Goal: Task Accomplishment & Management: Complete application form

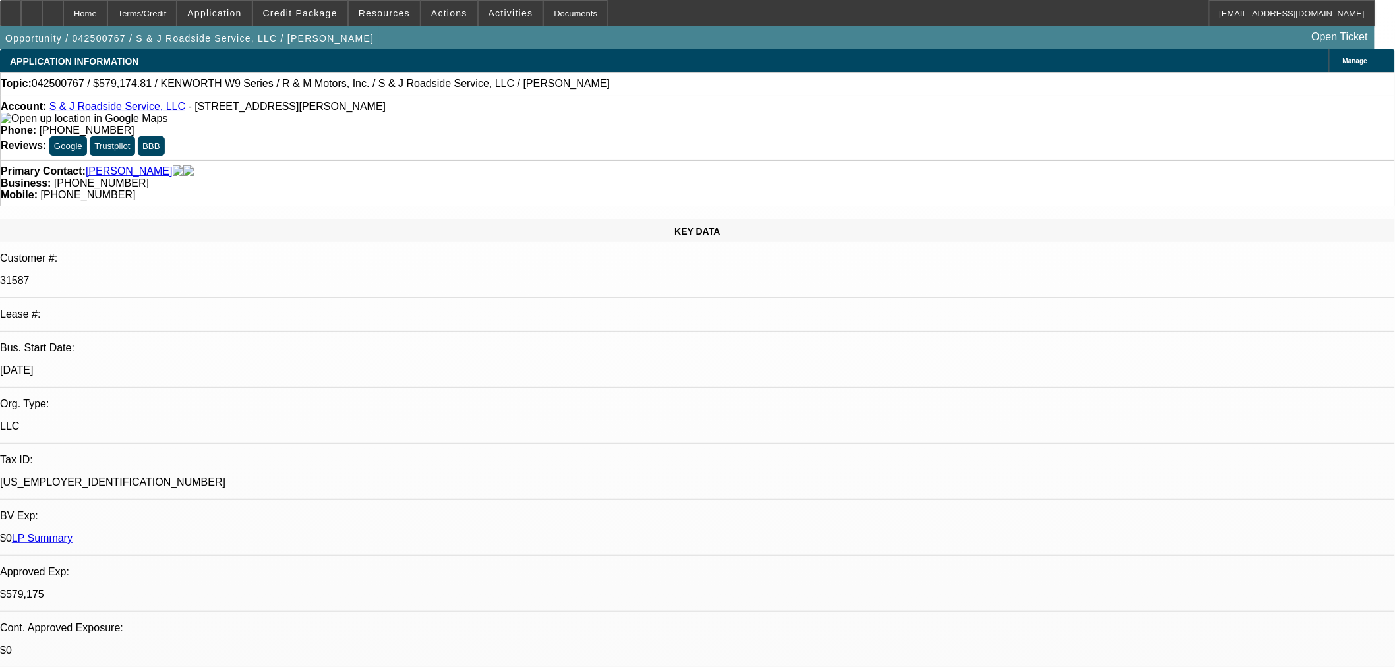
select select "0"
select select "2"
select select "0"
select select "6"
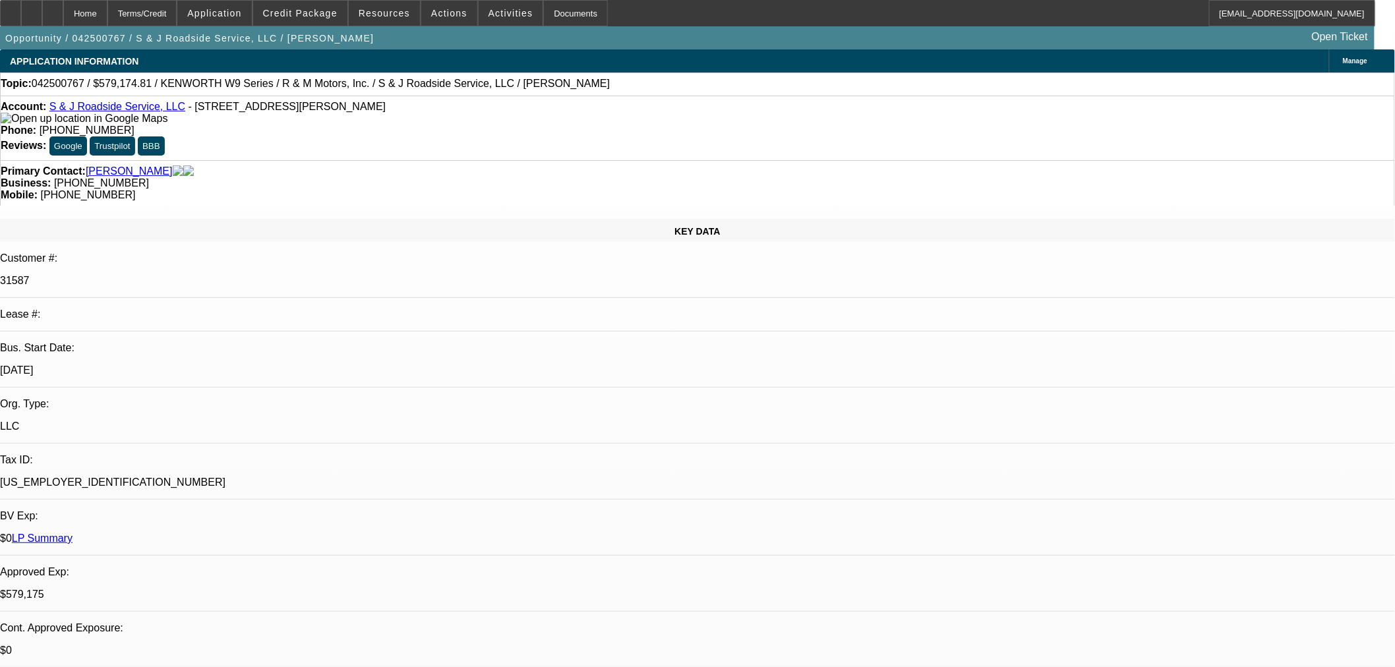
select select "0"
select select "2"
select select "0"
select select "6"
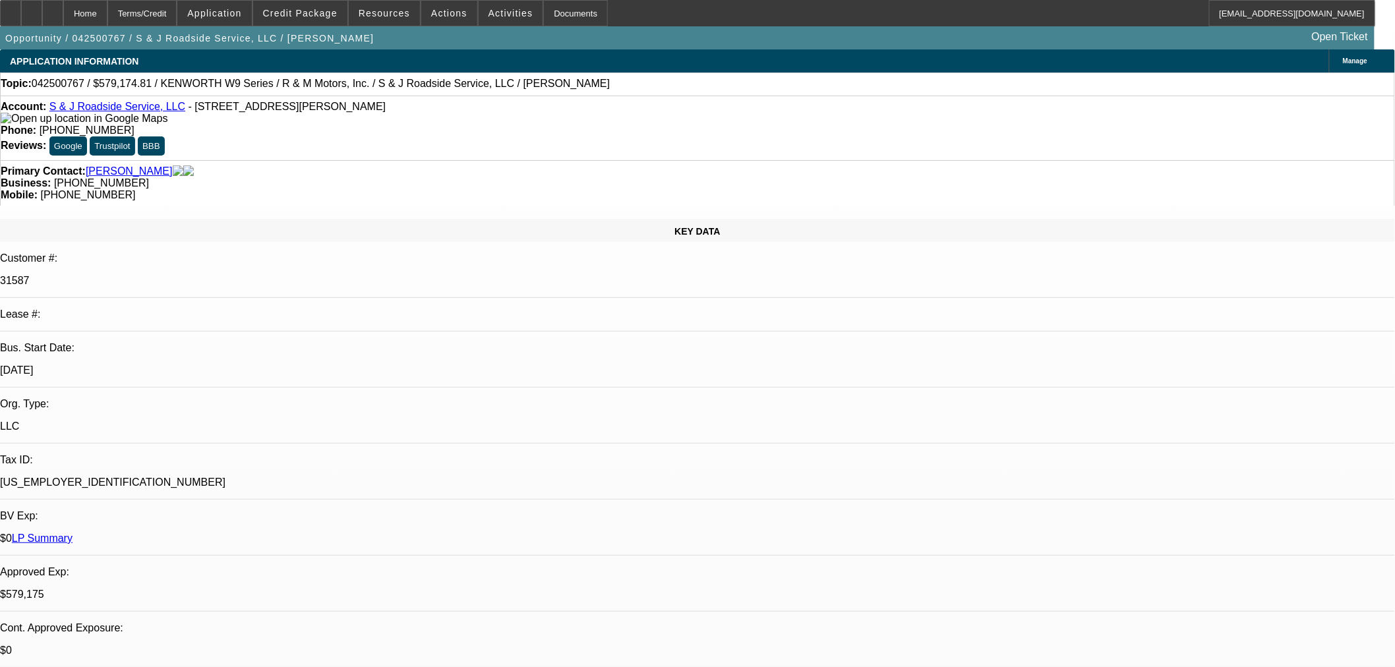
select select "0"
select select "2"
select select "0"
select select "6"
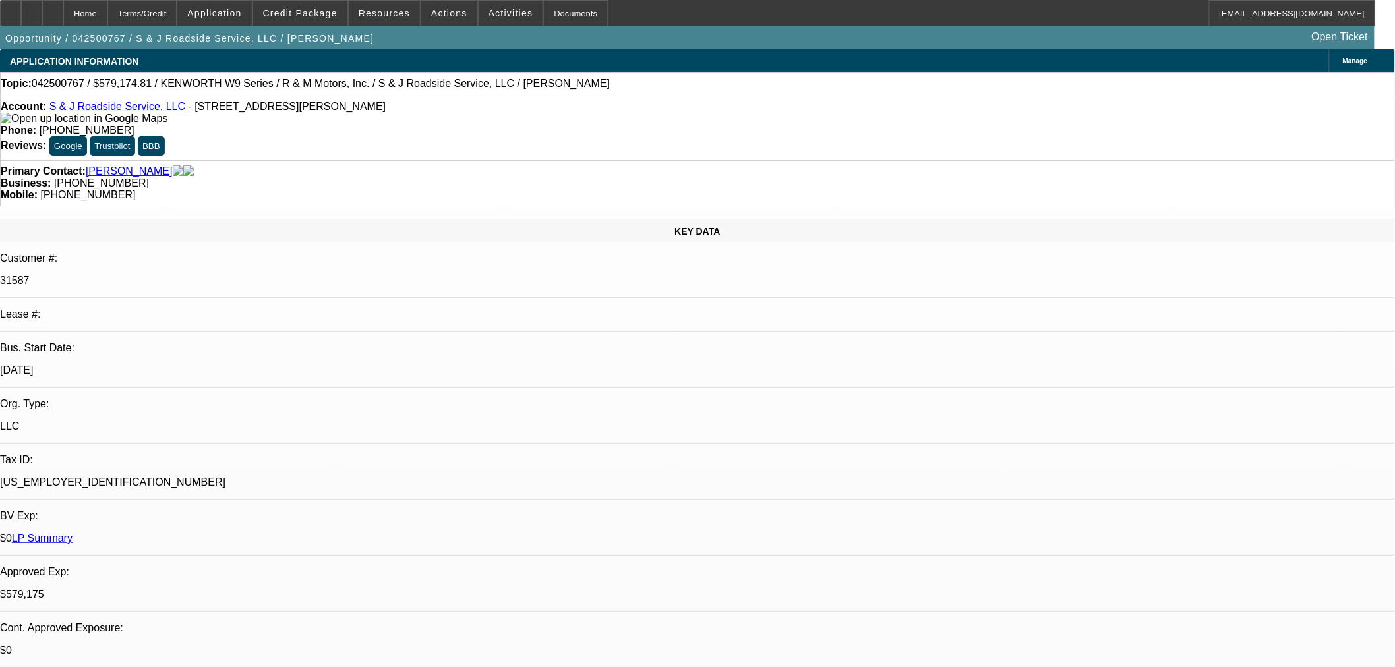
select select "0"
select select "2"
select select "0"
select select "6"
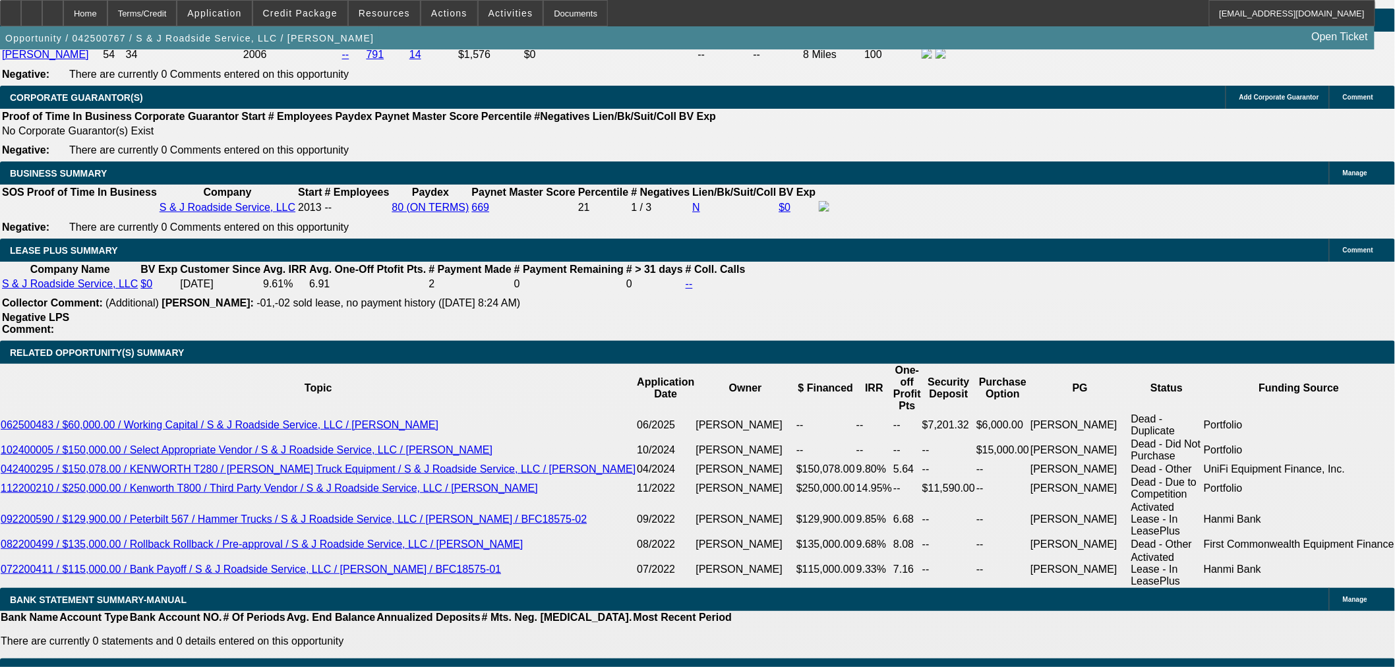
scroll to position [1978, 0]
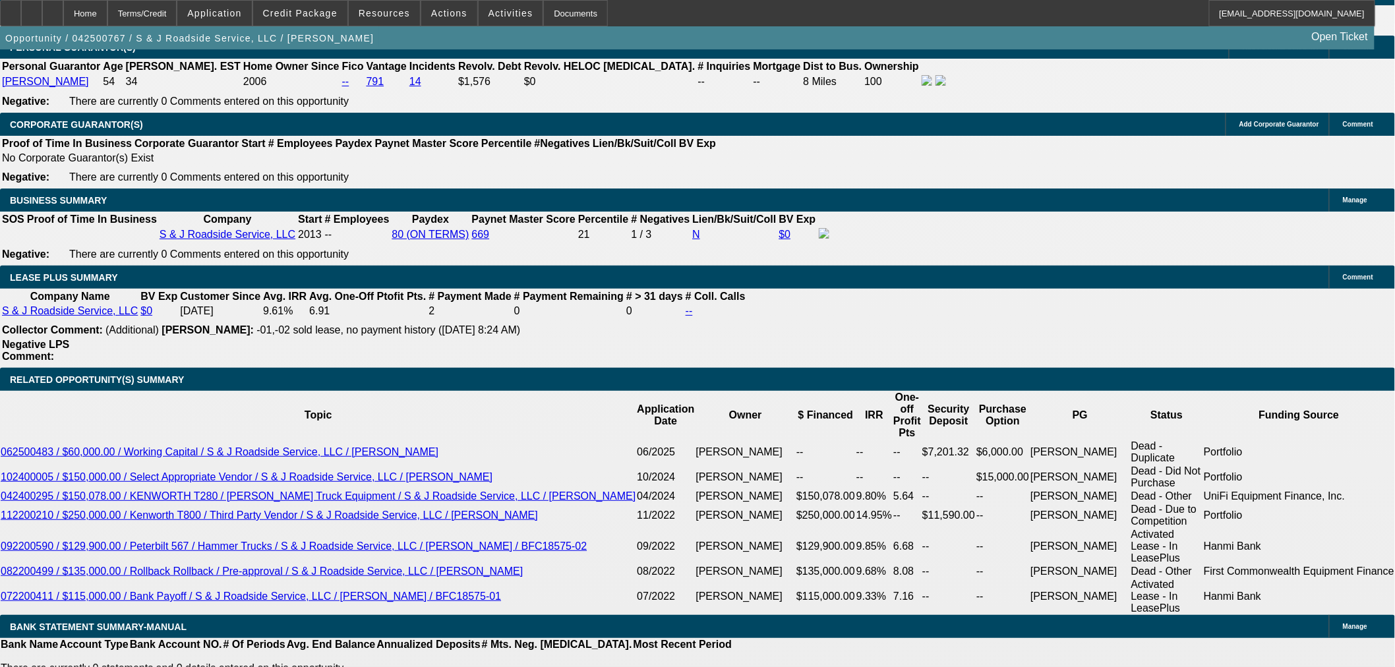
select select "0"
select select "2"
select select "0"
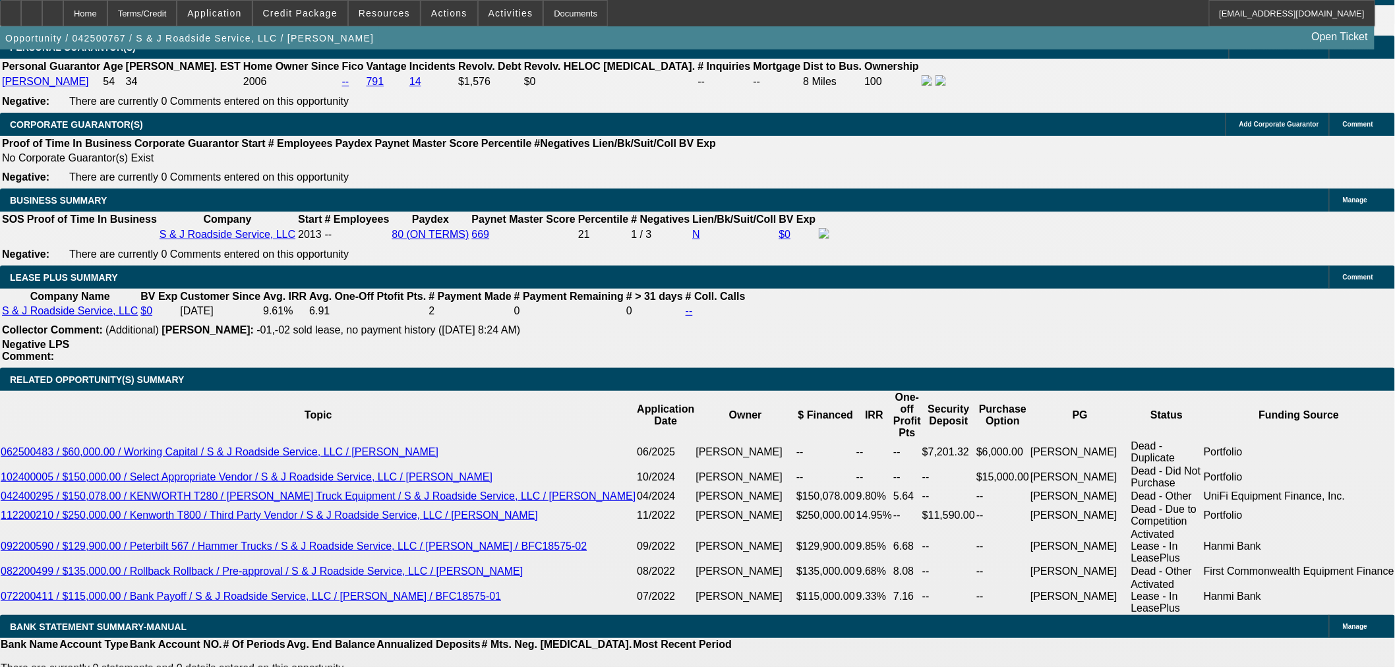
select select "6"
select select "0"
select select "2"
select select "0"
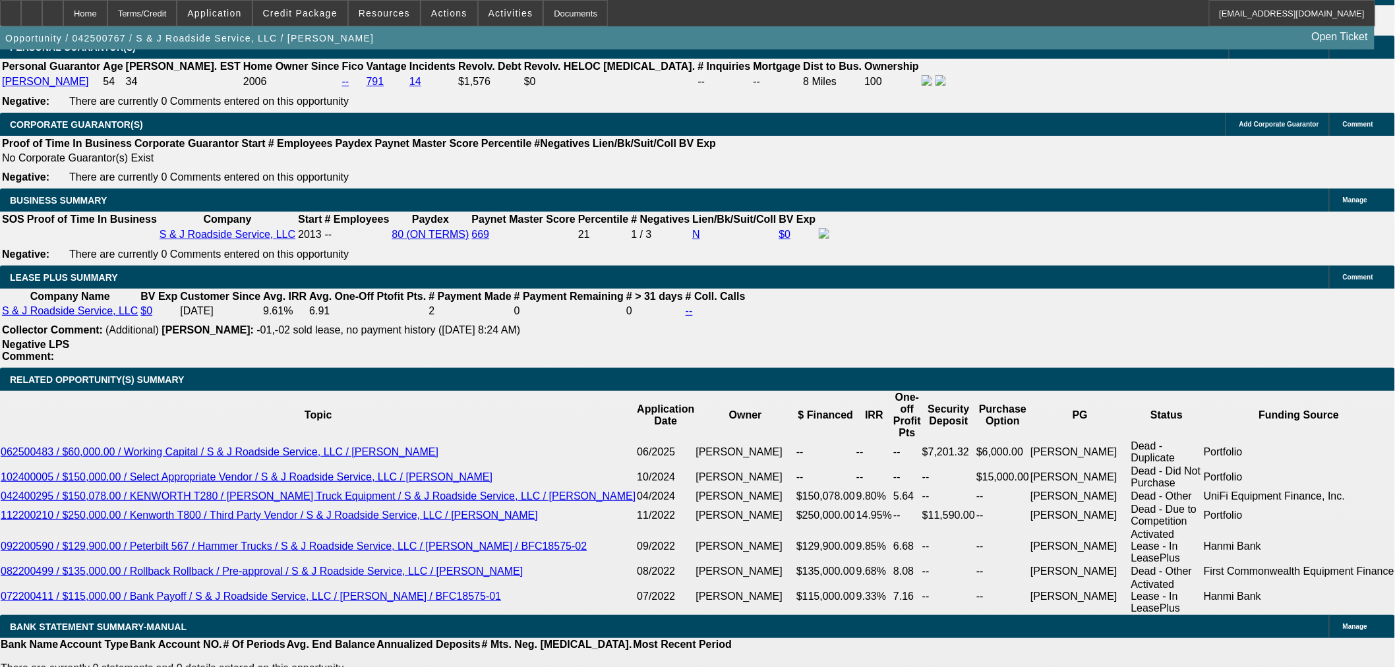
select select "6"
select select "0"
select select "2"
select select "0"
select select "6"
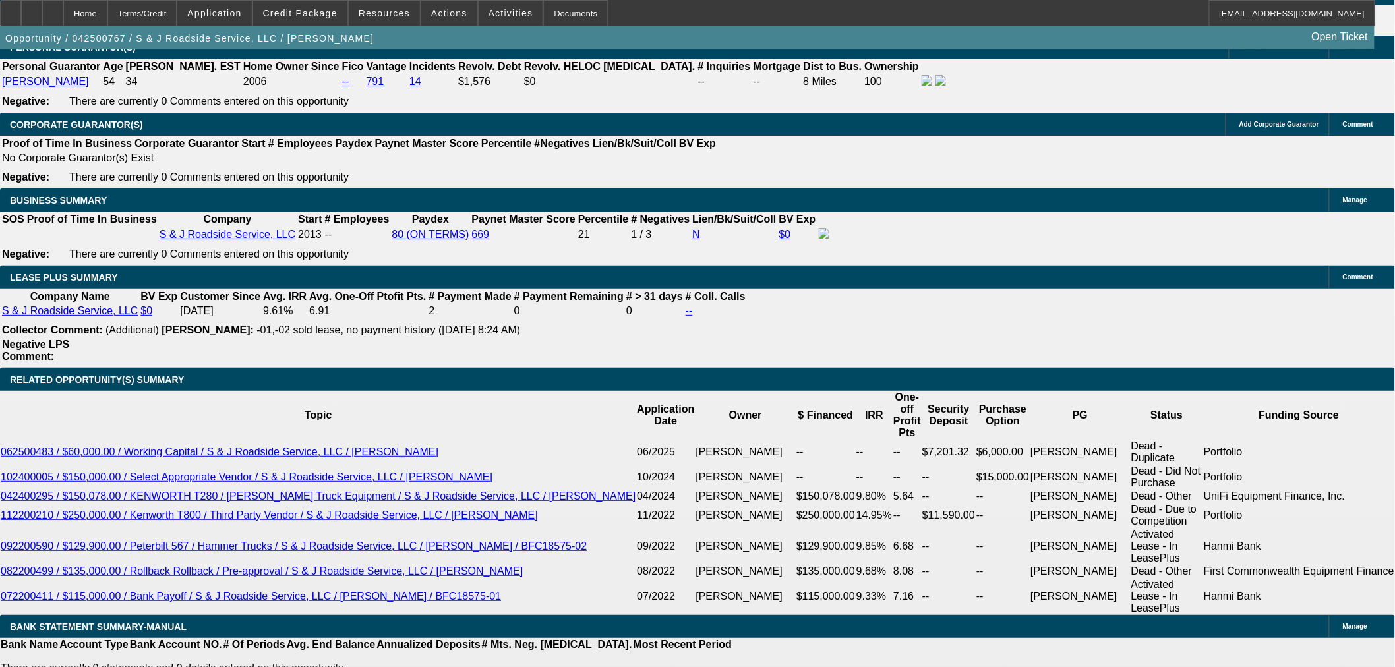
select select "0"
select select "2"
select select "0"
select select "6"
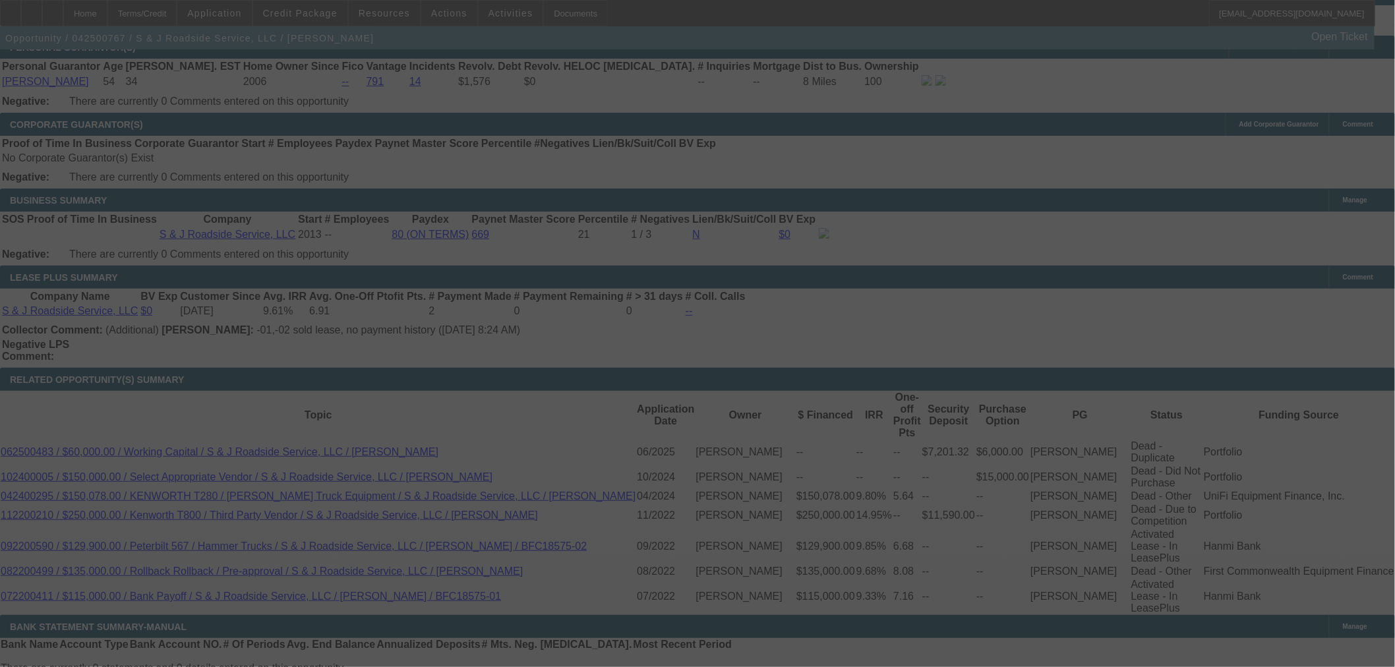
select select "0"
select select "2"
select select "0"
select select "6"
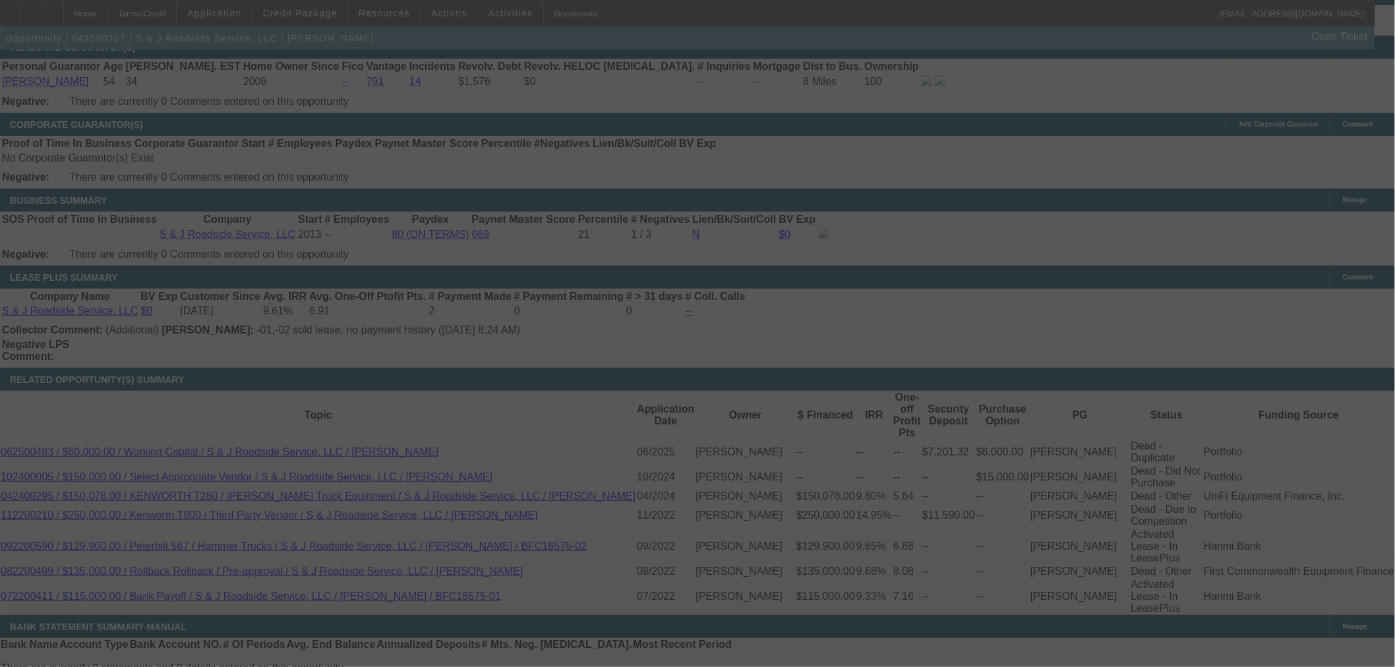
select select "0"
select select "2"
select select "0"
select select "6"
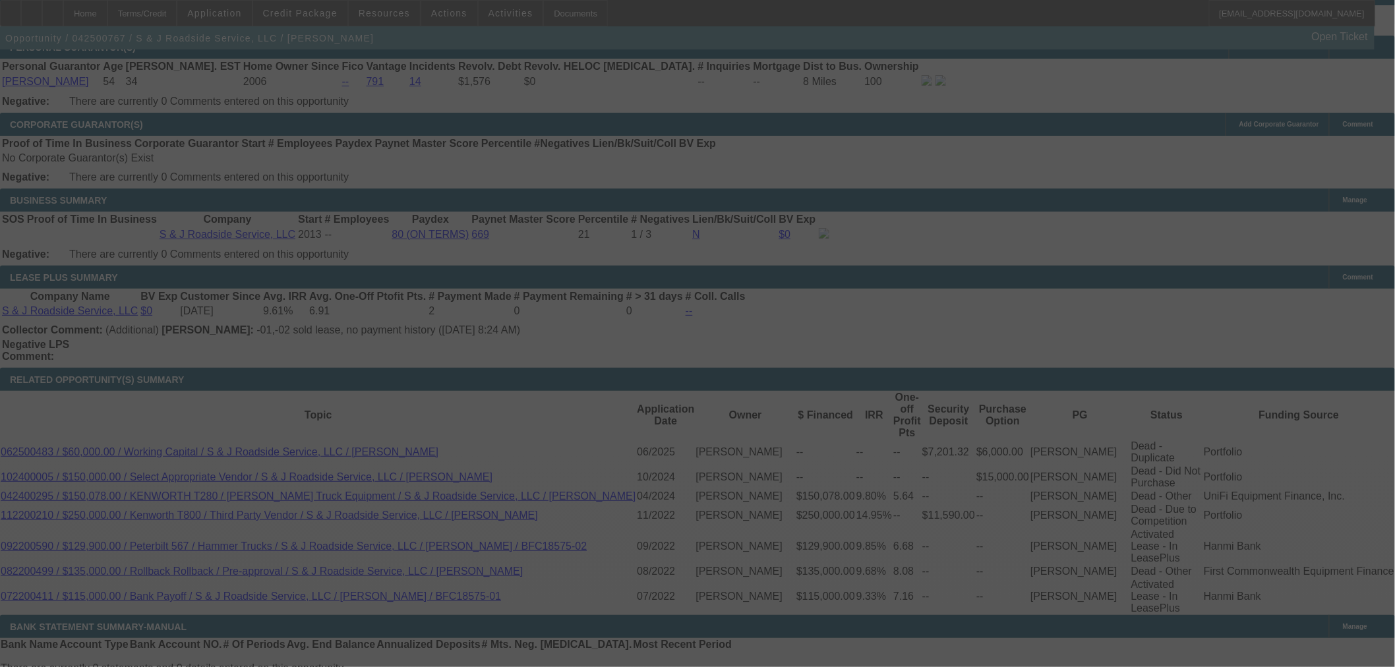
select select "0"
select select "2"
select select "0"
select select "6"
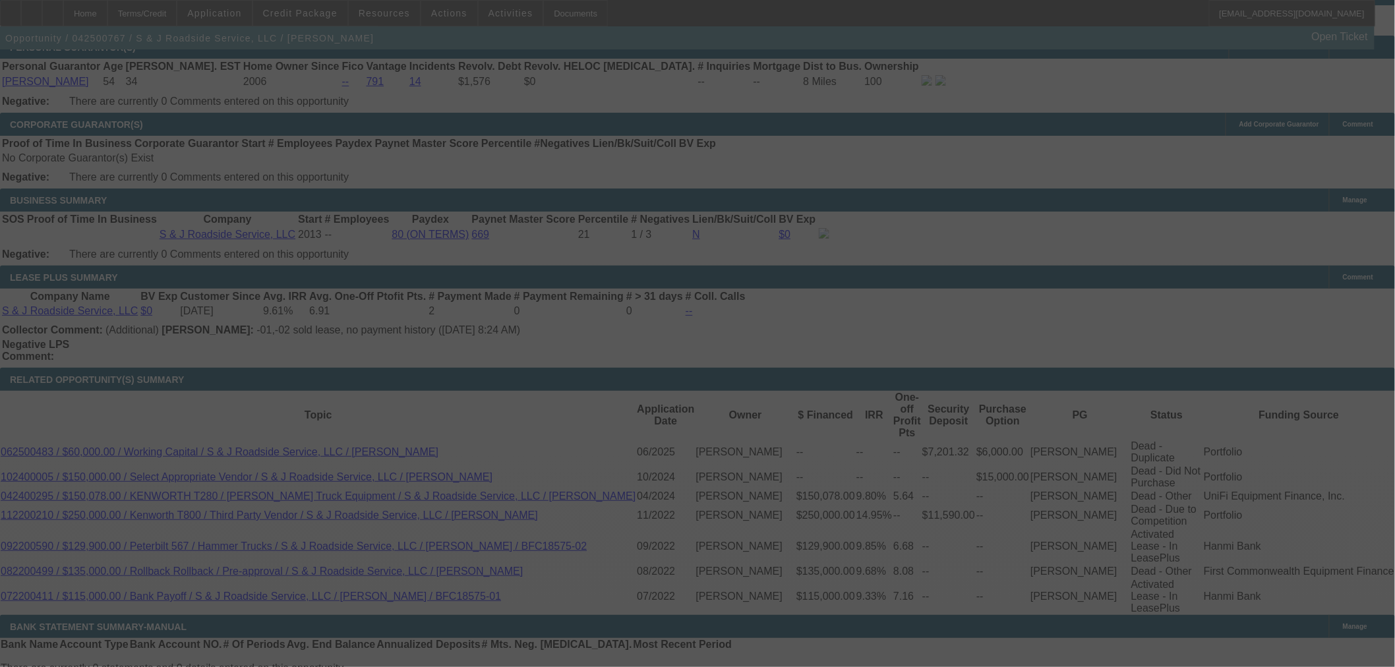
select select "0"
select select "2"
select select "0"
select select "6"
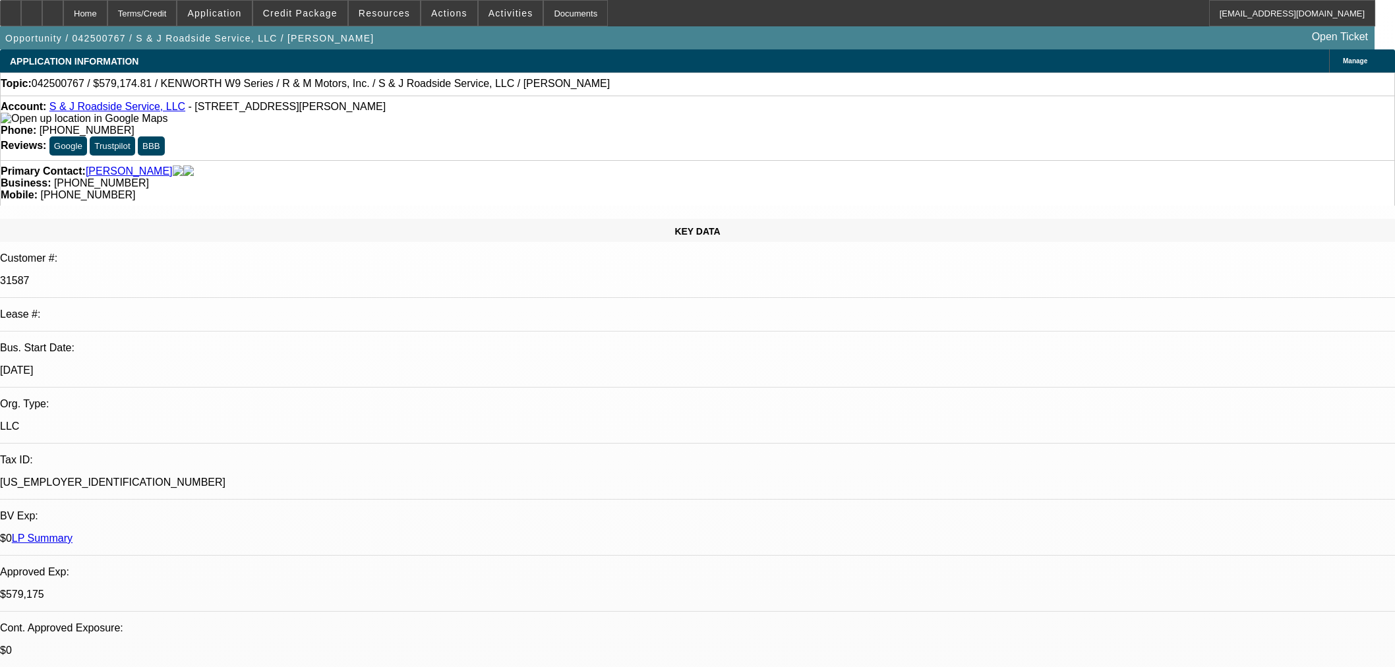
select select "0"
select select "2"
select select "0"
select select "6"
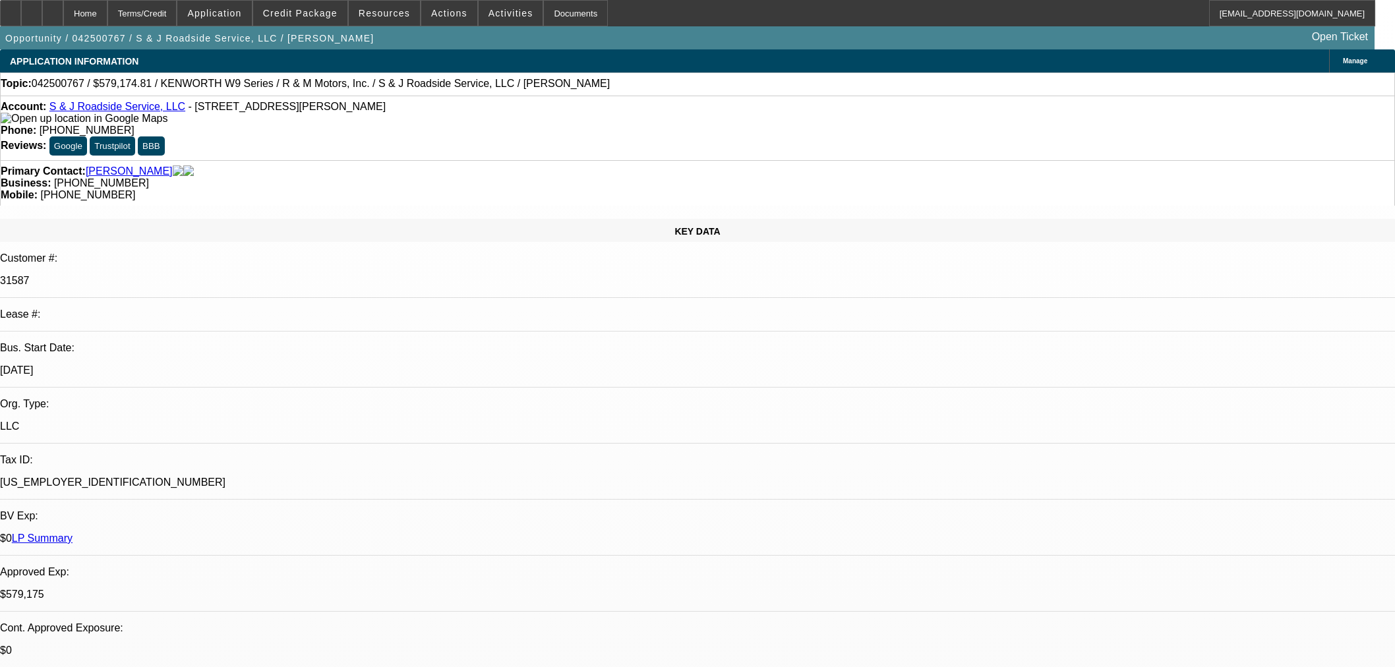
select select "0"
select select "2"
select select "0"
select select "6"
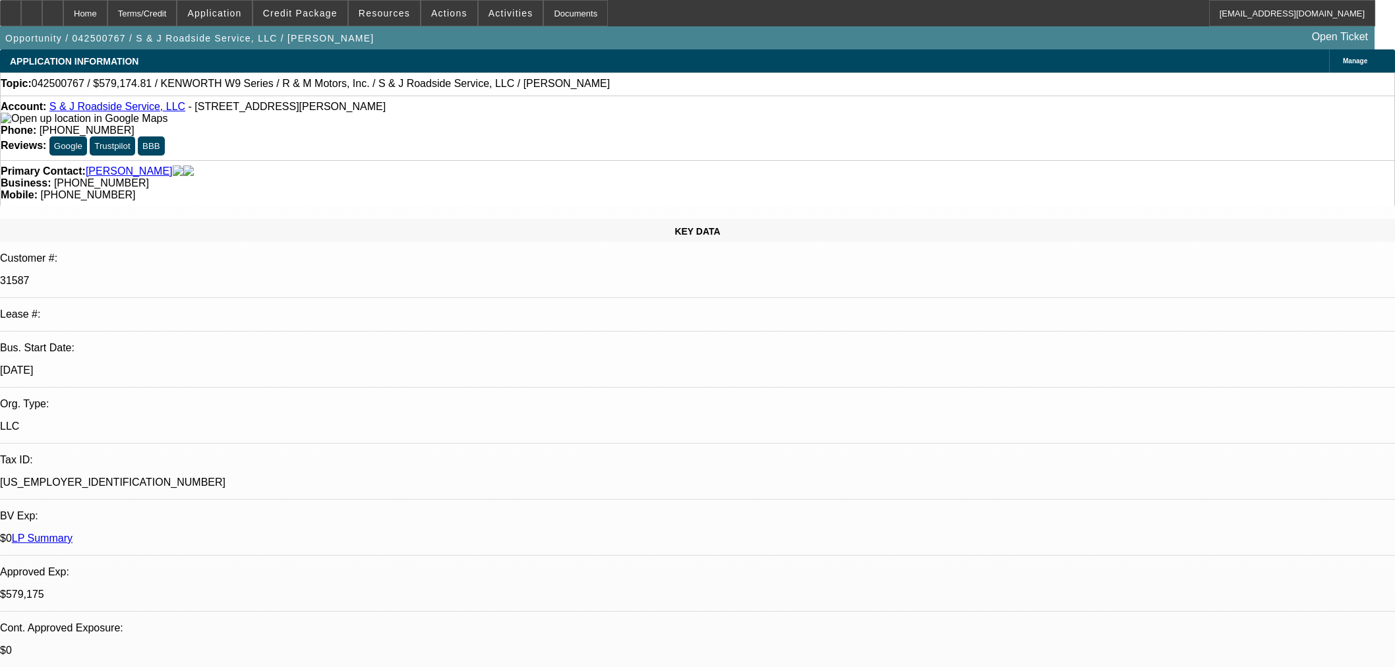
select select "0"
select select "2"
select select "0"
select select "6"
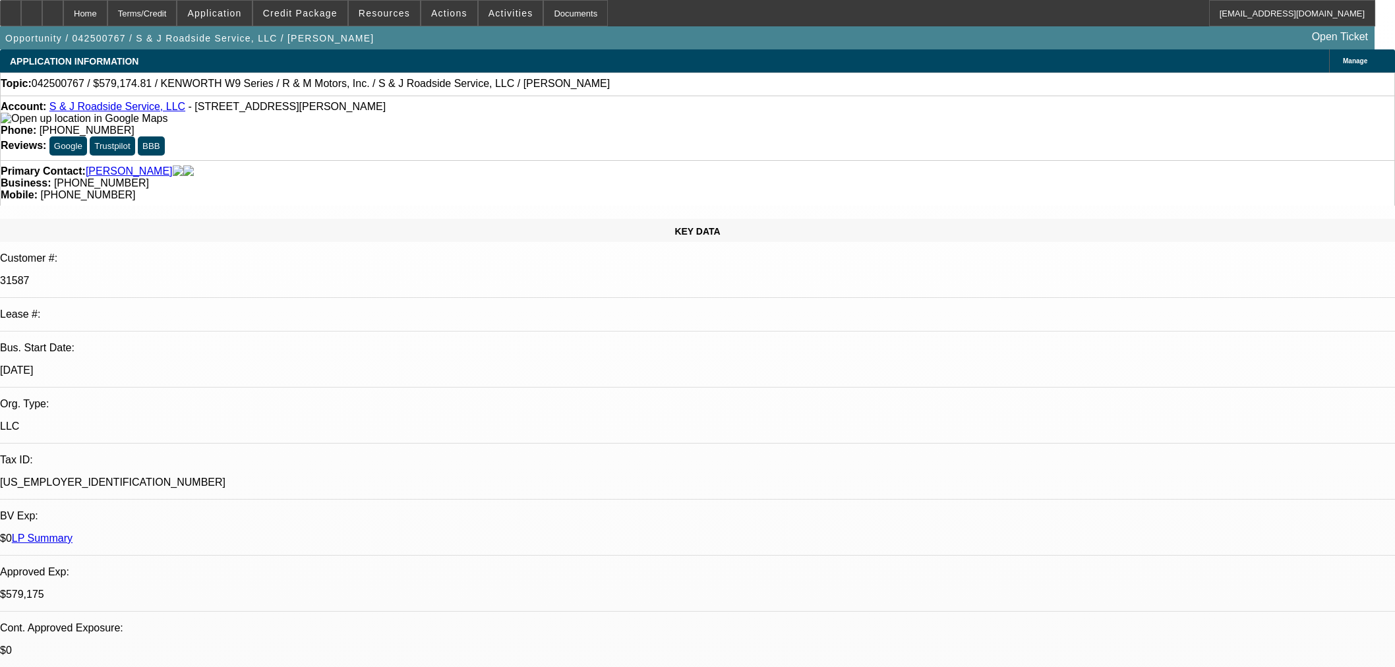
select select "0"
select select "2"
select select "0"
select select "6"
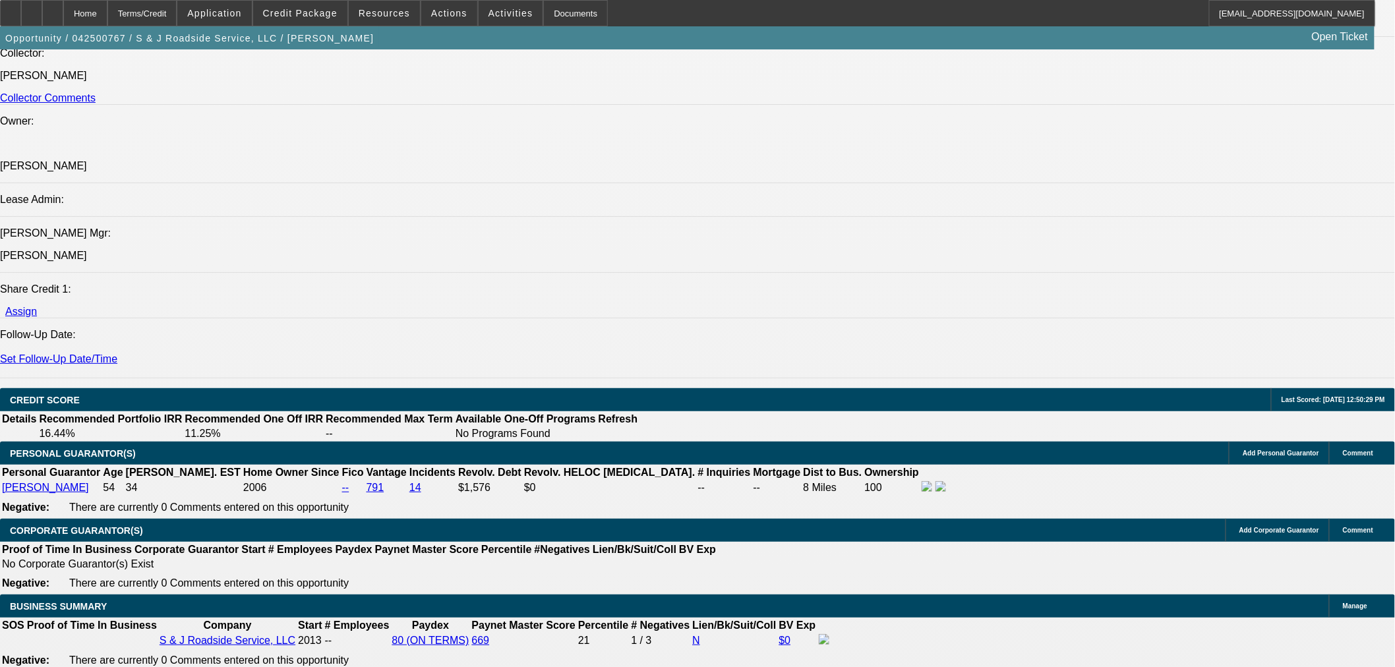
scroll to position [1758, 0]
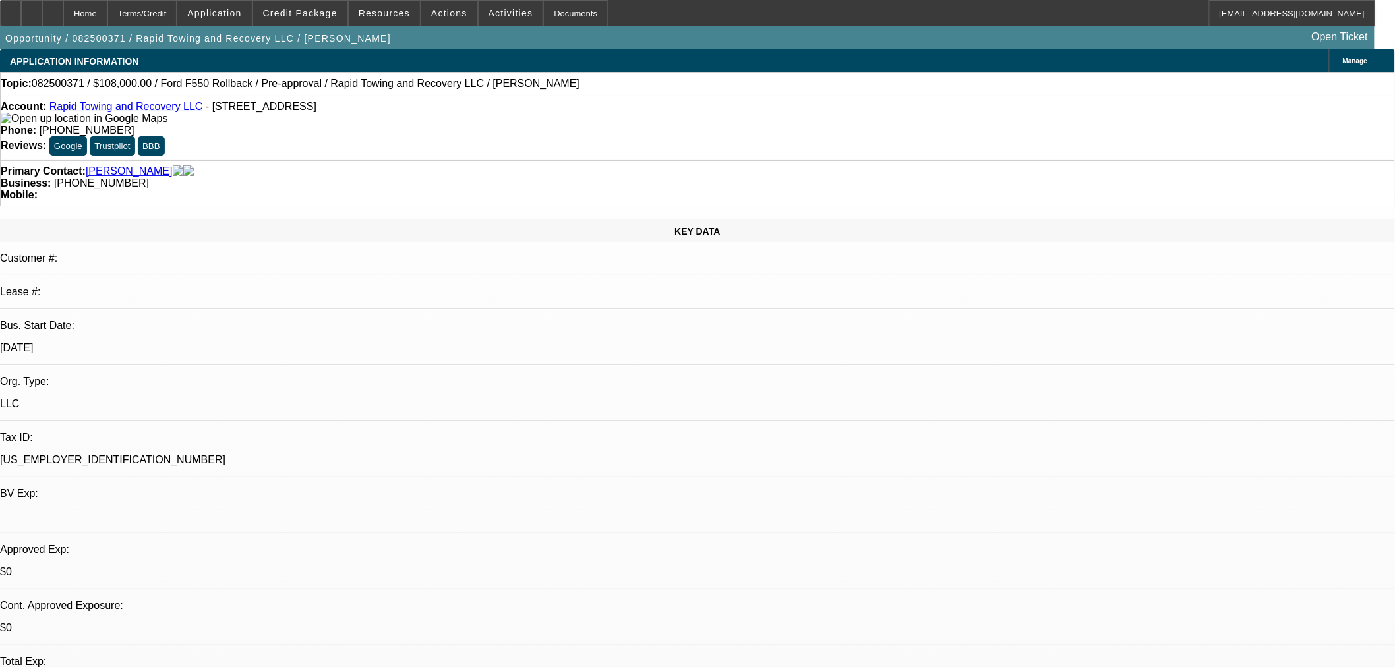
select select "0.1"
select select "0"
select select "0.1"
select select "0"
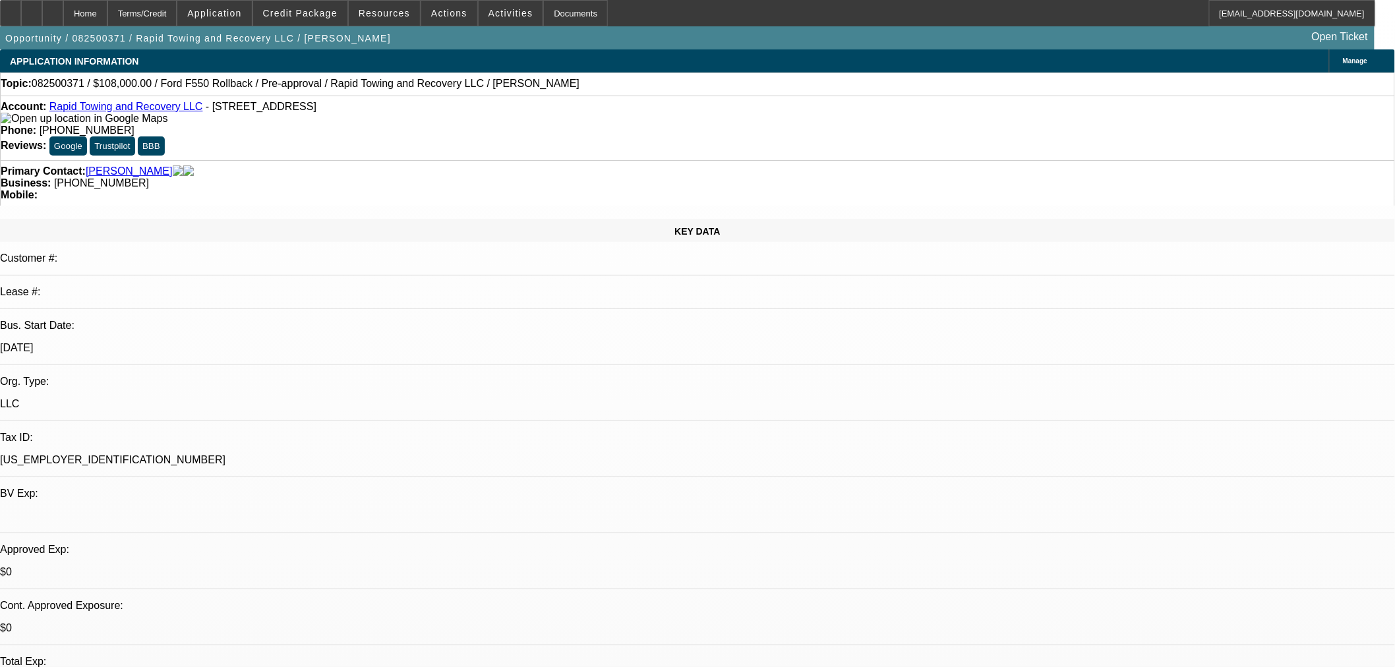
select select "0"
select select "1"
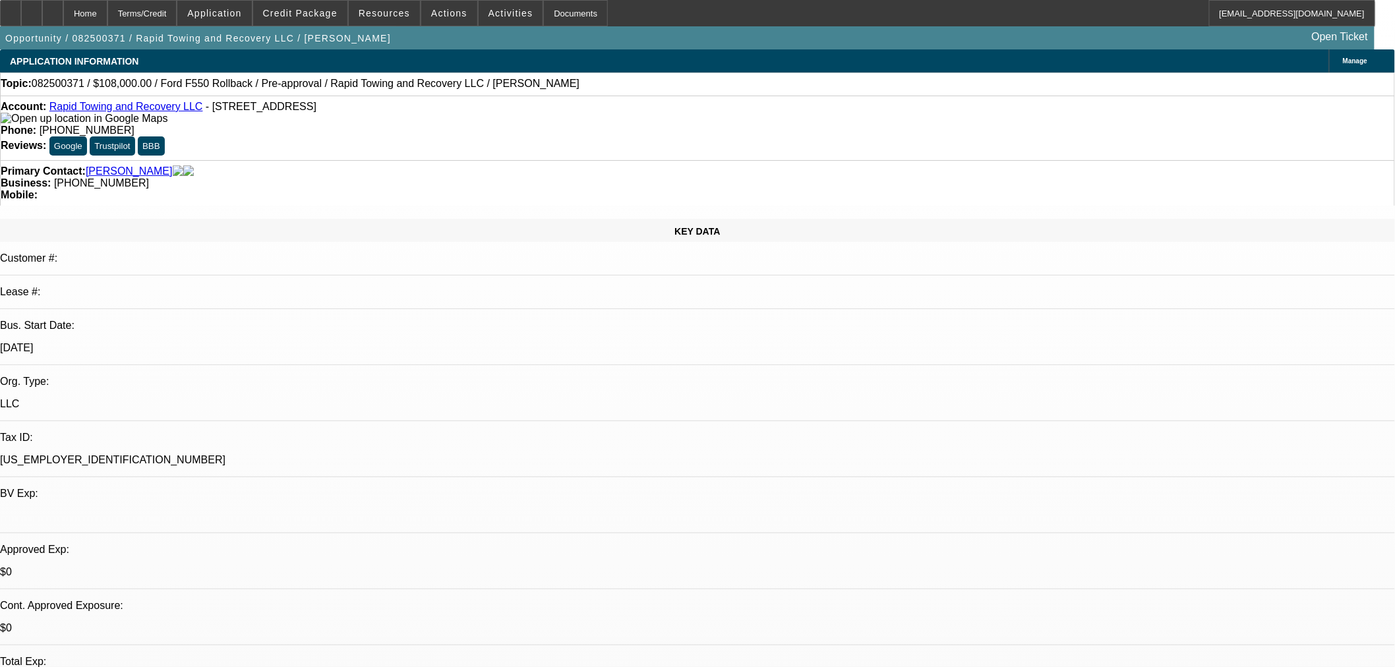
select select "2"
select select "6"
select select "1"
select select "2"
select select "6"
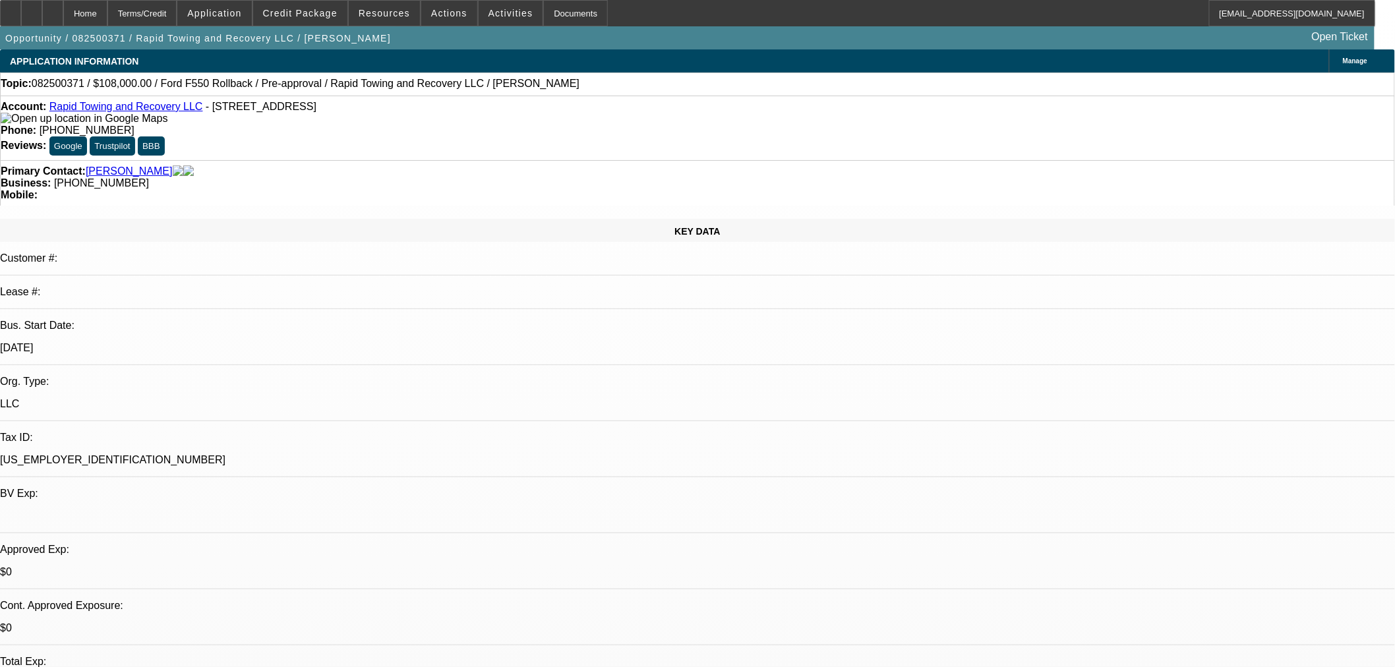
select select "1"
select select "2"
select select "6"
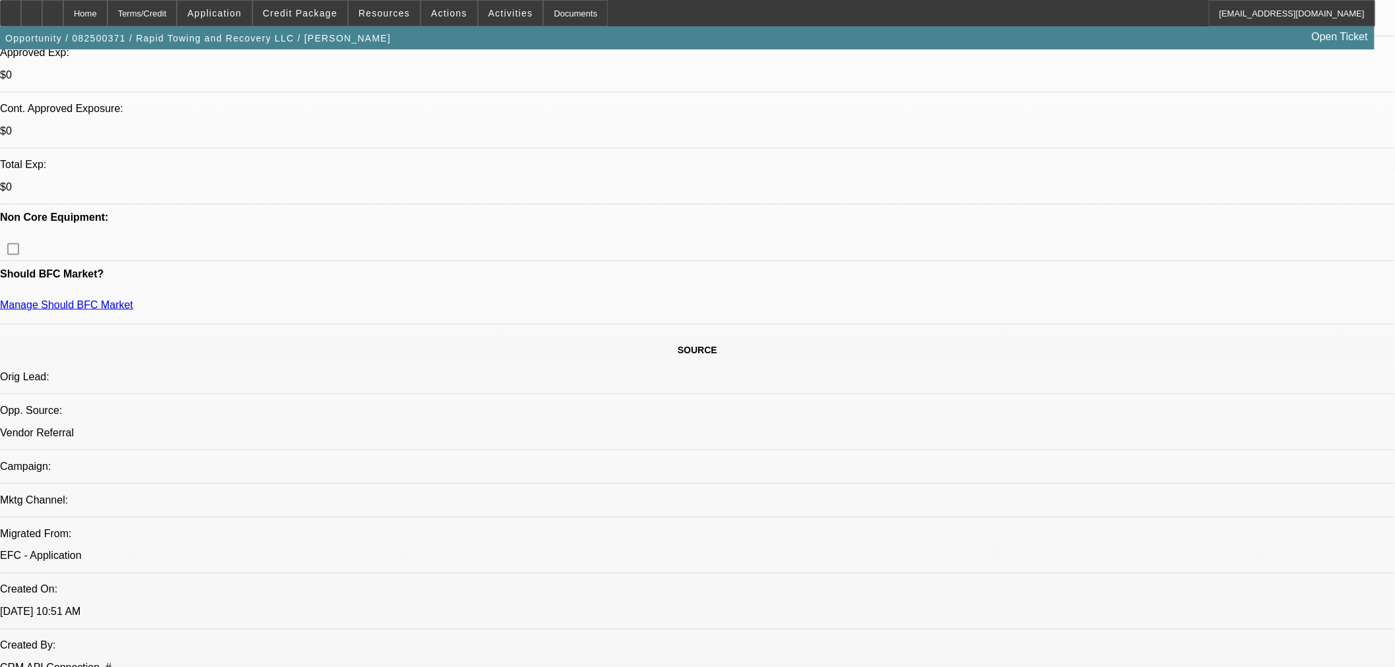
scroll to position [733, 0]
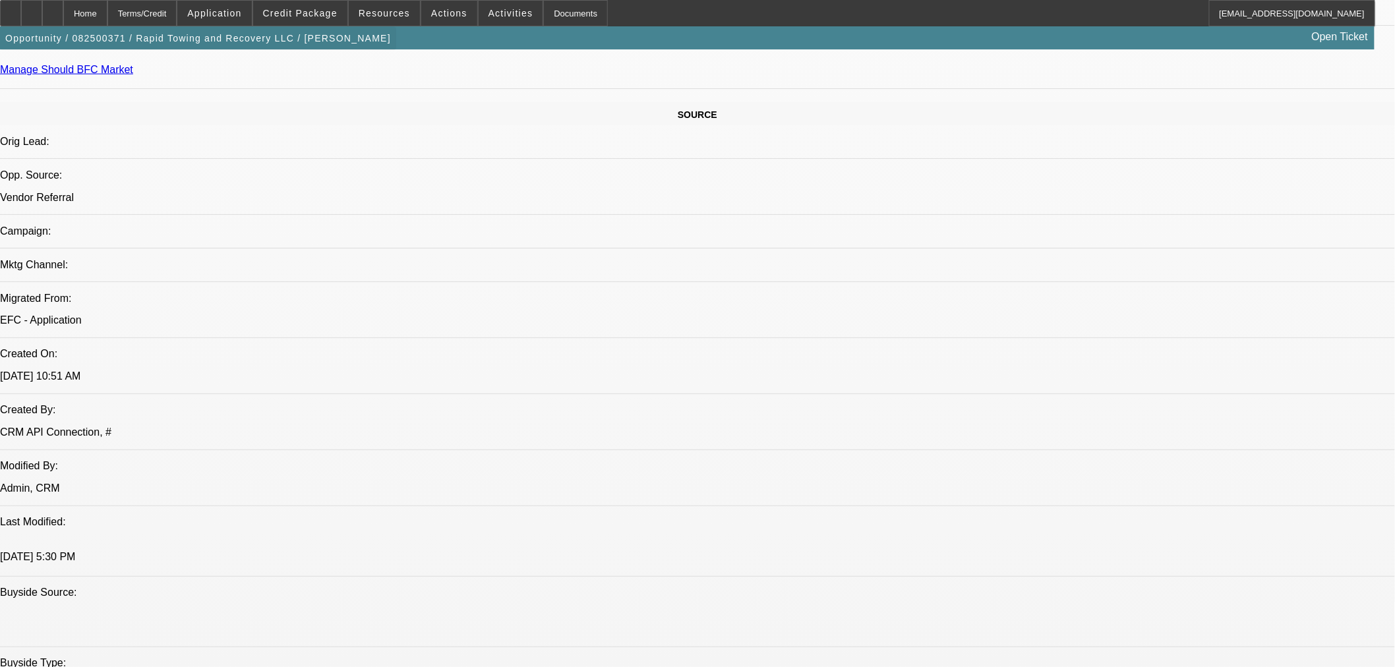
click at [302, 25] on span "button" at bounding box center [198, 38] width 396 height 32
click at [313, 15] on span "Credit Package" at bounding box center [300, 13] width 75 height 11
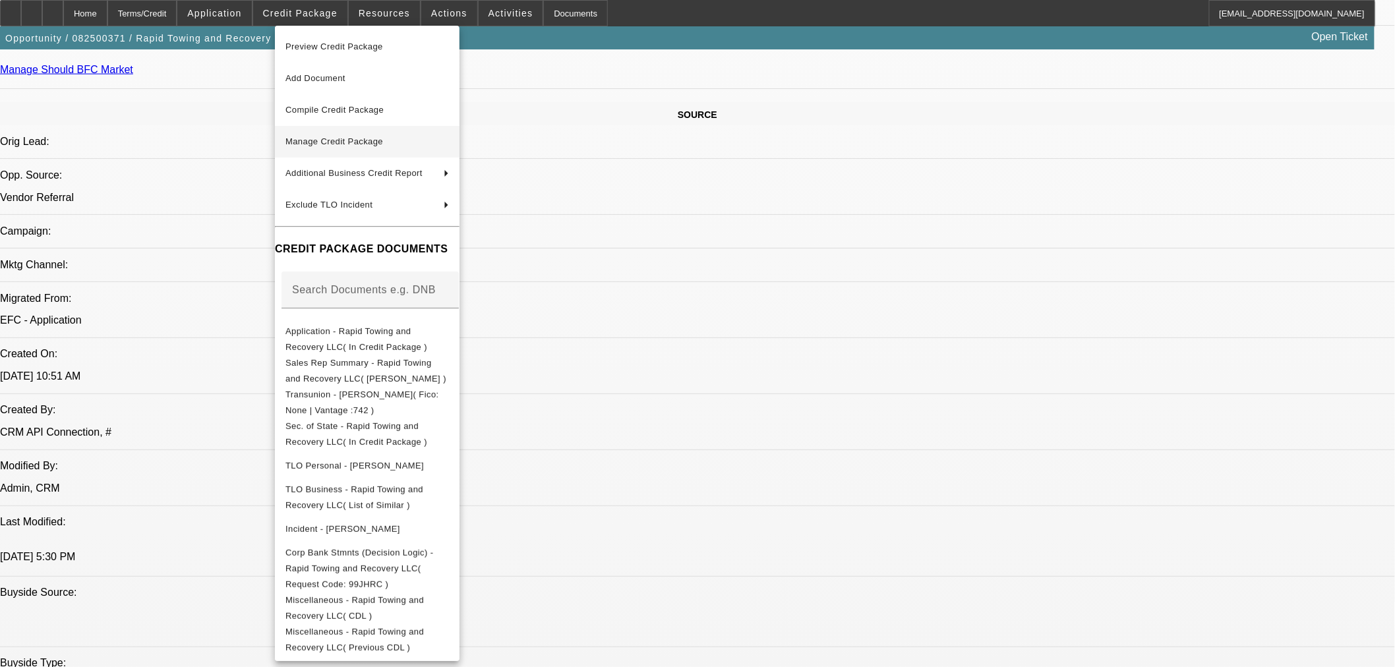
click at [345, 76] on span "Add Document" at bounding box center [316, 78] width 60 height 10
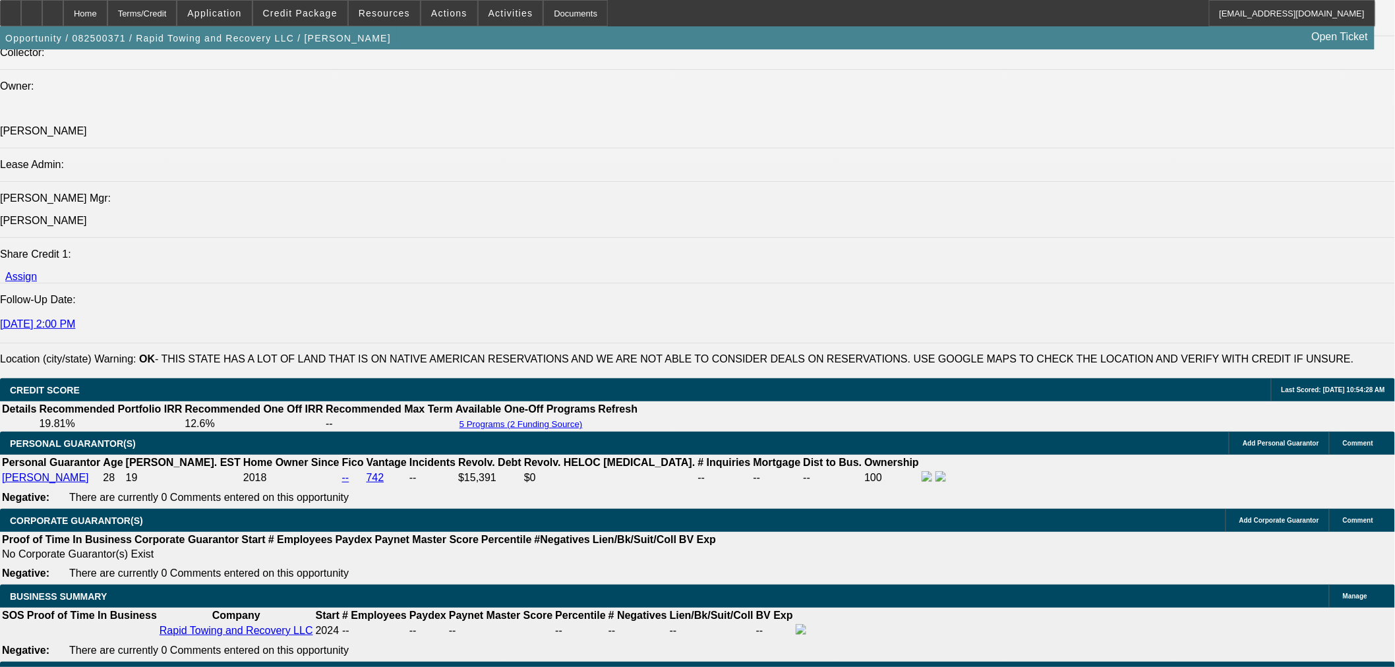
scroll to position [1758, 0]
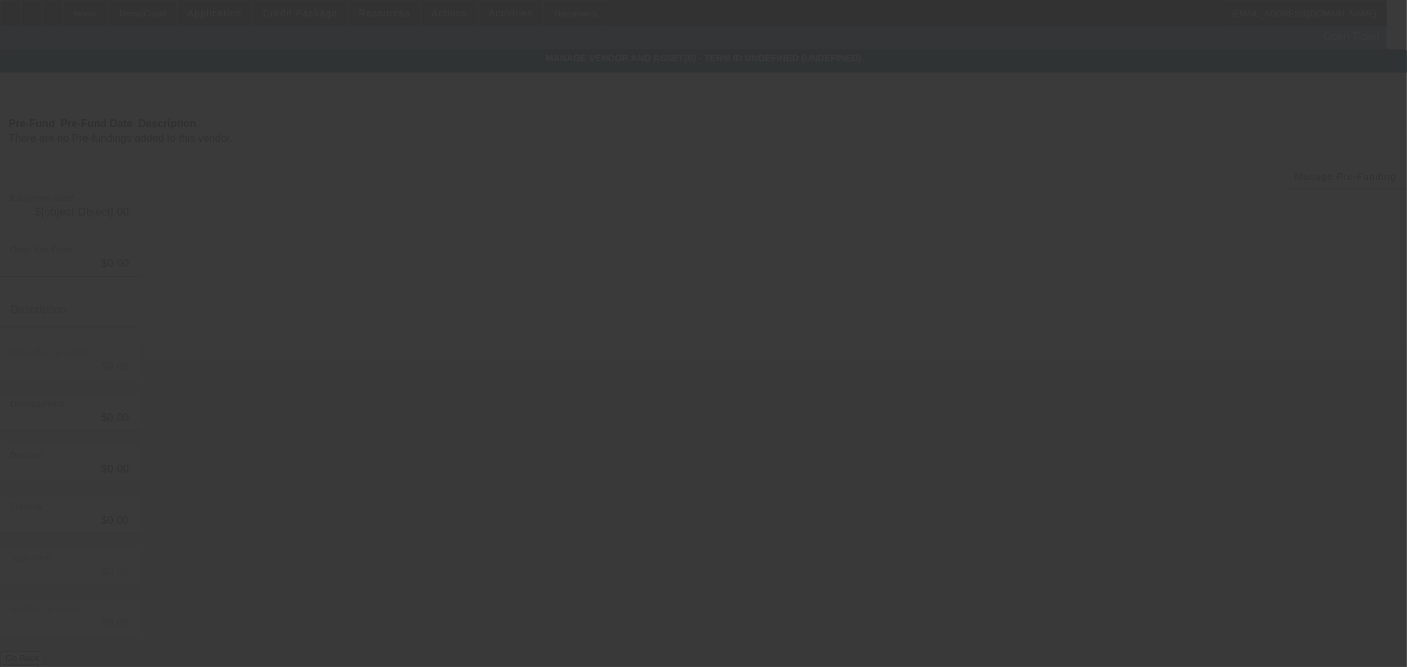
type input "$120,000.00"
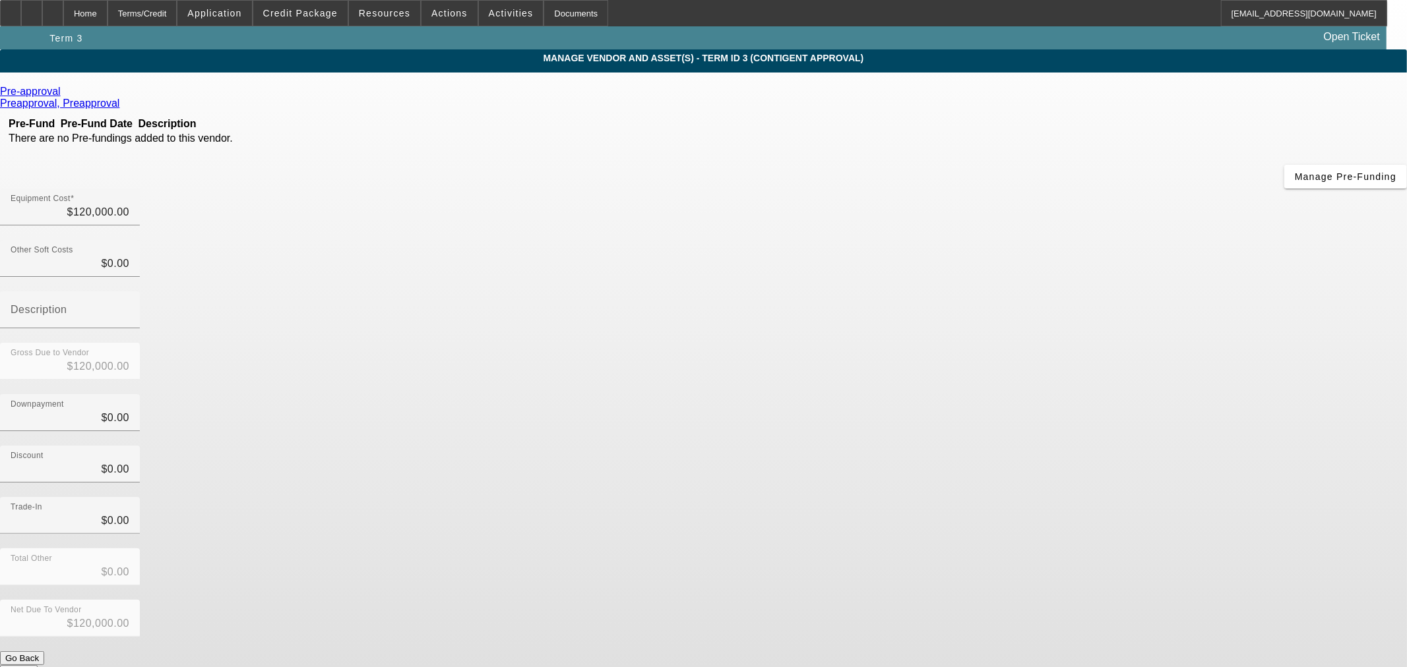
click at [64, 96] on icon at bounding box center [64, 91] width 0 height 11
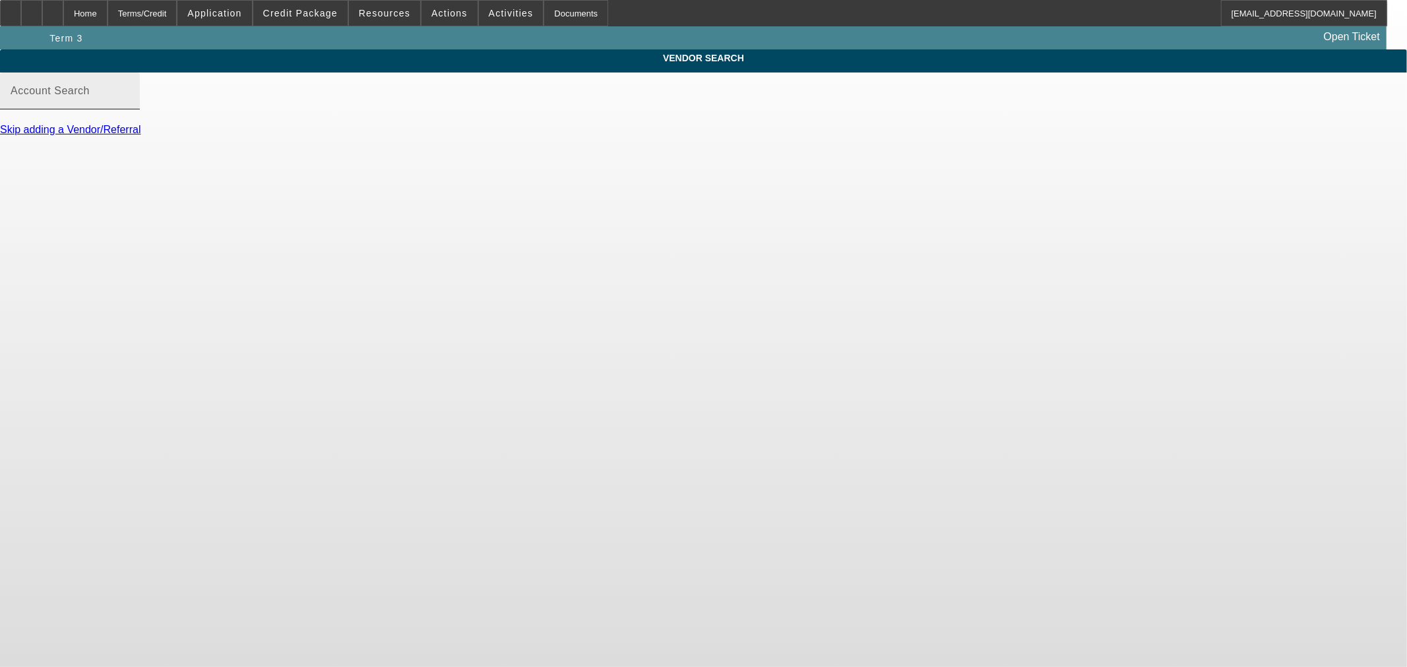
drag, startPoint x: 388, startPoint y: 108, endPoint x: 383, endPoint y: 113, distance: 7.0
click at [90, 96] on mat-label "Account Search" at bounding box center [50, 90] width 79 height 11
click at [129, 104] on input "Account Search" at bounding box center [70, 96] width 119 height 16
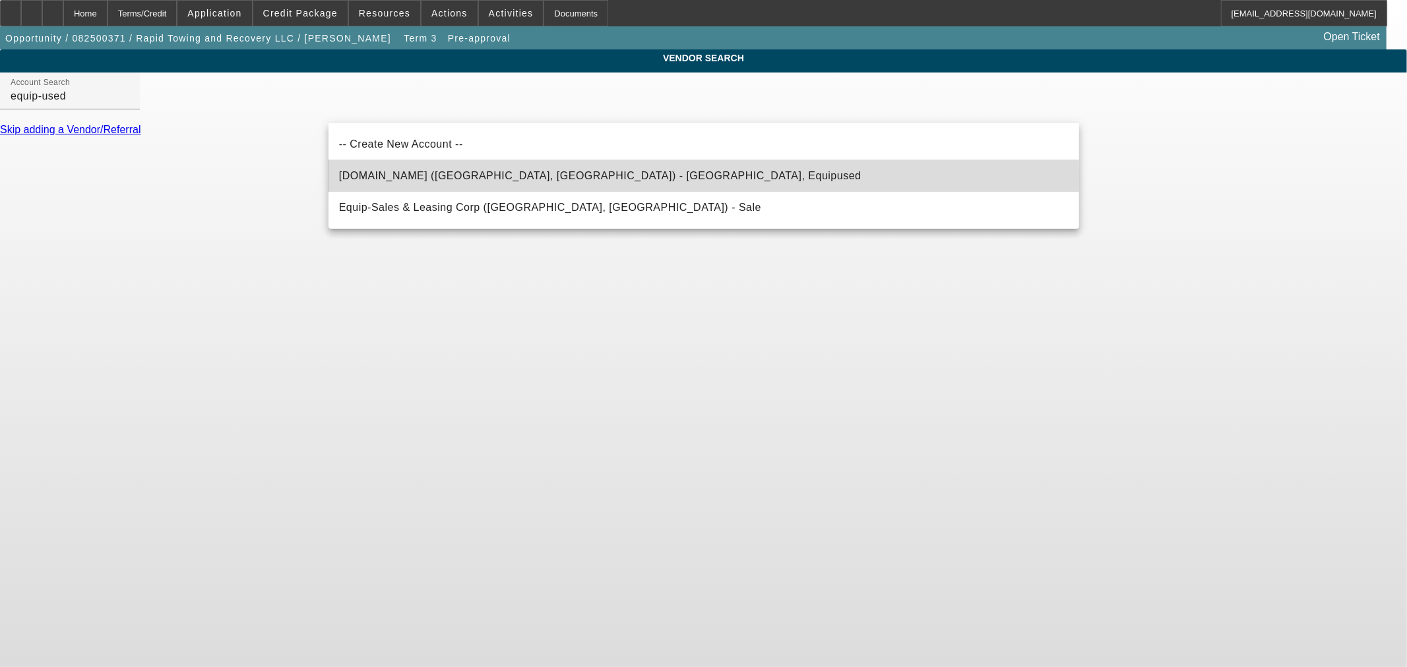
click at [499, 176] on span "Equip-Used.com (Northbrook, IL) - Equipused, Equipused" at bounding box center [600, 175] width 522 height 11
type input "Equip-Used.com (Northbrook, IL) - Equipused, Equipused"
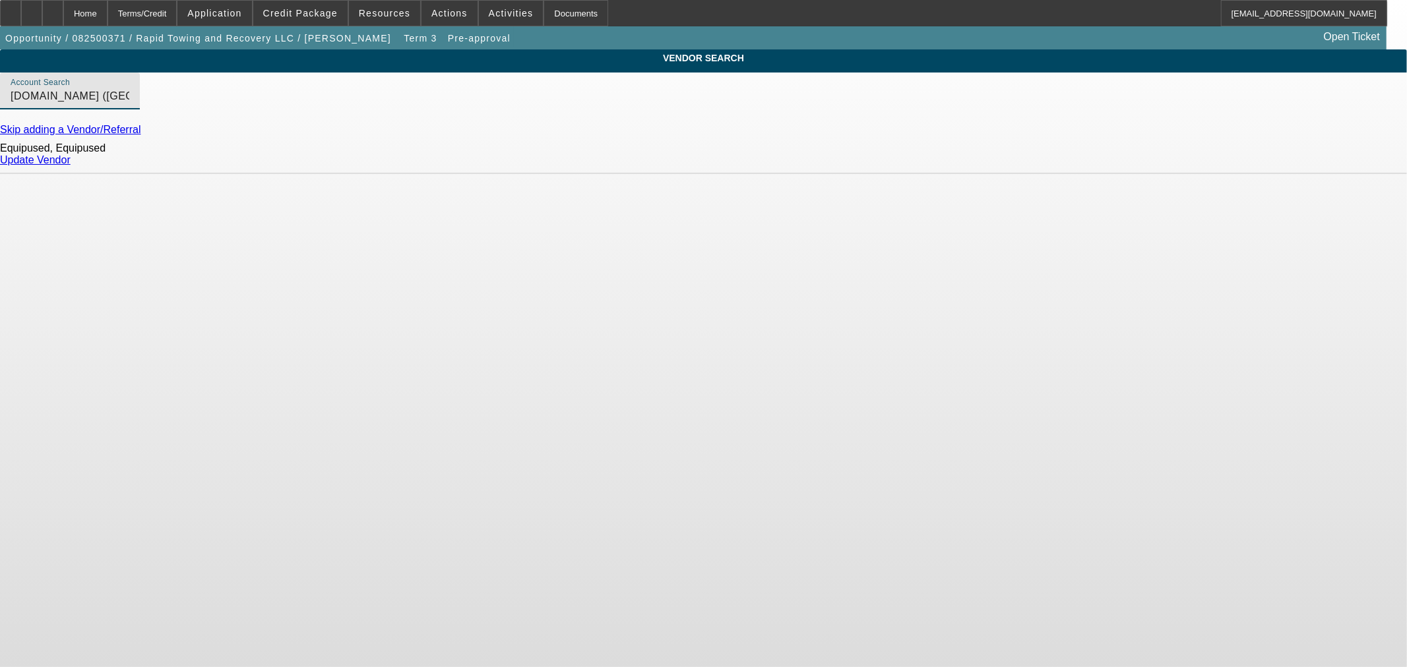
click at [71, 166] on link "Update Vendor" at bounding box center [35, 159] width 71 height 11
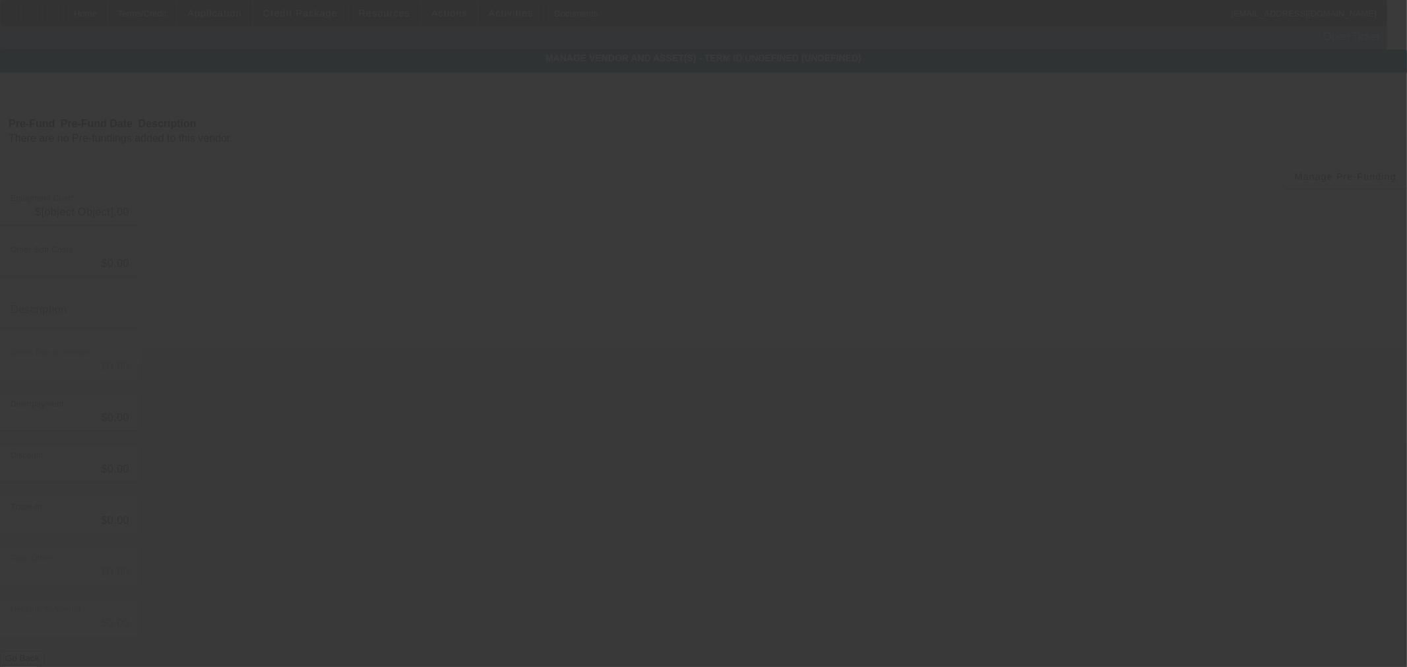
type input "$120,000.00"
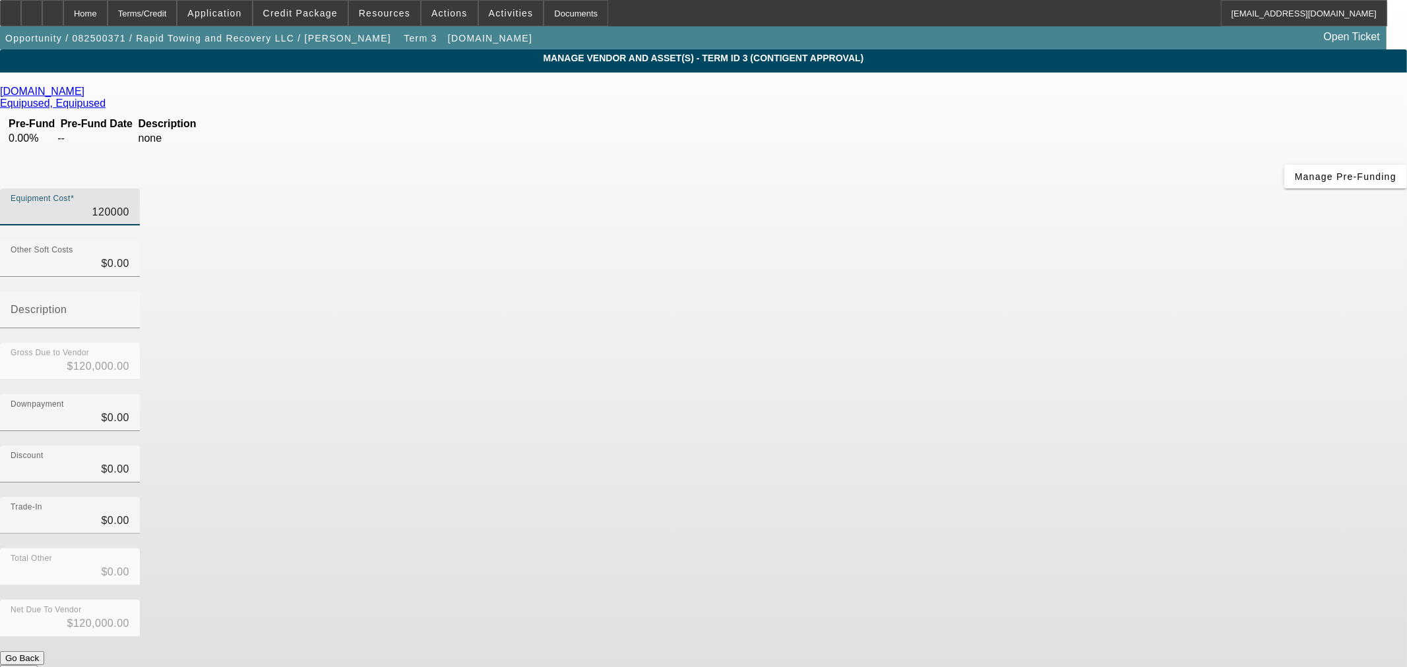
drag, startPoint x: 815, startPoint y: 110, endPoint x: 1243, endPoint y: 162, distance: 431.2
click at [1228, 156] on app-vendor-asset-manage "MANAGE VENDOR AND ASSET(S) - Term ID 3 (Contigent Approval) Remove Vendor Equip…" at bounding box center [703, 403] width 1407 height 708
type input "5"
type input "$5.00"
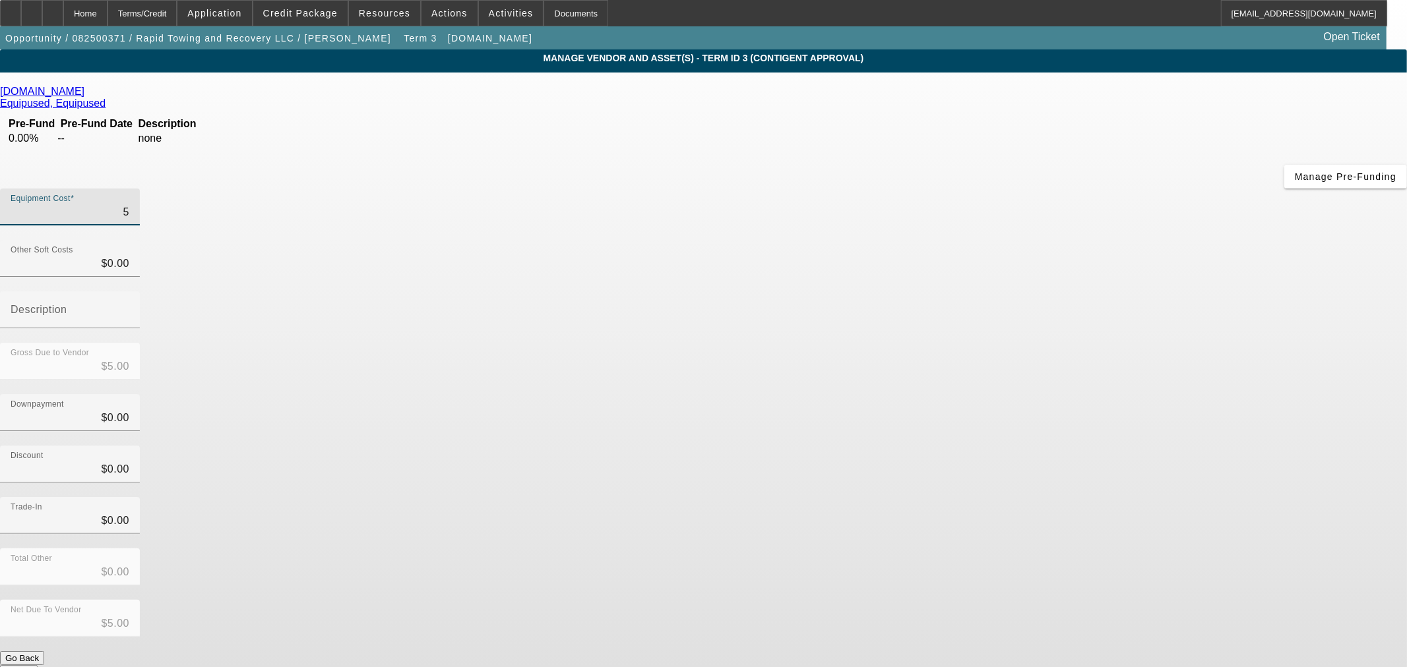
type input "59"
type input "$59.00"
type input "599"
type input "$599.00"
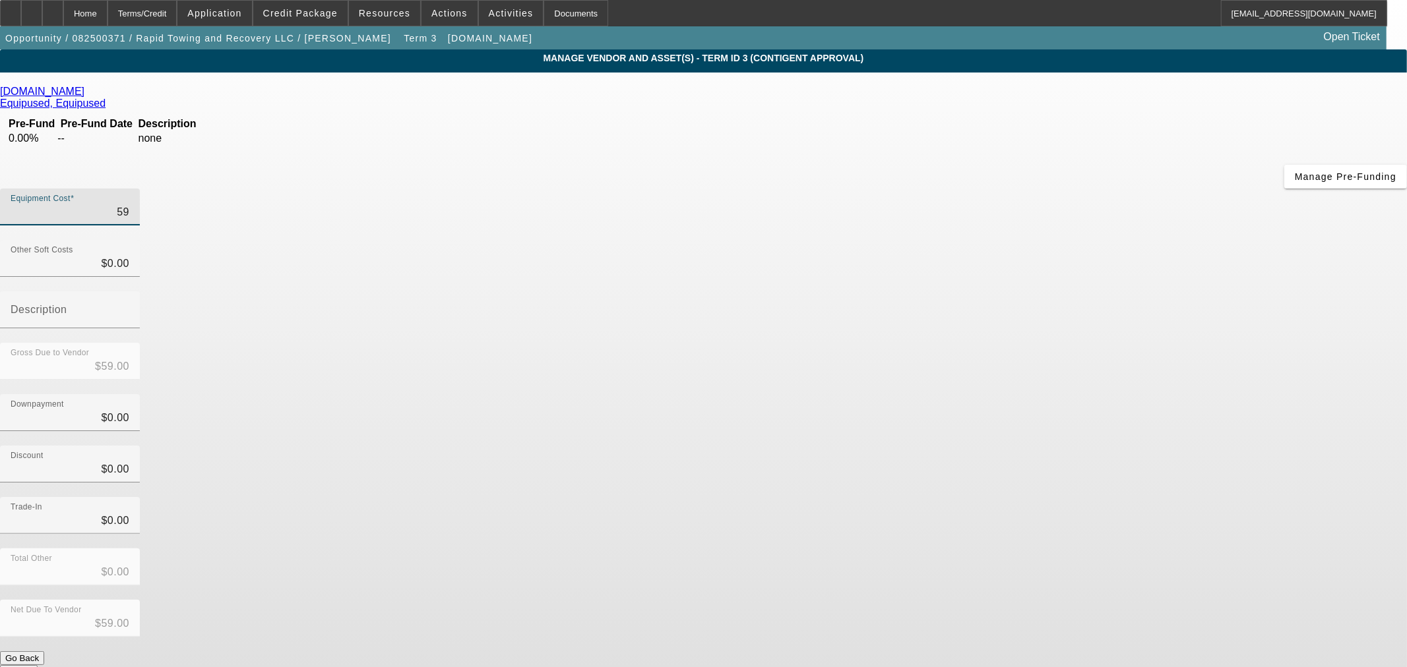
type input "$599.00"
type input "5999"
type input "$5,999.00"
type input "59995"
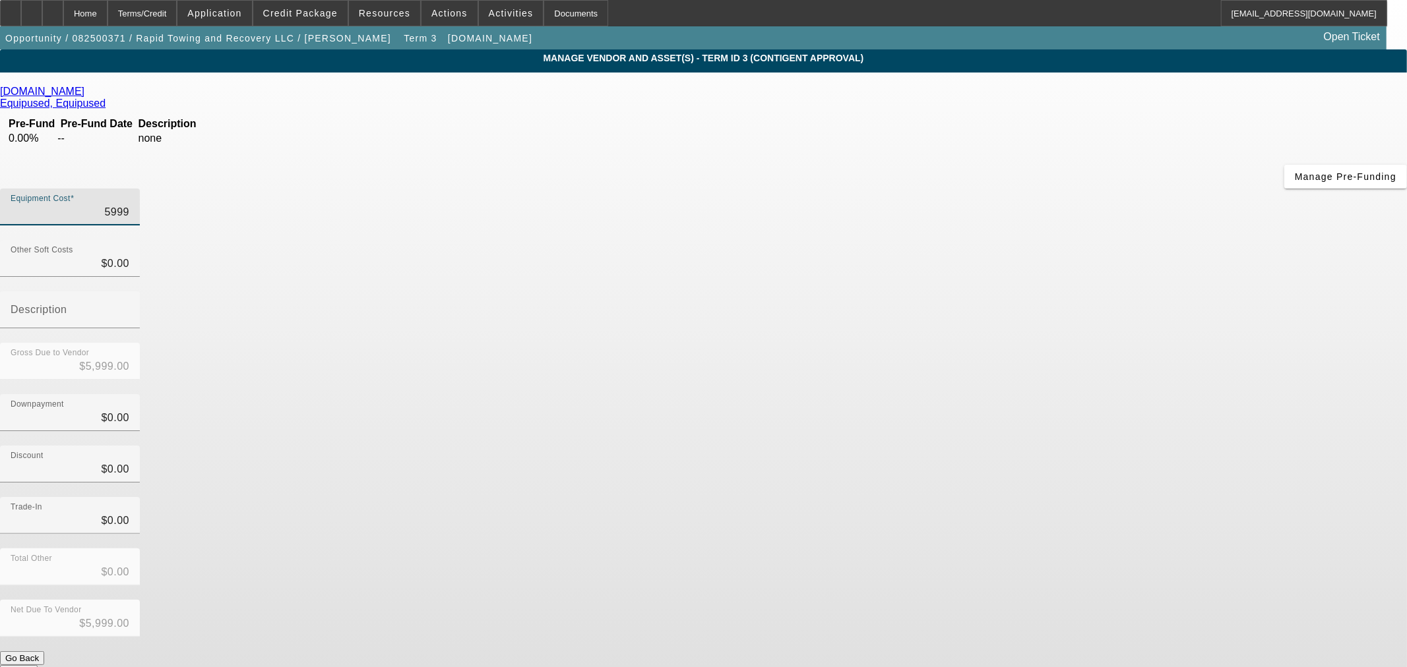
type input "$59,995.00"
click at [1037, 446] on div "Discount $0.00" at bounding box center [703, 471] width 1407 height 51
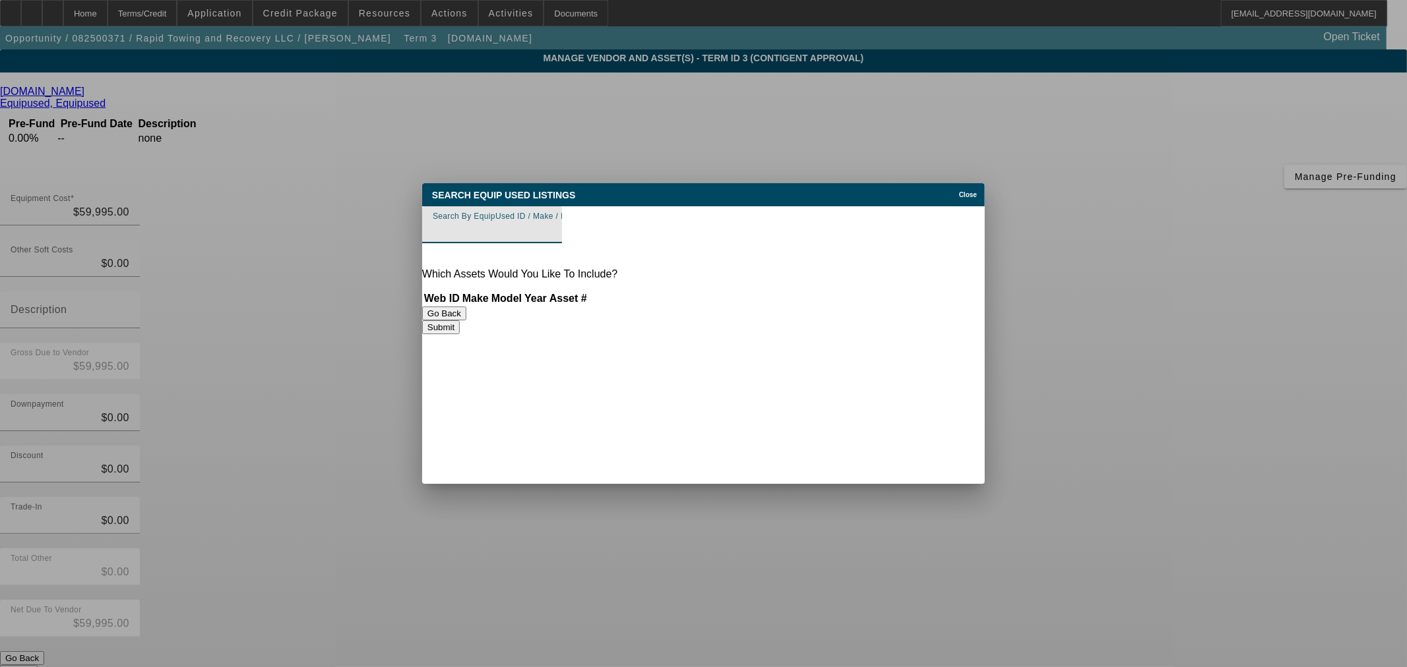
click at [479, 234] on input "Search By EquipUsed ID / Make / Model" at bounding box center [492, 230] width 119 height 16
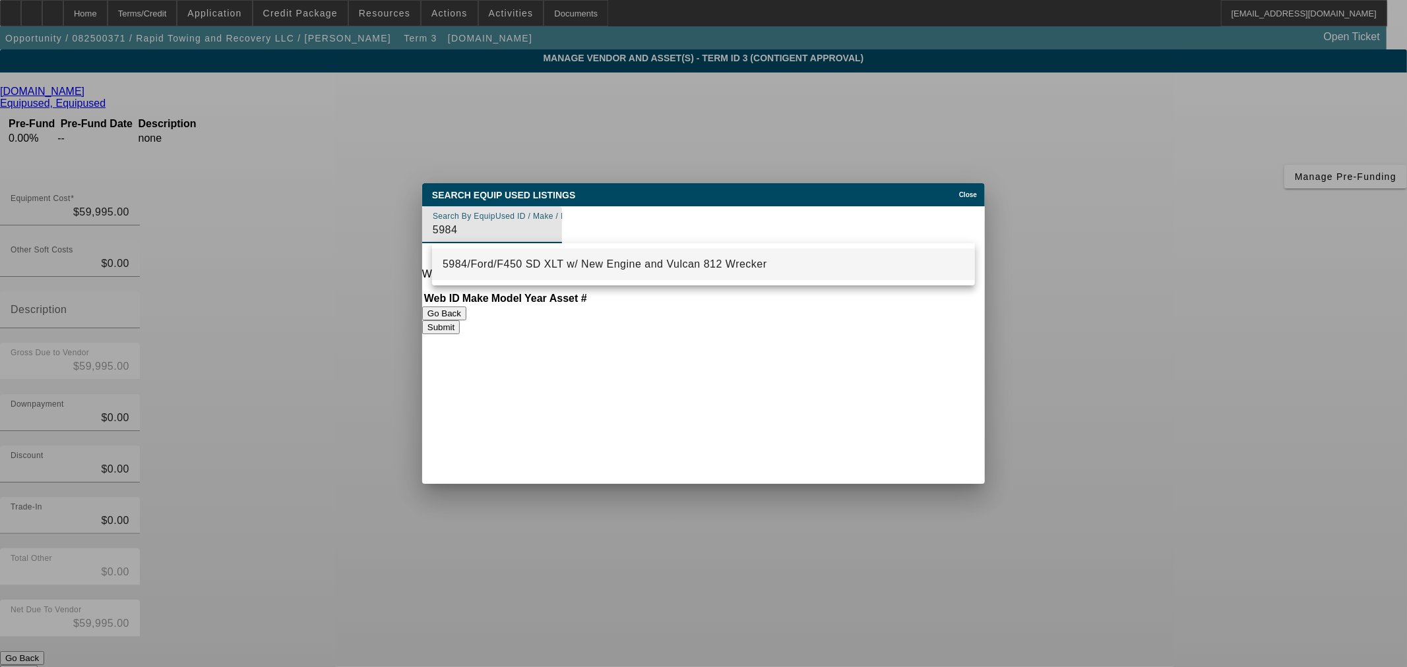
click at [551, 277] on mat-option "5984/Ford/F450 SD XLT w/ New Engine and Vulcan 812 Wrecker" at bounding box center [703, 265] width 543 height 32
type input "5984/Ford/F450 SD XLT w/ New Engine and Vulcan 812 Wrecker"
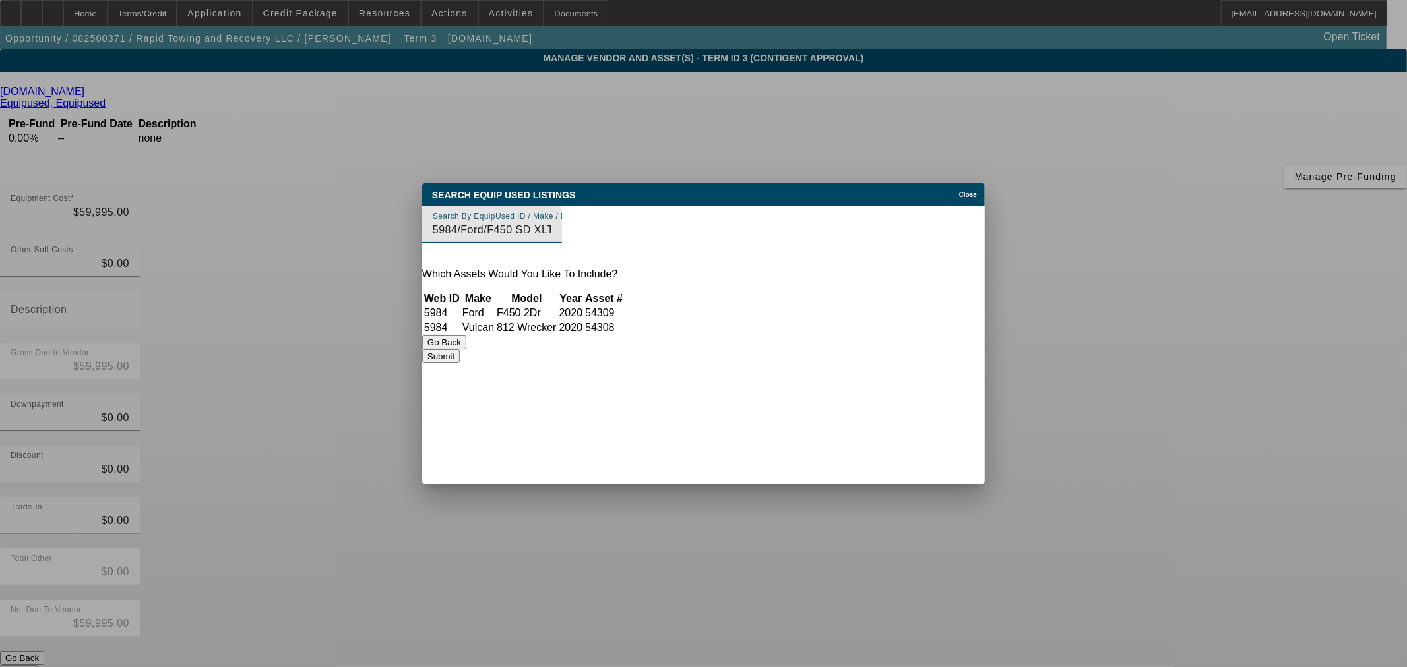
click at [460, 360] on button "Submit" at bounding box center [441, 357] width 38 height 14
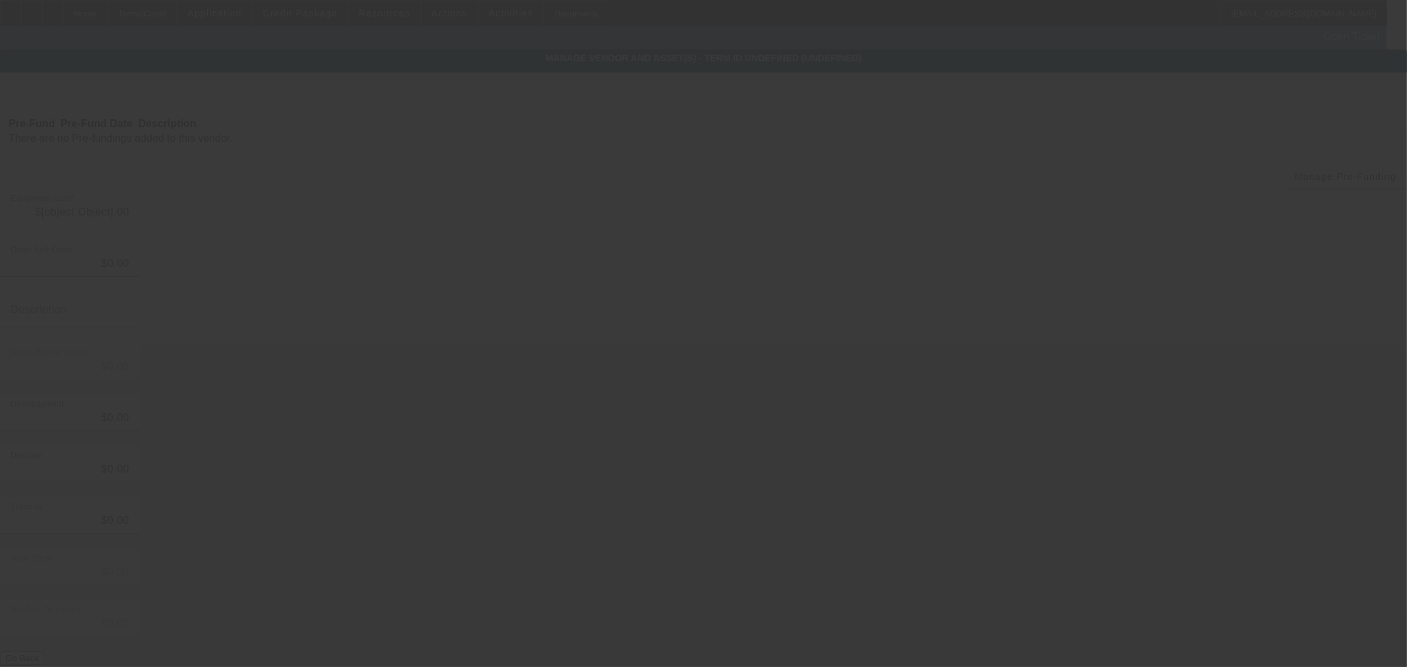
type input "$59,995.00"
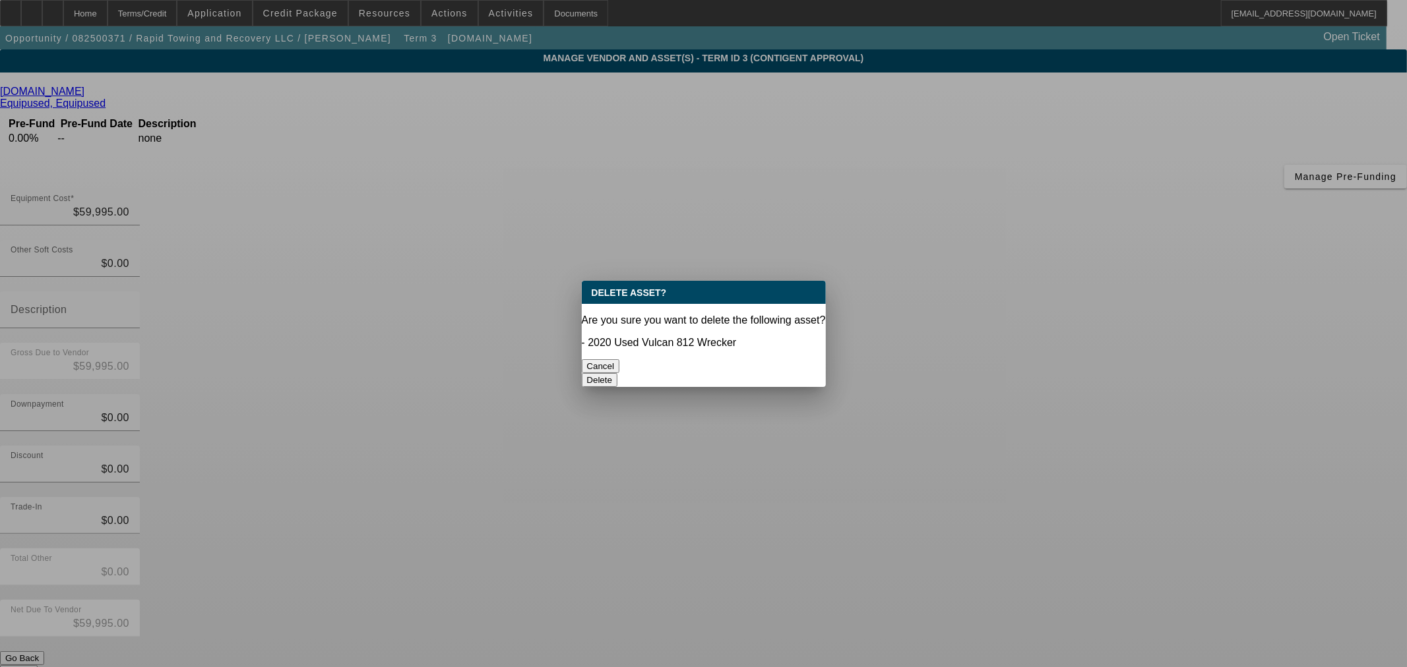
drag, startPoint x: 769, startPoint y: 356, endPoint x: 782, endPoint y: 377, distance: 24.9
click at [618, 373] on button "Delete" at bounding box center [600, 380] width 36 height 14
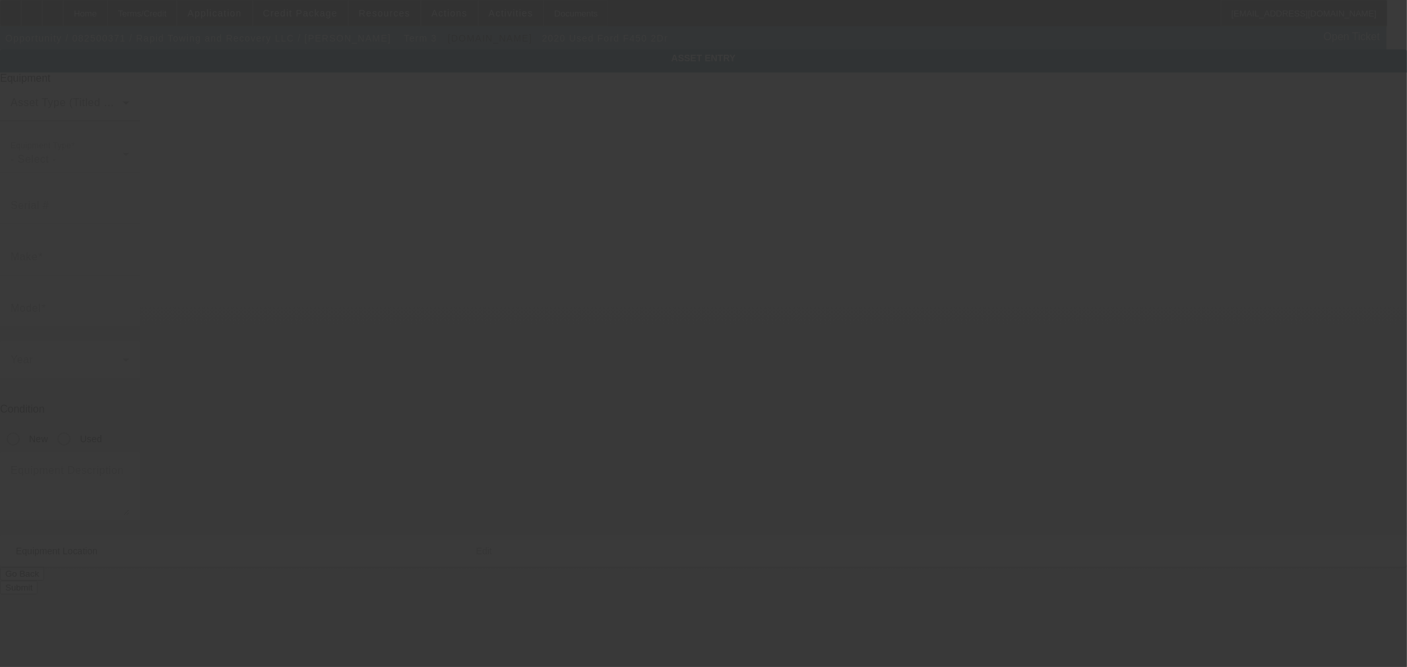
type input "1FDUF4GT0LDA06381"
type input "Ford"
type input "F450 2Dr"
radio input "true"
type textarea "Ford F450"
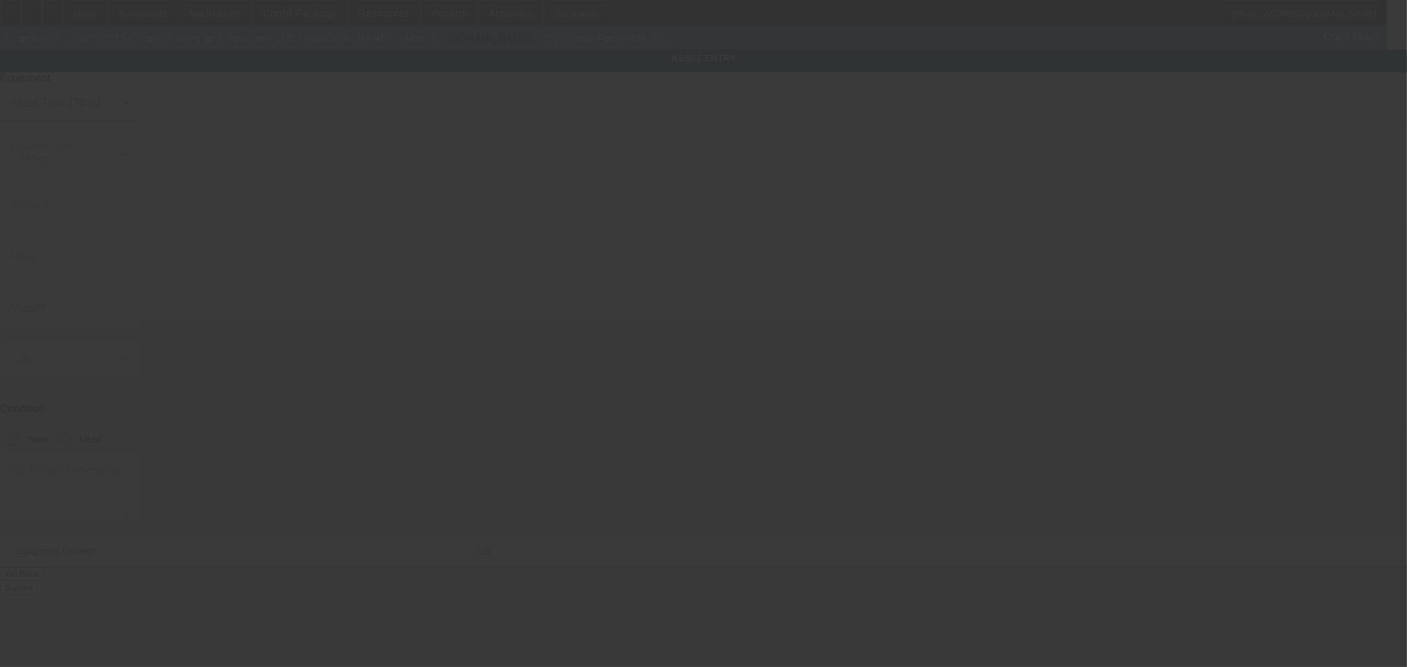
type input "11874 State Highway 24"
type input "Maysville"
type input "73057"
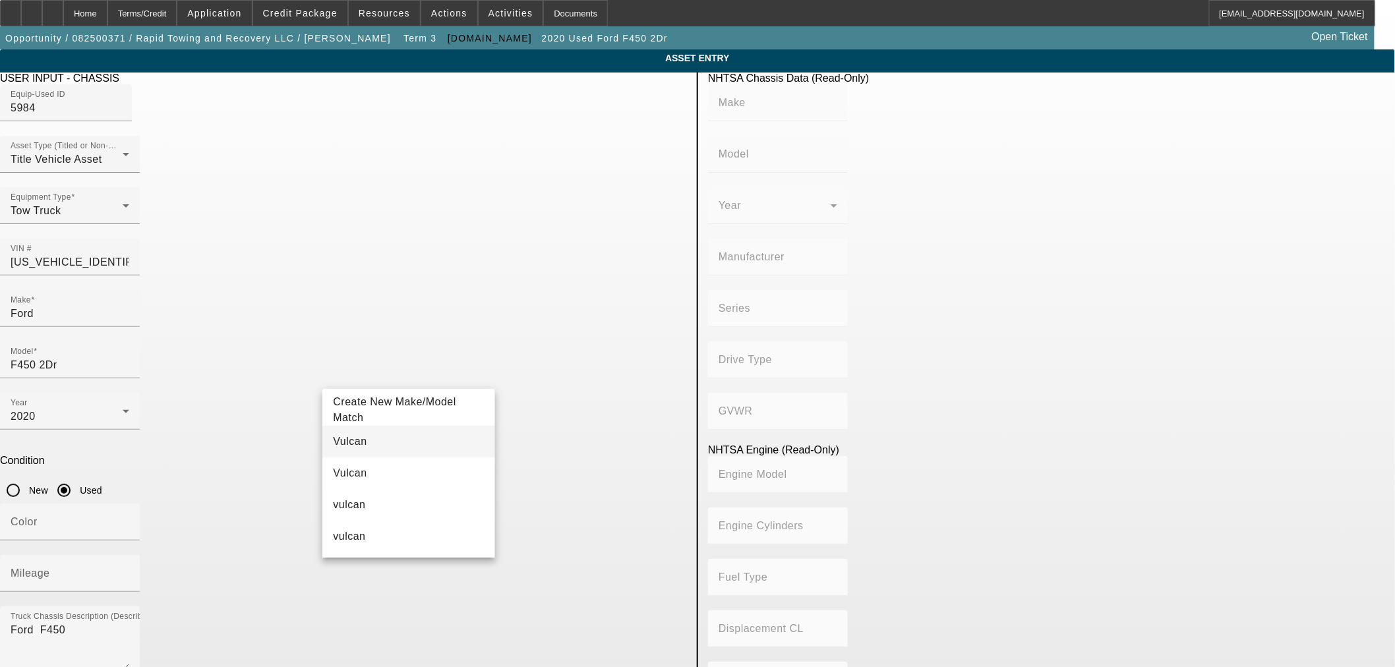
type input "Vulcan"
click at [365, 438] on mat-option "Vulcan" at bounding box center [408, 442] width 172 height 32
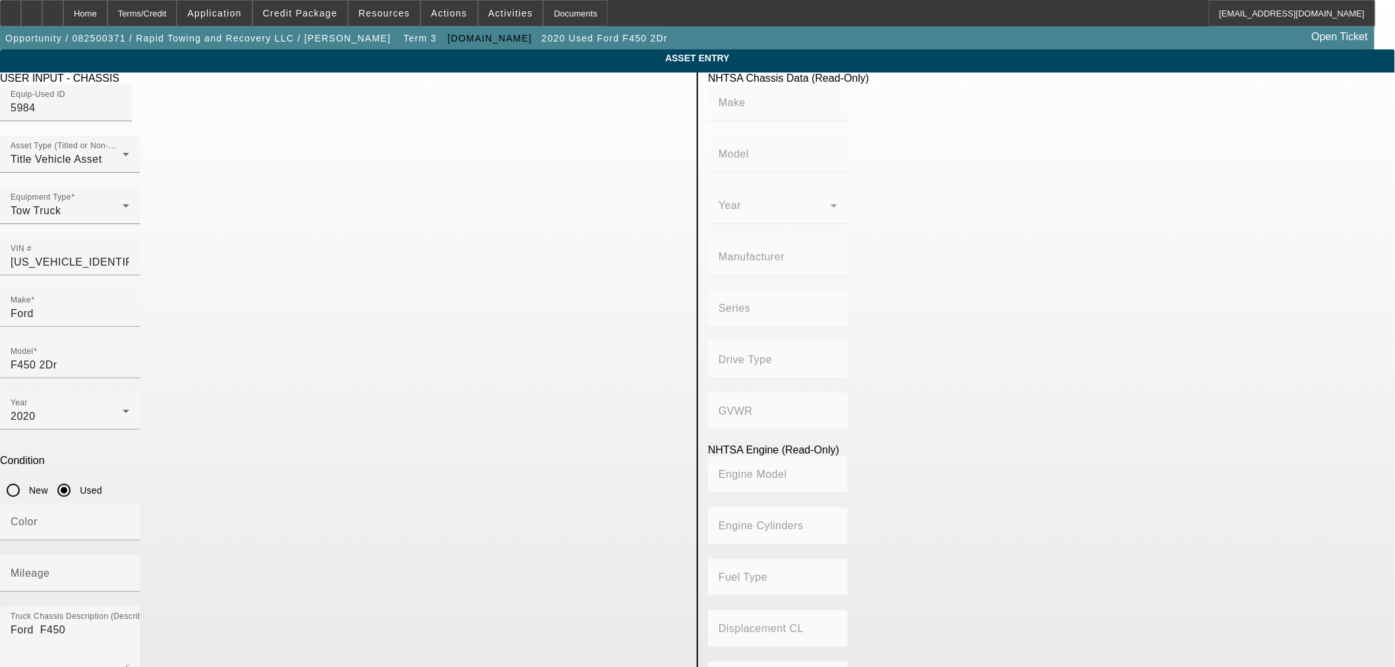
type input "812"
click at [580, 478] on mat-option "812" at bounding box center [601, 474] width 172 height 32
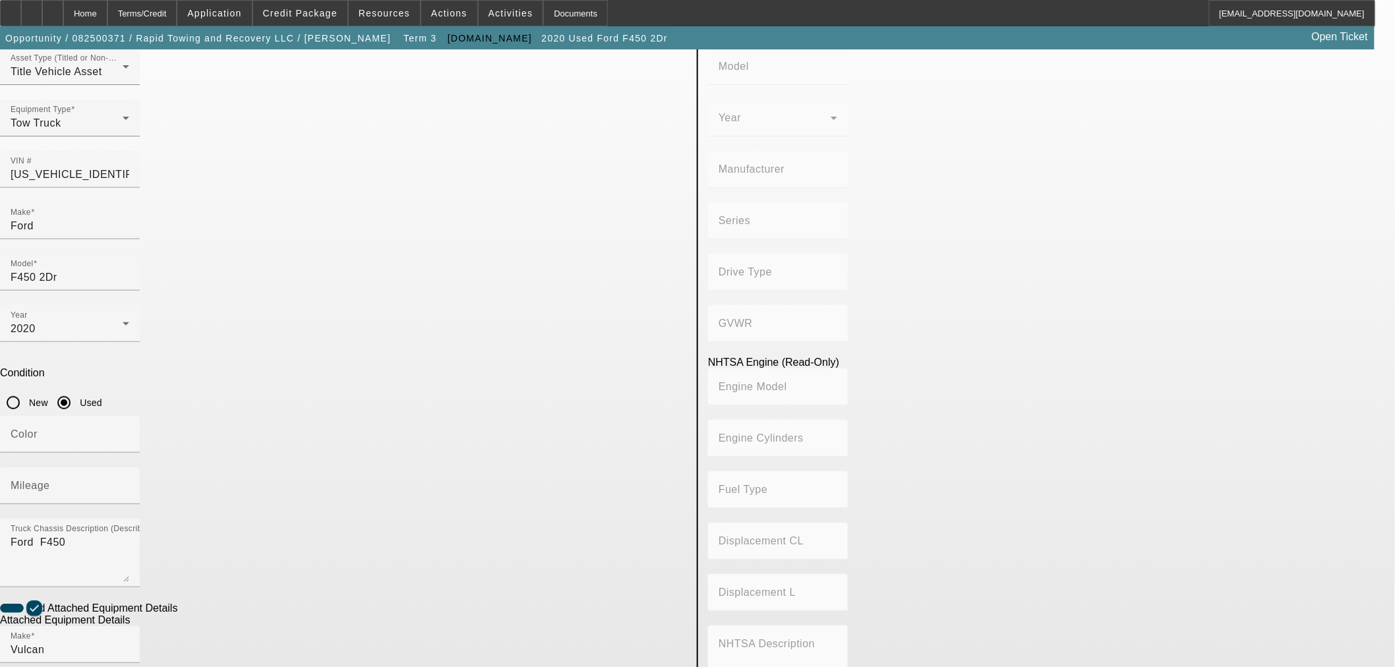
scroll to position [220, 0]
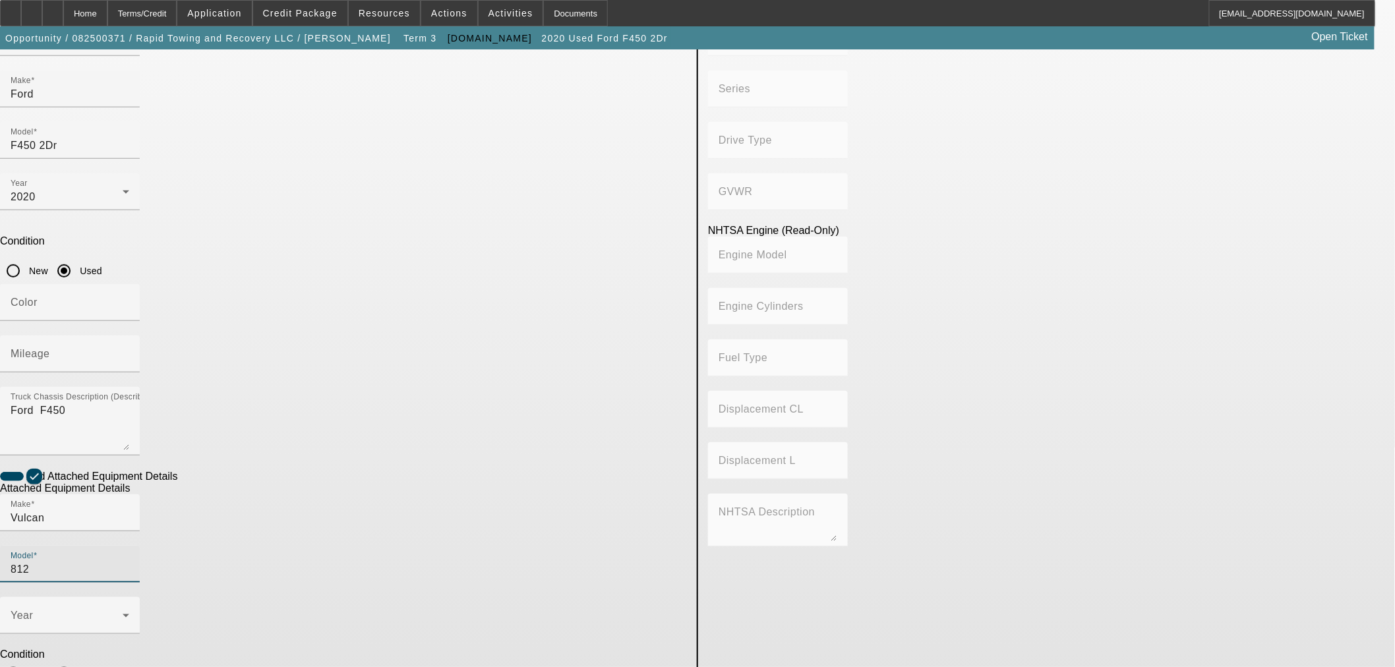
click at [77, 661] on input "Used" at bounding box center [64, 674] width 26 height 26
radio input "true"
click at [123, 613] on span at bounding box center [67, 621] width 112 height 16
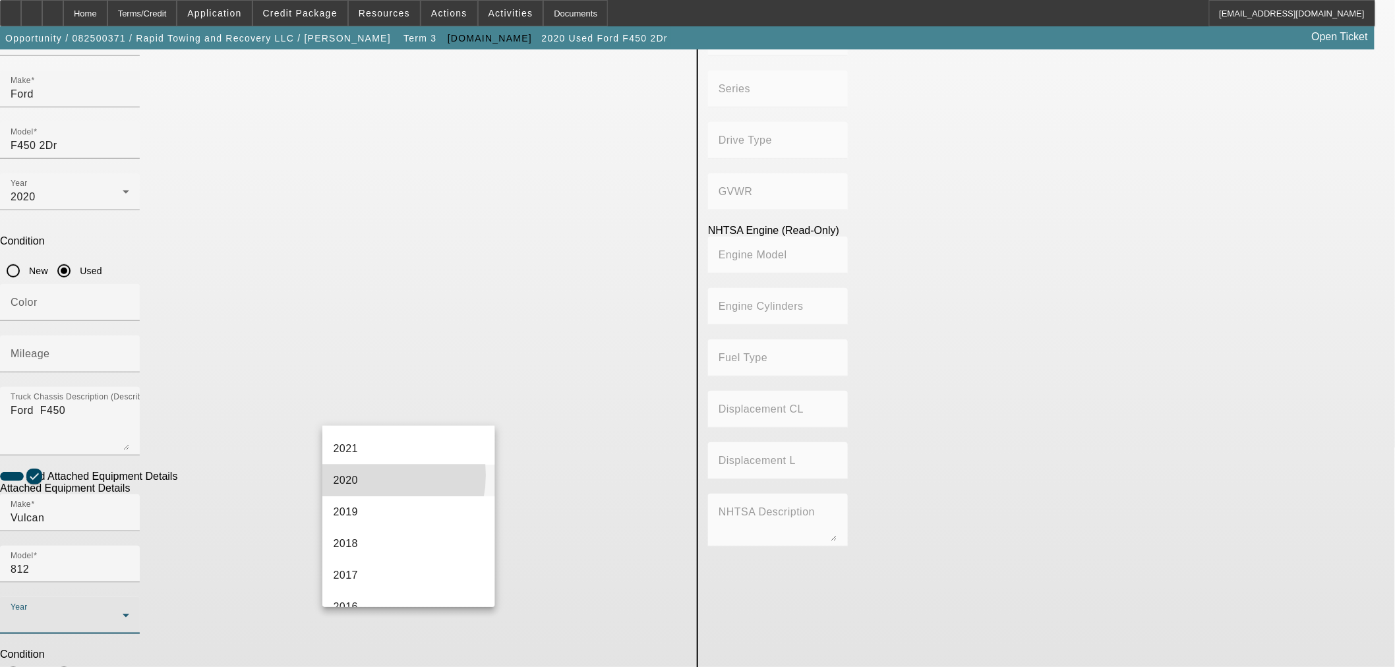
click at [365, 475] on mat-option "2020" at bounding box center [408, 481] width 172 height 32
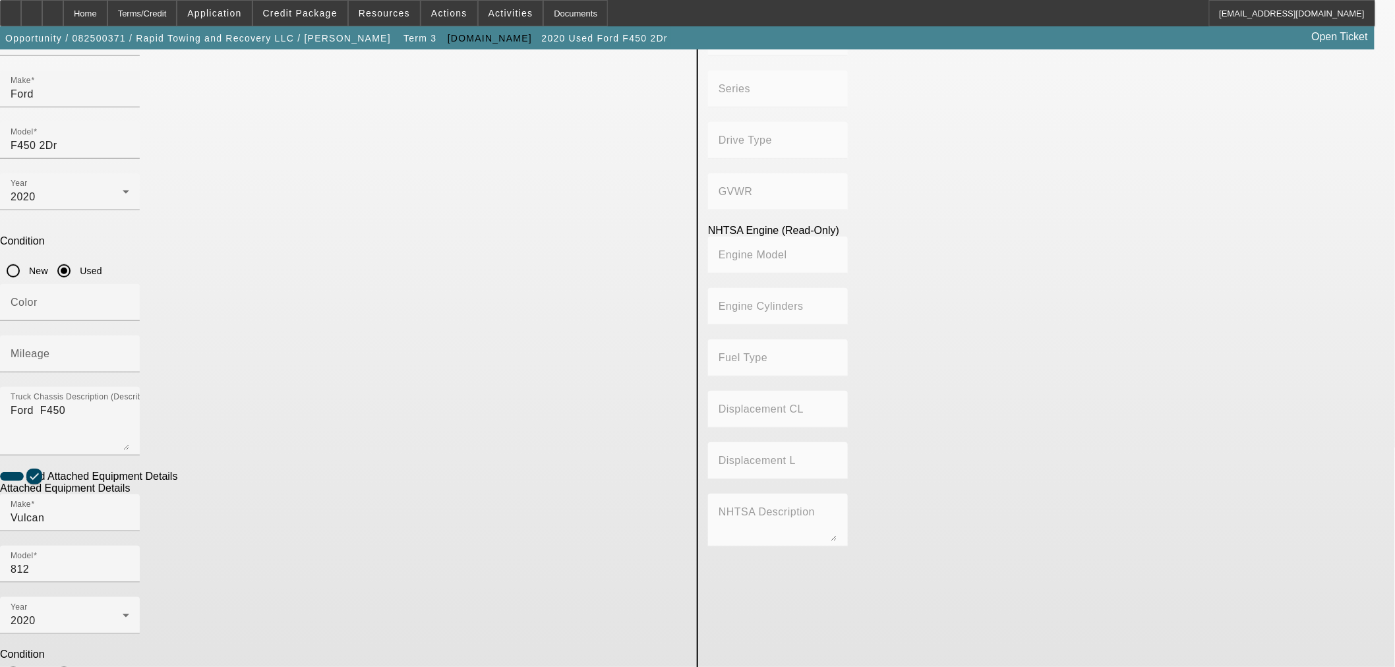
type input "8121811120"
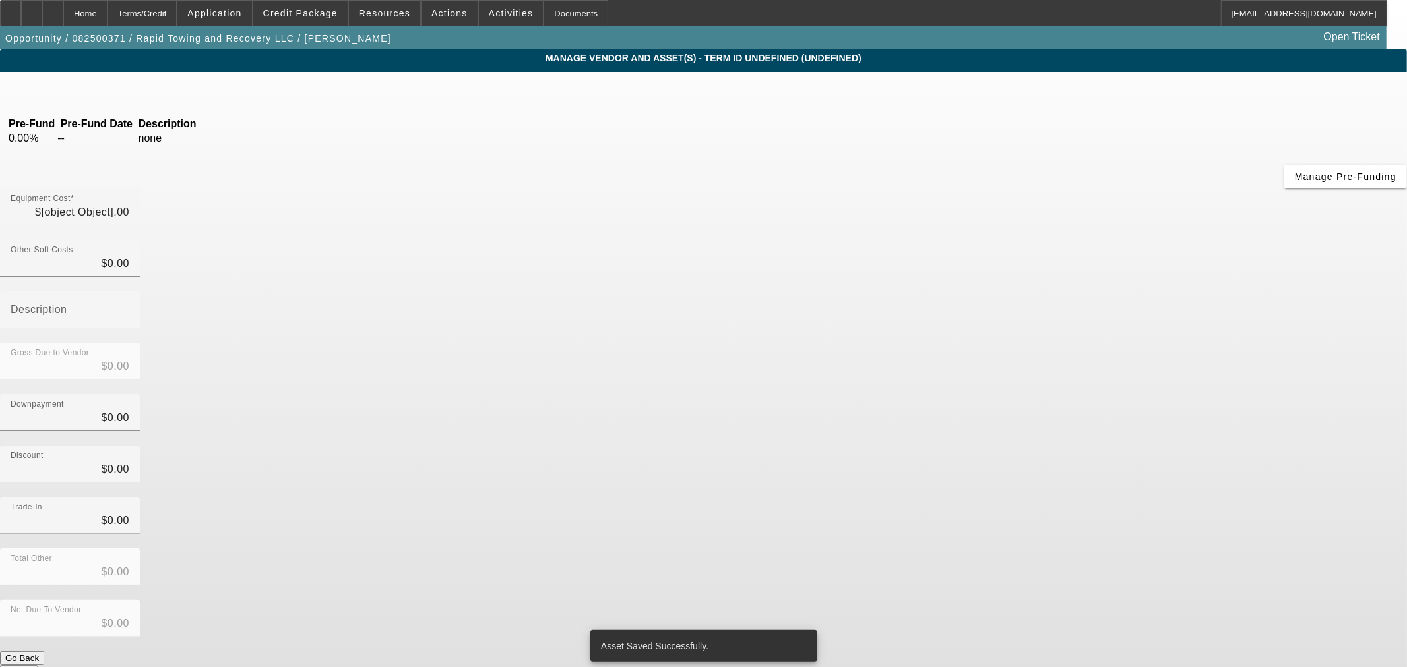
type input "$59,995.00"
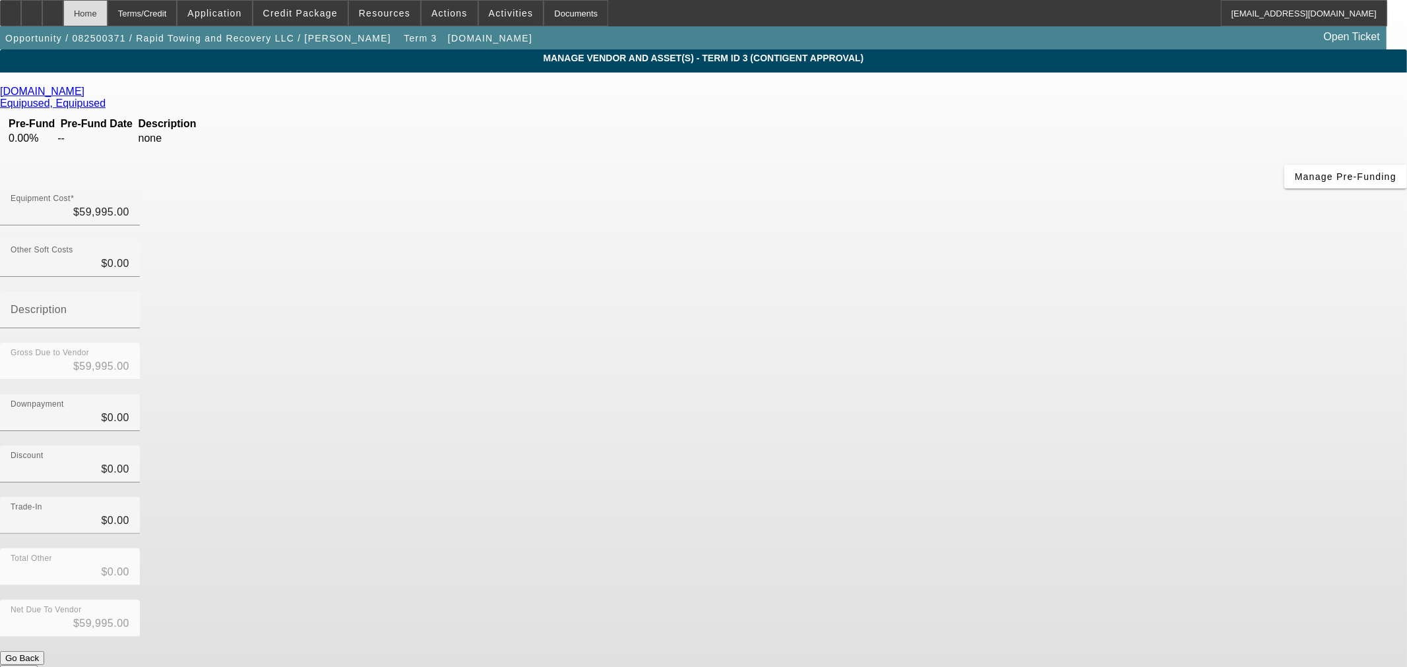
click at [107, 20] on div "Home" at bounding box center [85, 13] width 44 height 26
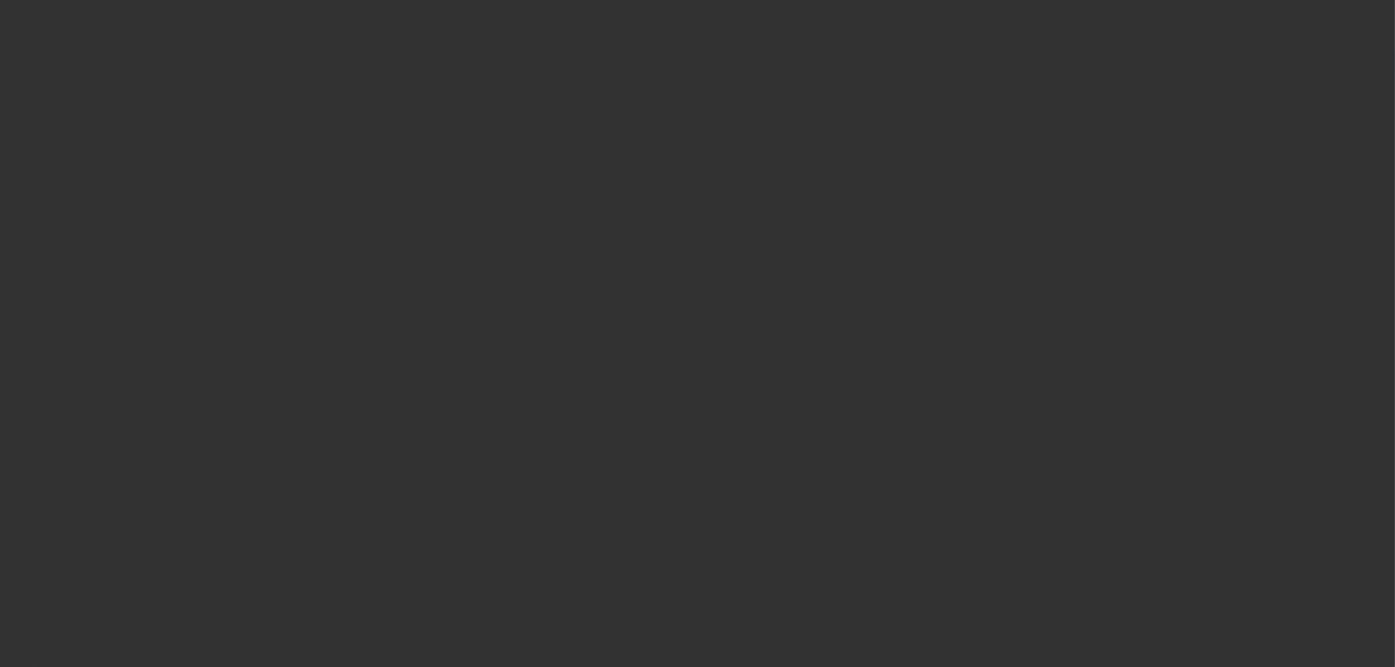
select select "0.1"
select select "0"
select select "2"
select select "0"
select select "6"
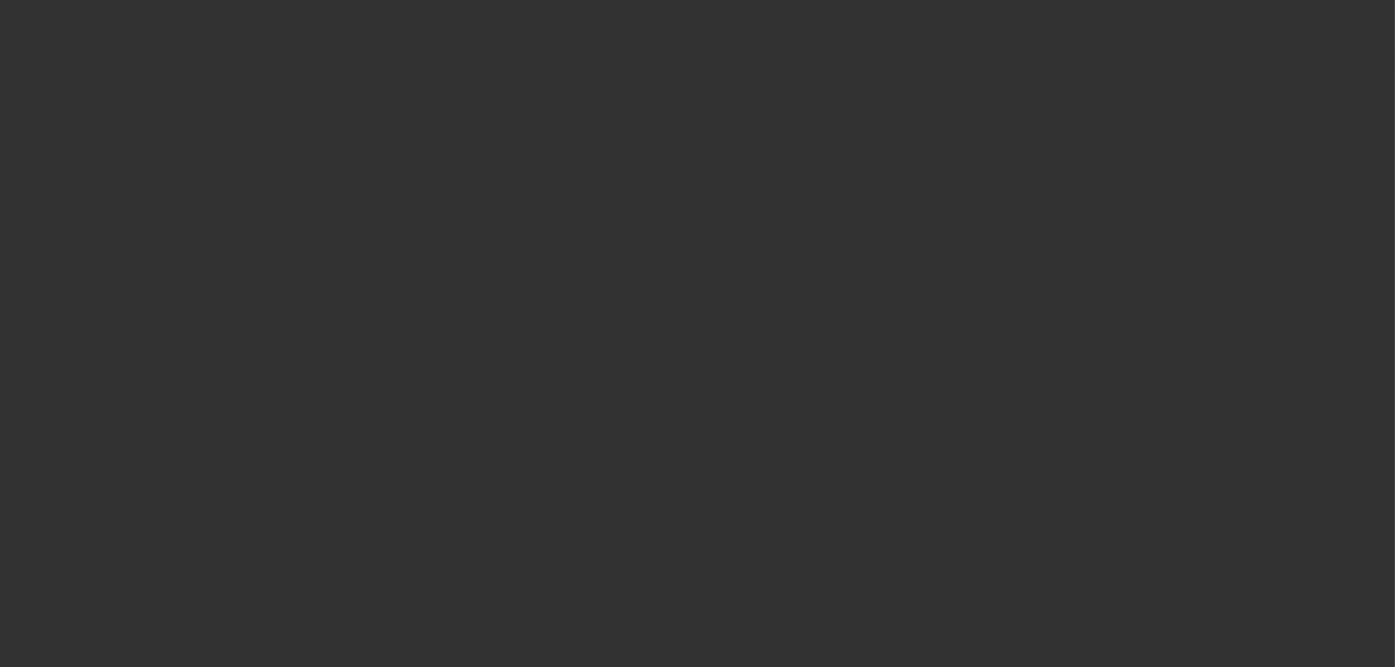
select select "0.1"
select select "0"
select select "2"
select select "0"
select select "6"
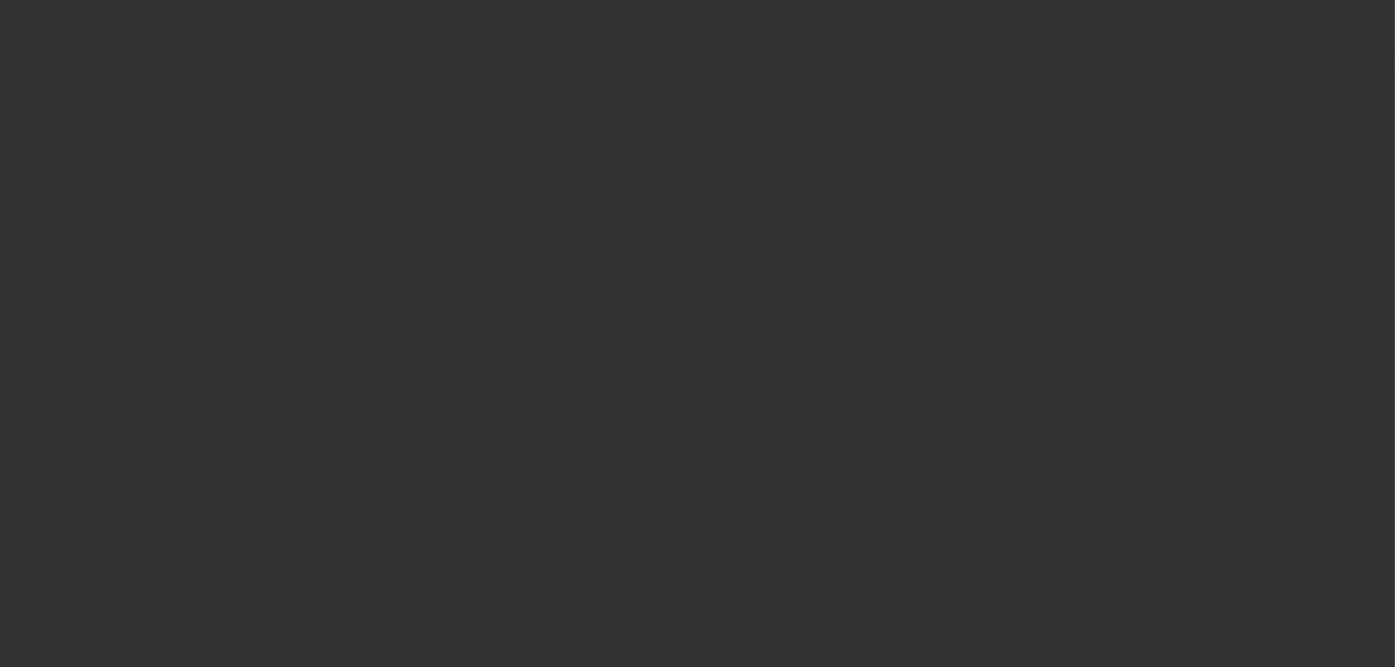
select select "0"
select select "2"
select select "0"
select select "6"
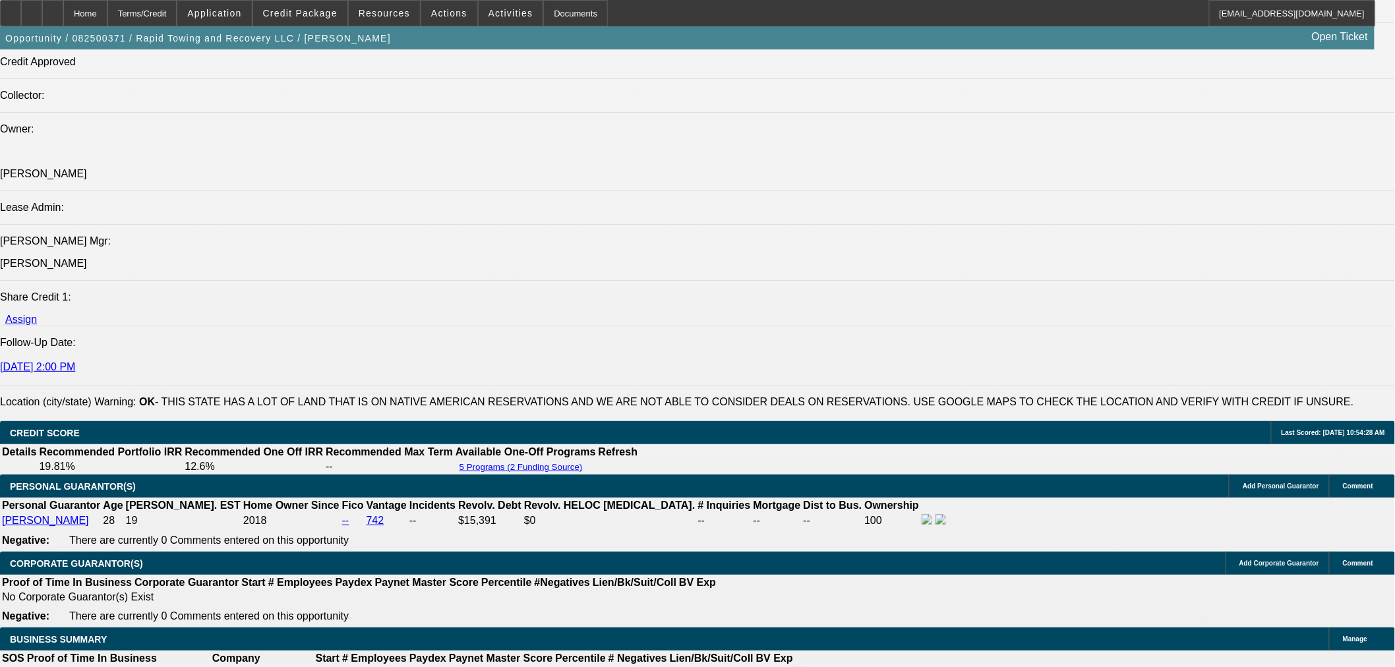
scroll to position [1758, 0]
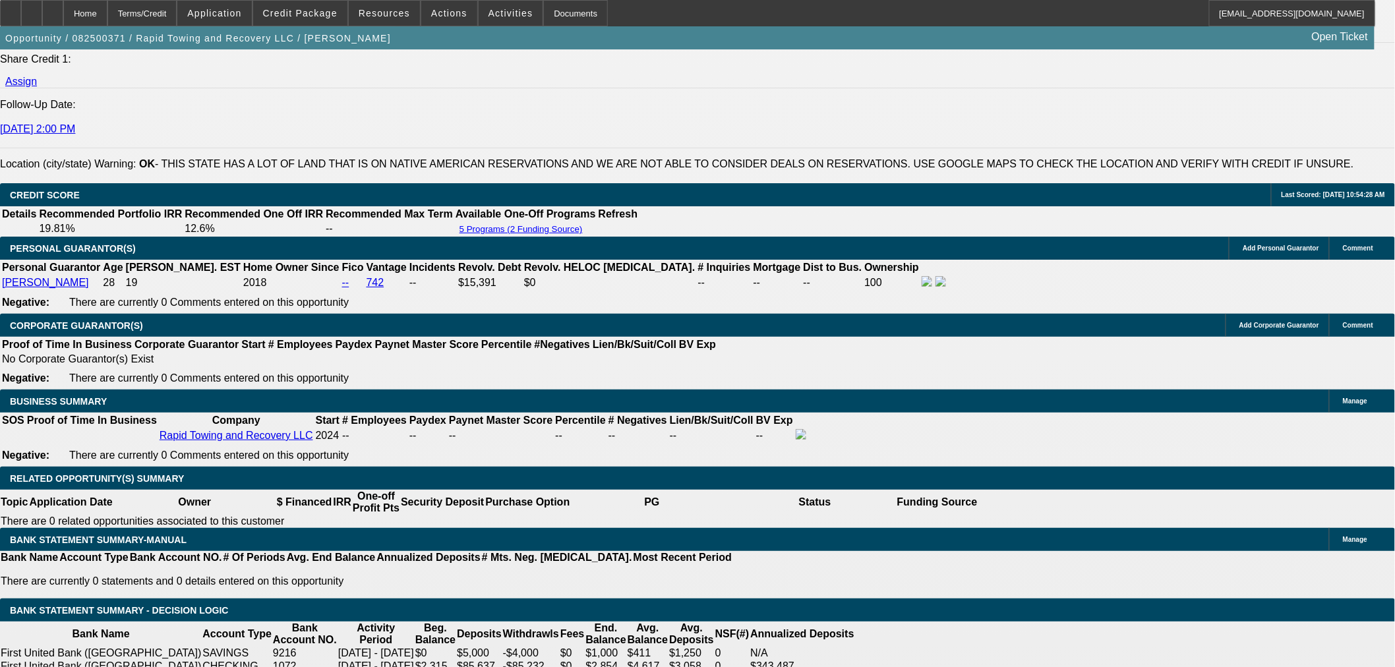
drag, startPoint x: 312, startPoint y: 423, endPoint x: 332, endPoint y: 423, distance: 20.4
type input "5"
type input "UNKNOWN"
type input "54"
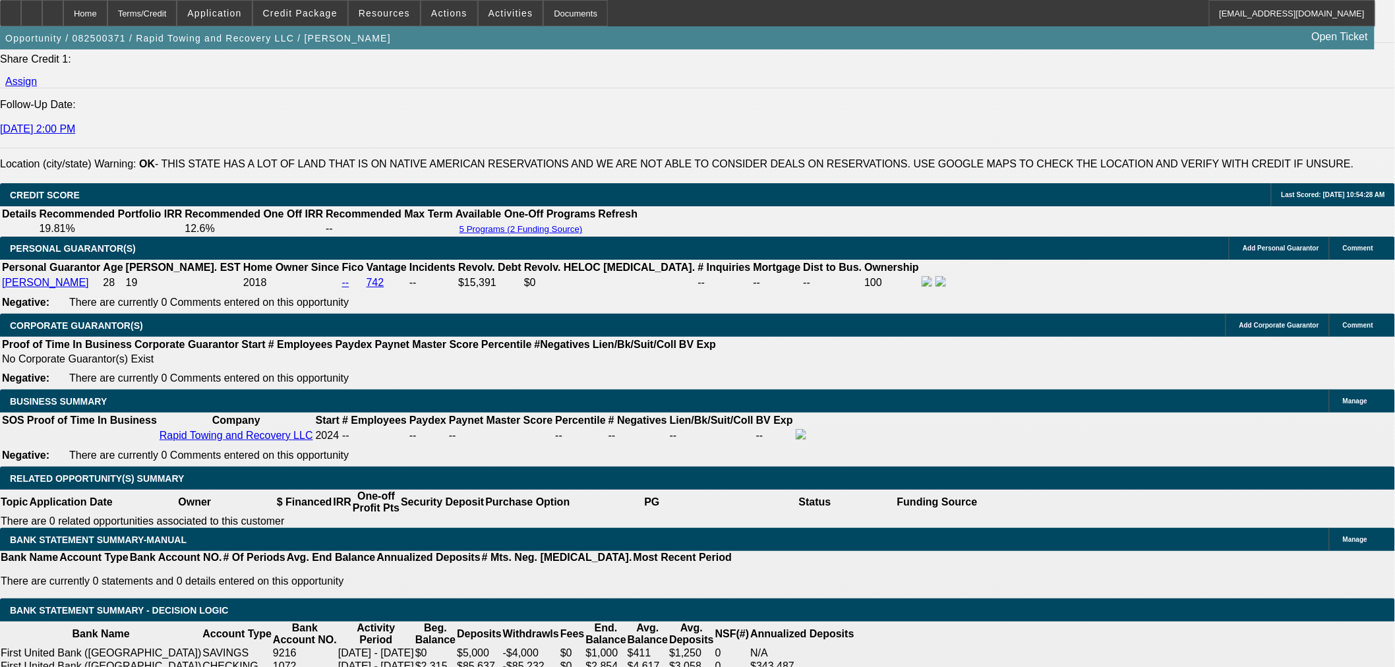
type input "$1,477.59"
type input "54"
drag, startPoint x: 214, startPoint y: 73, endPoint x: 189, endPoint y: 166, distance: 95.7
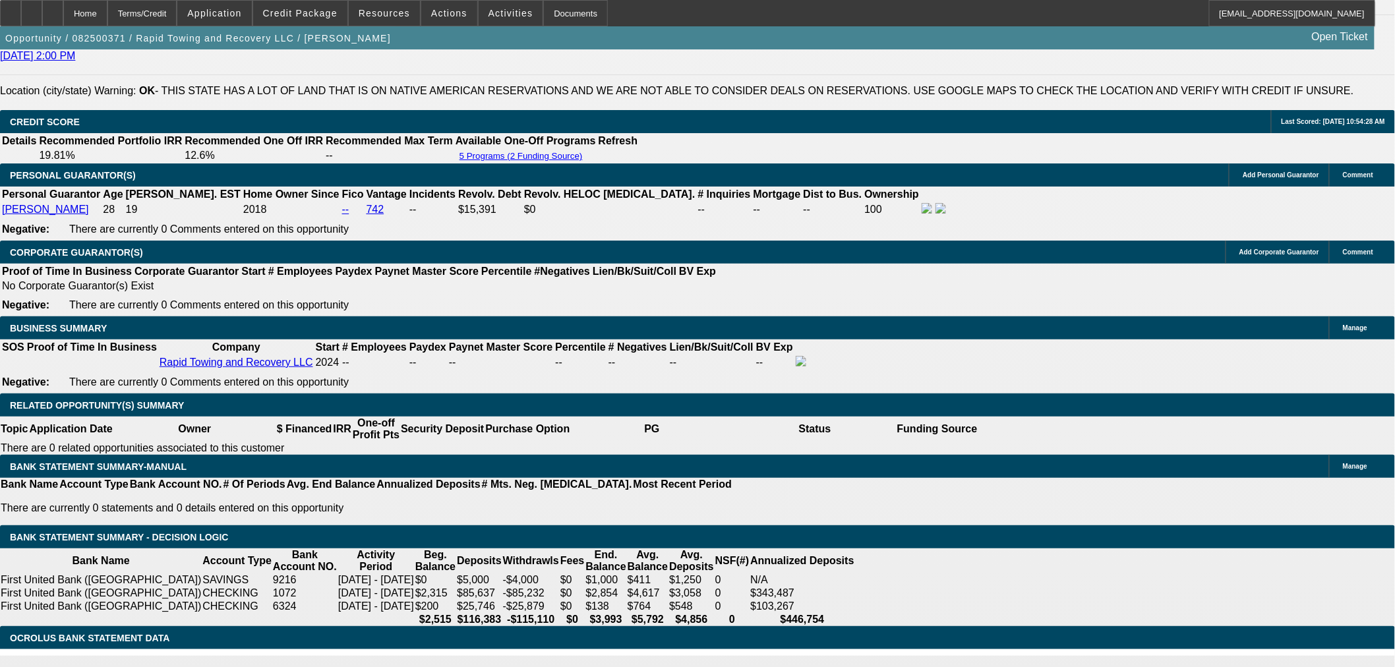
scroll to position [2052, 0]
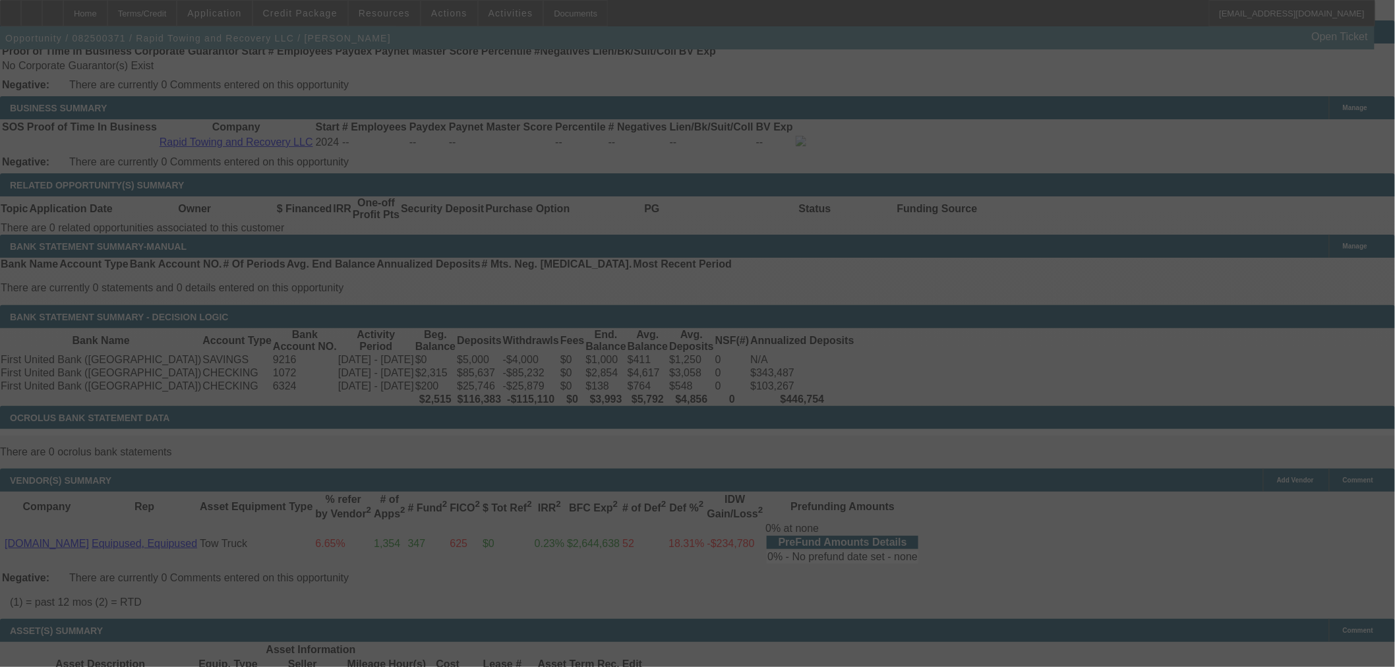
select select "0.1"
select select "0"
select select "2"
select select "0"
select select "6"
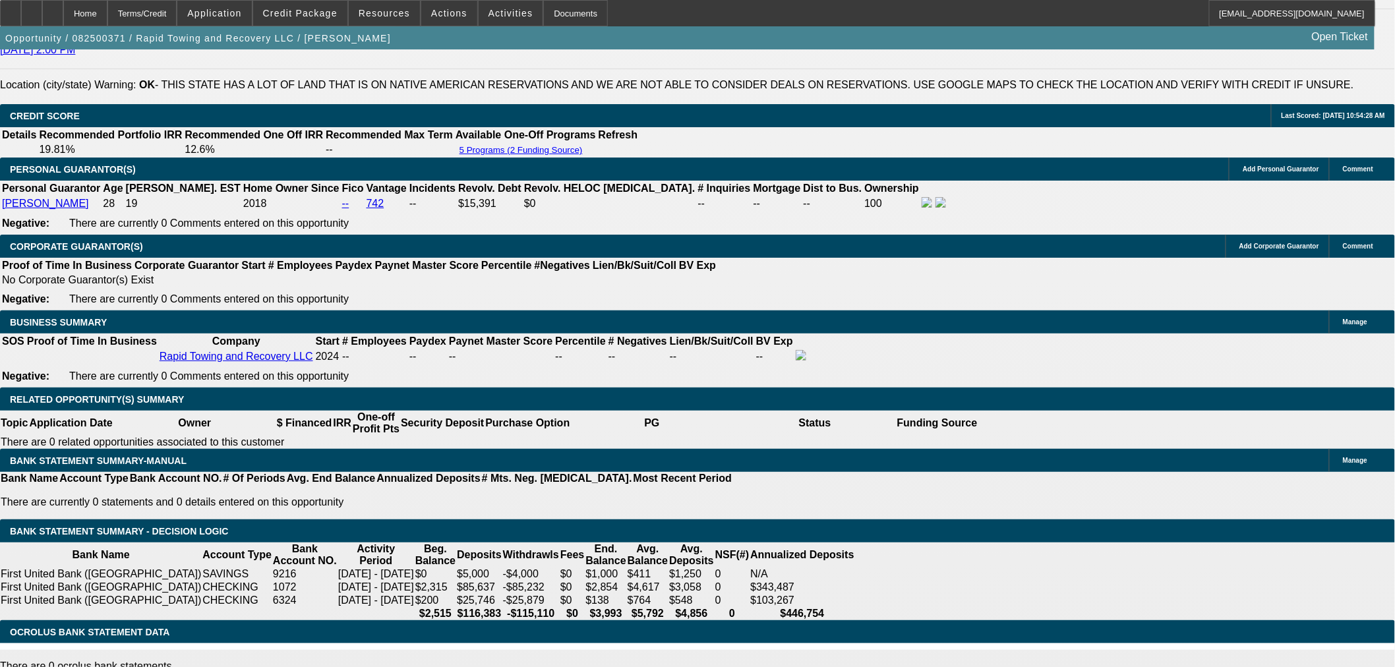
scroll to position [1758, 0]
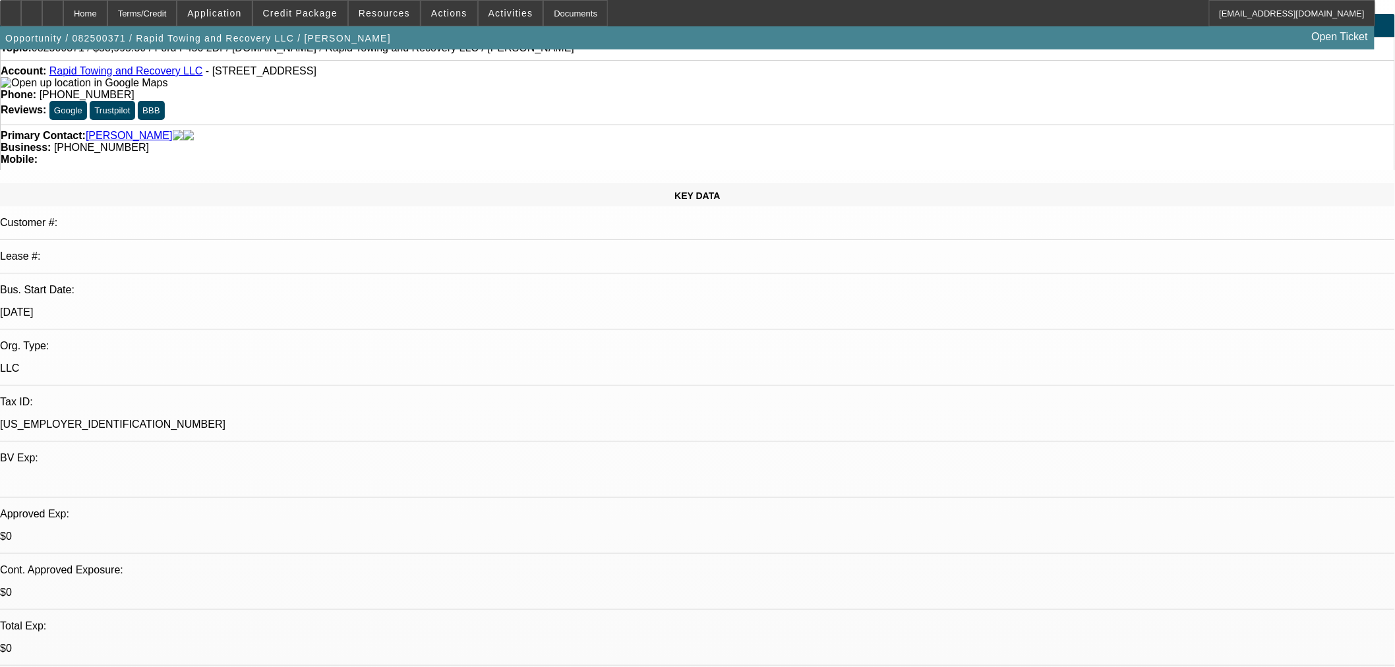
scroll to position [0, 0]
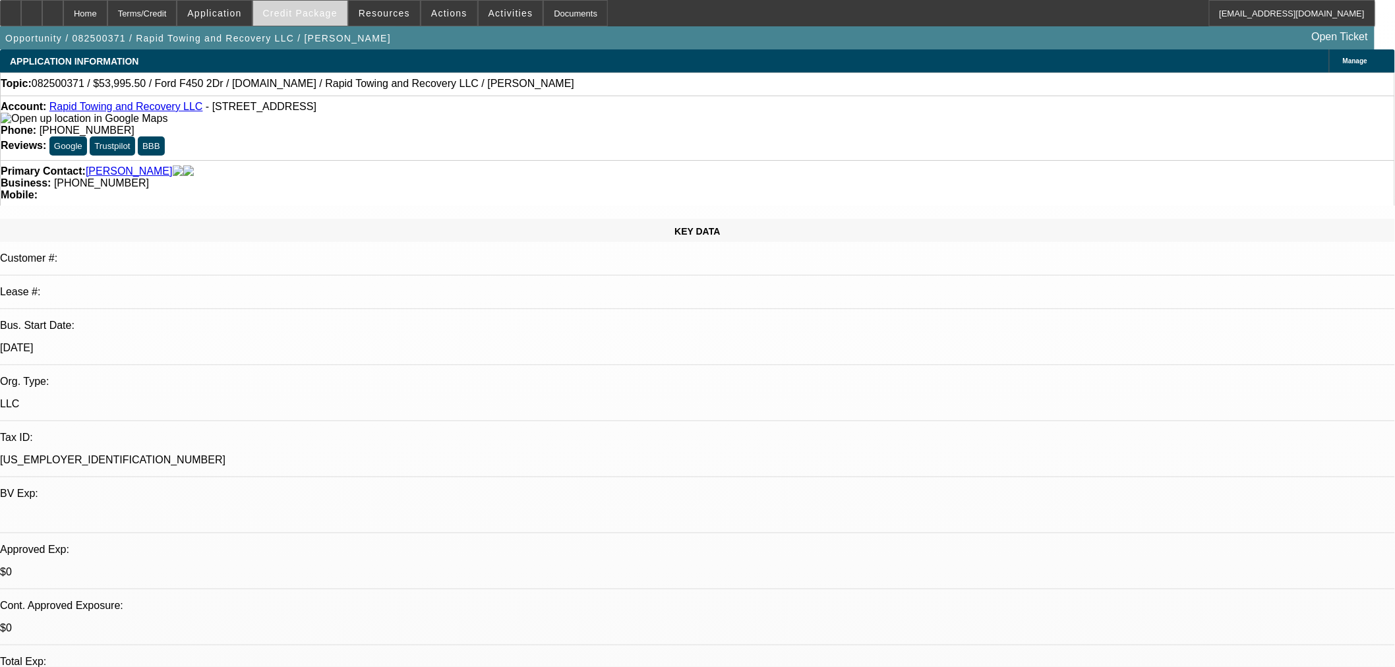
click at [313, 16] on span "Credit Package" at bounding box center [300, 13] width 75 height 11
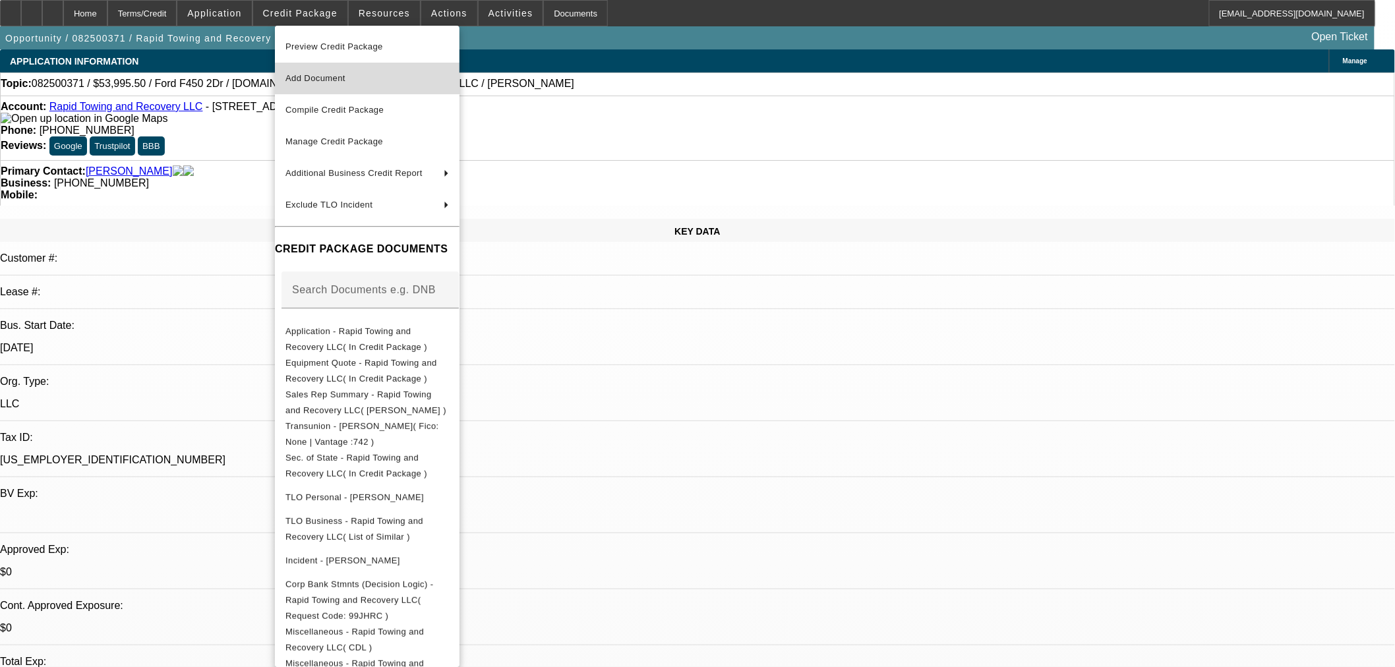
click at [315, 77] on span "Add Document" at bounding box center [316, 78] width 60 height 10
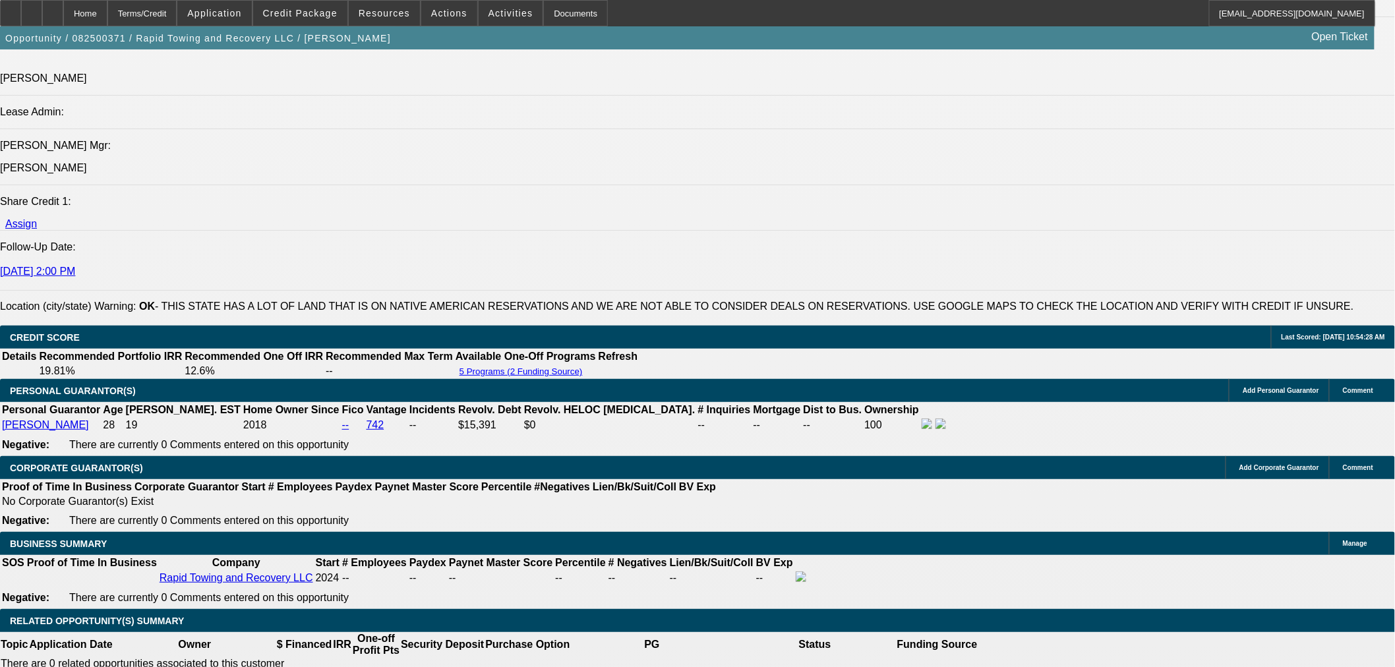
scroll to position [1612, 0]
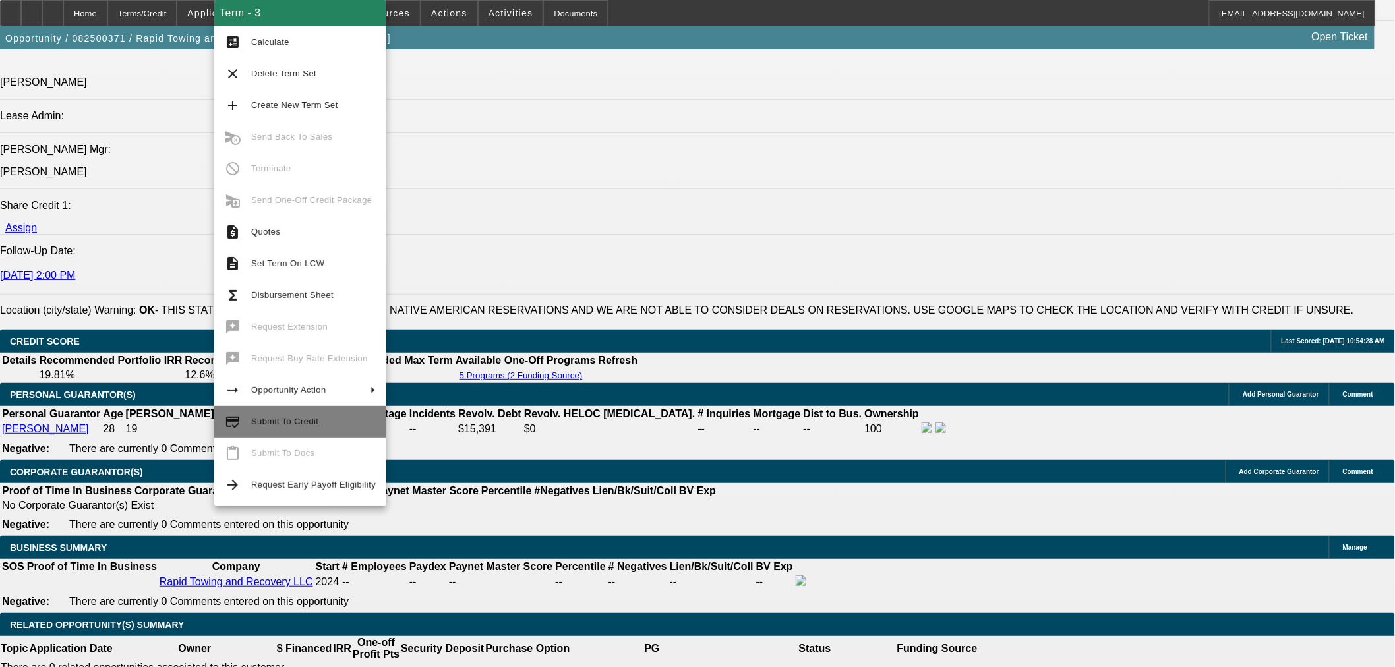
click at [278, 430] on button "credit_score Submit To Credit" at bounding box center [300, 422] width 172 height 32
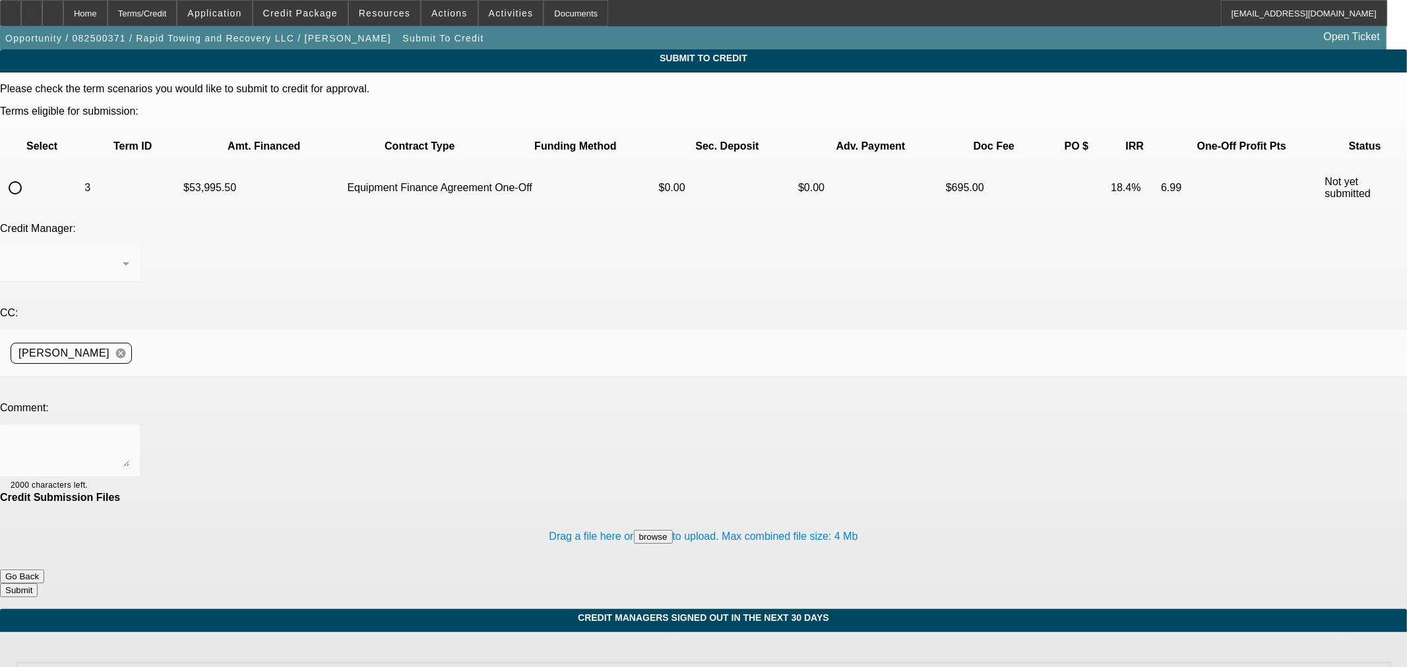
click at [28, 175] on input "radio" at bounding box center [15, 188] width 26 height 26
radio input "true"
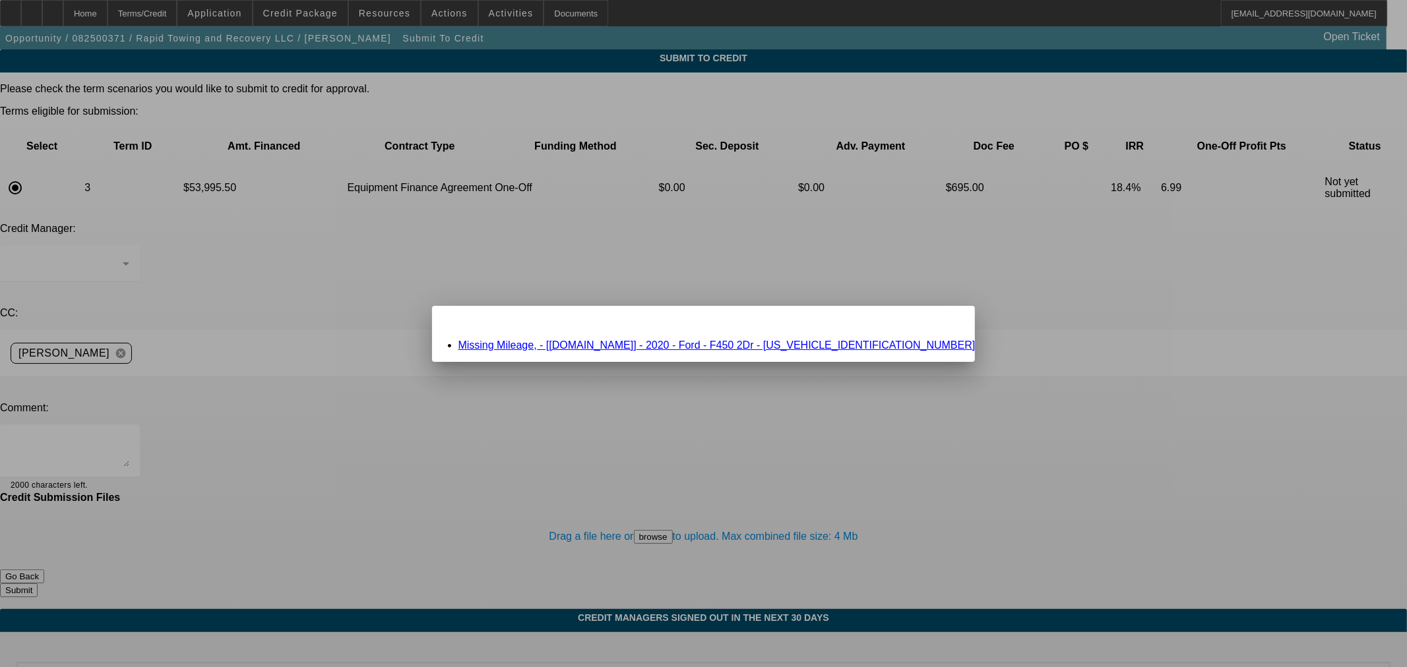
click at [712, 344] on link "Missing Mileage, - [Equip-Used.com] - 2020 - Ford - F450 2Dr - 1FDUF4GT0LDA06381" at bounding box center [716, 345] width 517 height 11
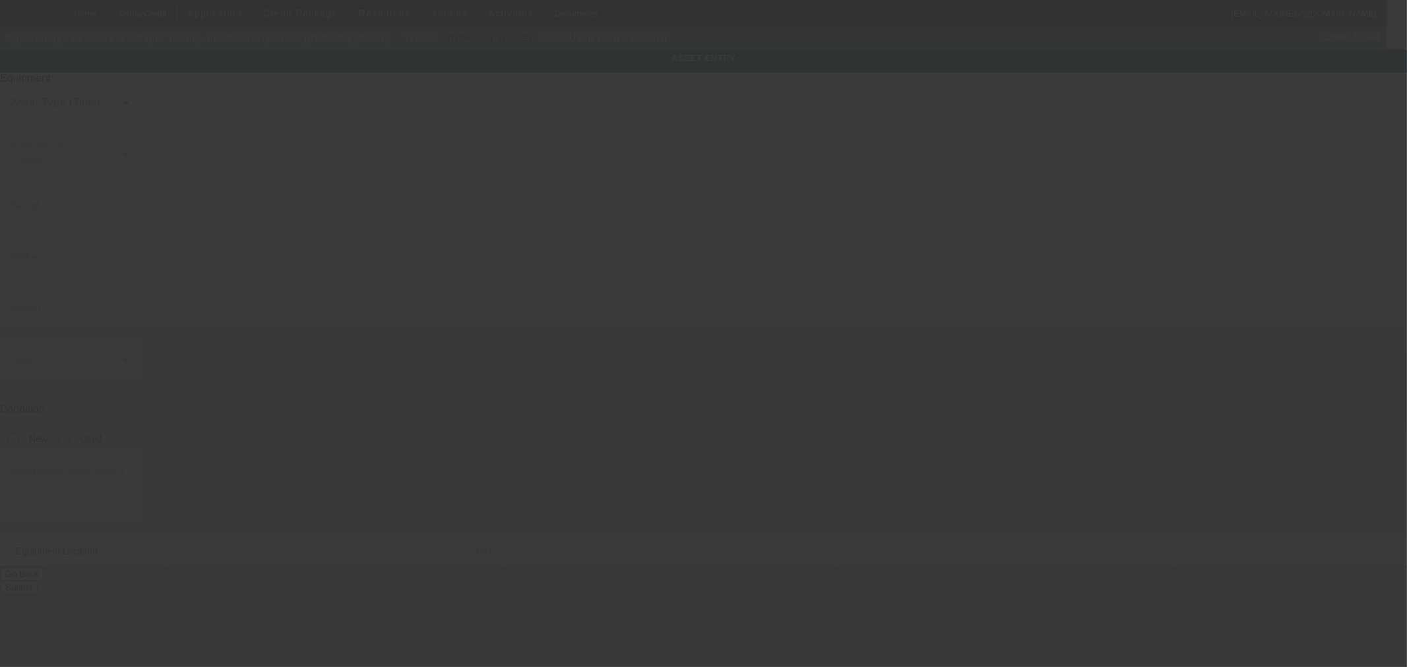
type input "1FDUF4GT0LDA06381"
type input "Ford"
type input "F450 2Dr"
radio input "true"
type textarea "Ford F450"
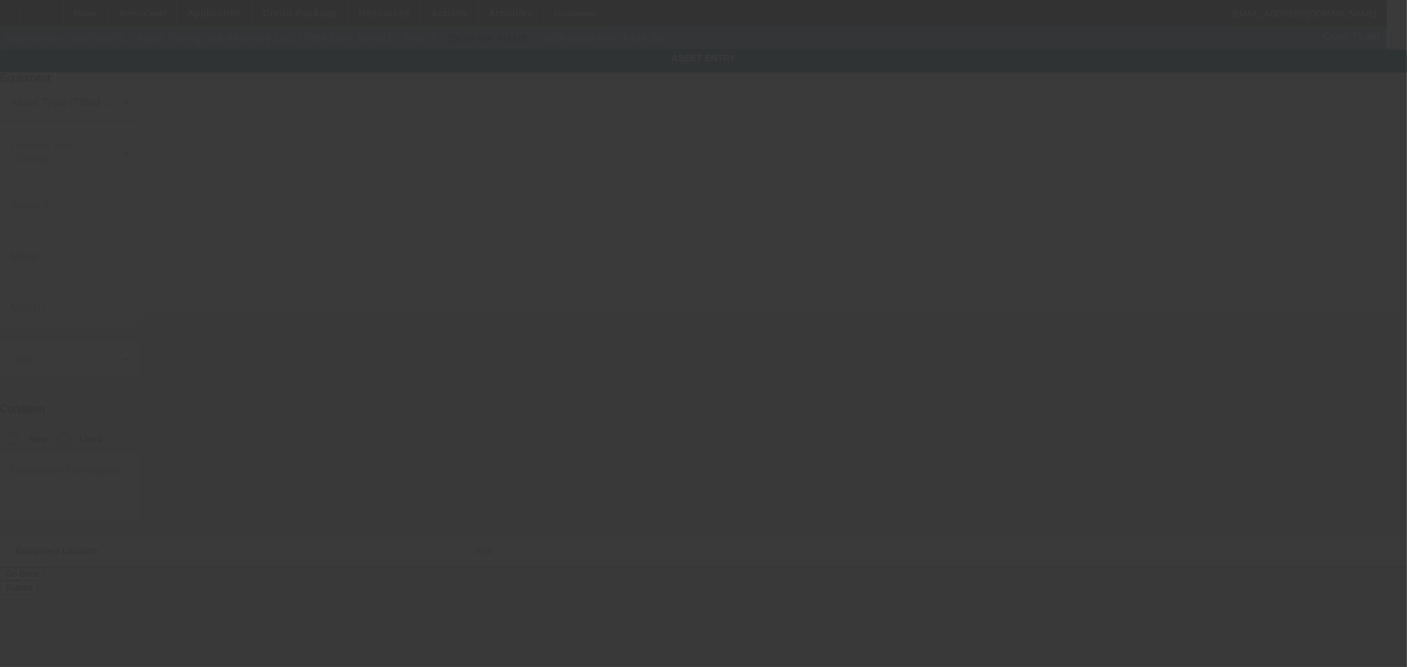
type input "11874 State Highway 24"
type input "Maysville"
type input "73057"
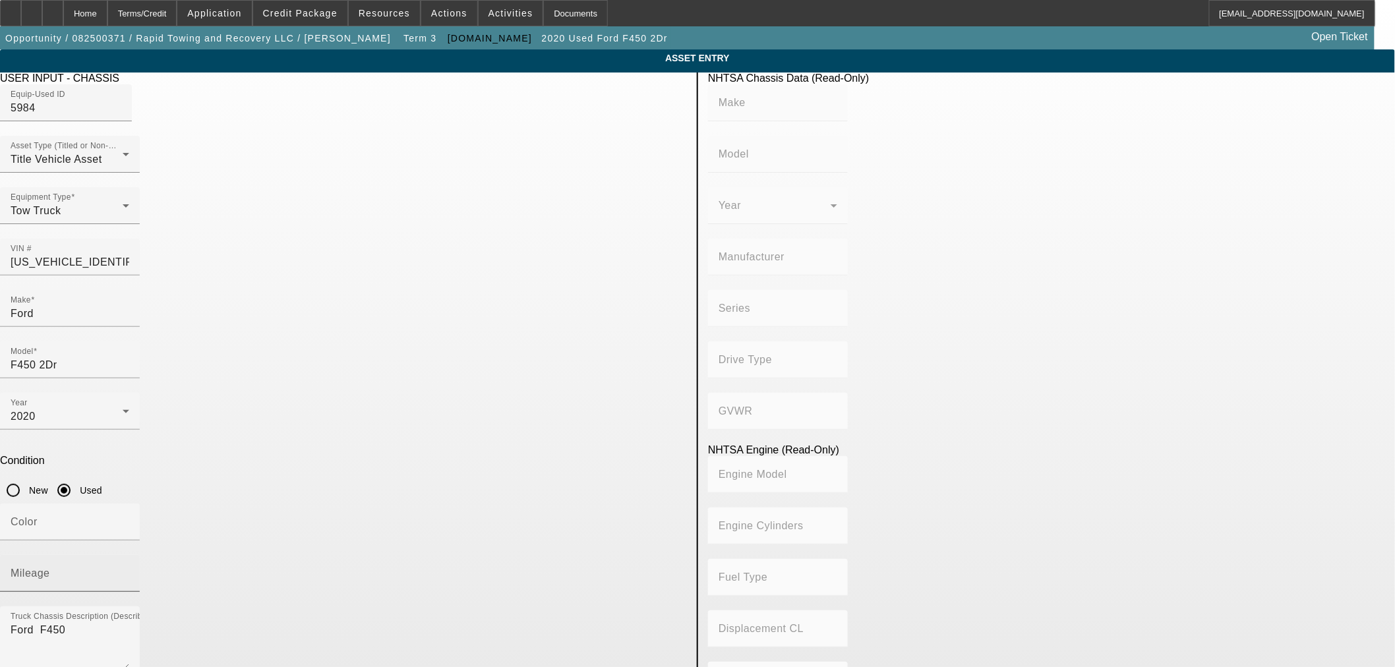
click at [50, 568] on mat-label "Mileage" at bounding box center [31, 573] width 40 height 11
click at [129, 571] on input "Mileage" at bounding box center [70, 579] width 119 height 16
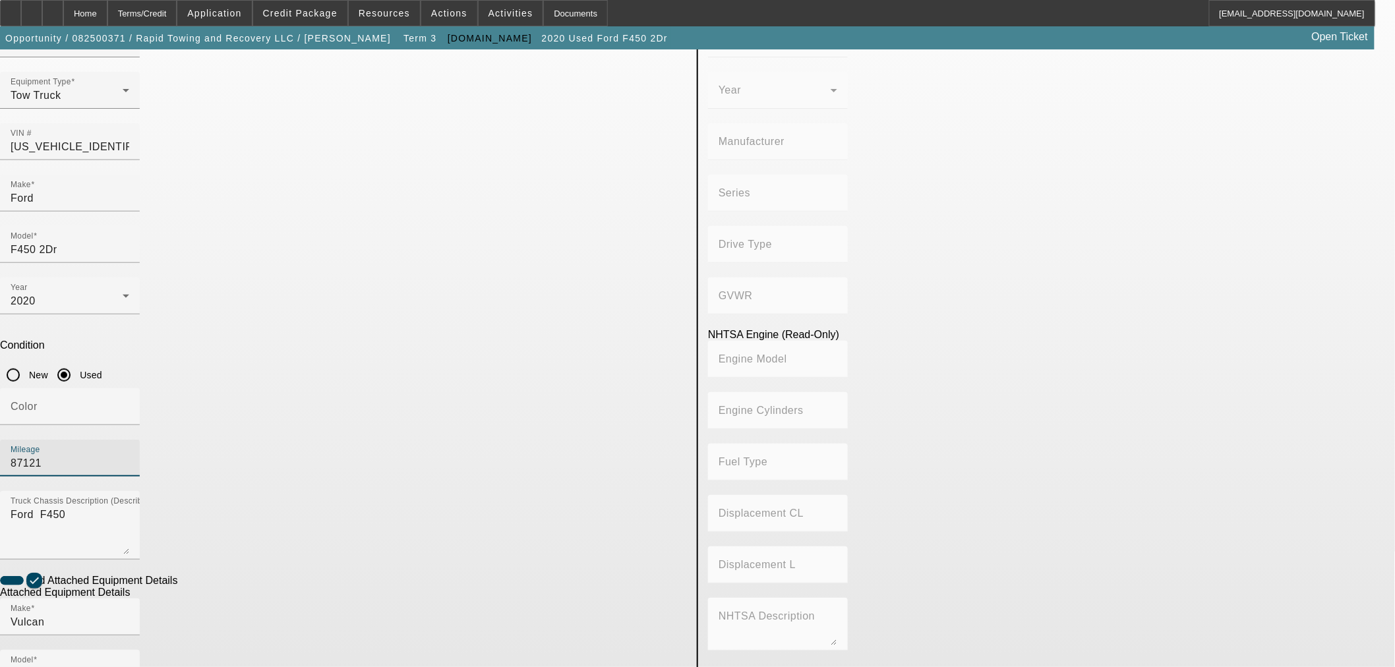
scroll to position [225, 0]
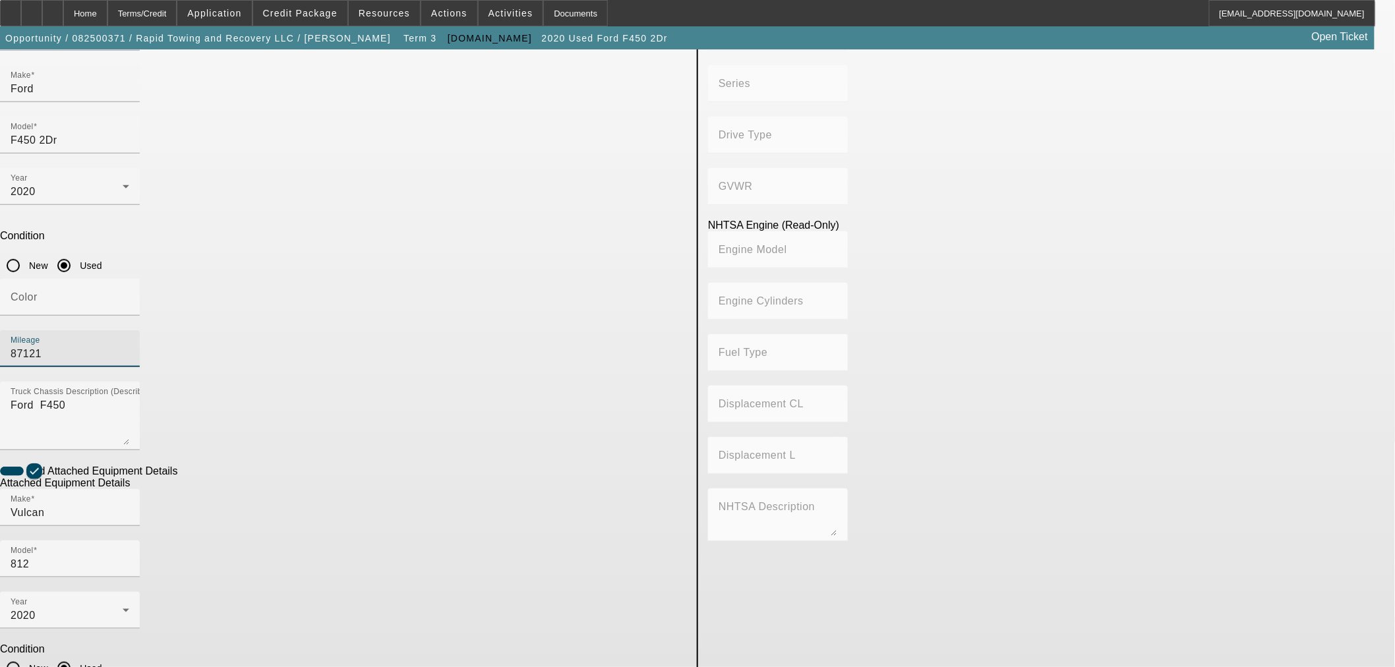
type input "87121"
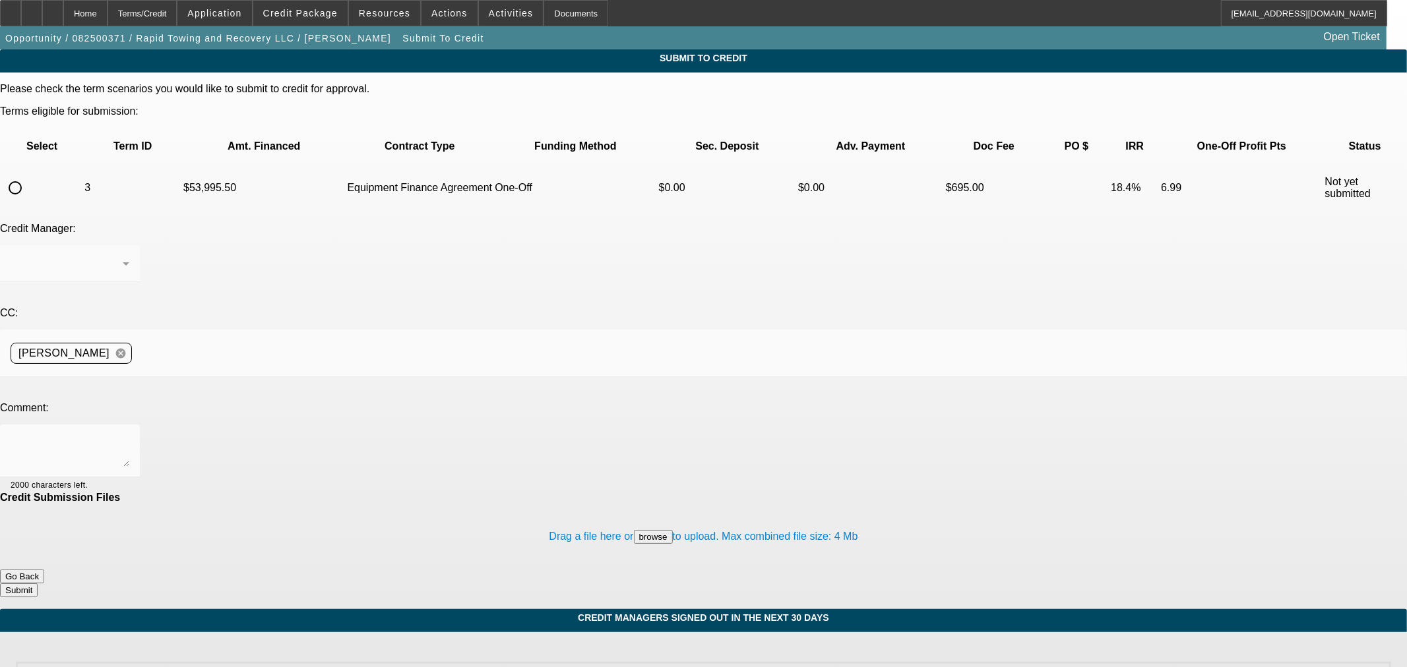
click at [28, 175] on input "radio" at bounding box center [15, 188] width 26 height 26
radio input "true"
click at [129, 435] on textarea at bounding box center [70, 451] width 119 height 32
type textarea "Please ok to NMEF"
click at [38, 584] on button "Submit" at bounding box center [19, 591] width 38 height 14
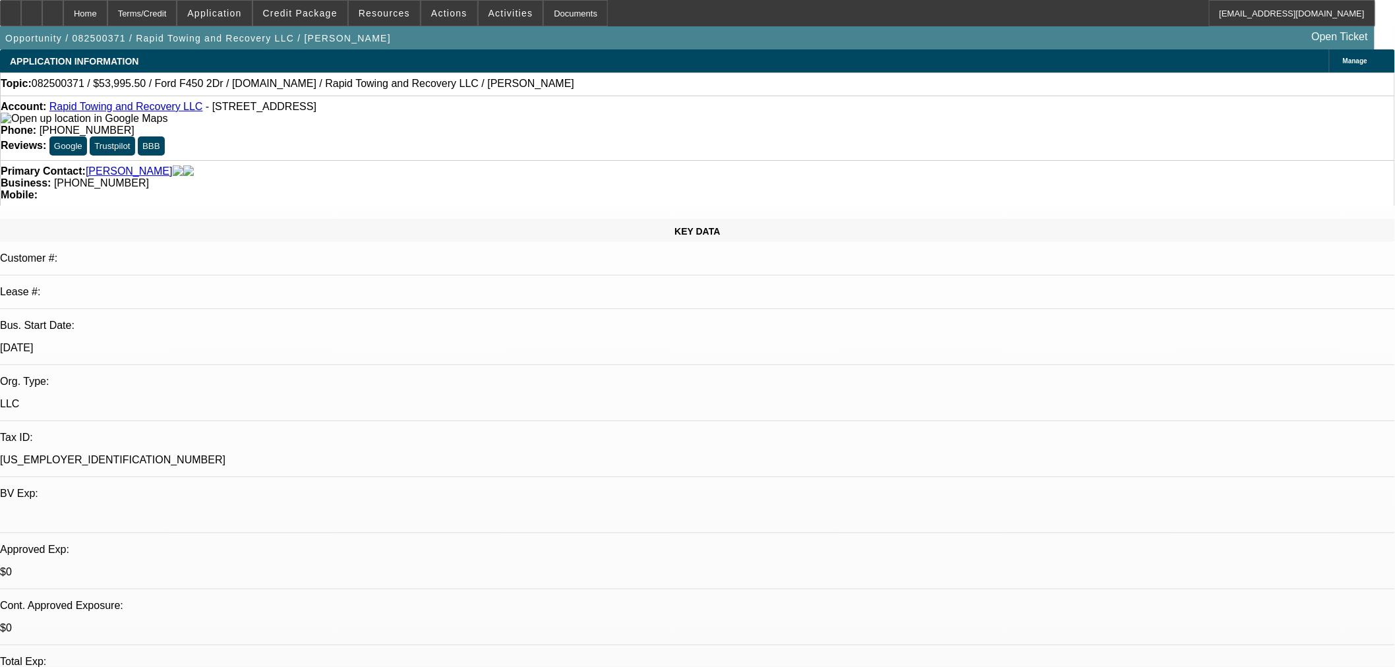
select select "0.1"
select select "0"
select select "2"
select select "0"
select select "6"
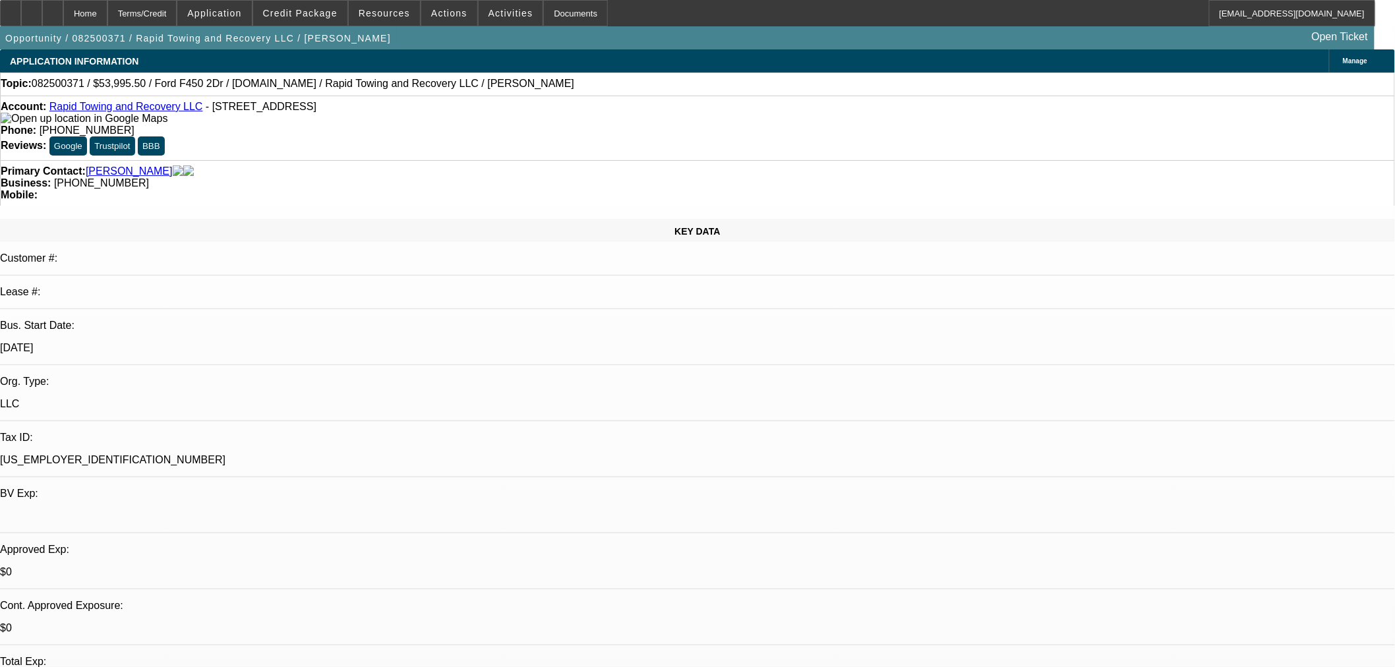
select select "0.1"
select select "0"
select select "2"
select select "0"
select select "6"
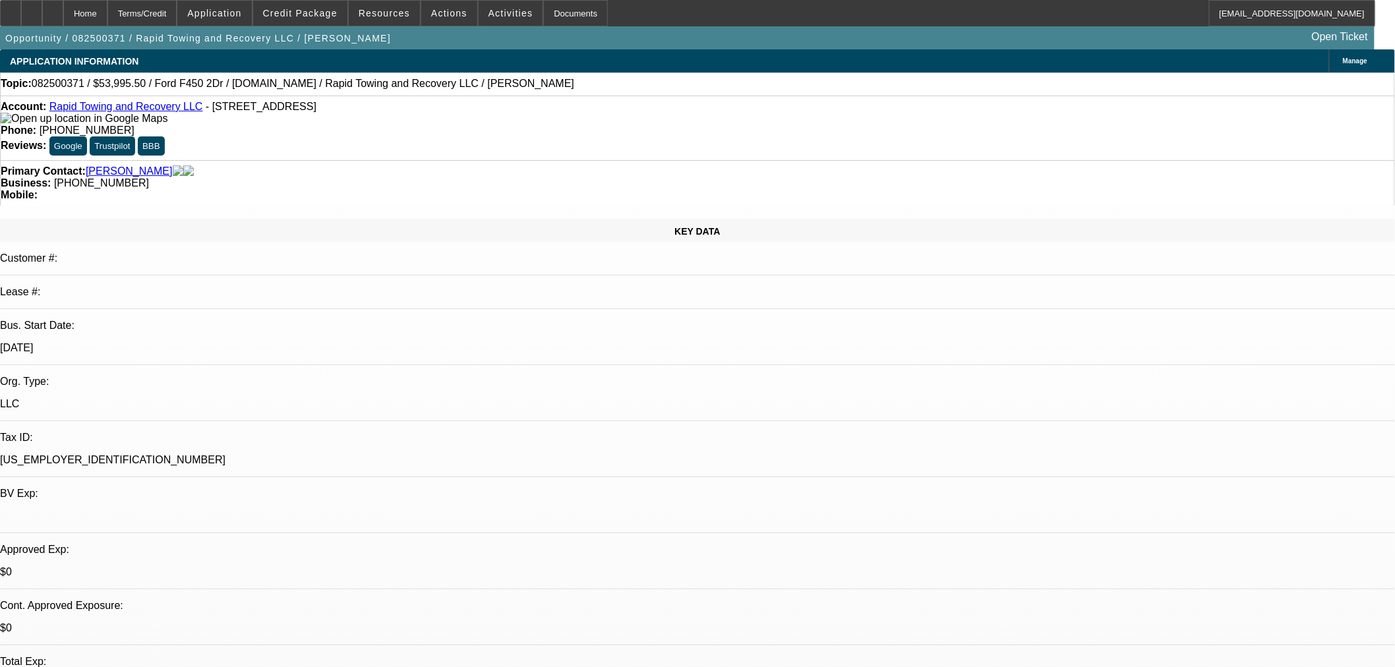
select select "0"
select select "2"
select select "0"
select select "6"
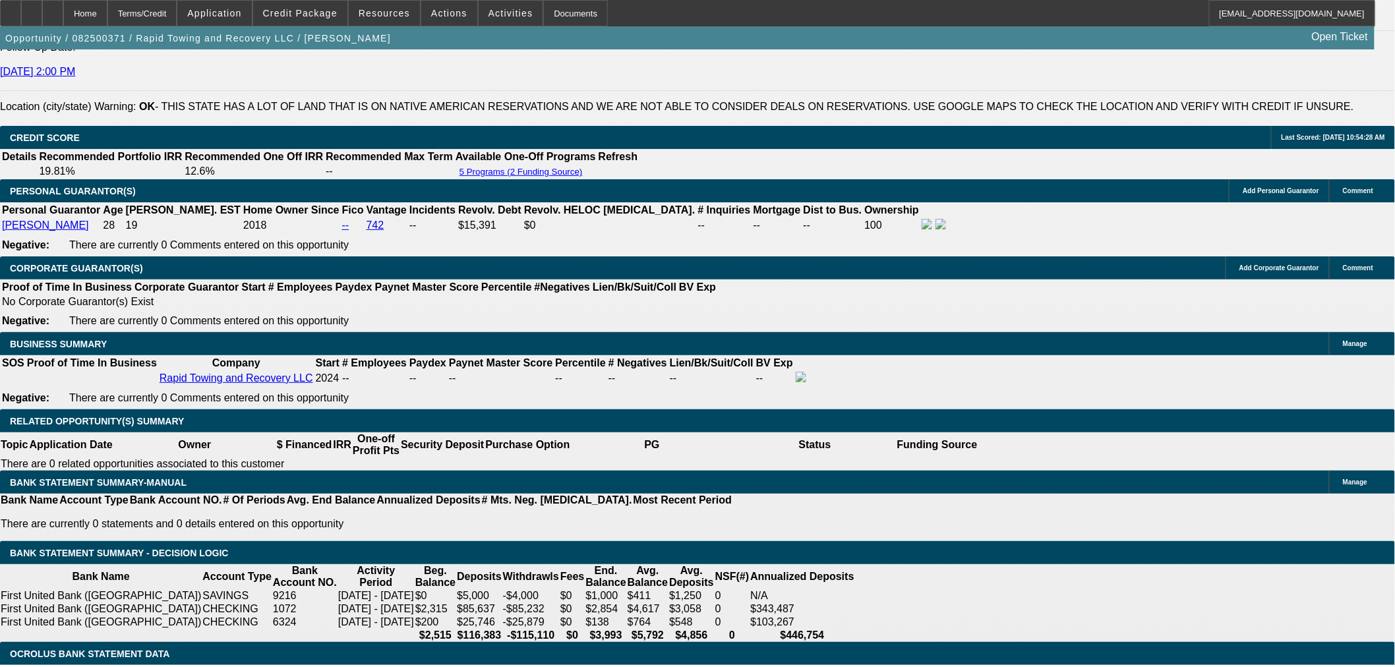
scroll to position [2125, 0]
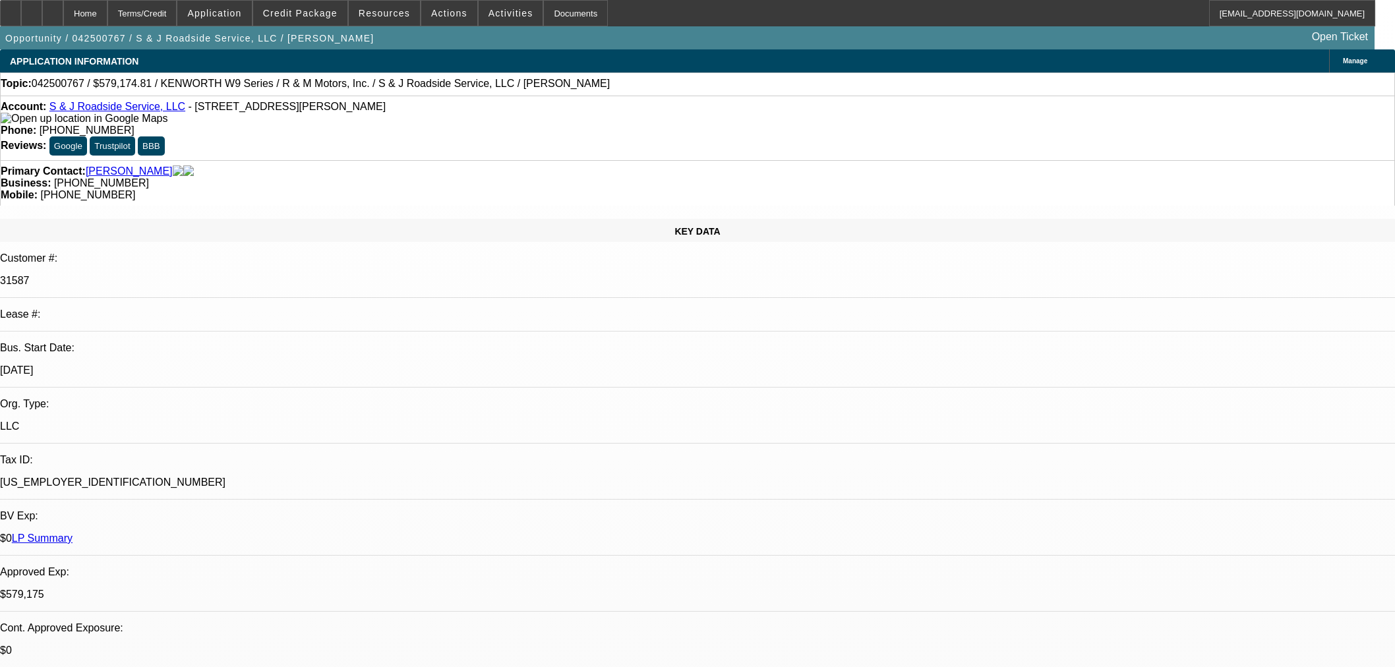
select select "0"
select select "2"
select select "0"
select select "6"
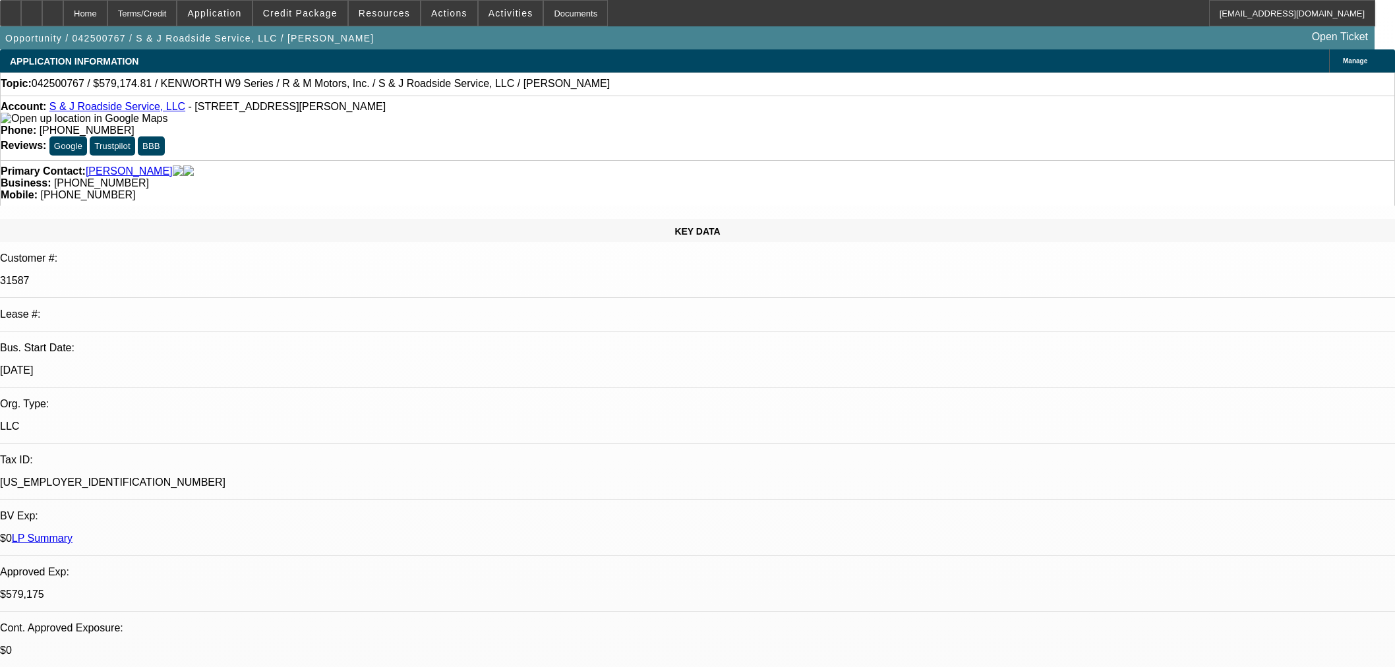
select select "0"
select select "2"
select select "0"
select select "6"
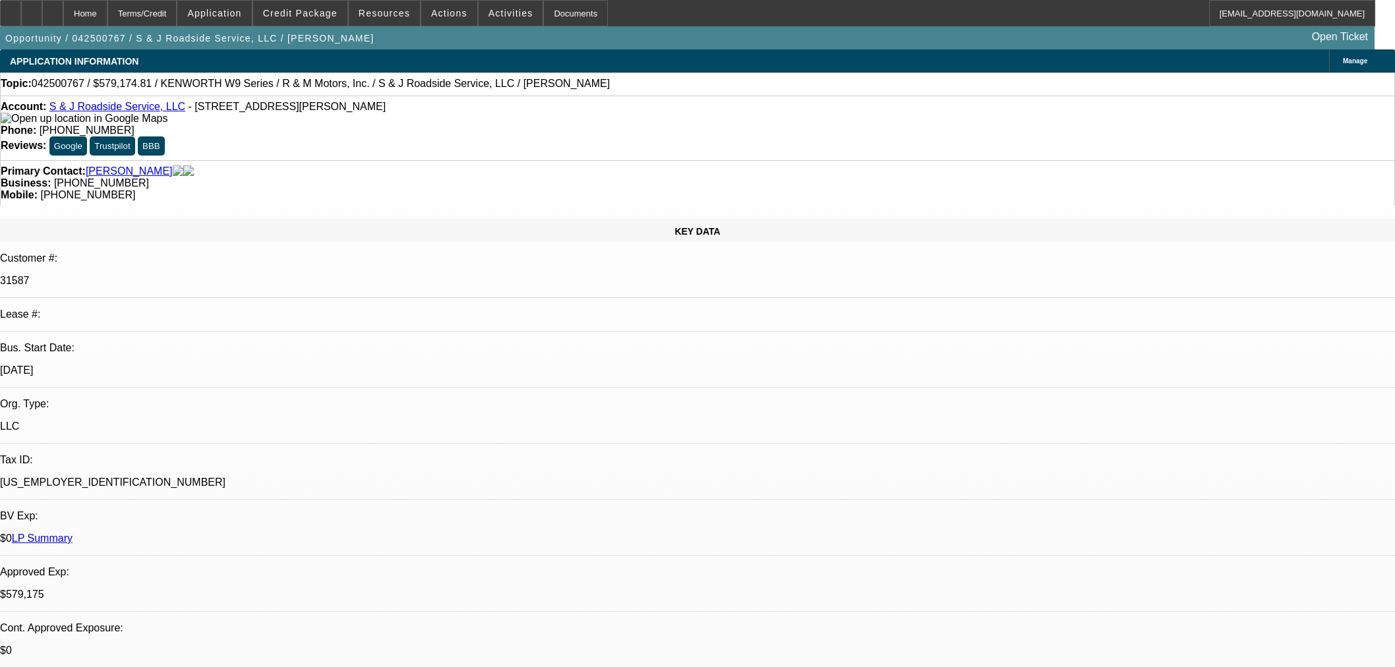
select select "0"
select select "2"
select select "0"
select select "6"
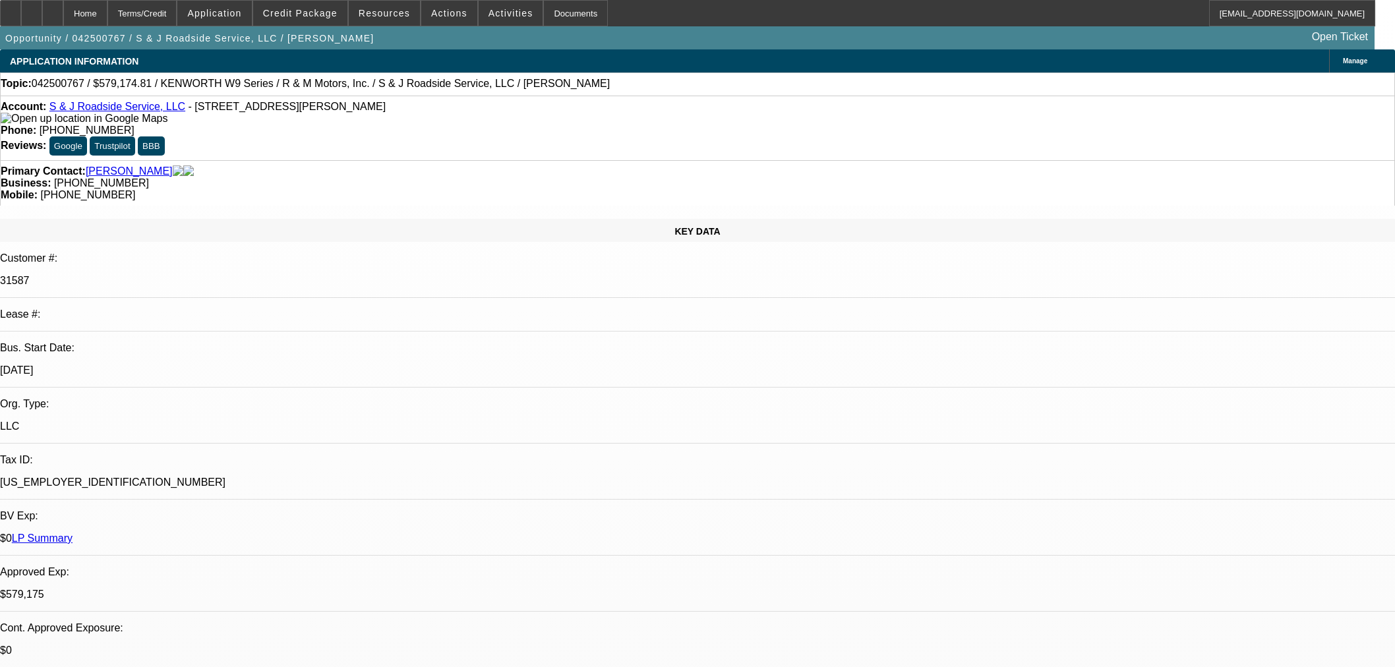
select select "0"
select select "2"
select select "0"
select select "6"
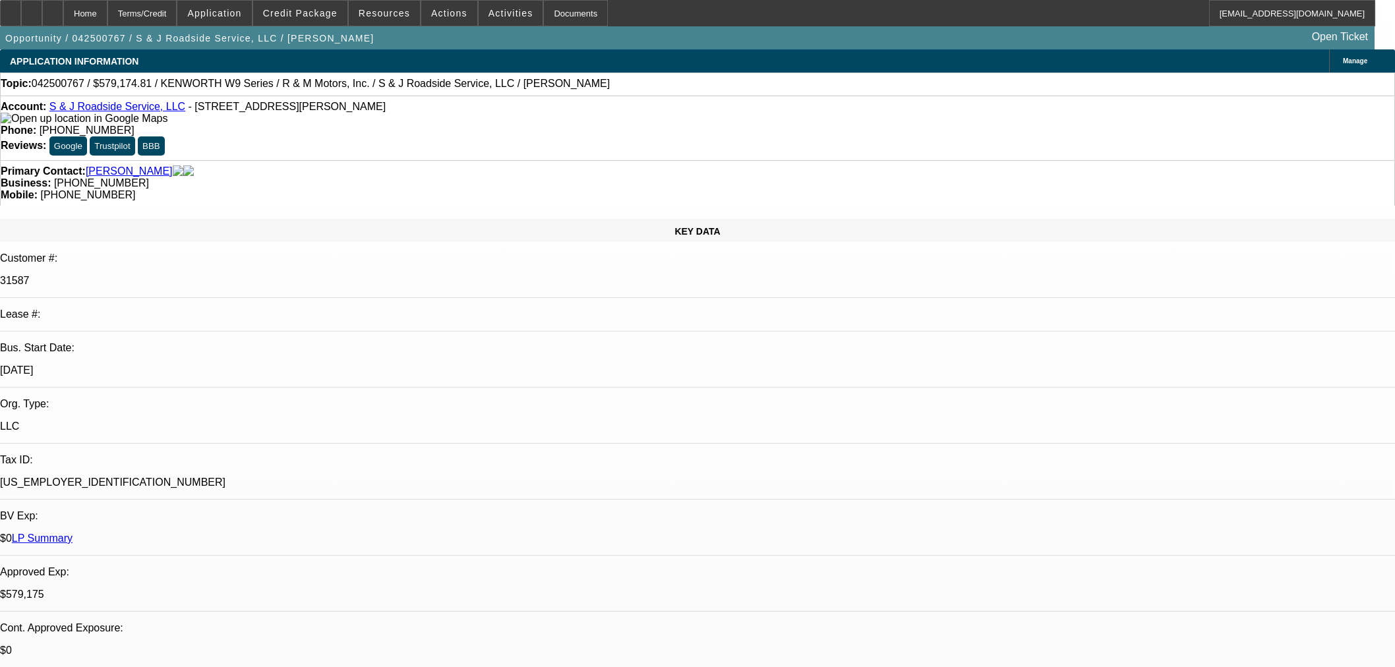
scroll to position [1978, 0]
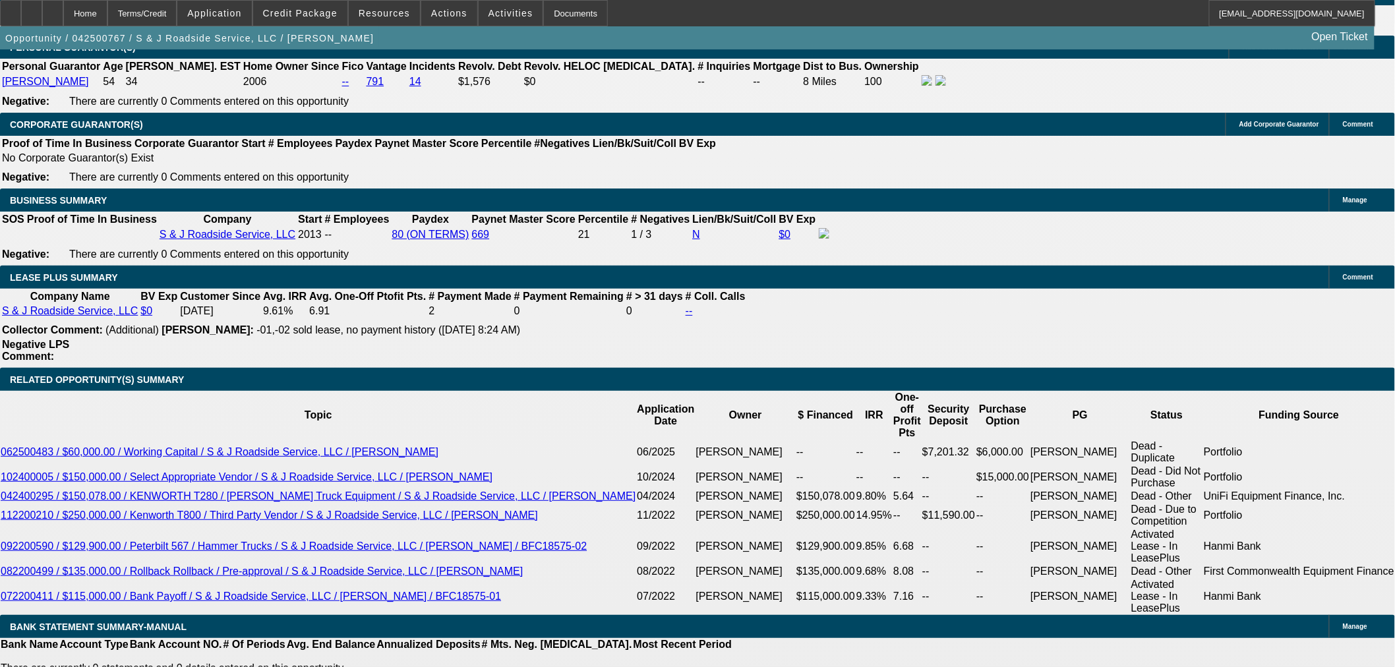
select select "0"
select select "2"
select select "0"
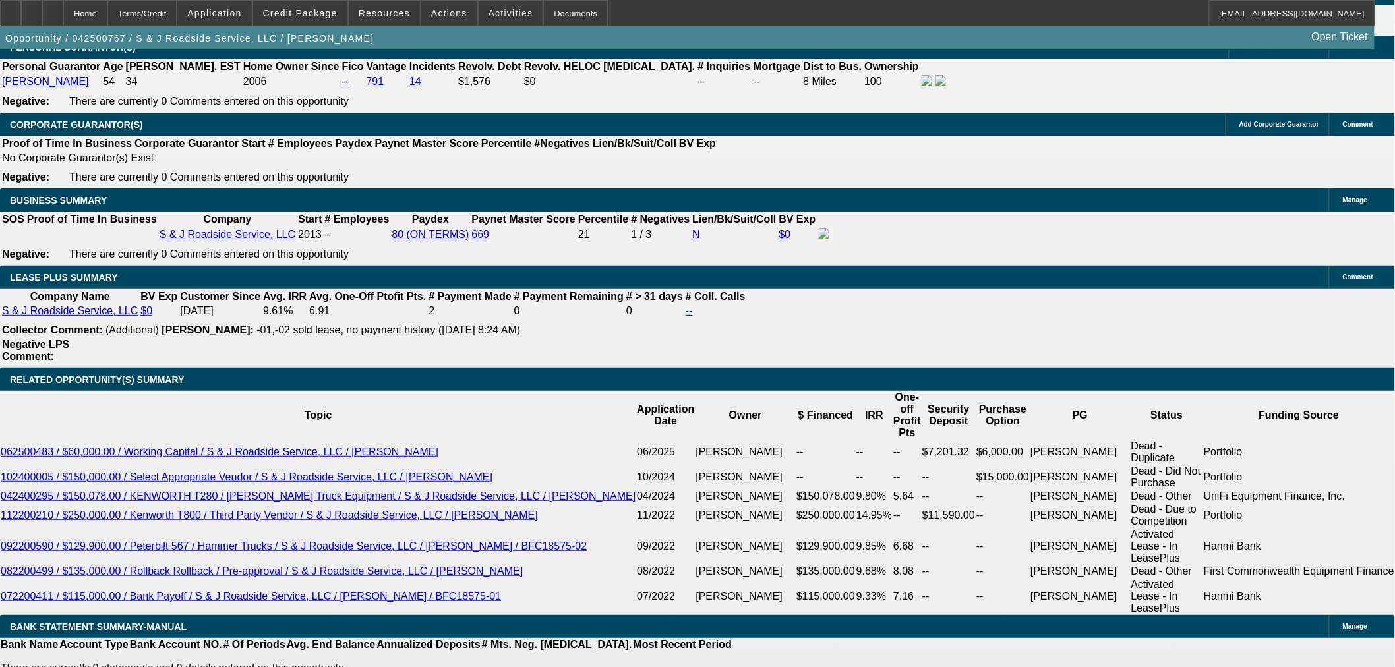
select select "6"
select select "0"
select select "2"
select select "0"
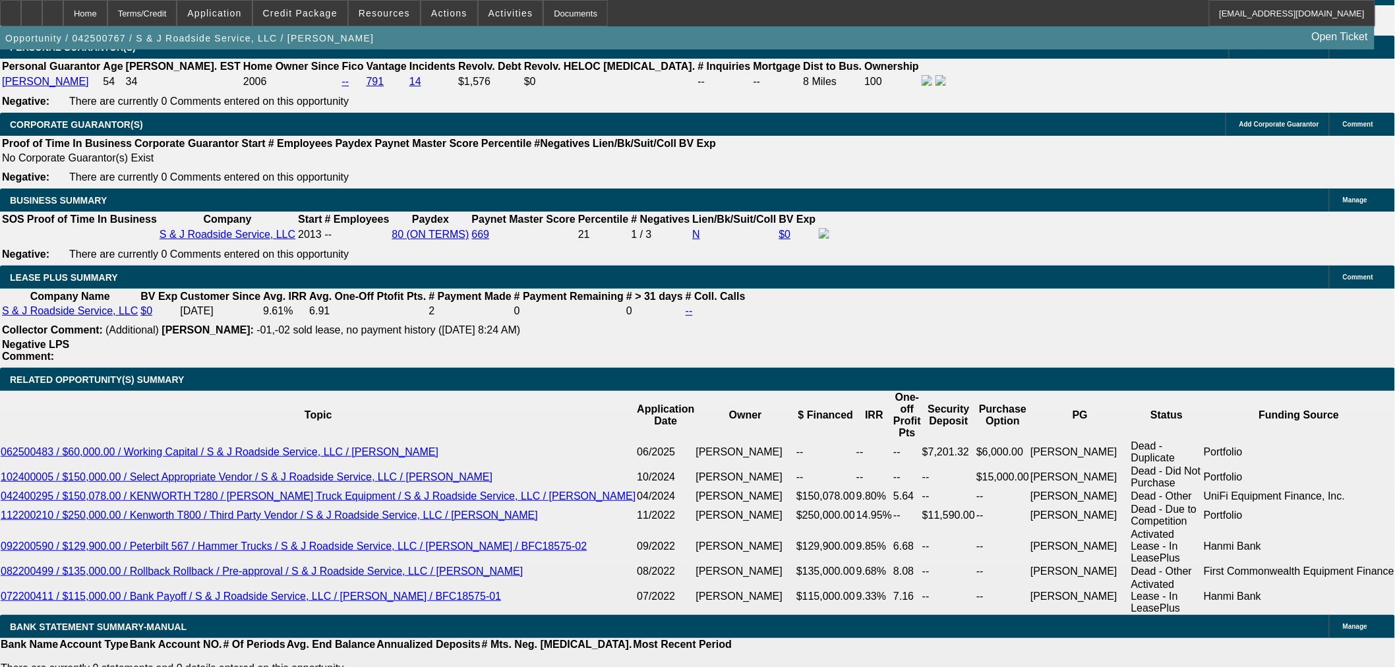
select select "6"
select select "0"
select select "2"
select select "0"
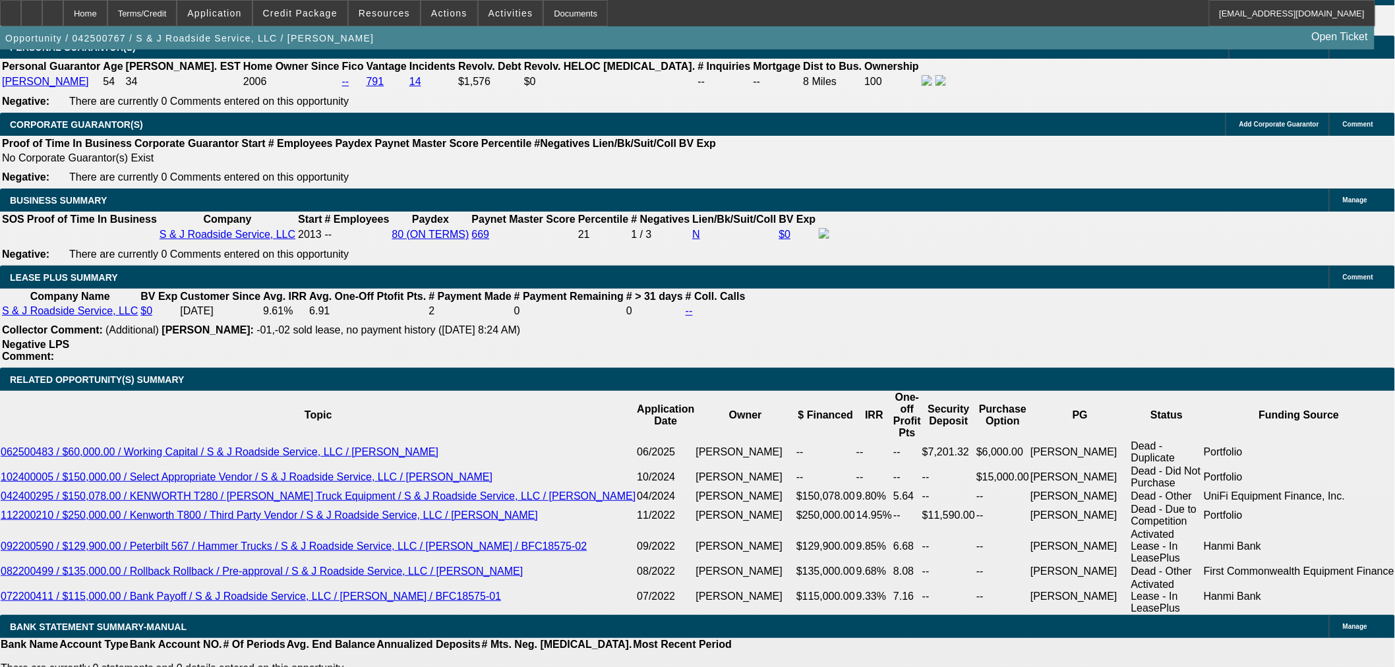
select select "6"
select select "0"
select select "2"
select select "0"
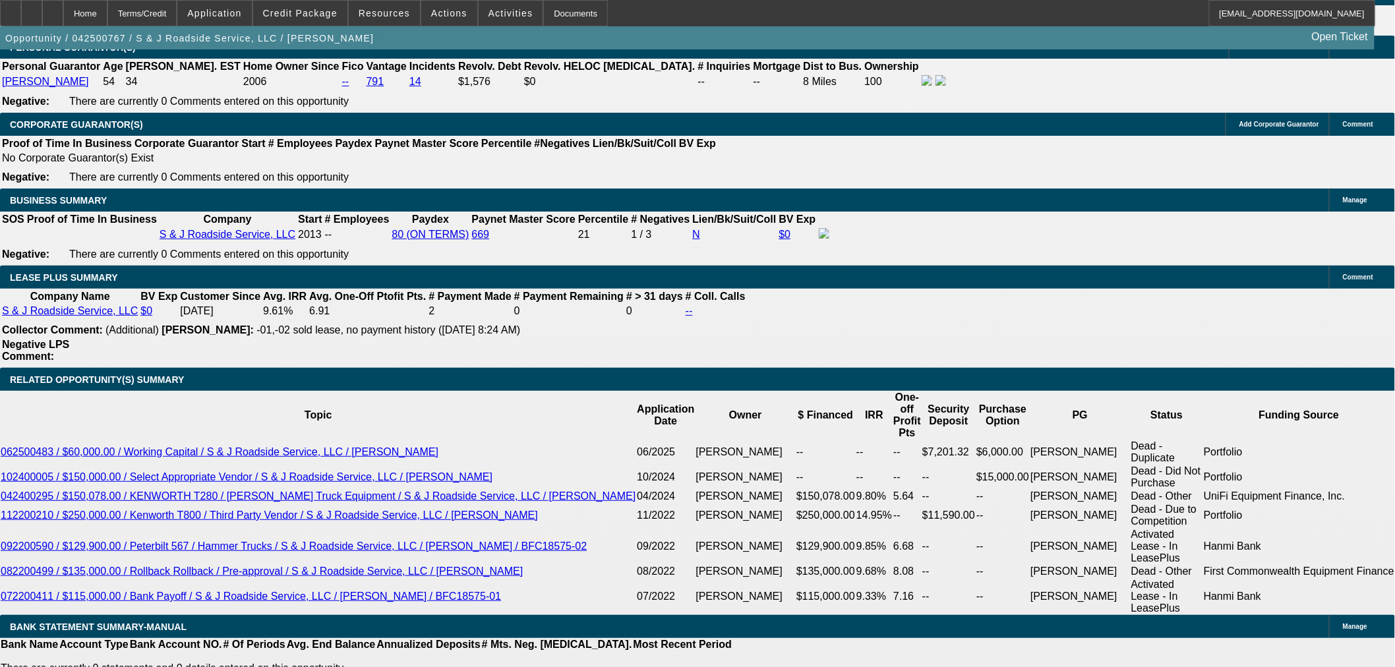
select select "6"
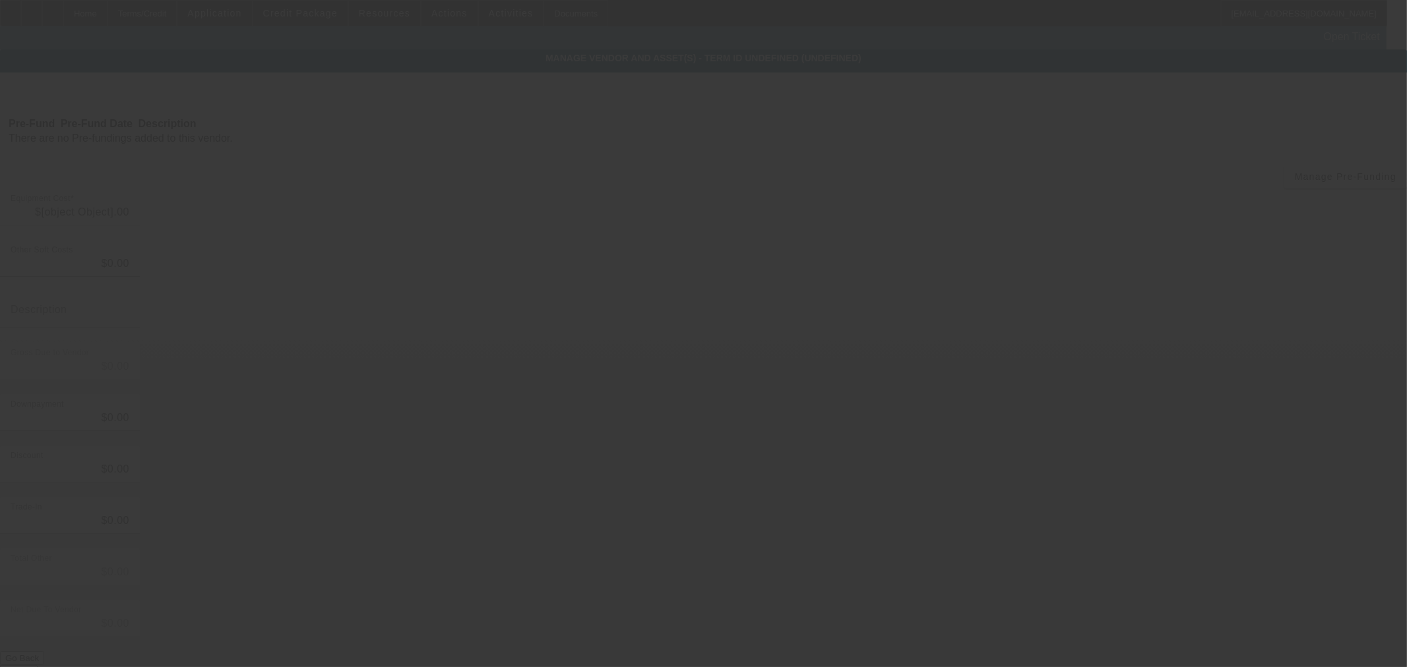
type input "$699,000.00"
type input "$55,920.00"
type input "Sales tax"
type input "$754,920.00"
type input "$119,825.19"
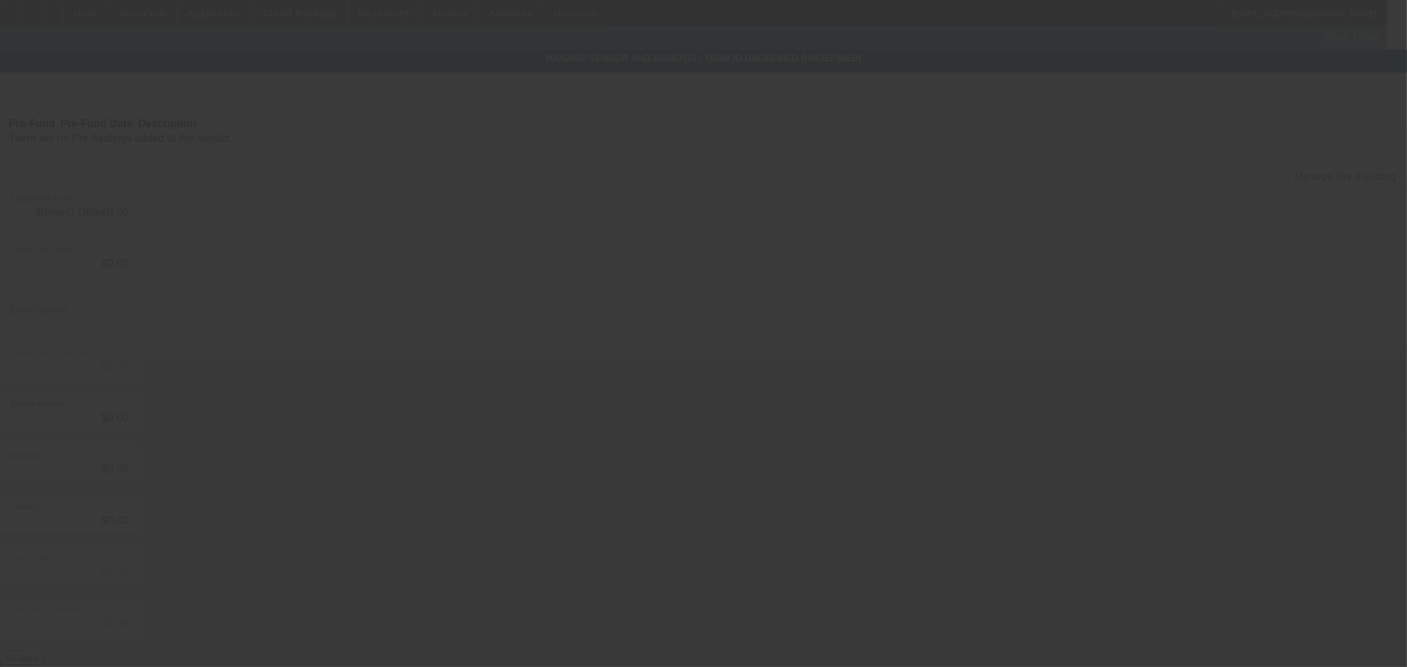
type input "$119,825.19"
type input "$635,094.81"
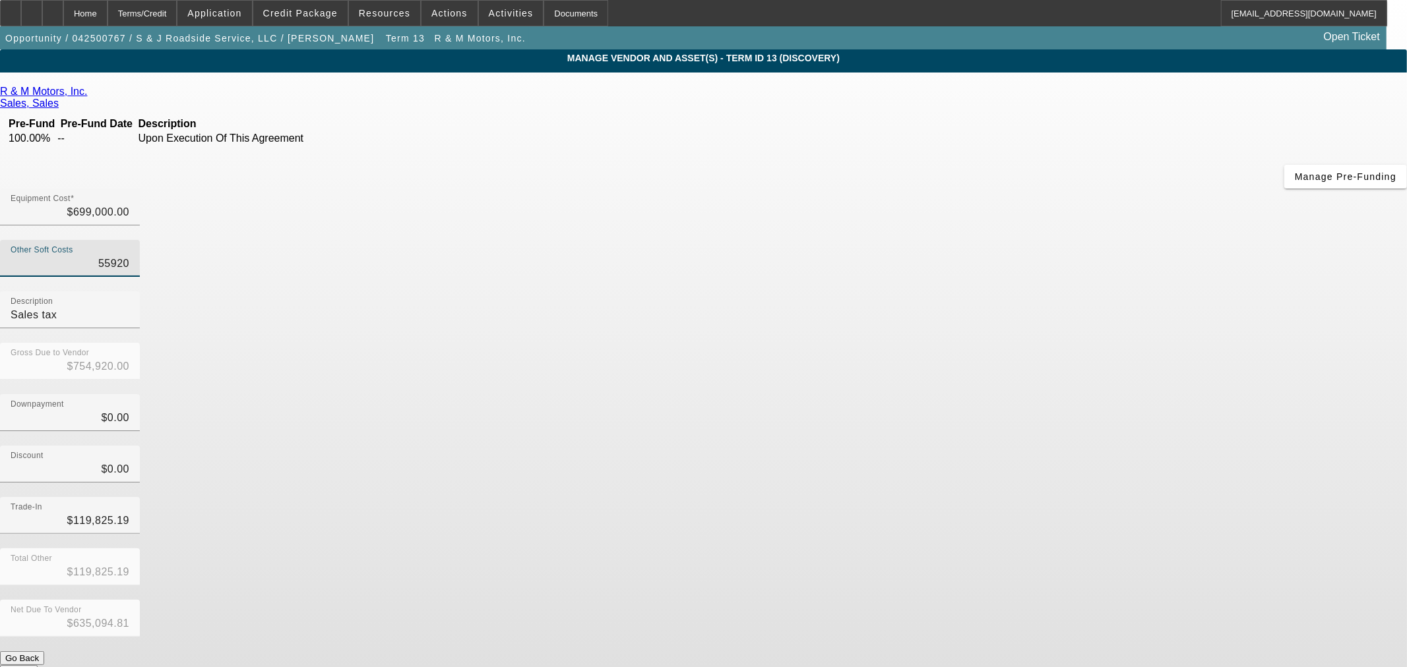
drag, startPoint x: 809, startPoint y: 162, endPoint x: 1376, endPoint y: 157, distance: 566.5
click at [1376, 157] on app-vendor-asset-manage "MANAGE VENDOR AND ASSET(S) - Term ID 13 (Discovery) Remove Vendor R & M Motors,…" at bounding box center [703, 403] width 1407 height 708
type input "0"
type input "$699,000.00"
type input "$579,174.81"
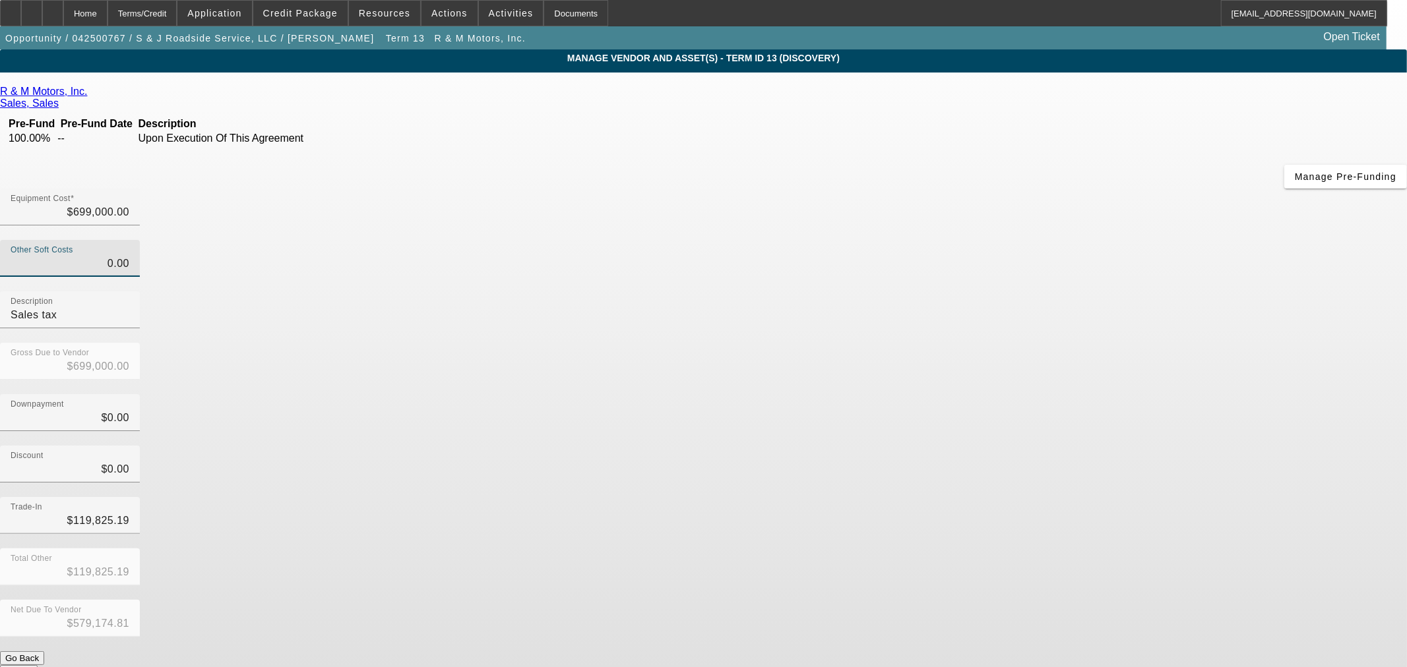
type input "$0.00"
click at [1013, 394] on div "Downpayment $0.00" at bounding box center [703, 419] width 1407 height 51
drag, startPoint x: 822, startPoint y: 363, endPoint x: 1406, endPoint y: 346, distance: 584.5
click at [1395, 353] on app-vendor-asset-manage "MANAGE VENDOR AND ASSET(S) - Term ID 13 (Discovery) Remove Vendor R & M Motors,…" at bounding box center [703, 403] width 1407 height 708
type input "0"
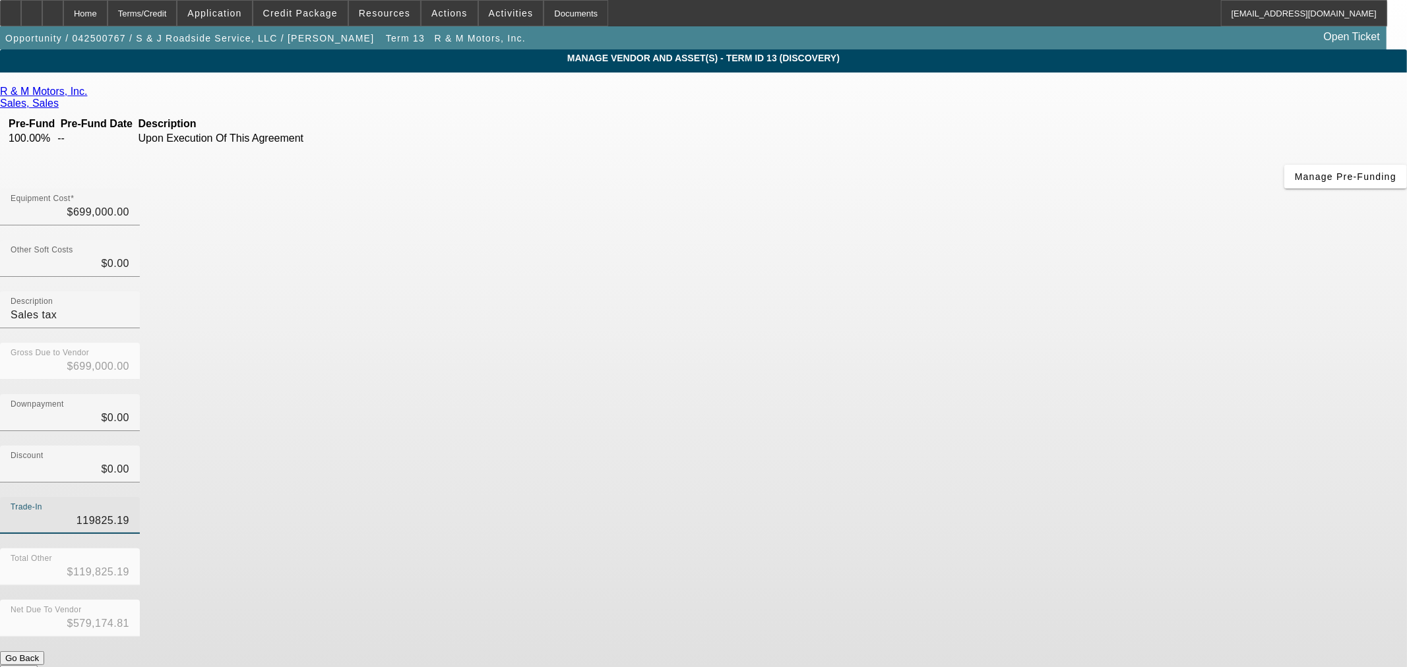
type input "$0.00"
type input "$699,000.00"
type input "$0.00"
drag, startPoint x: 993, startPoint y: 367, endPoint x: 1018, endPoint y: 656, distance: 289.9
click at [994, 497] on div "Trade-In $0.00" at bounding box center [703, 522] width 1407 height 51
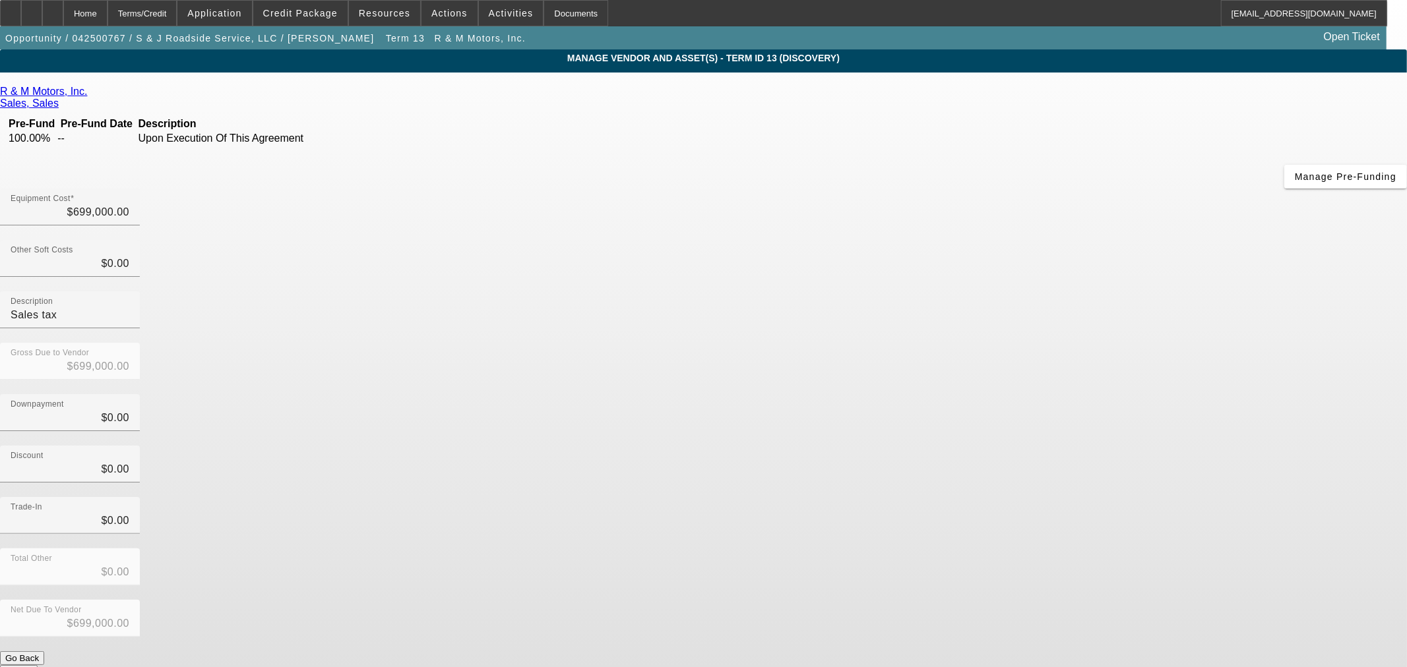
drag, startPoint x: 801, startPoint y: 120, endPoint x: 1377, endPoint y: 131, distance: 576.5
click at [1382, 131] on app-vendor-asset-manage "MANAGE VENDOR AND ASSET(S) - Term ID 13 (Discovery) Remove Vendor R & M Motors,…" at bounding box center [703, 403] width 1407 height 708
click at [129, 204] on input "699000" at bounding box center [70, 212] width 119 height 16
drag, startPoint x: 807, startPoint y: 116, endPoint x: 1178, endPoint y: 119, distance: 370.6
click at [1178, 119] on app-vendor-asset-manage "MANAGE VENDOR AND ASSET(S) - Term ID 13 (Discovery) Remove Vendor R & M Motors,…" at bounding box center [703, 403] width 1407 height 708
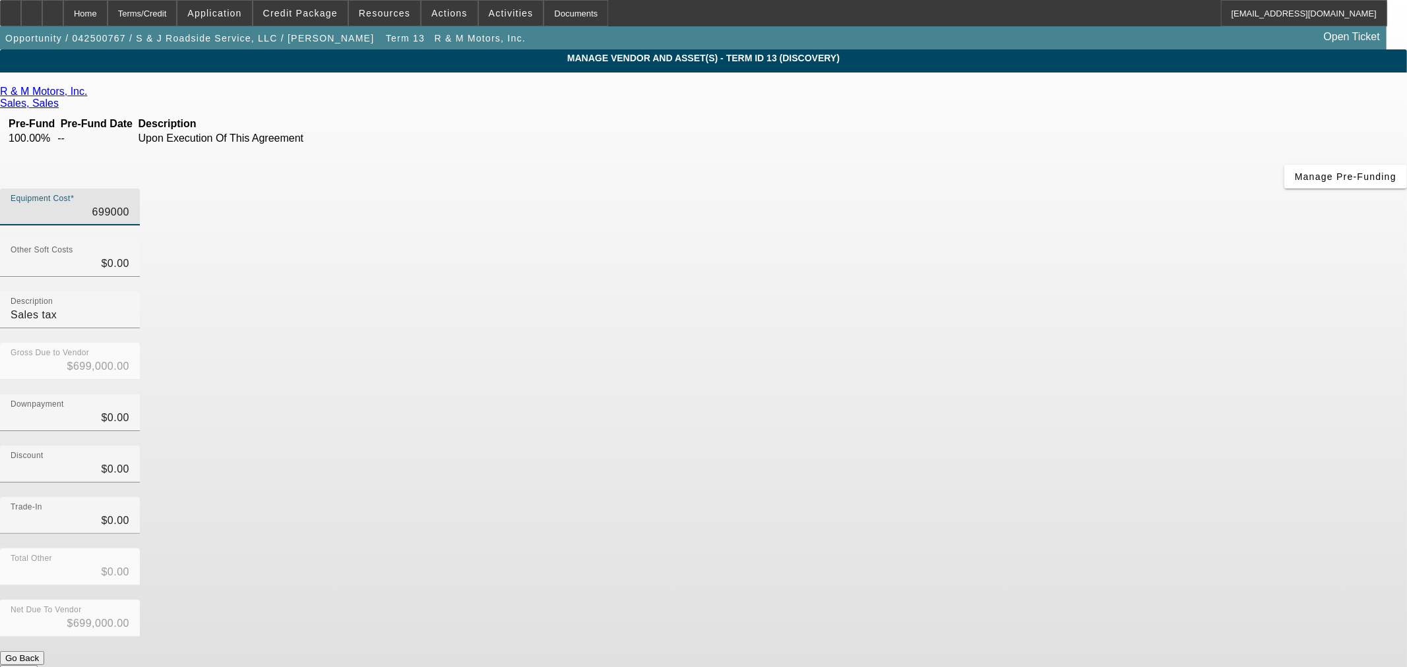
type input "4"
type input "$4.00"
type input "45"
type input "$45.00"
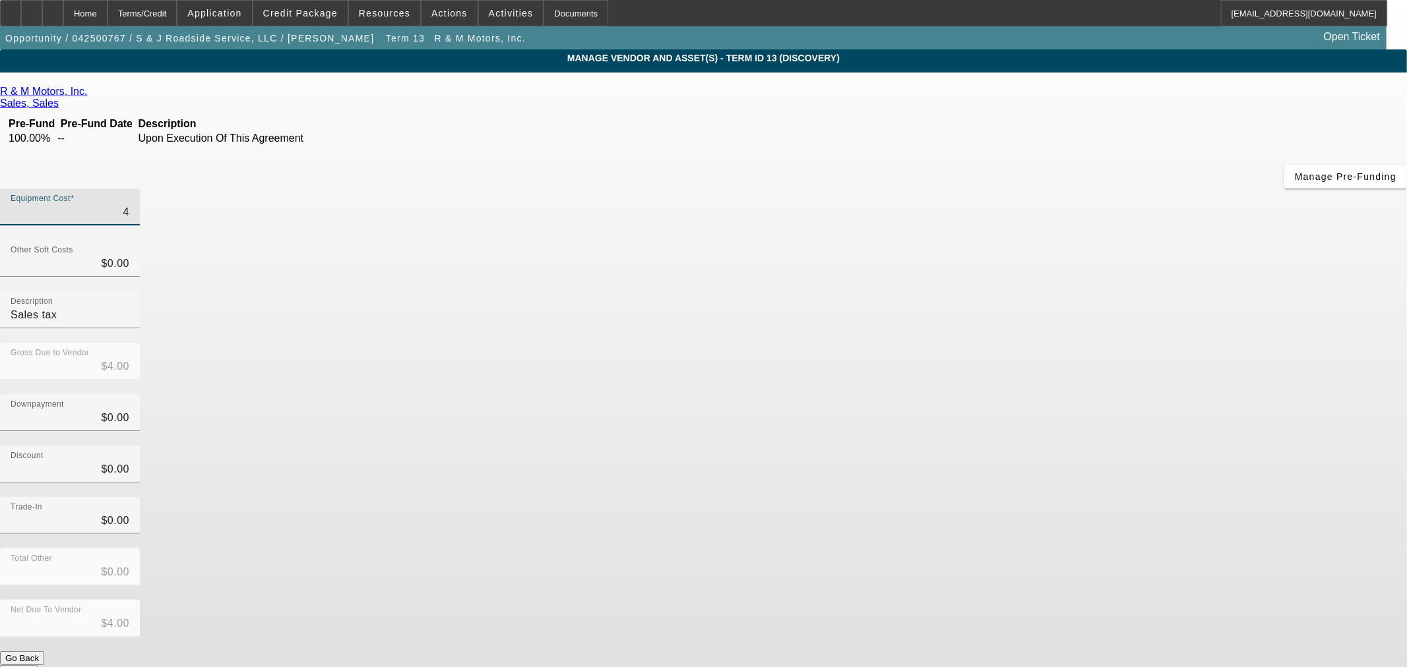
type input "$45.00"
type input "450"
type input "$450.00"
type input "4500"
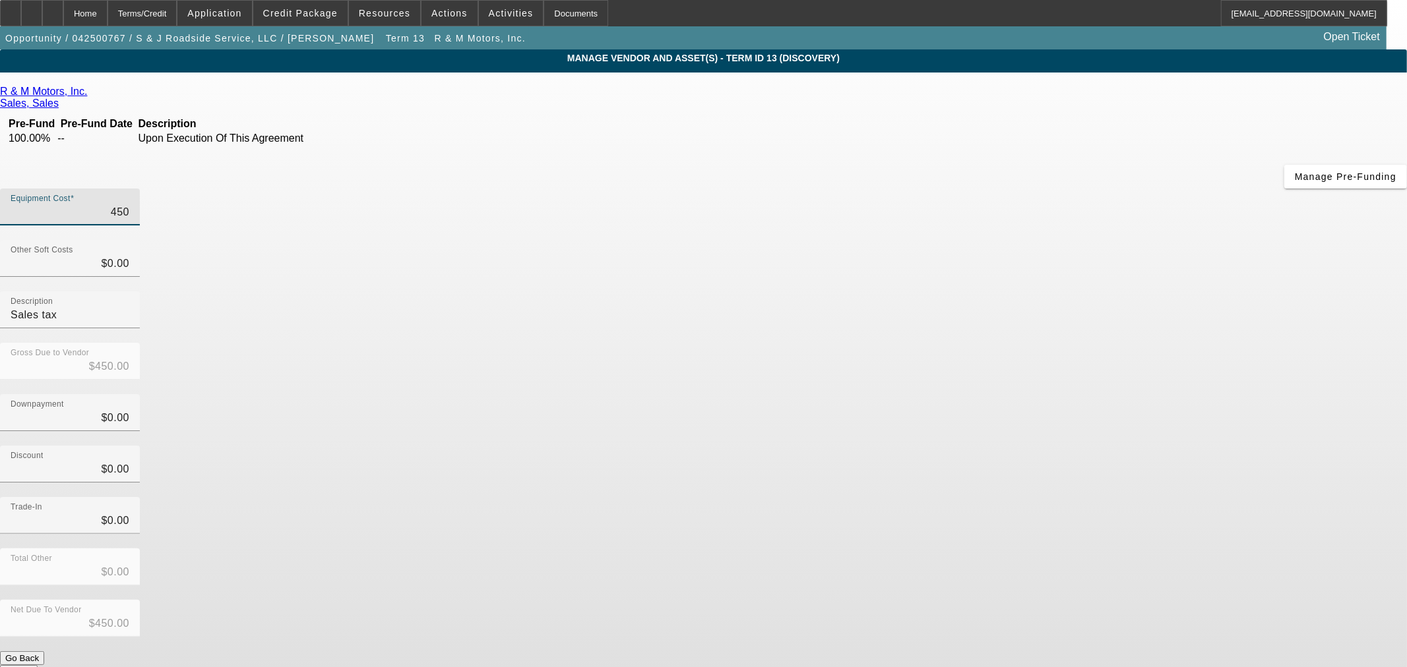
type input "$4,500.00"
type input "45000"
type input "$45,000.00"
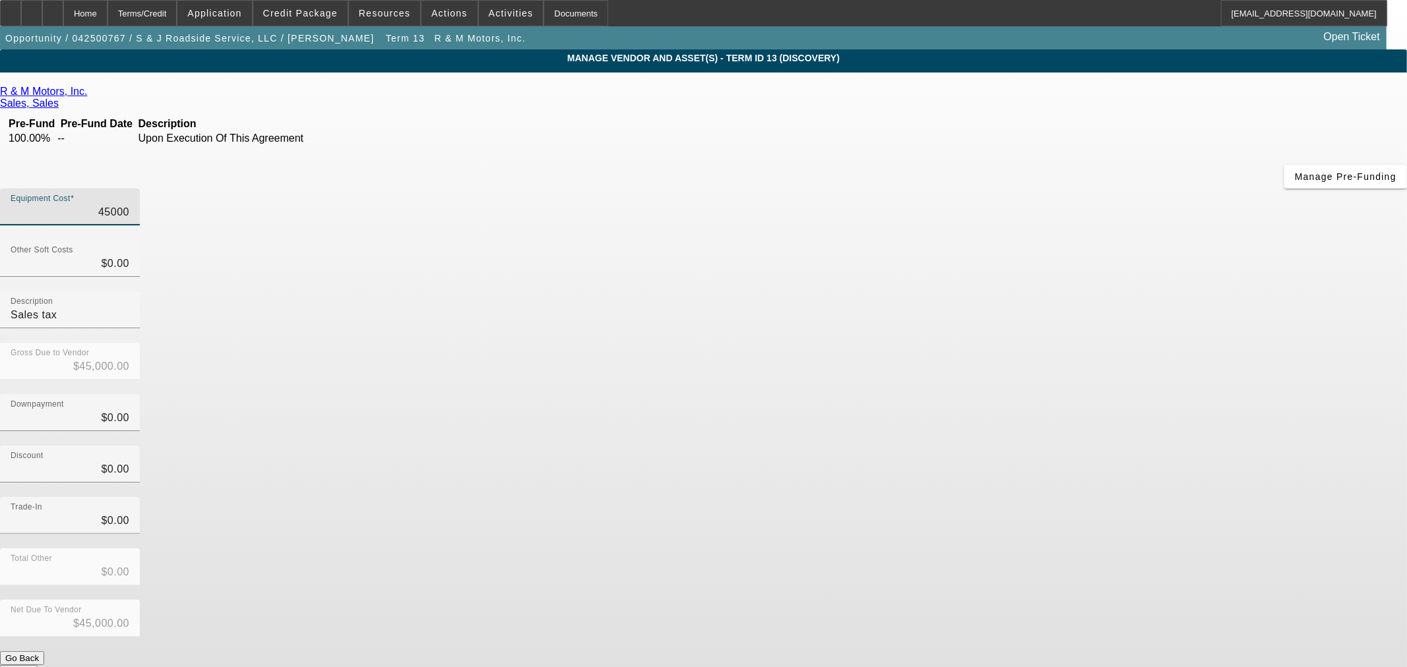
type input "450000"
type input "$450,000.00"
click at [953, 446] on div "Discount $0.00" at bounding box center [703, 471] width 1407 height 51
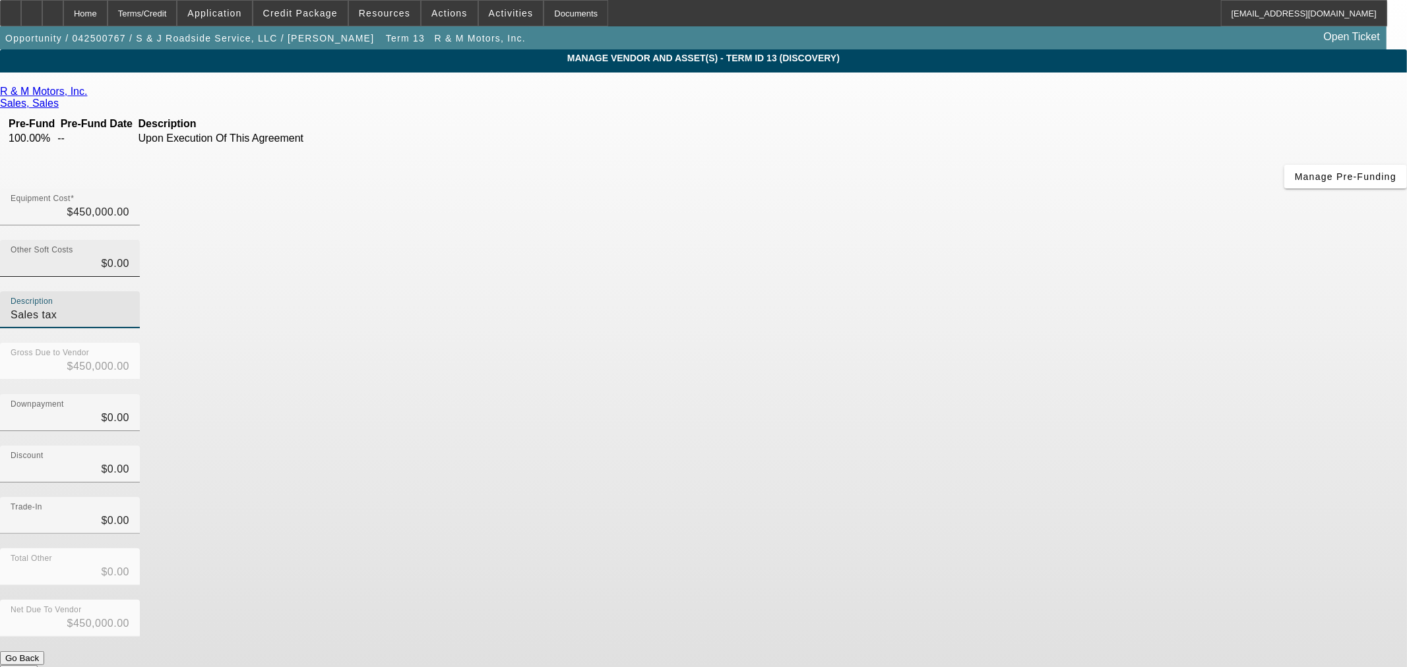
drag, startPoint x: 1020, startPoint y: 166, endPoint x: 791, endPoint y: 147, distance: 229.6
click at [799, 240] on div "Other Soft Costs $0.00 Description Sales tax" at bounding box center [703, 291] width 1407 height 103
click at [981, 394] on div "Downpayment $0.00" at bounding box center [703, 419] width 1407 height 51
click at [975, 600] on div "Net Due To Vendor $450,000.00" at bounding box center [703, 625] width 1407 height 51
click at [38, 665] on button "Submit" at bounding box center [19, 672] width 38 height 14
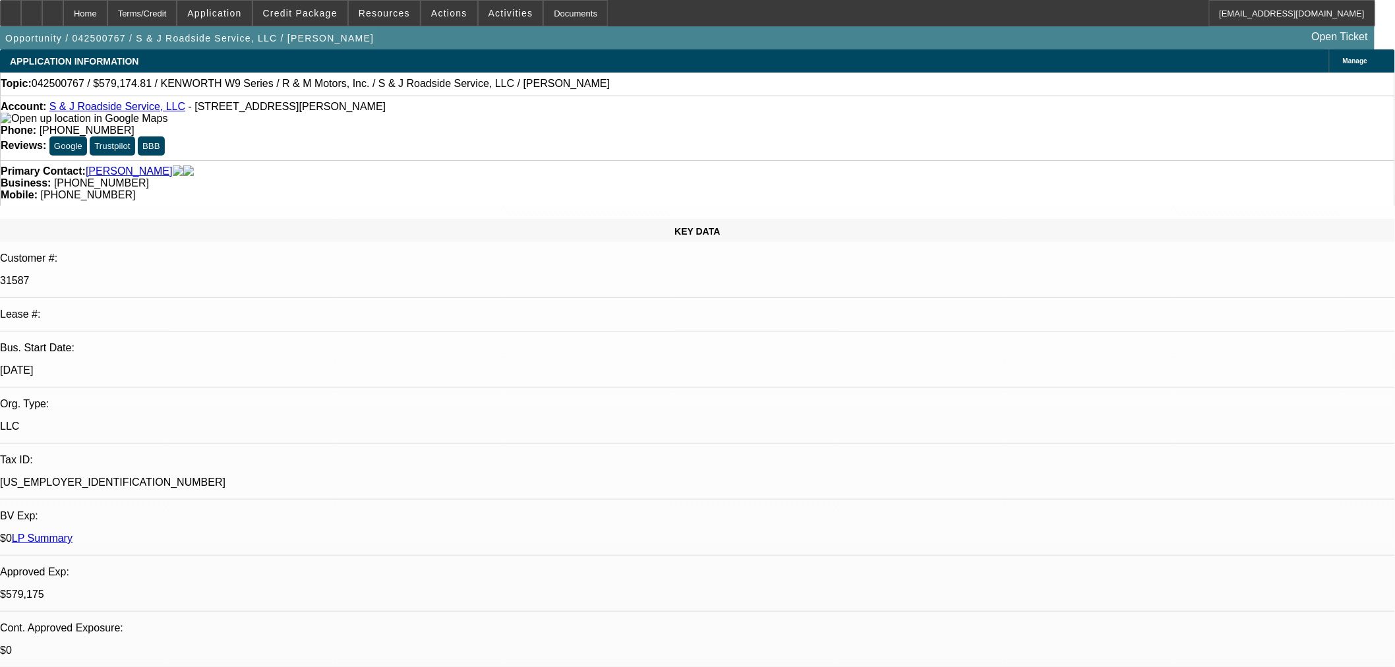
select select "0"
select select "2"
select select "0"
select select "6"
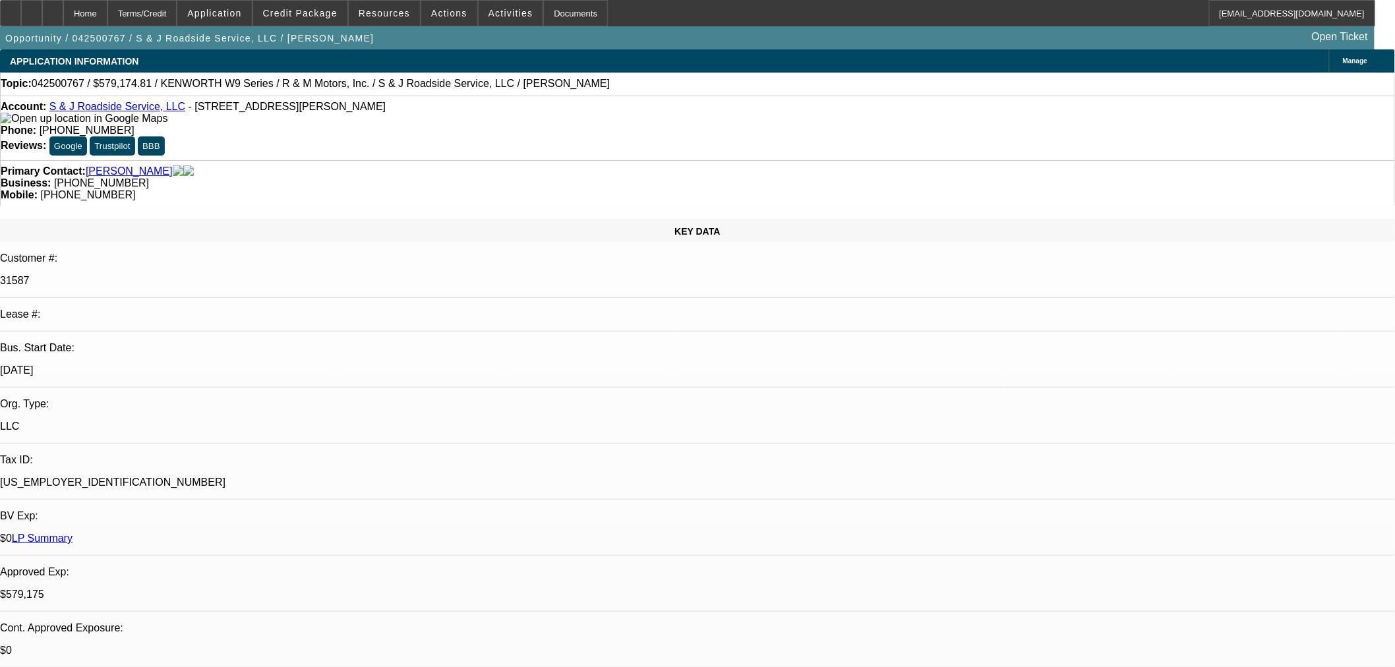
select select "0"
select select "2"
select select "0"
select select "6"
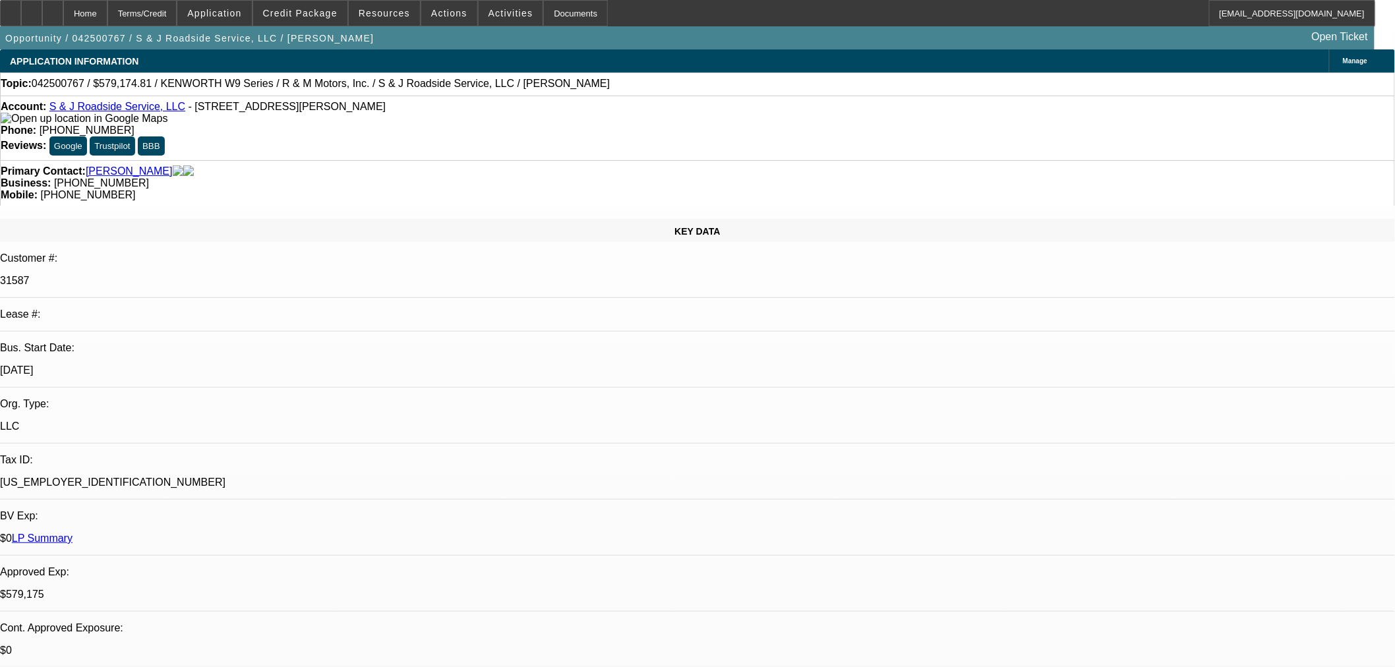
select select "0"
select select "2"
select select "0"
select select "6"
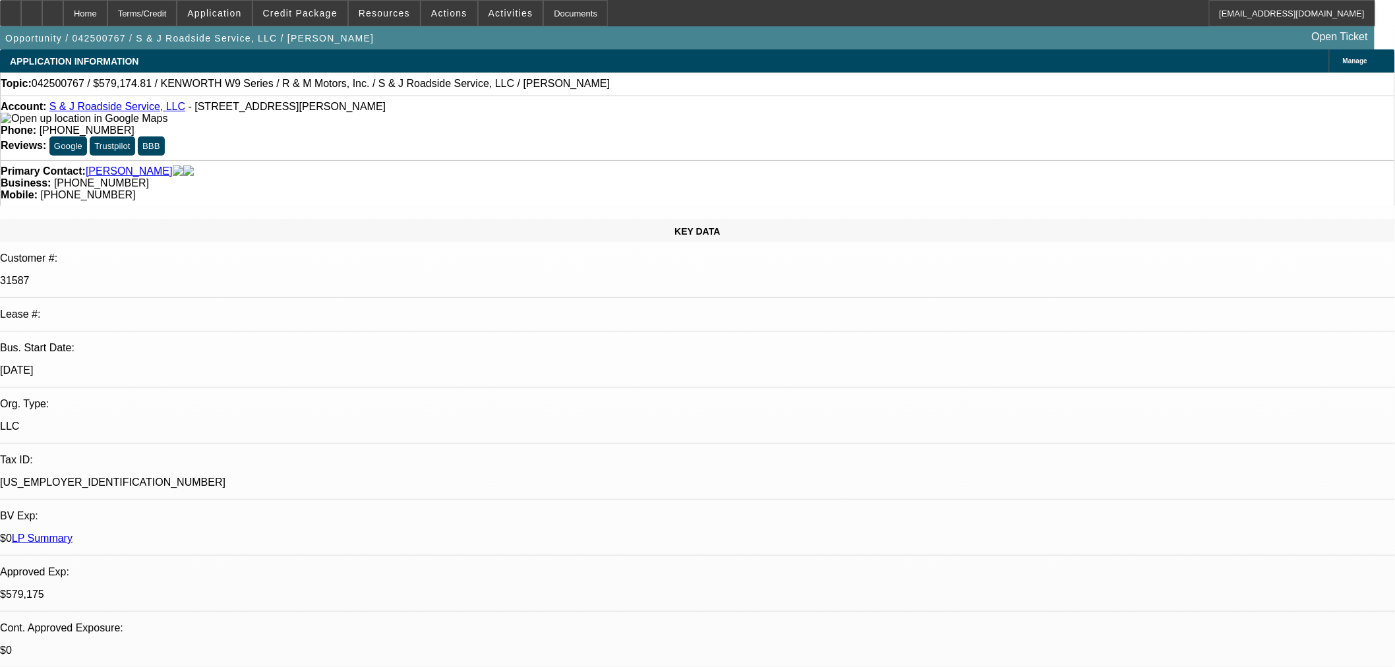
select select "0"
select select "2"
select select "0"
select select "6"
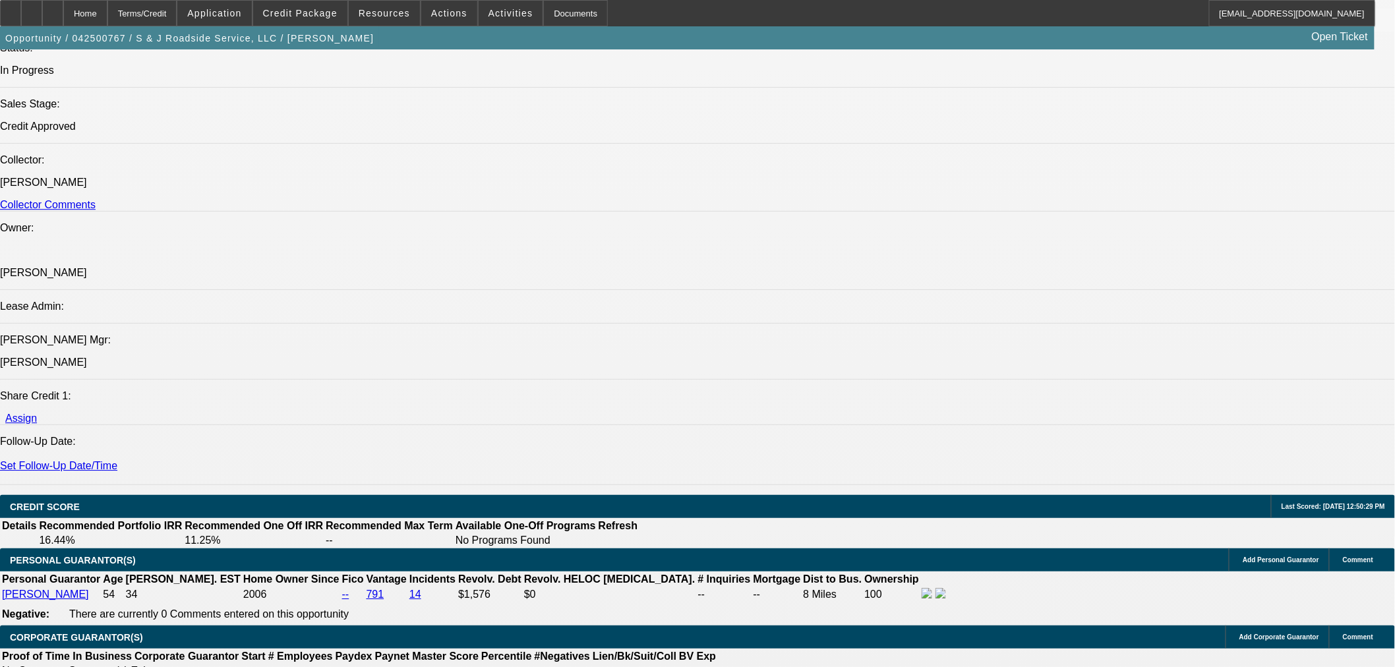
scroll to position [1905, 0]
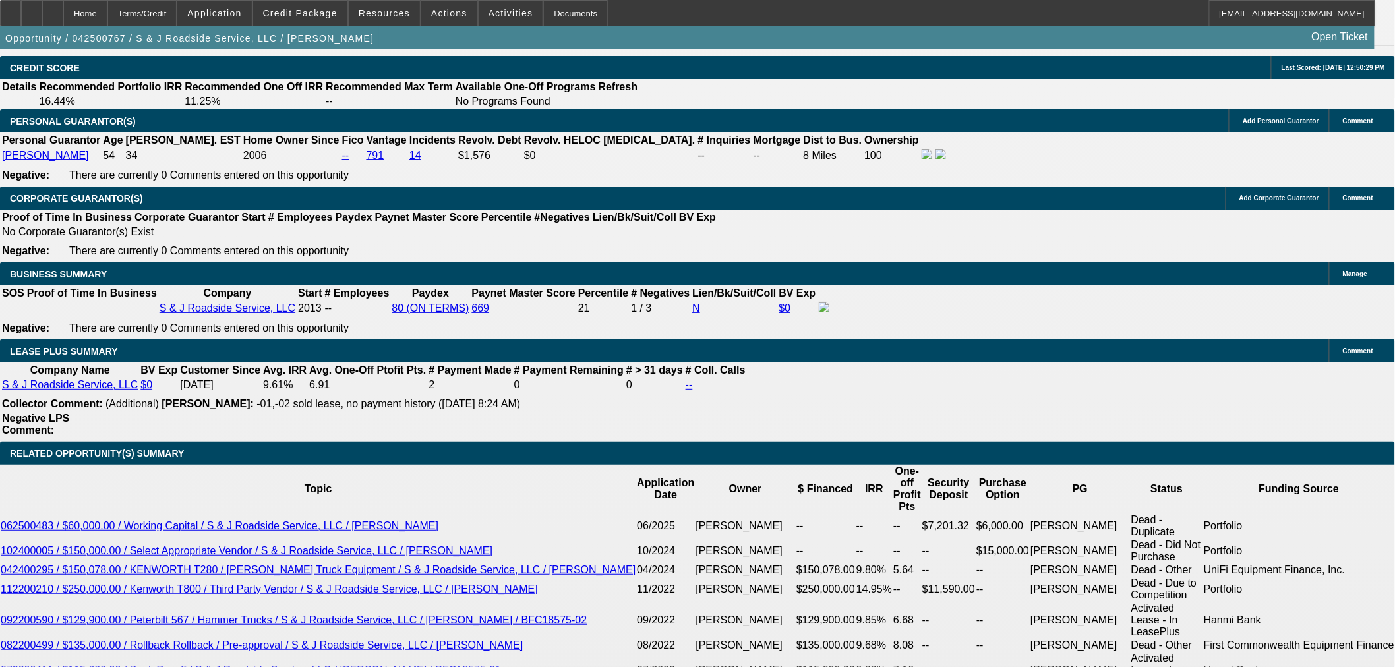
drag, startPoint x: 224, startPoint y: 460, endPoint x: 381, endPoint y: 459, distance: 157.0
type input "$0.00"
type input "UNKNOWN"
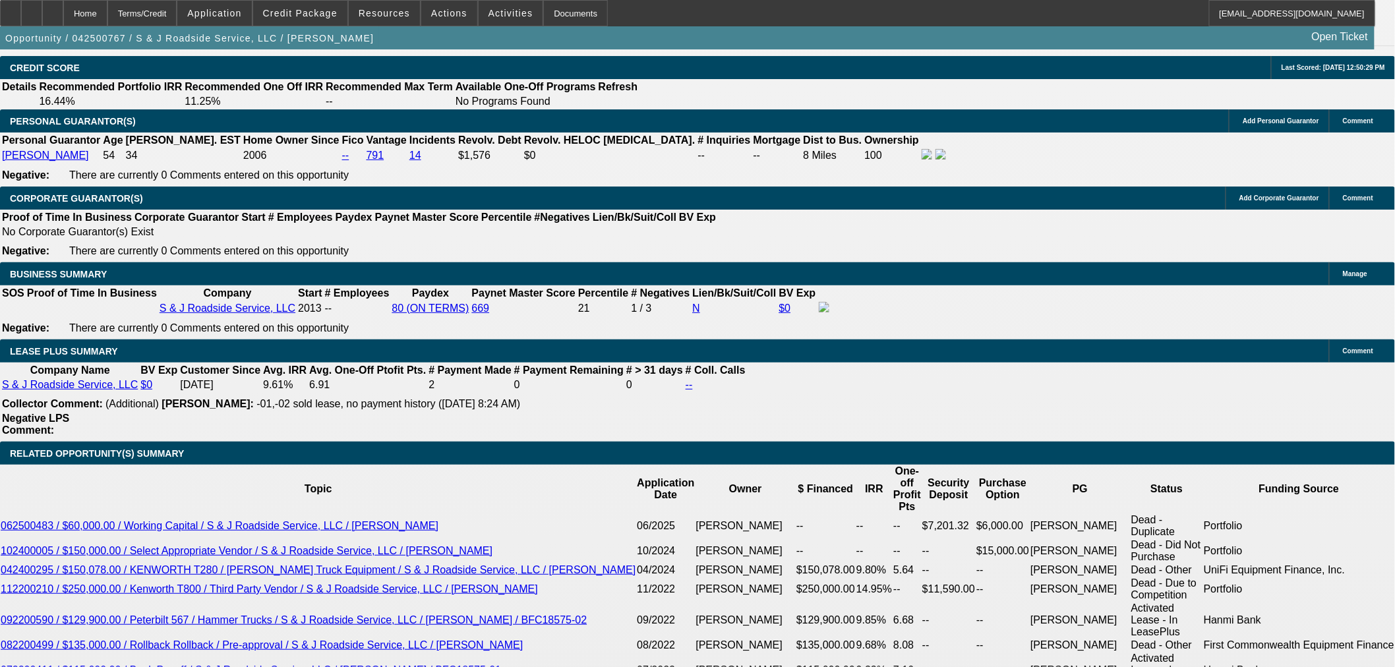
type input "$13,312.98"
type input "$6,656.49"
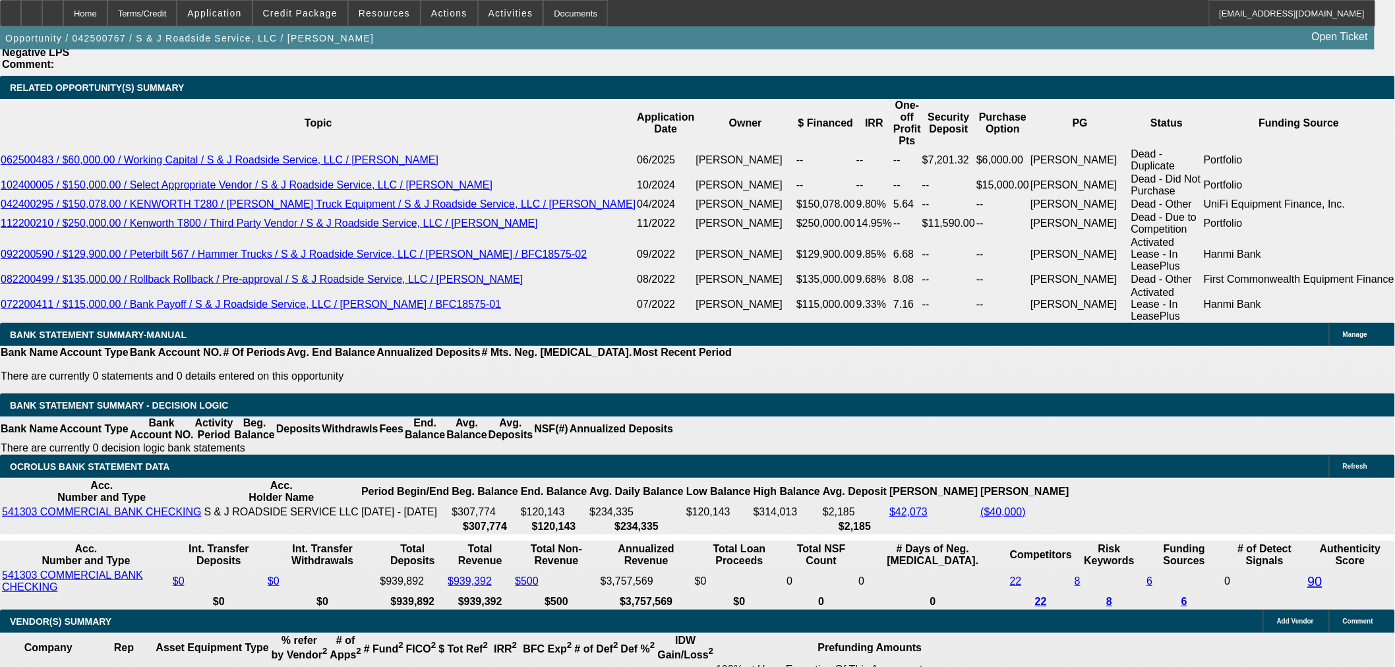
scroll to position [2271, 0]
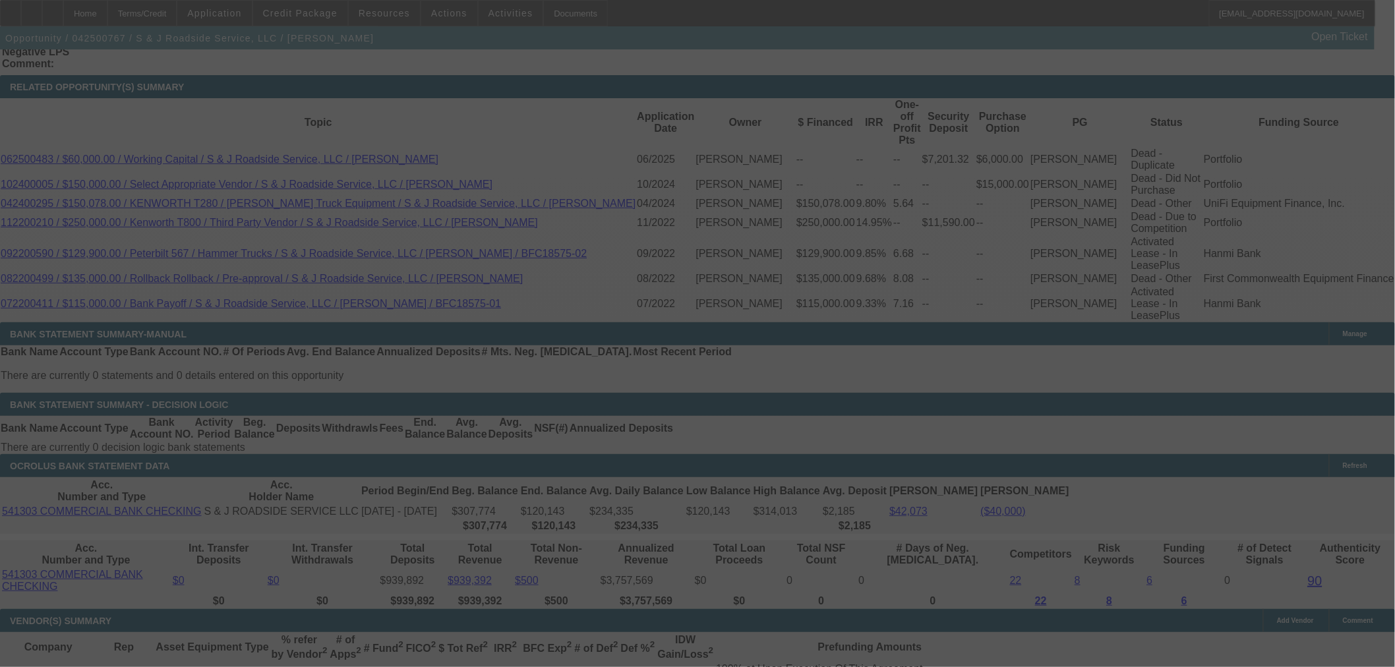
select select "0"
select select "2"
select select "0"
select select "6"
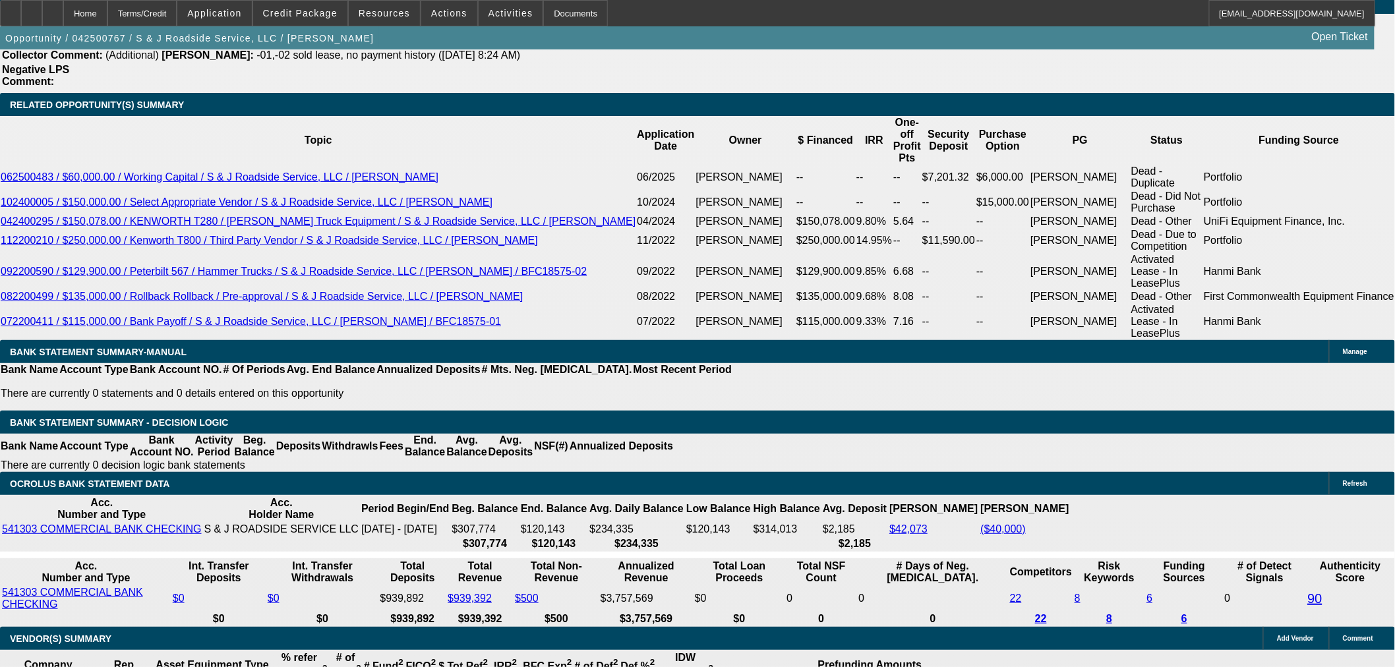
scroll to position [2125, 0]
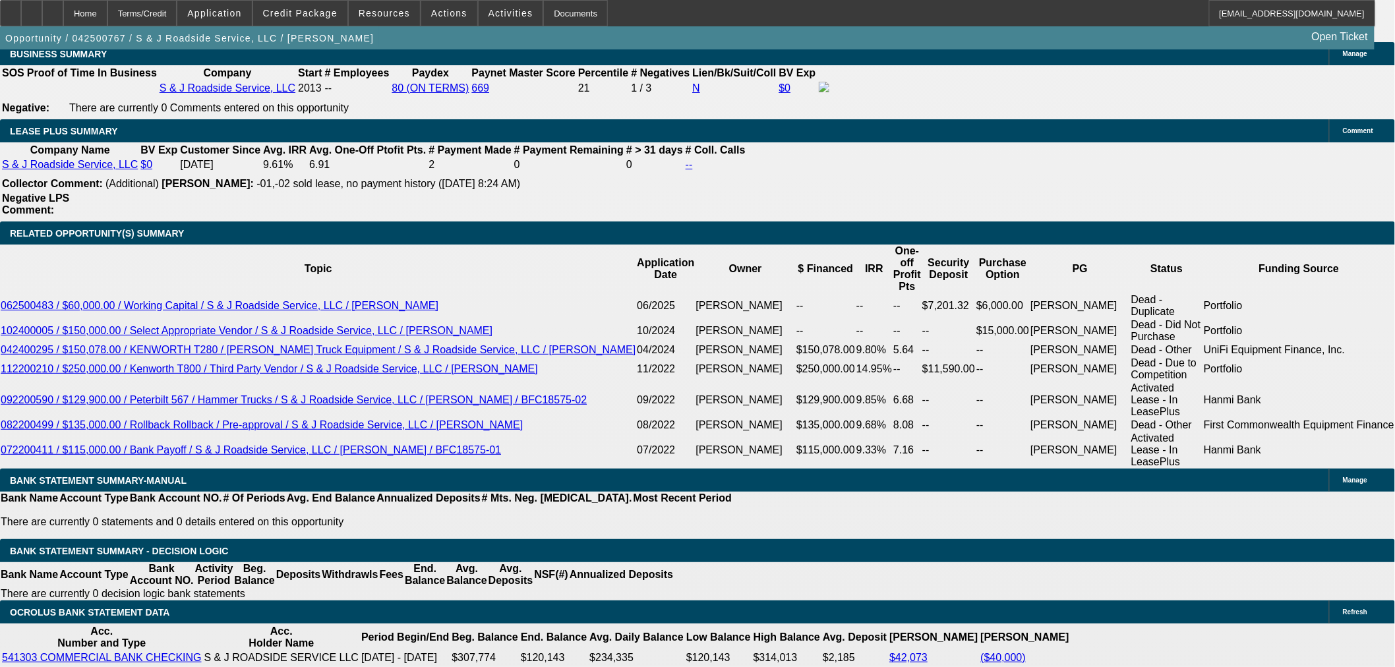
drag, startPoint x: 209, startPoint y: 354, endPoint x: 301, endPoint y: 357, distance: 91.7
type input "0"
type input "UNKNOWN"
type input "$0.00"
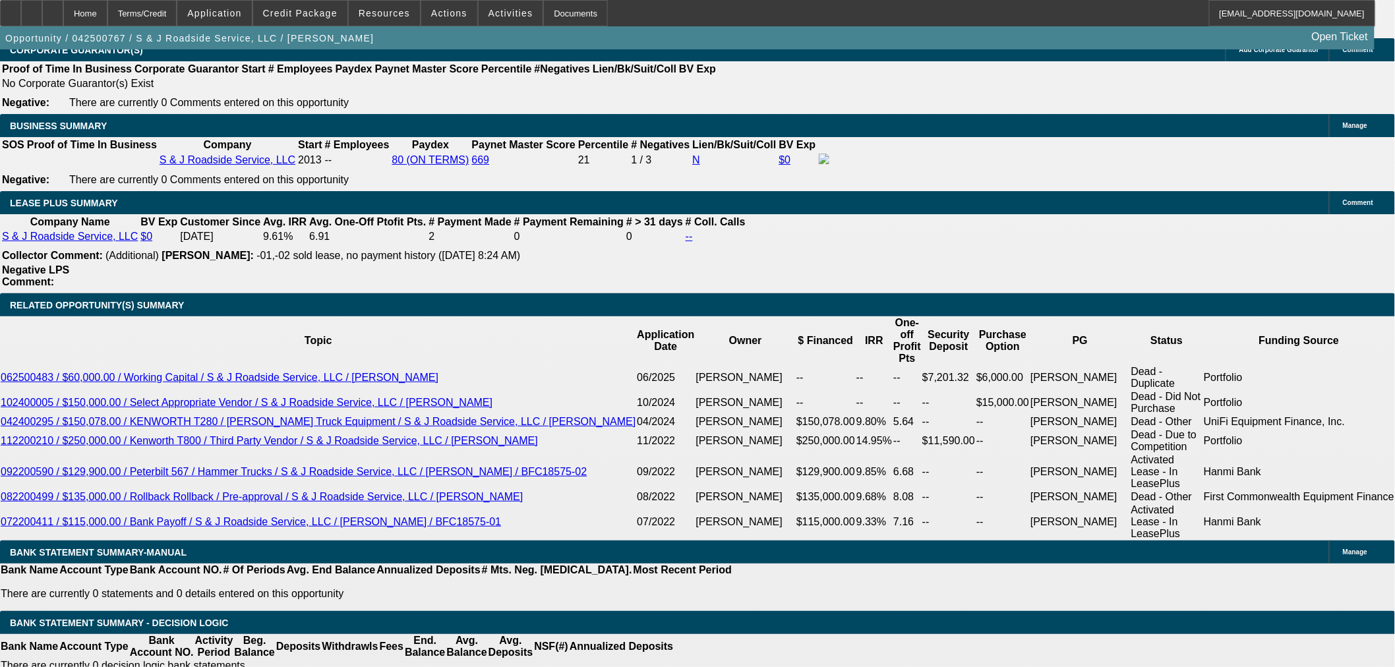
scroll to position [1905, 0]
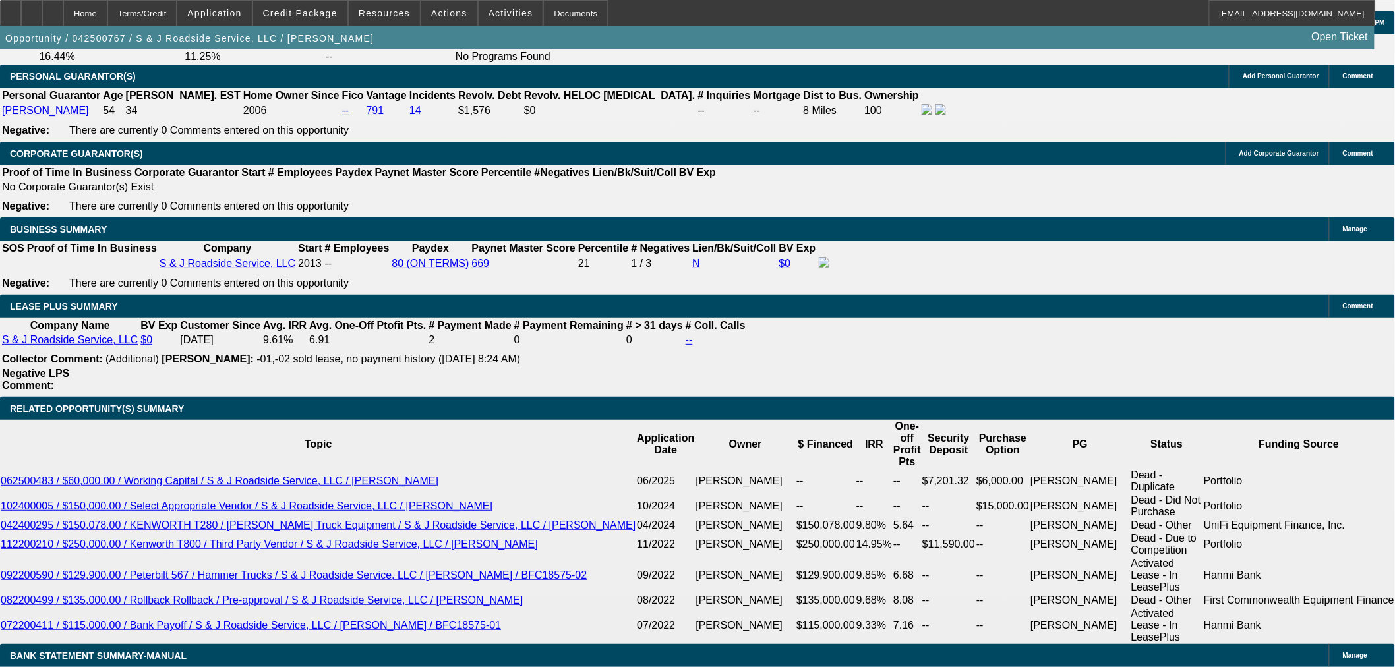
scroll to position [2125, 0]
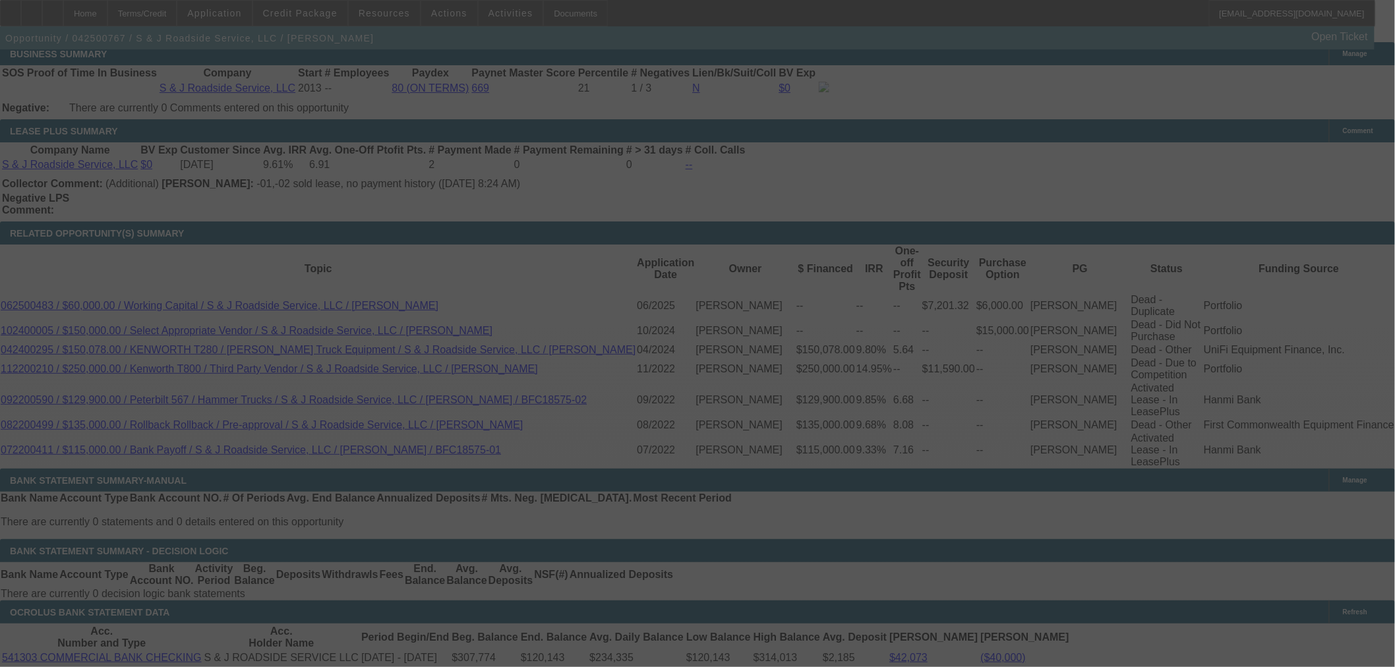
select select "0"
select select "2"
select select "0"
select select "6"
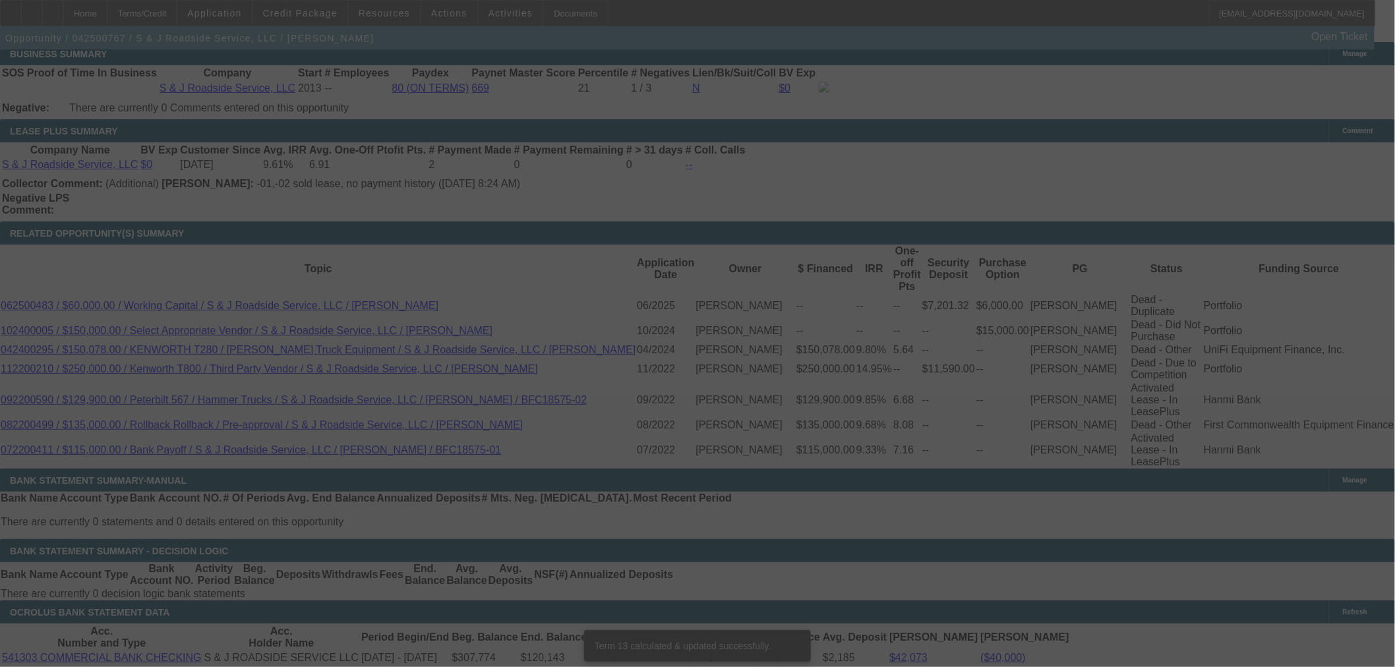
scroll to position [2109, 0]
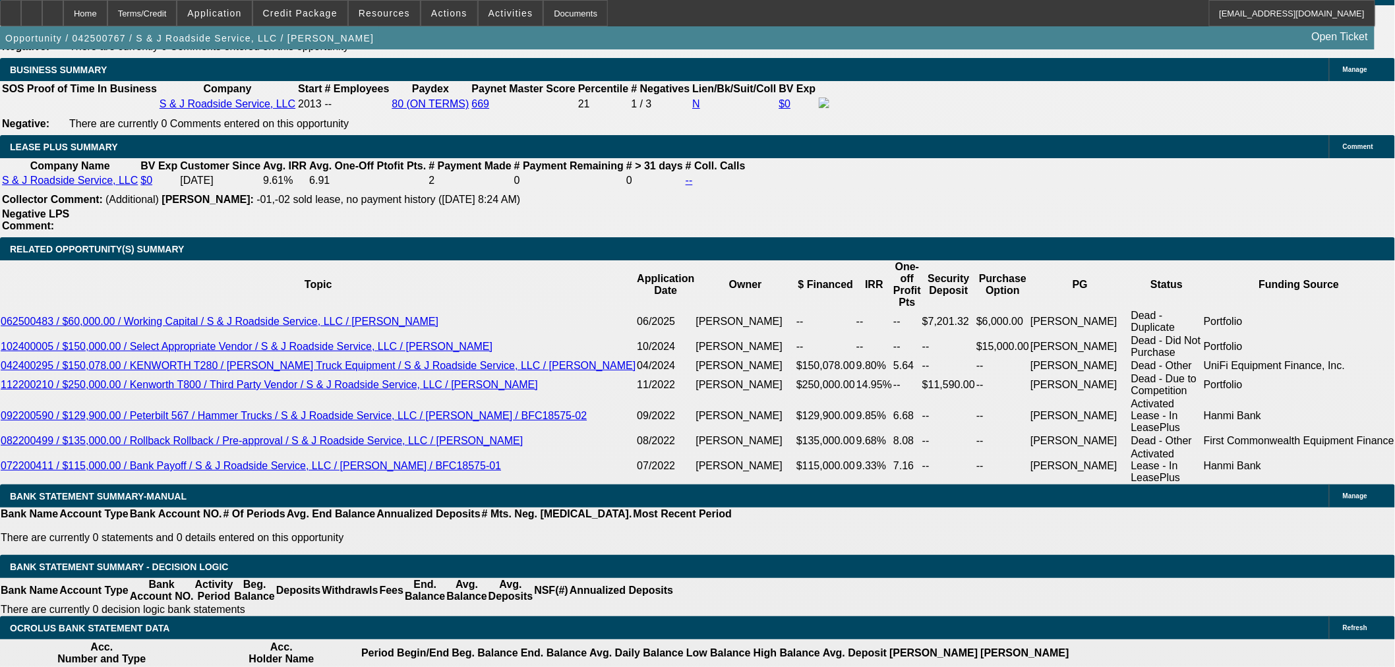
drag, startPoint x: 276, startPoint y: 348, endPoint x: 379, endPoint y: 324, distance: 106.2
drag, startPoint x: 274, startPoint y: 347, endPoint x: 307, endPoint y: 336, distance: 34.0
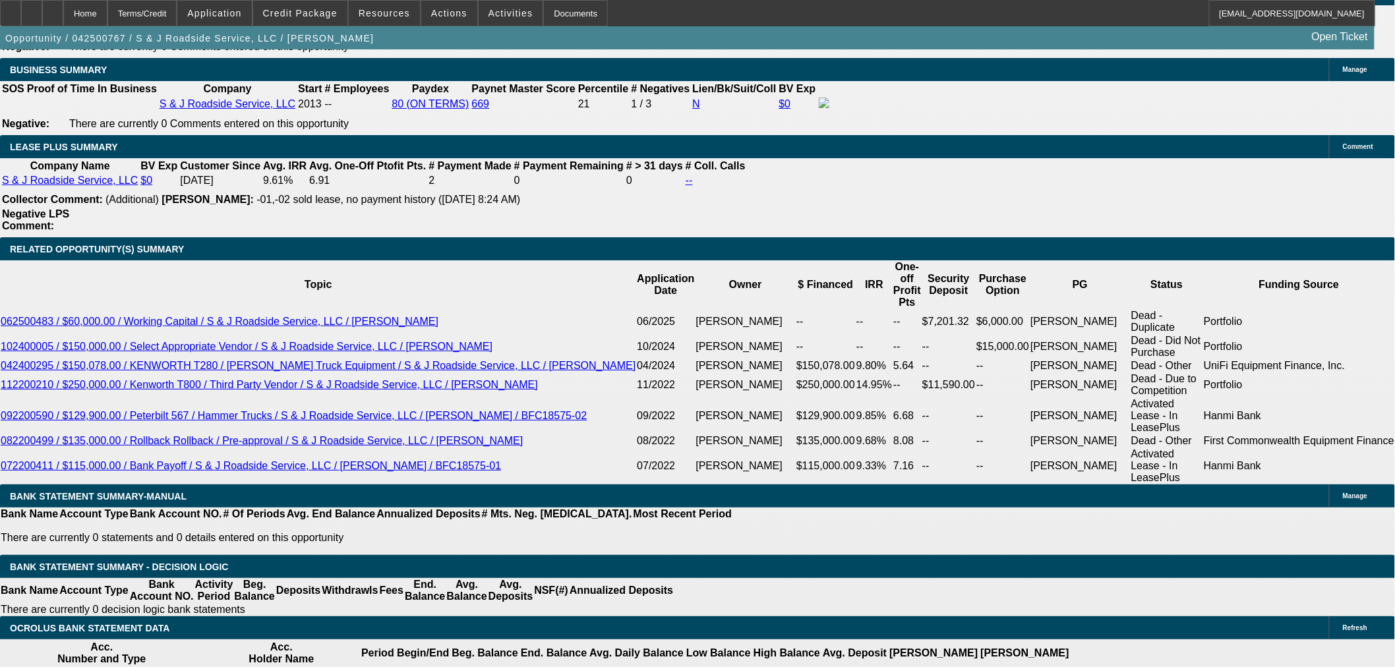
type input "8"
type input "UNKNOWN"
type input "84"
type input "$58,659.66"
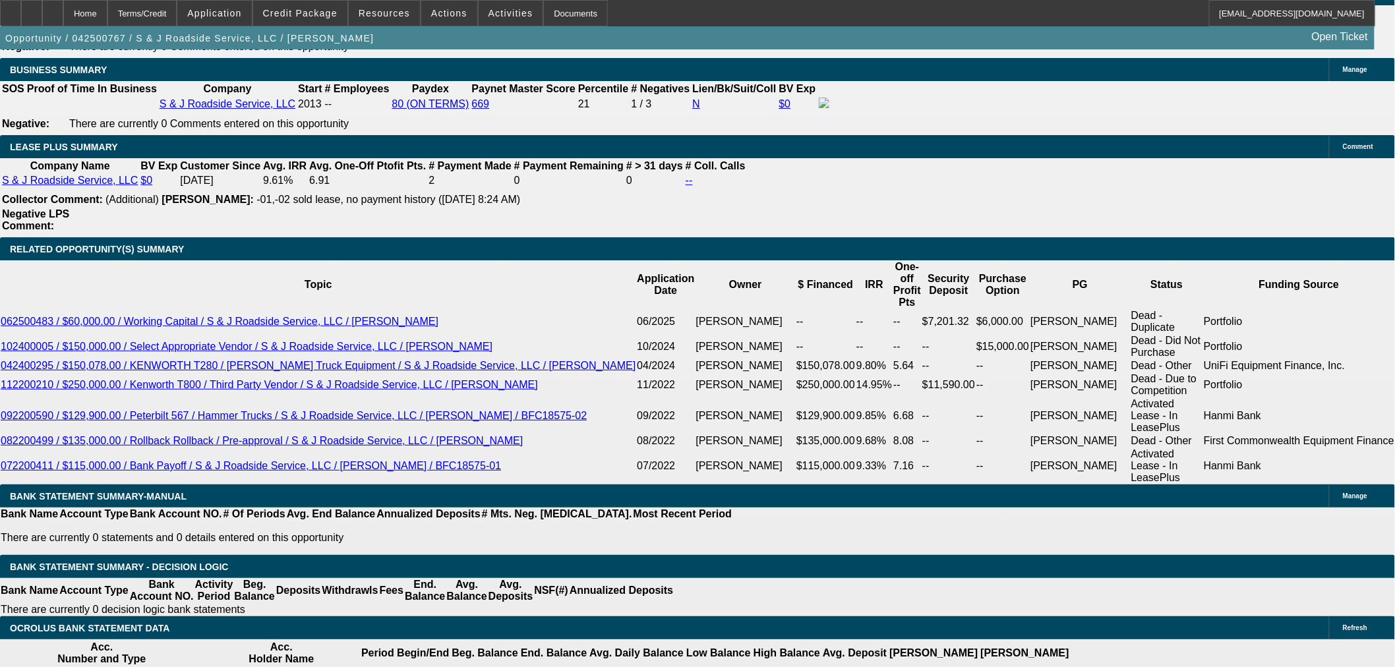
type input "$117,319.32"
type input "$7,776.26"
type input "$15,552.52"
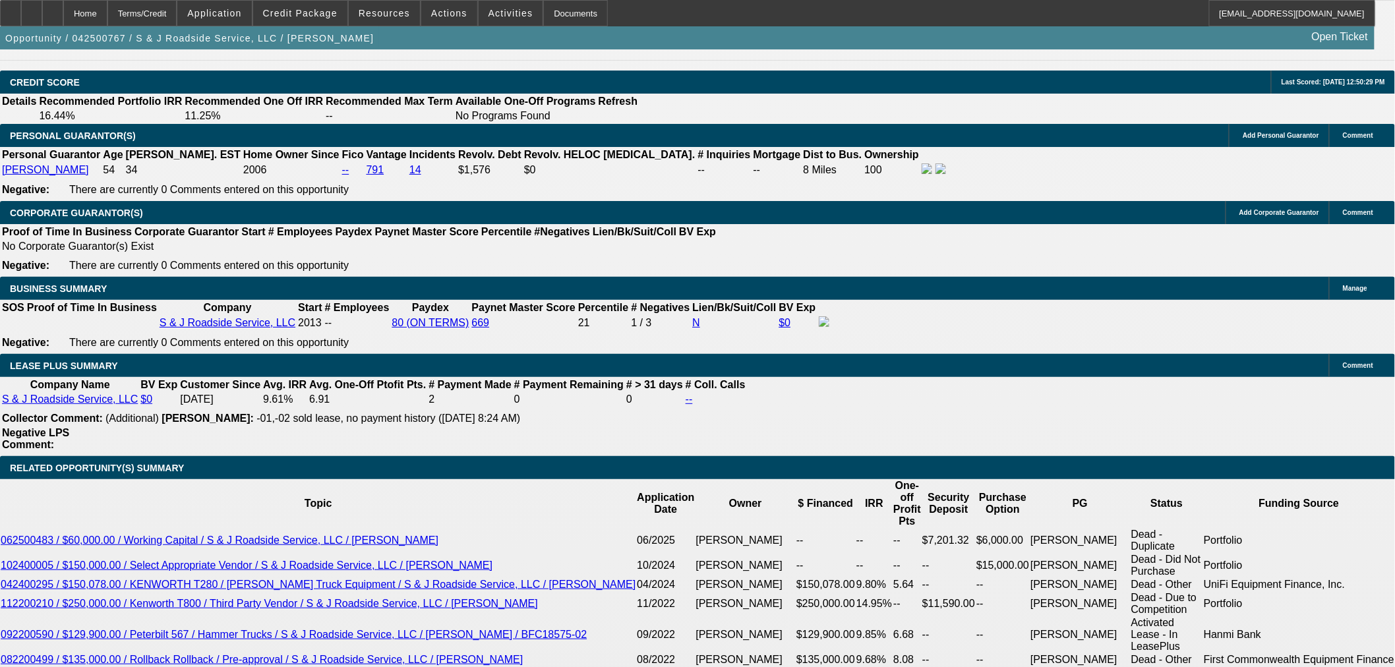
scroll to position [1889, 0]
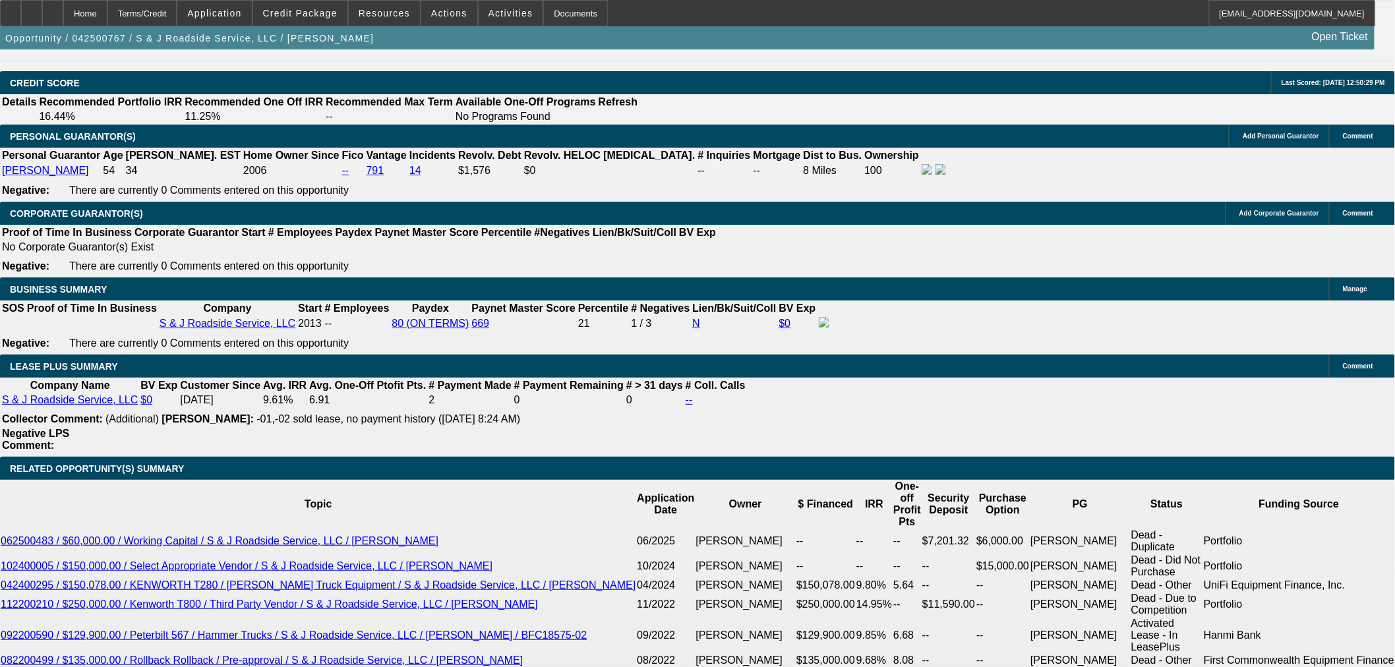
type input "84"
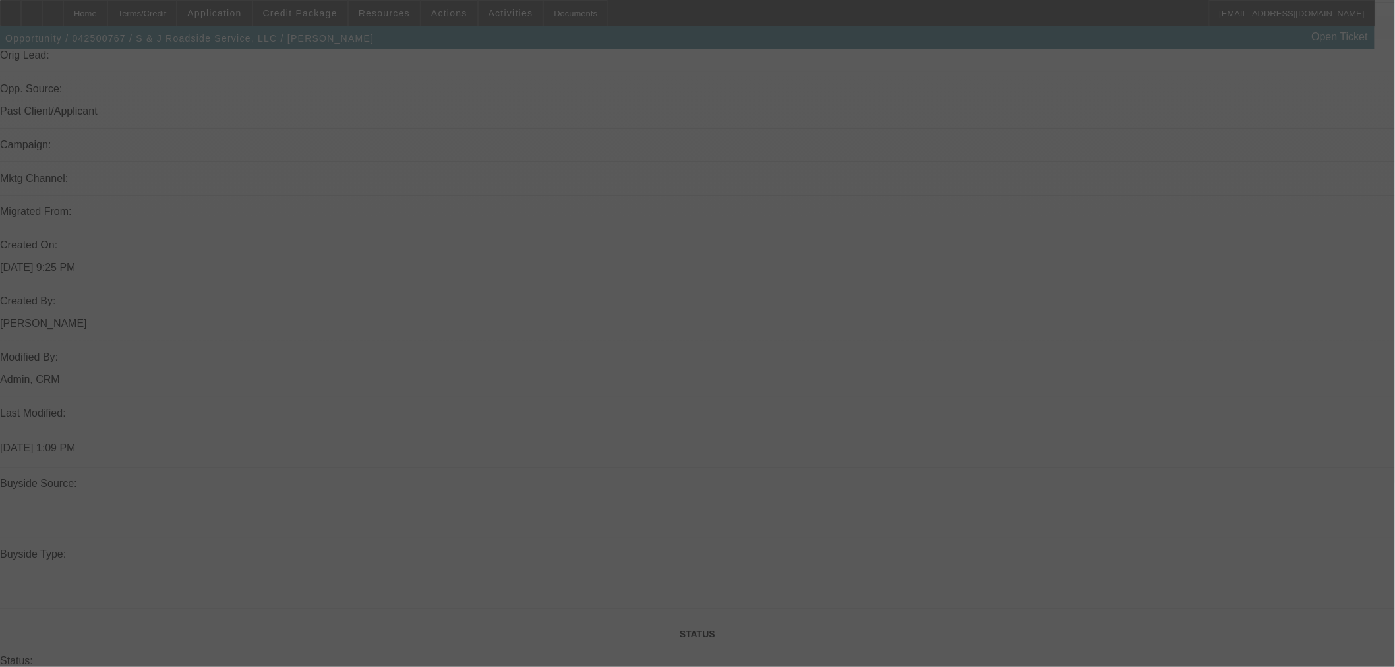
scroll to position [717, 0]
select select "0"
select select "2"
select select "0"
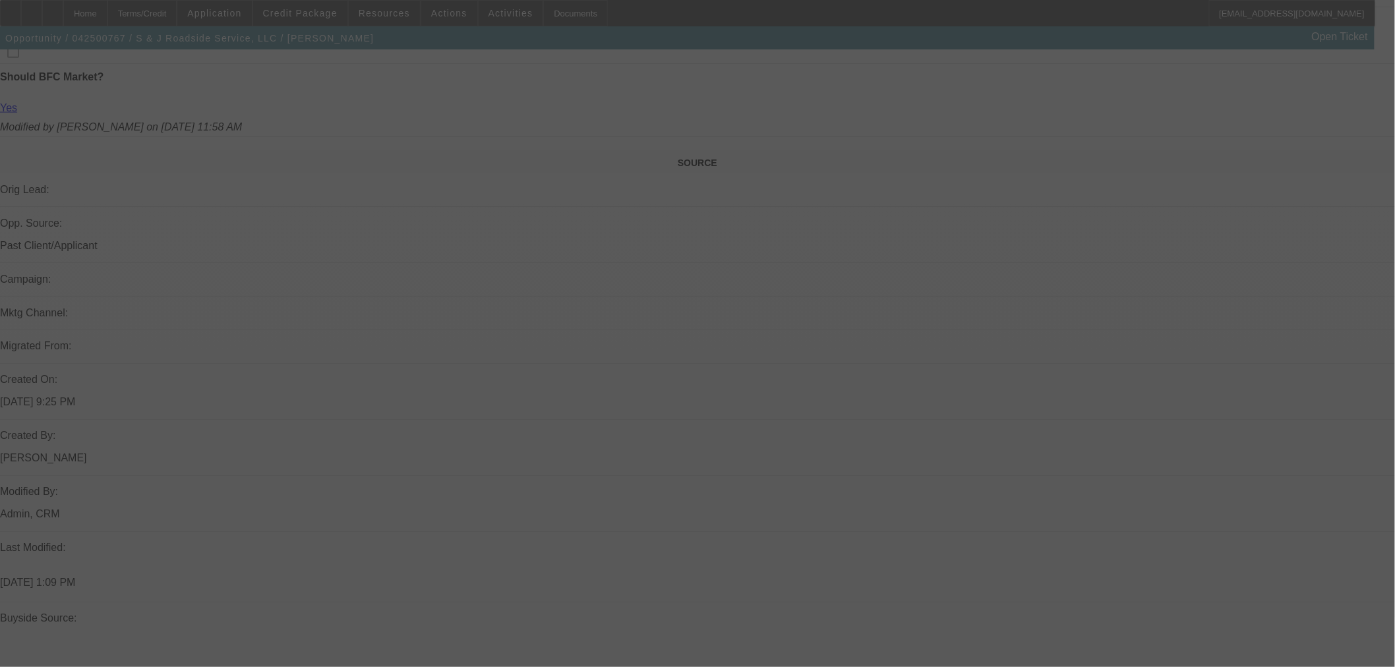
select select "6"
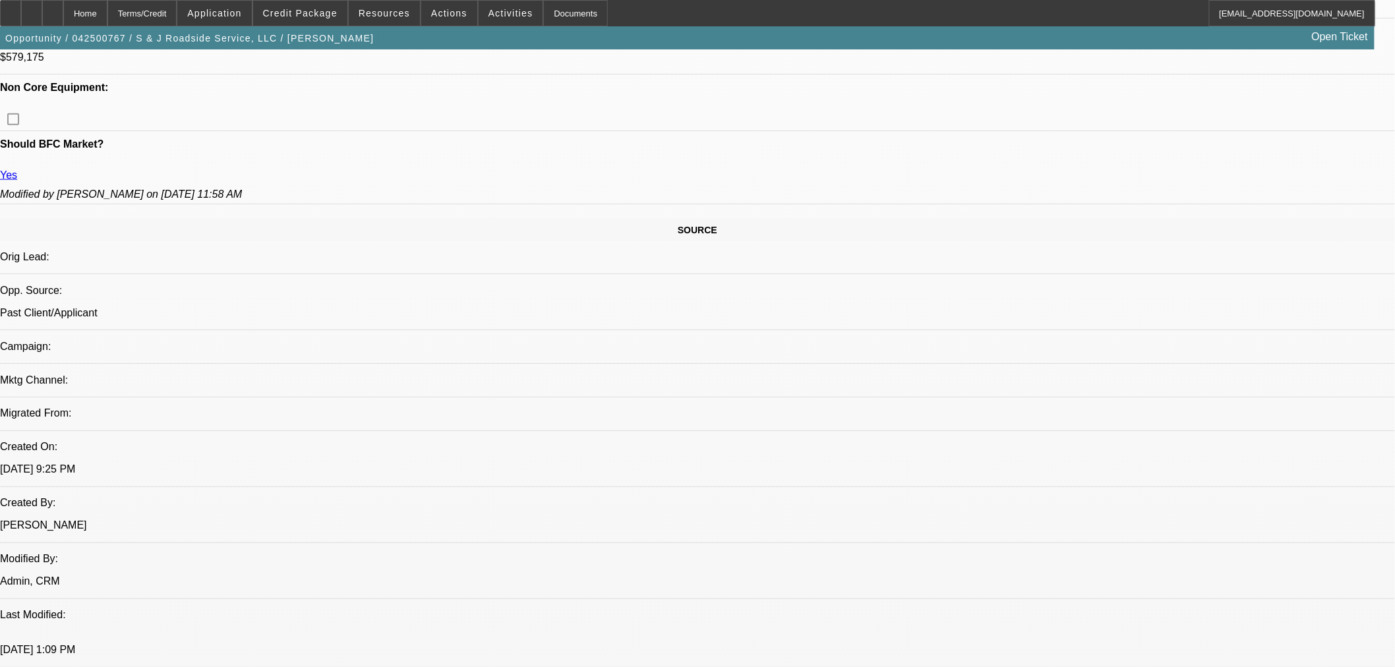
scroll to position [424, 0]
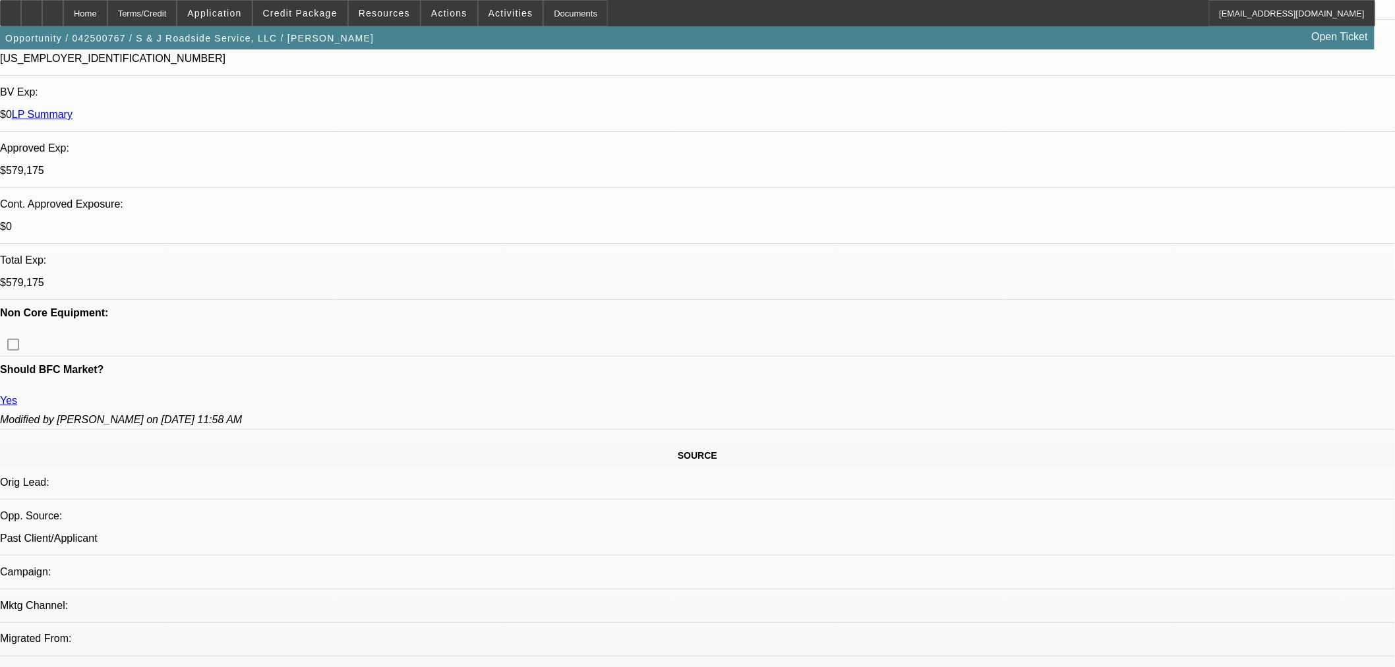
click at [331, 18] on span at bounding box center [300, 13] width 94 height 32
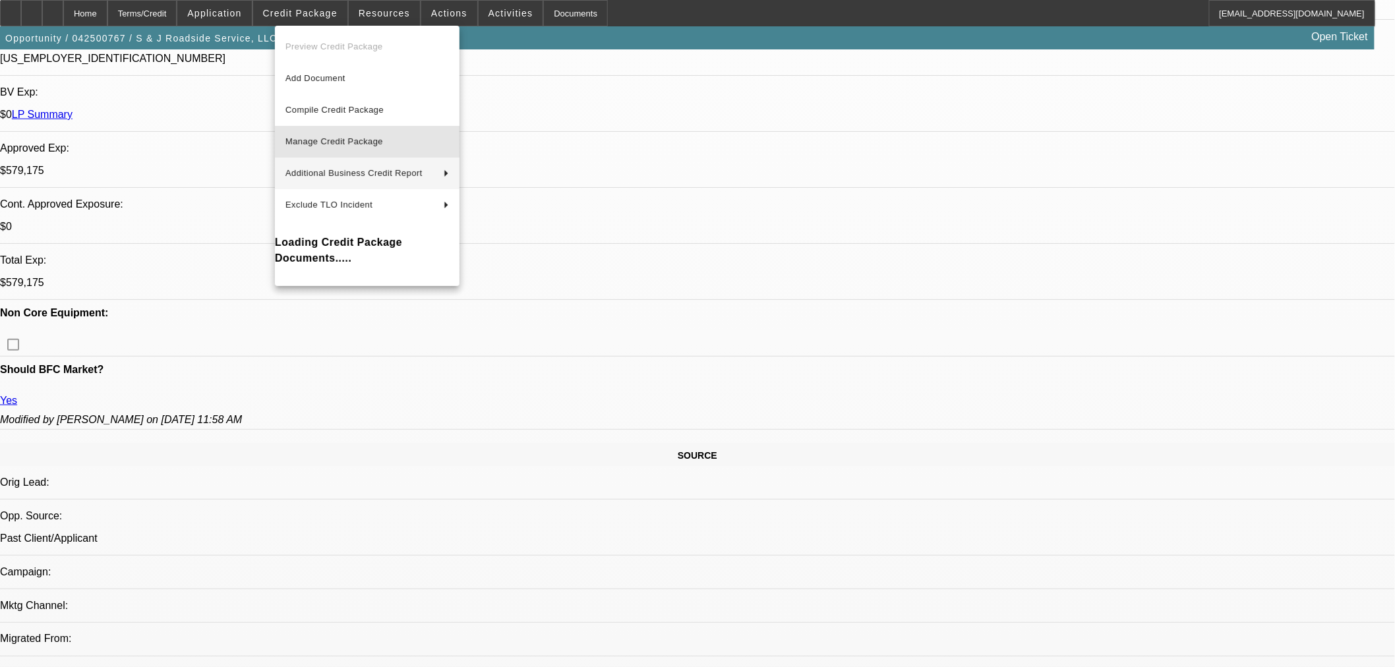
drag, startPoint x: 297, startPoint y: 133, endPoint x: 303, endPoint y: 160, distance: 28.5
click at [297, 133] on button "Manage Credit Package" at bounding box center [367, 142] width 185 height 32
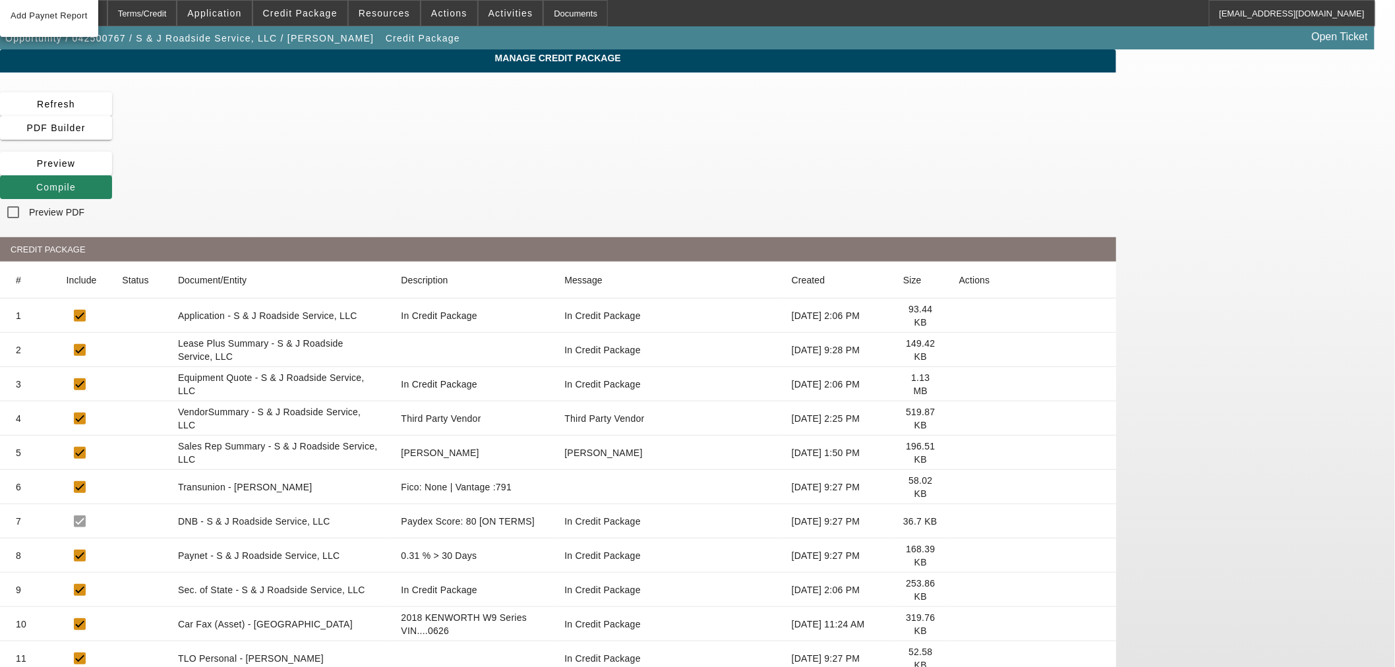
click at [960, 556] on icon at bounding box center [960, 556] width 0 height 0
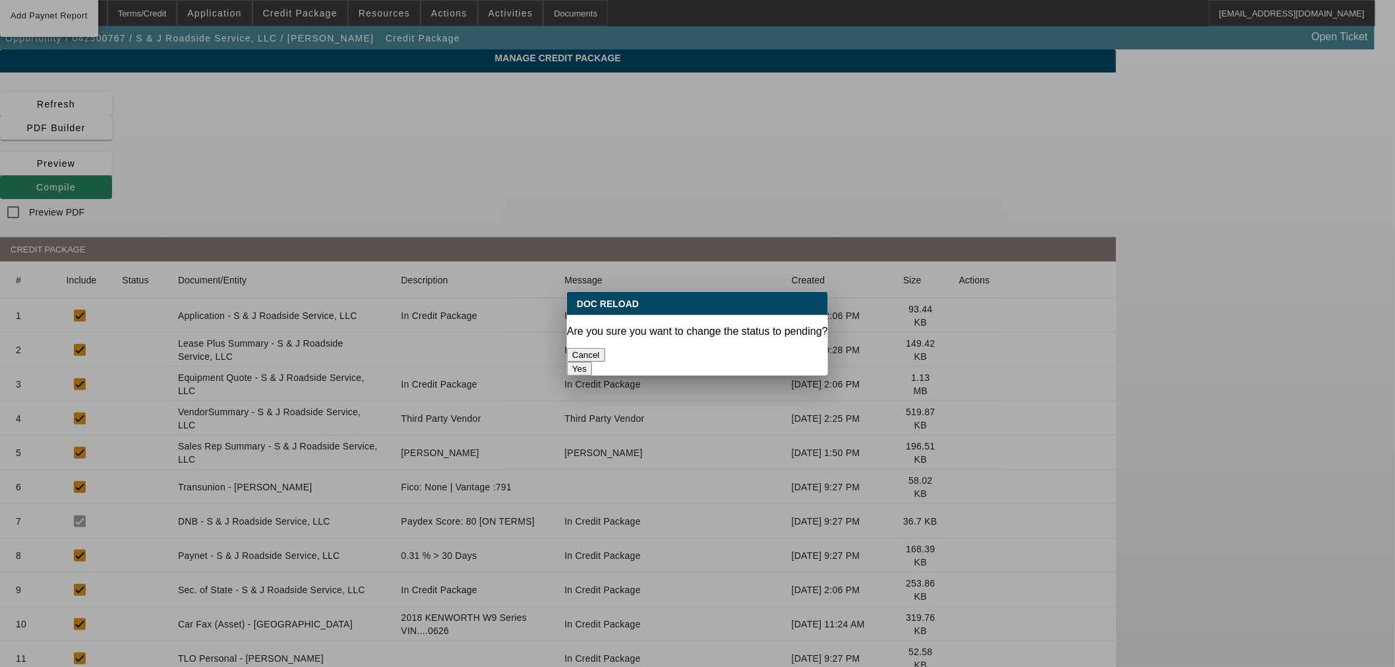
click at [592, 362] on button "Yes" at bounding box center [579, 369] width 25 height 14
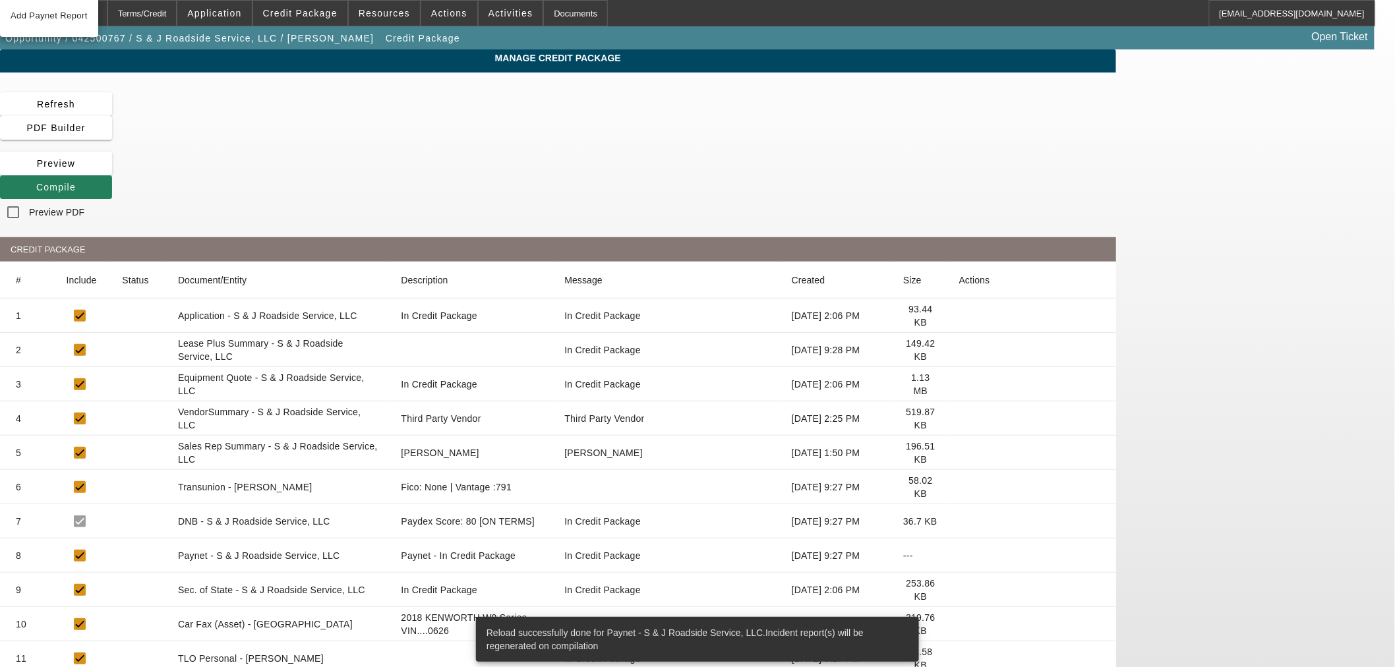
click at [76, 182] on span "Compile" at bounding box center [56, 187] width 40 height 11
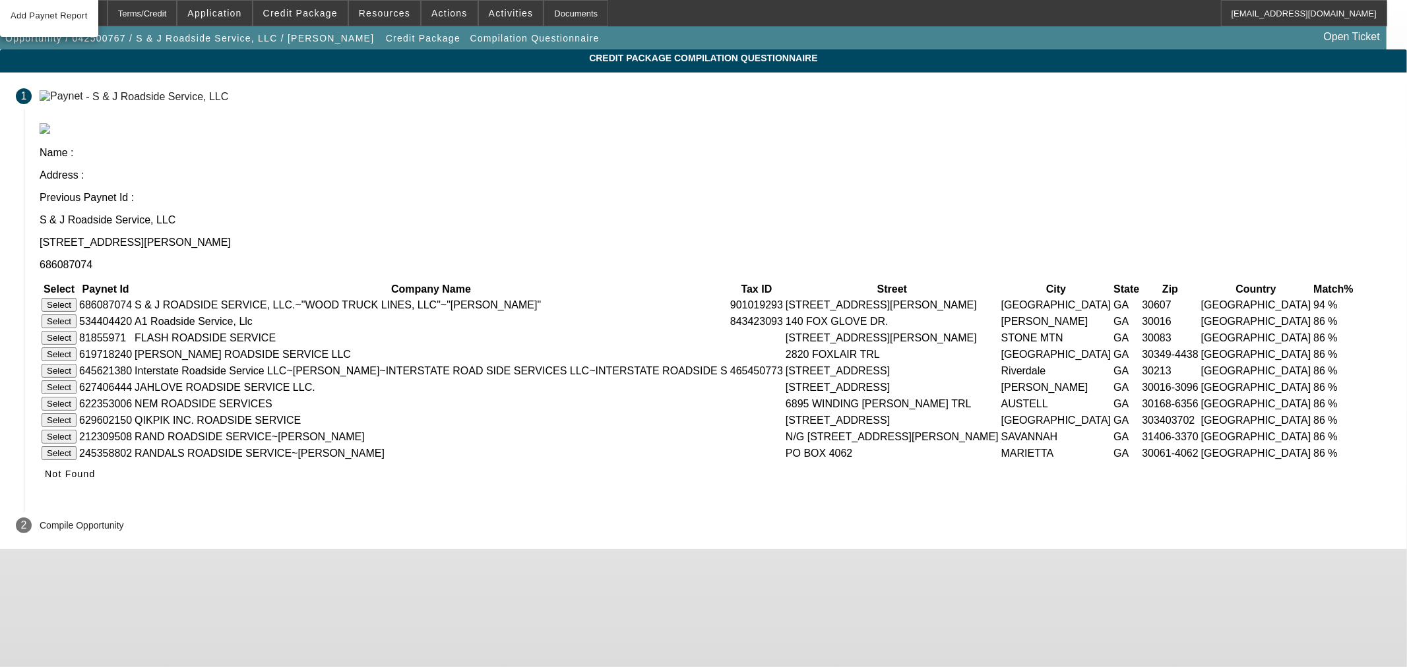
click at [76, 298] on button "Select" at bounding box center [59, 305] width 35 height 14
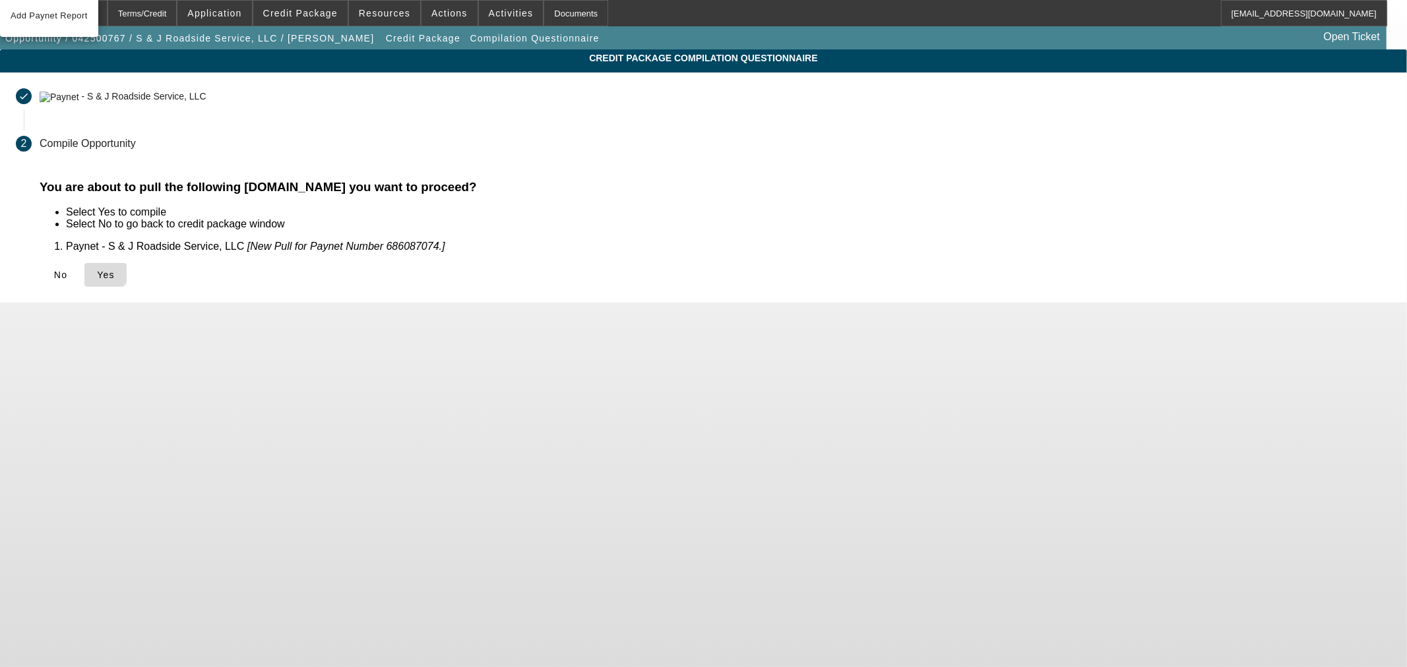
click at [97, 270] on icon at bounding box center [97, 275] width 0 height 11
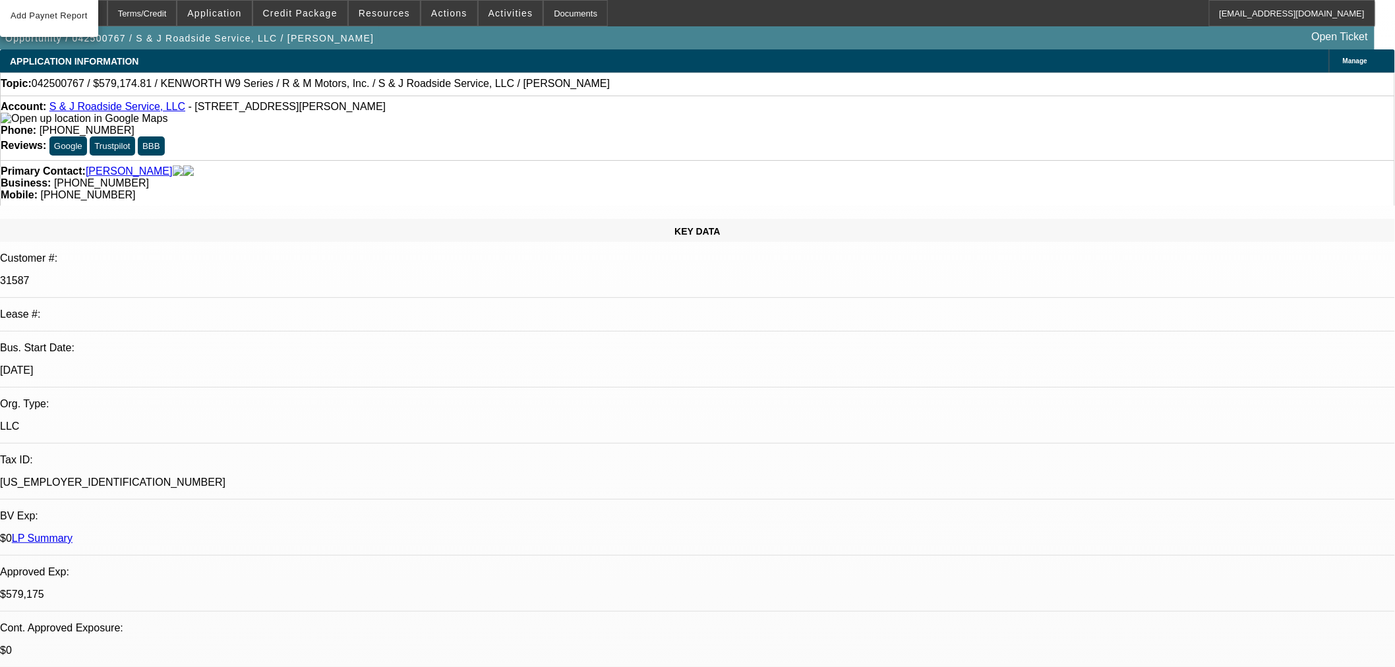
select select "0"
select select "2"
select select "0"
select select "6"
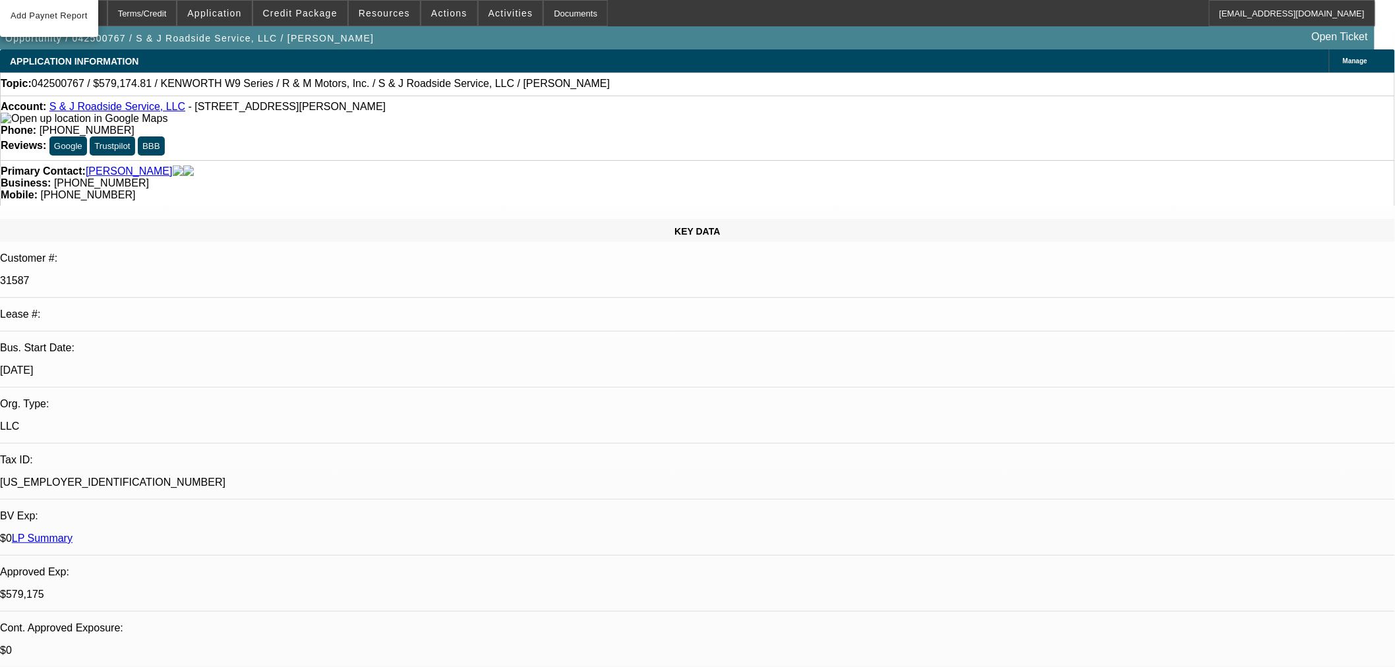
select select "0"
select select "2"
select select "0"
select select "6"
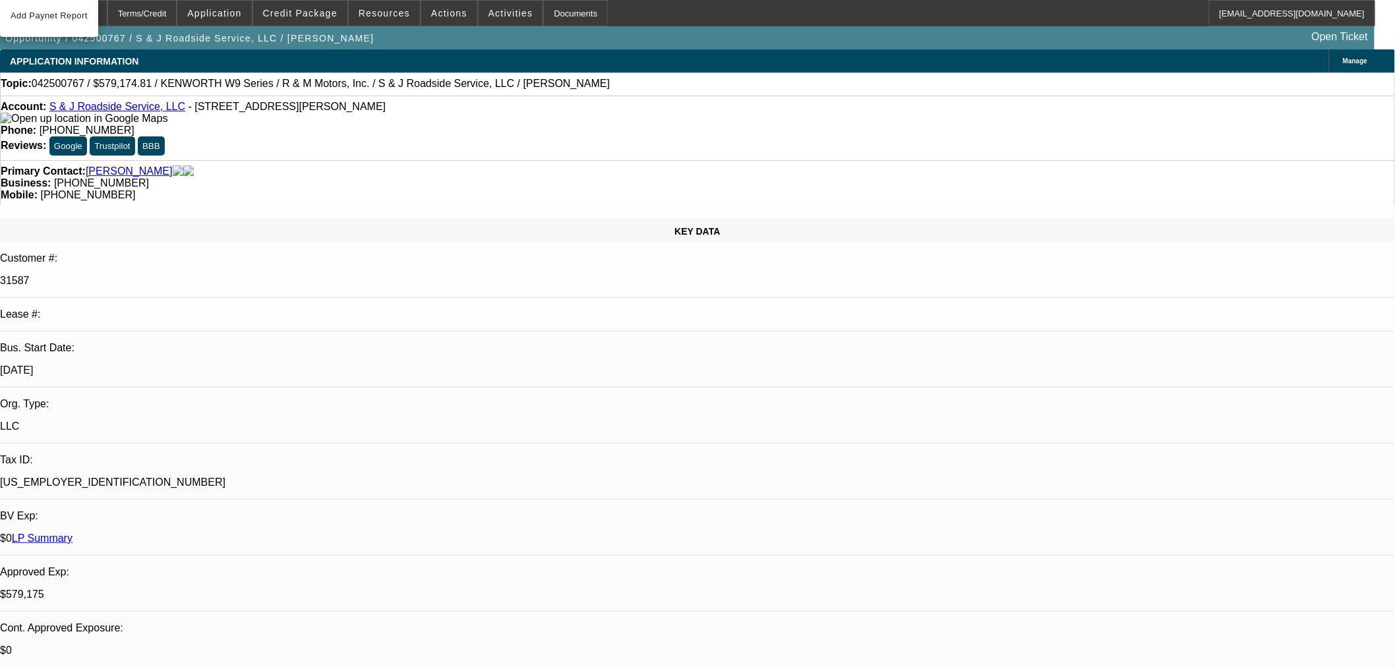
select select "0"
select select "2"
select select "0"
select select "6"
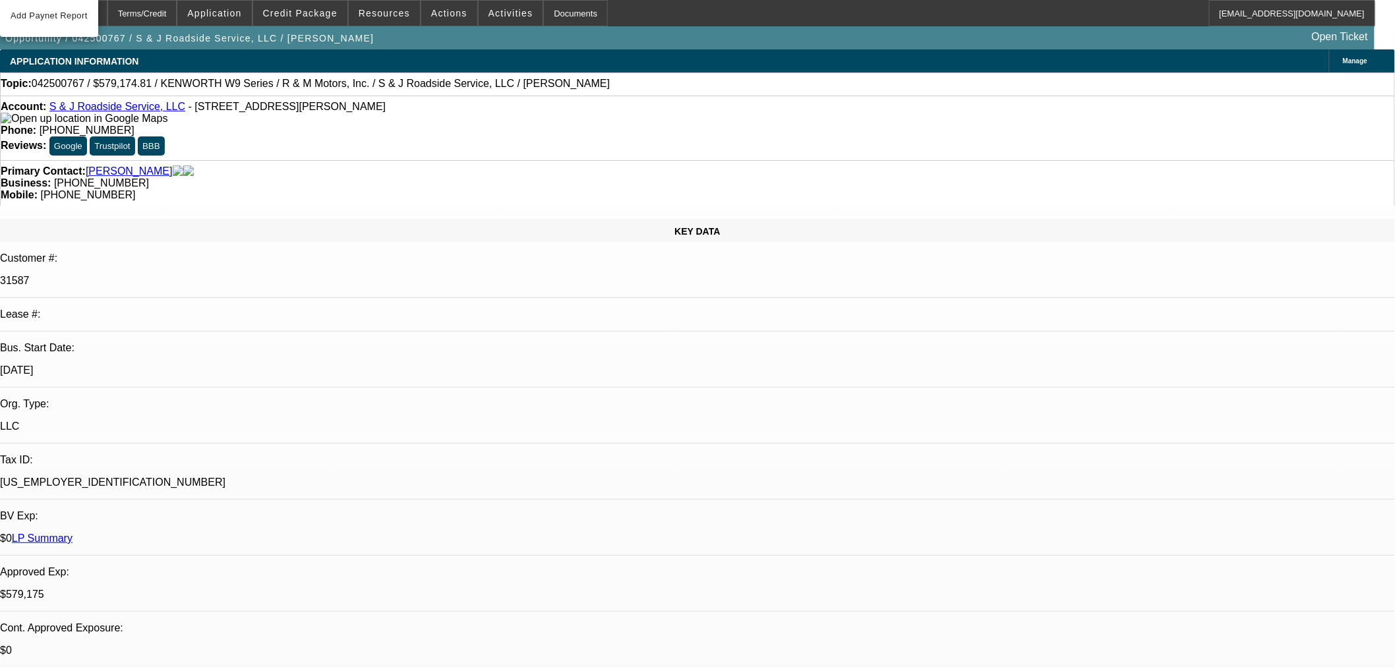
select select "0"
select select "2"
select select "0"
select select "6"
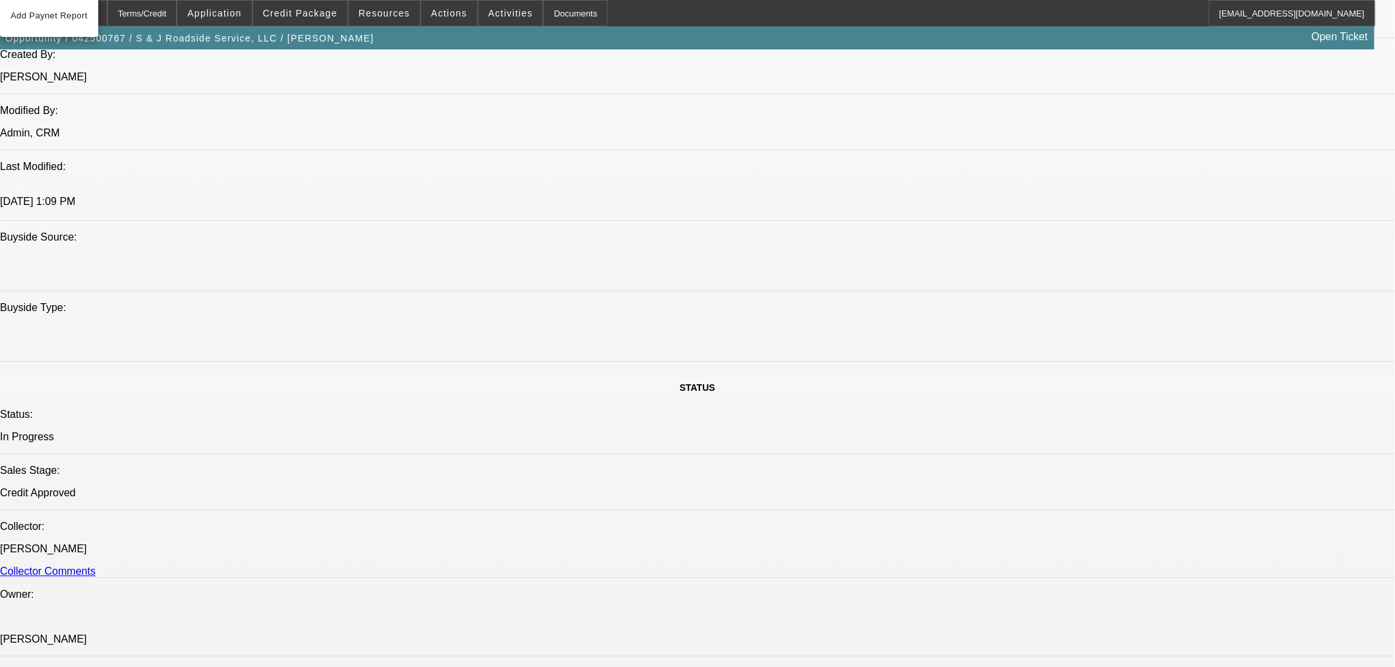
scroll to position [659, 0]
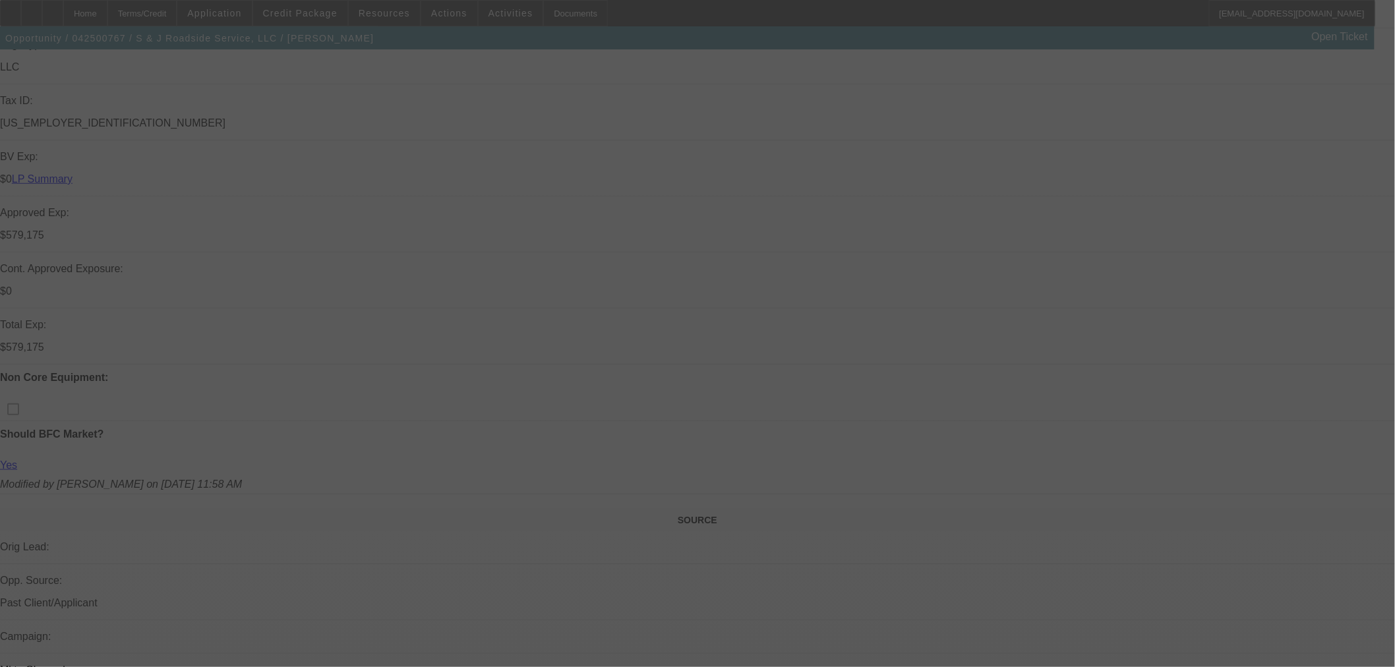
scroll to position [366, 0]
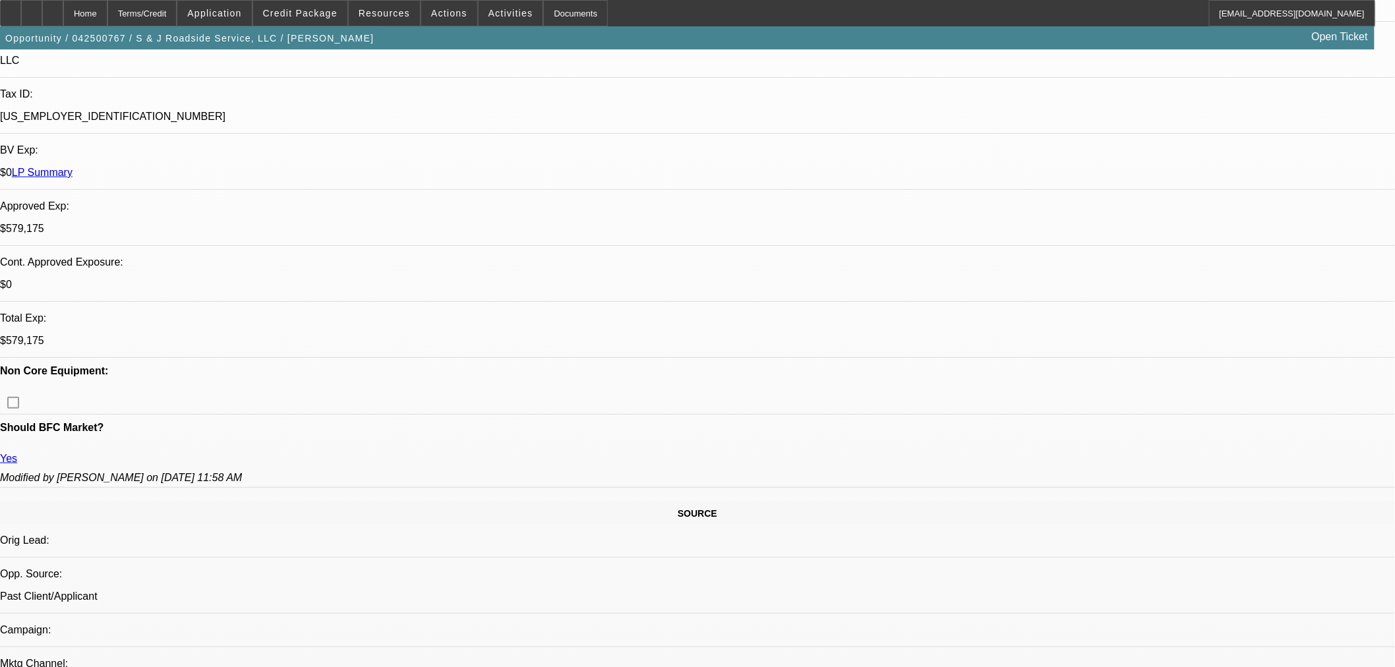
select select "0"
select select "2"
select select "0"
select select "6"
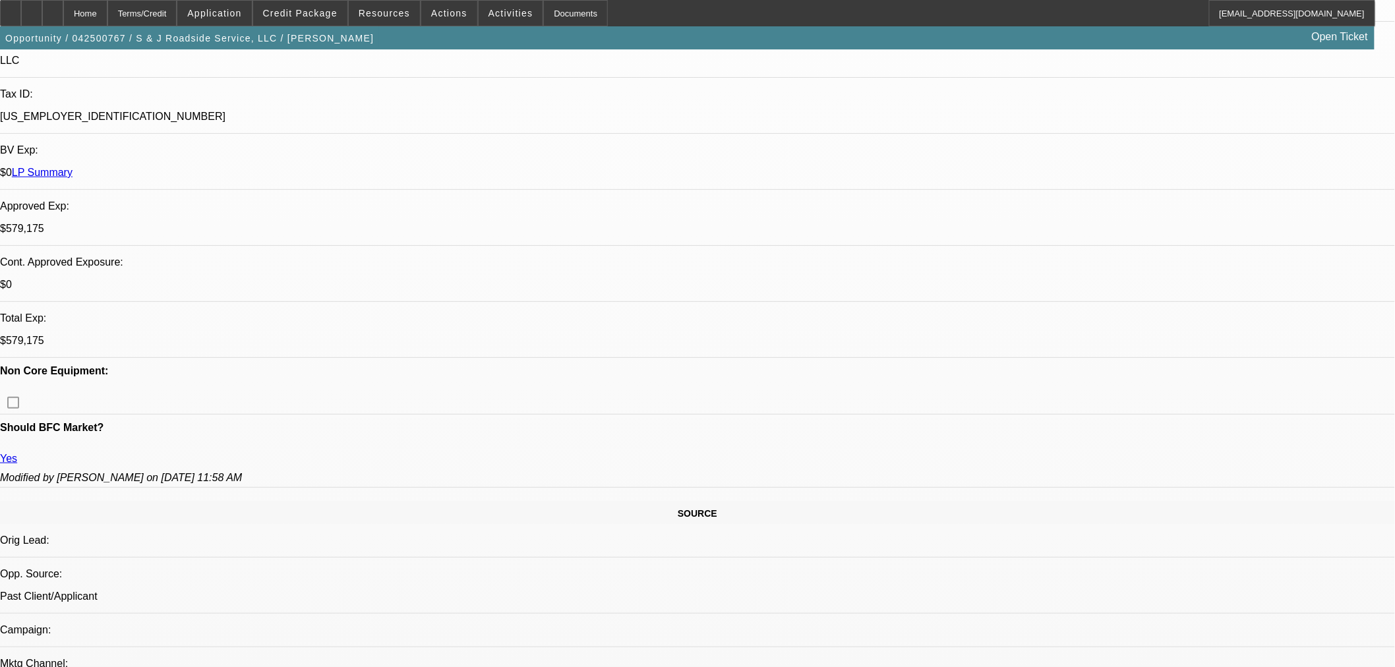
select select "0"
select select "2"
select select "0"
select select "6"
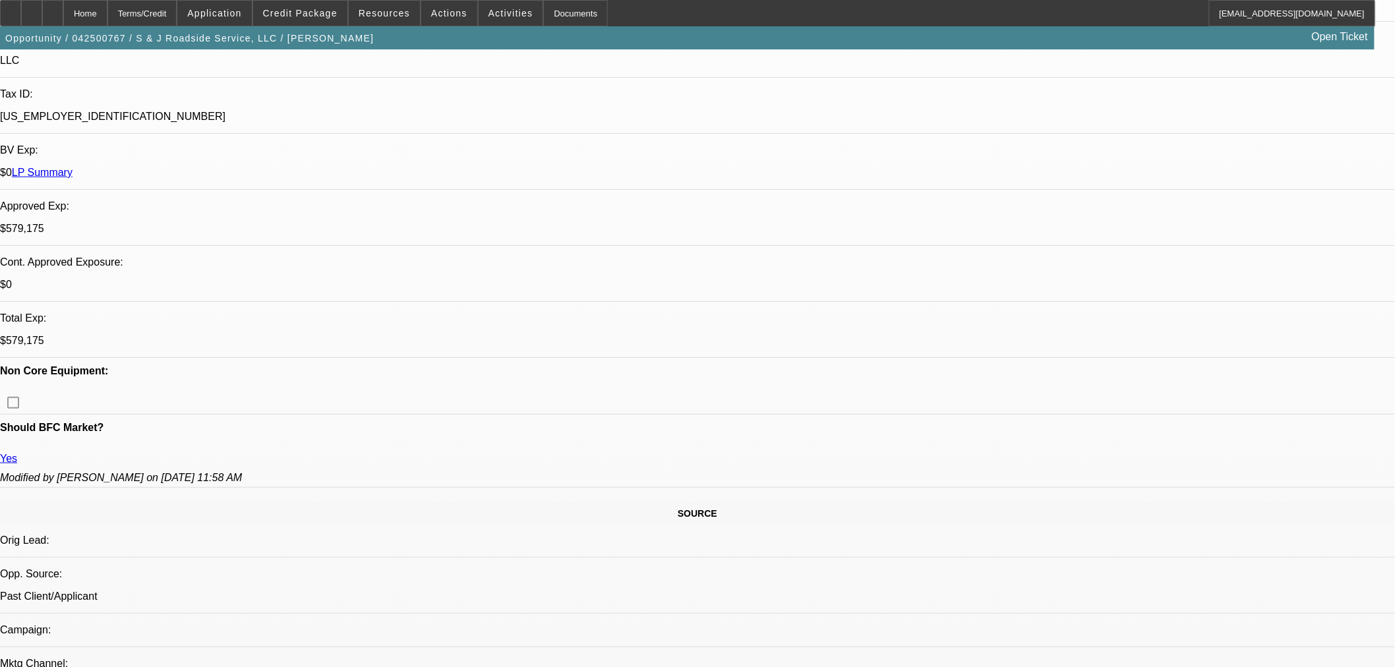
select select "0"
select select "2"
select select "0"
select select "6"
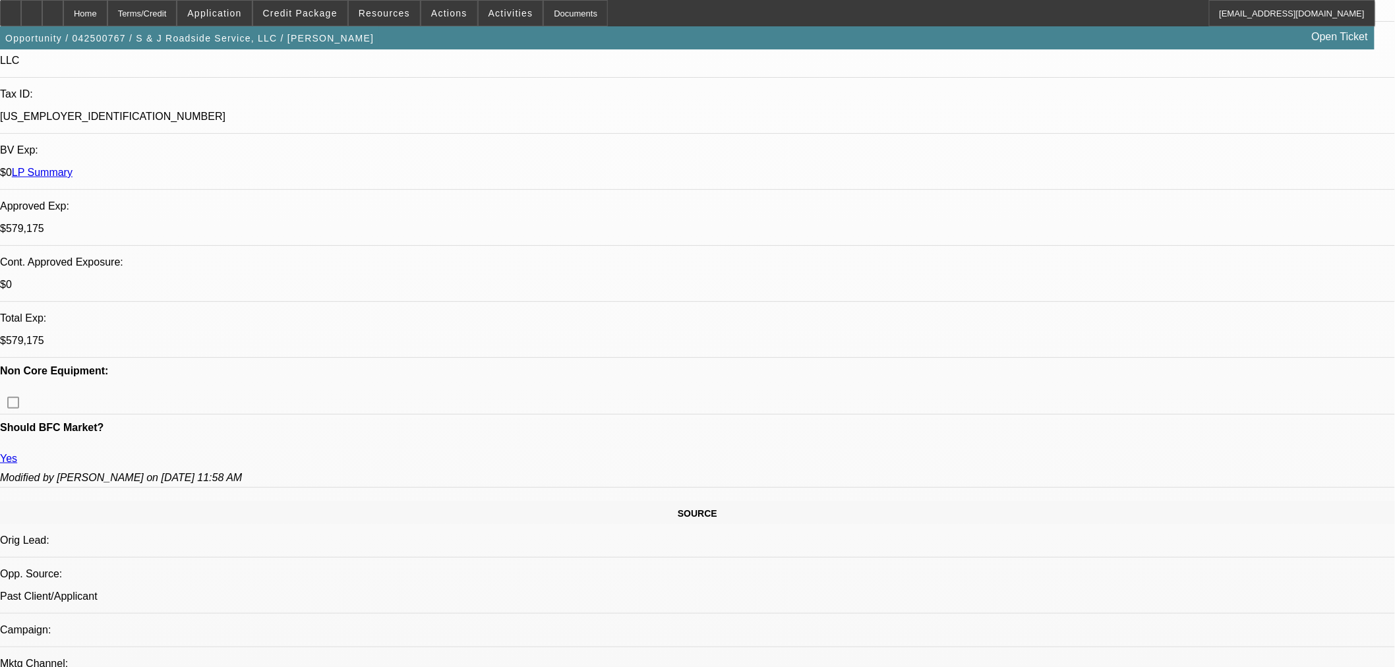
select select "0"
select select "2"
select select "0"
select select "6"
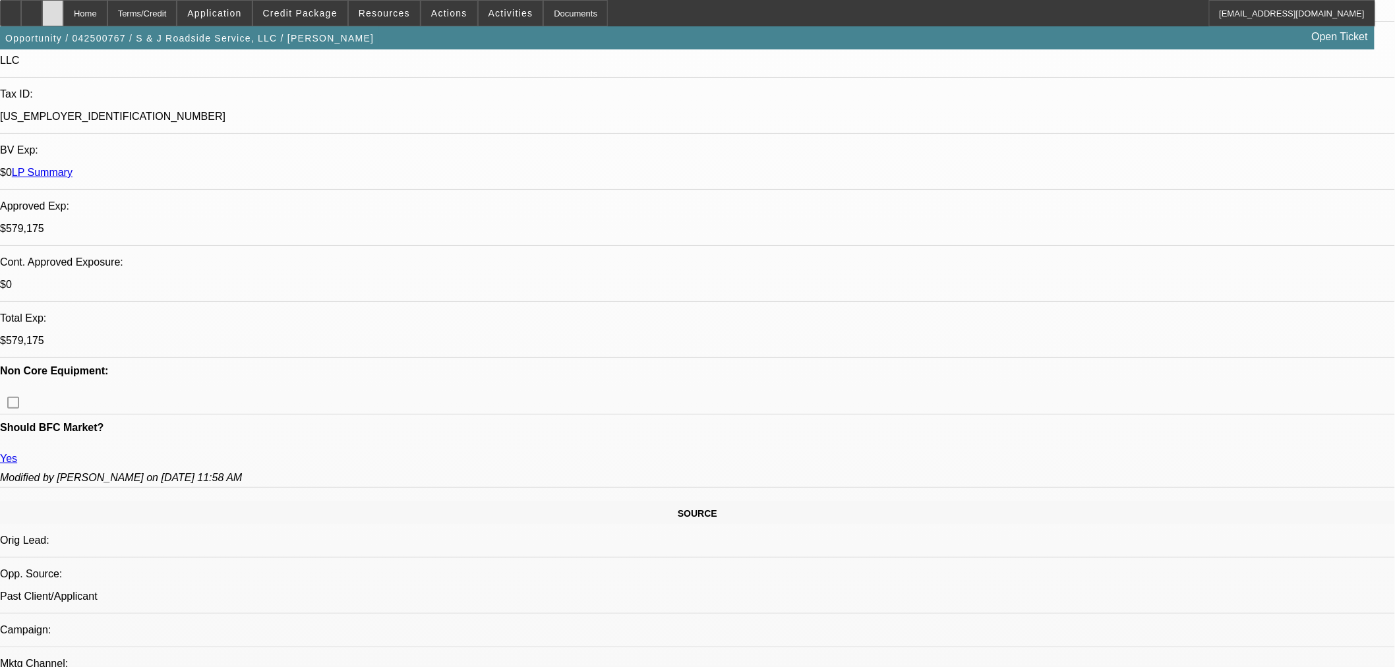
click at [63, 17] on div at bounding box center [52, 13] width 21 height 26
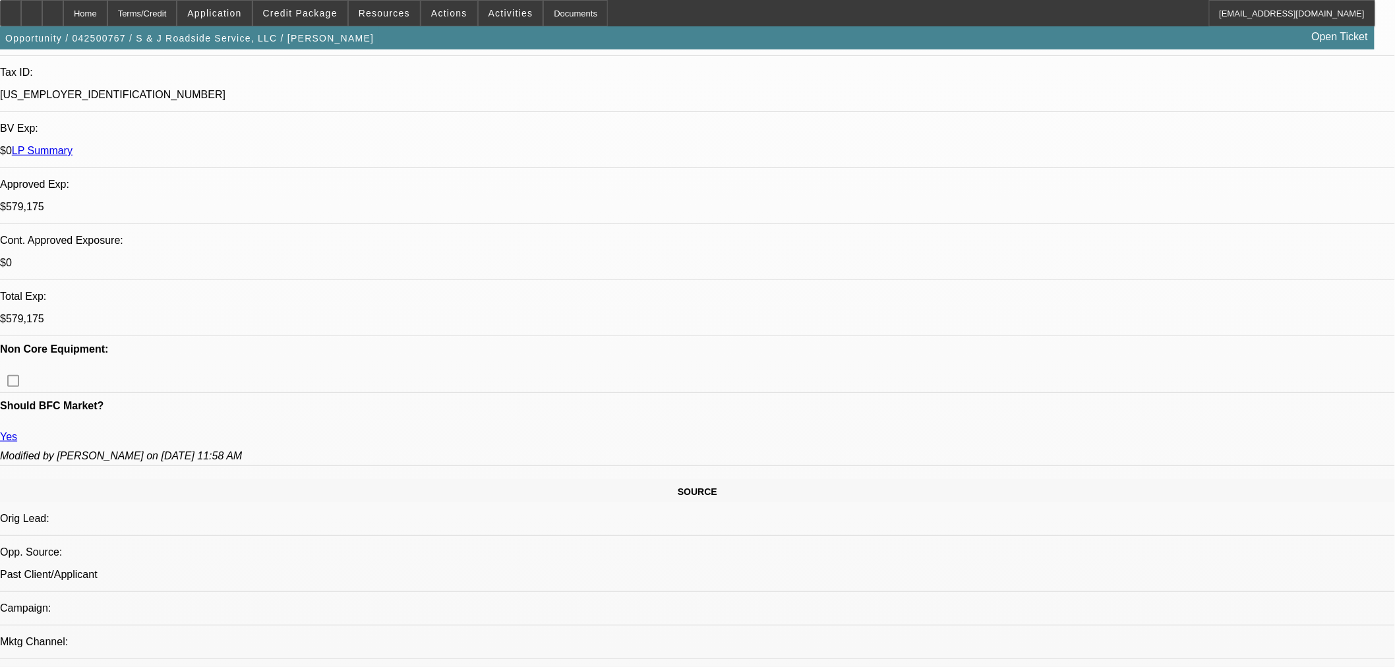
select select "0"
select select "2"
select select "0"
select select "6"
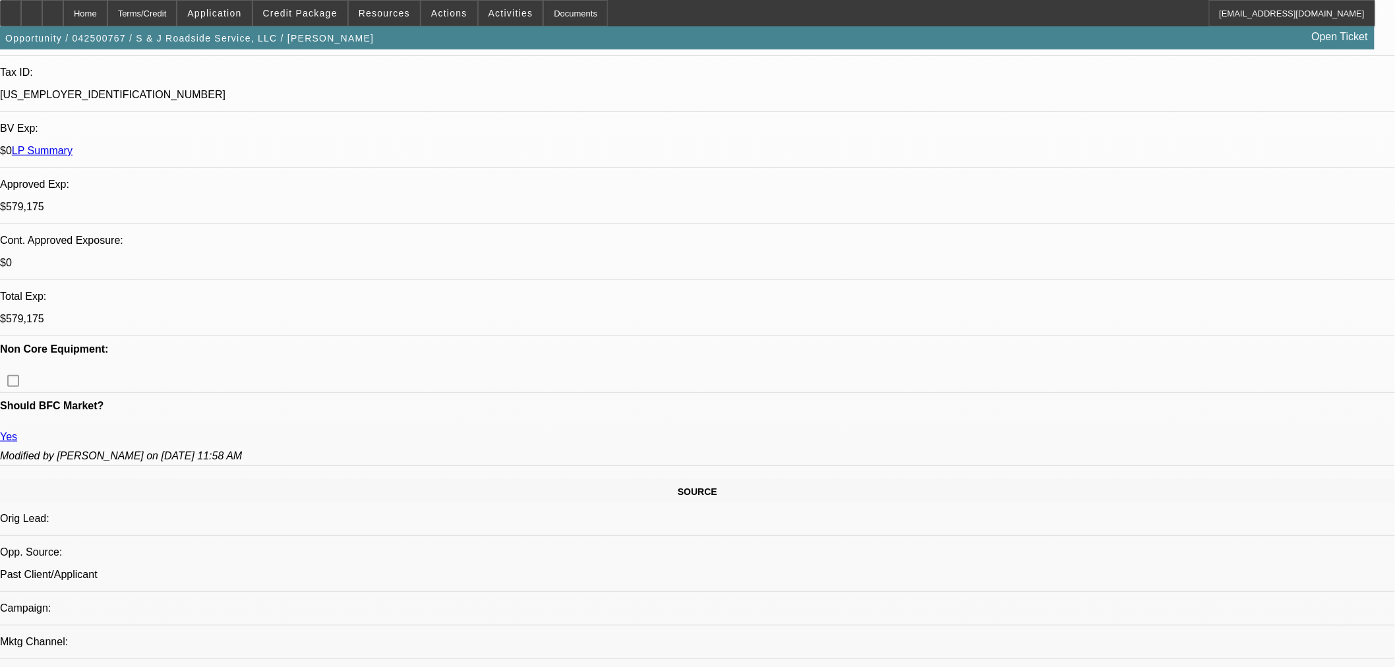
select select "0"
select select "2"
select select "0"
select select "6"
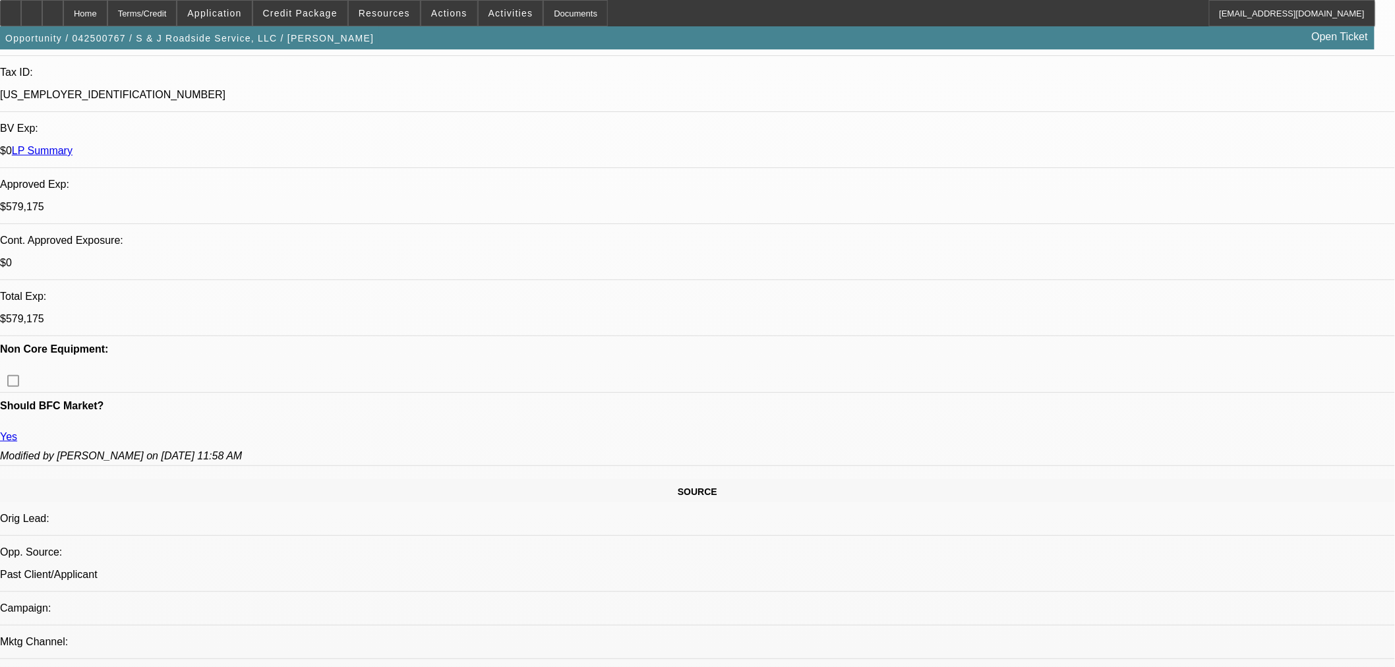
select select "0"
select select "2"
select select "0"
select select "6"
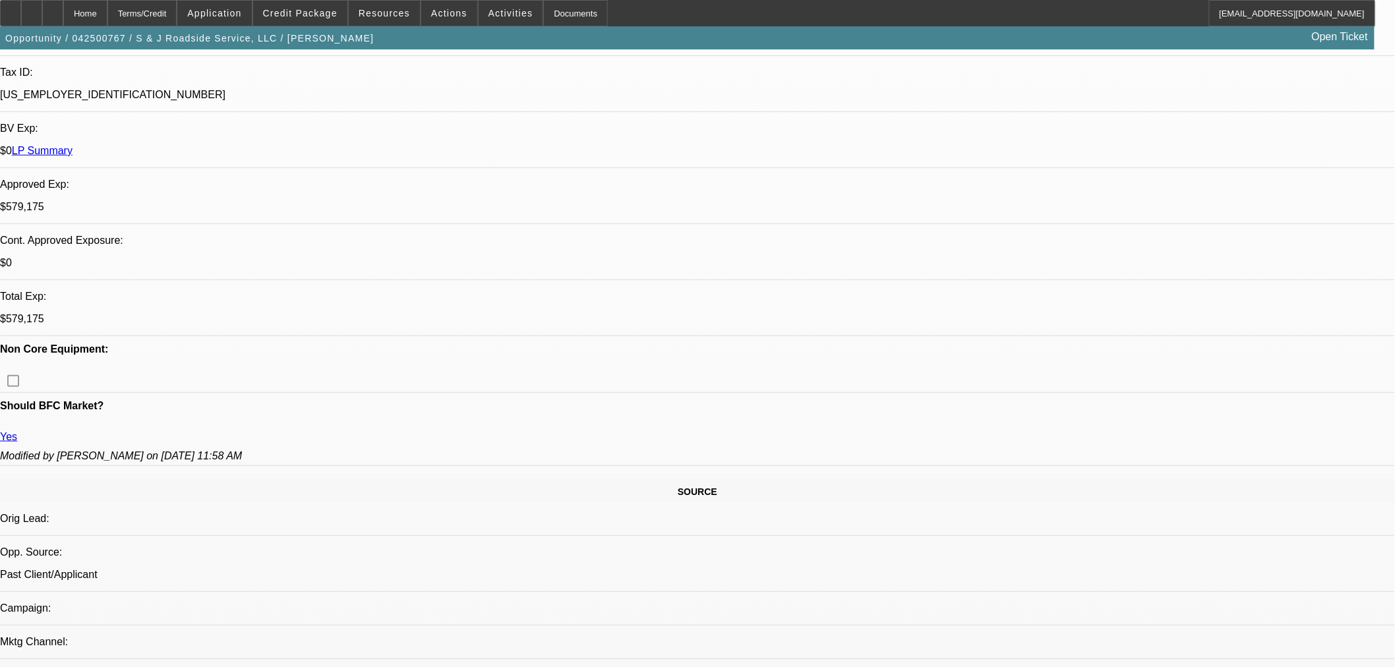
select select "0"
select select "2"
select select "0"
select select "6"
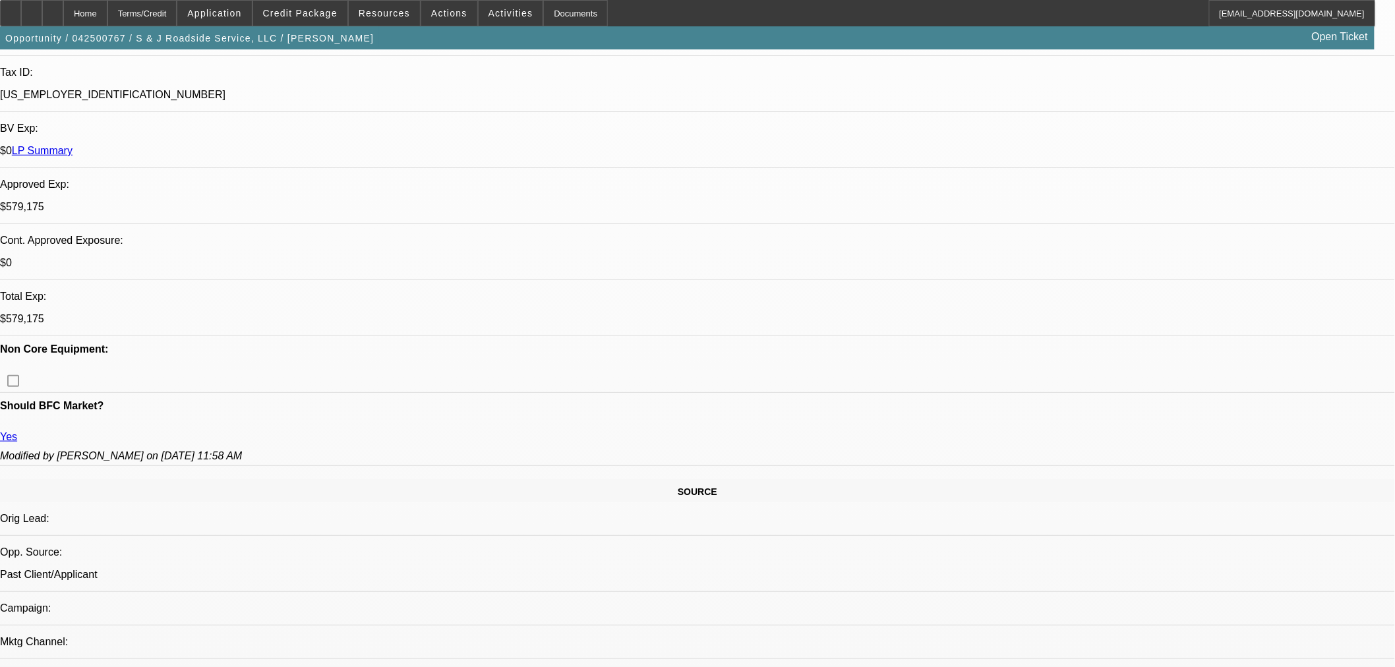
scroll to position [512, 0]
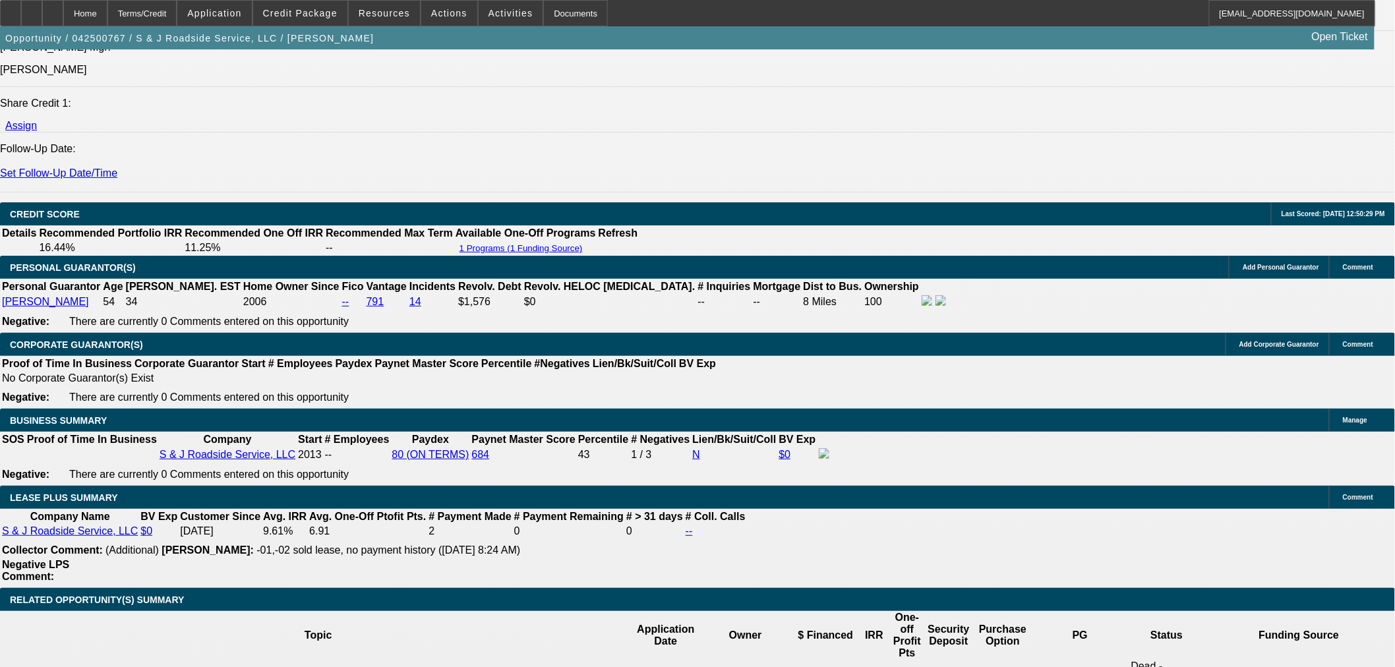
scroll to position [2125, 0]
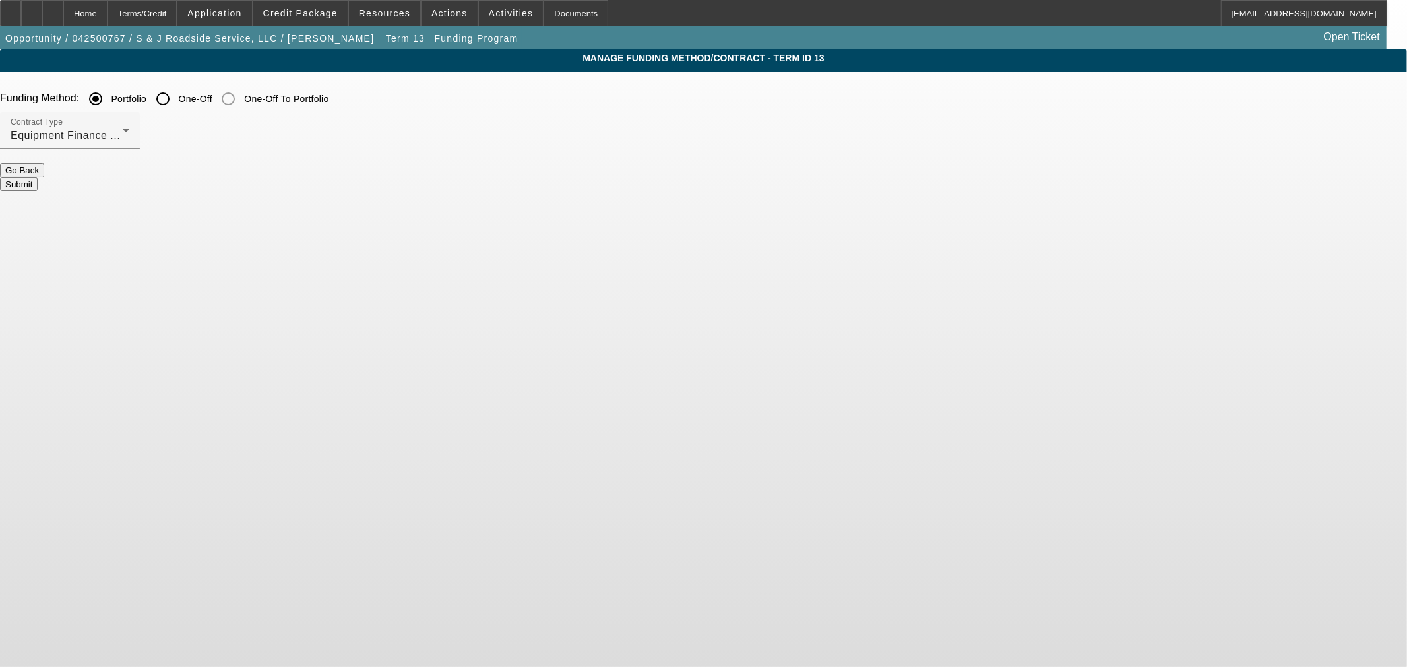
click at [176, 92] on input "One-Off" at bounding box center [163, 99] width 26 height 26
radio input "true"
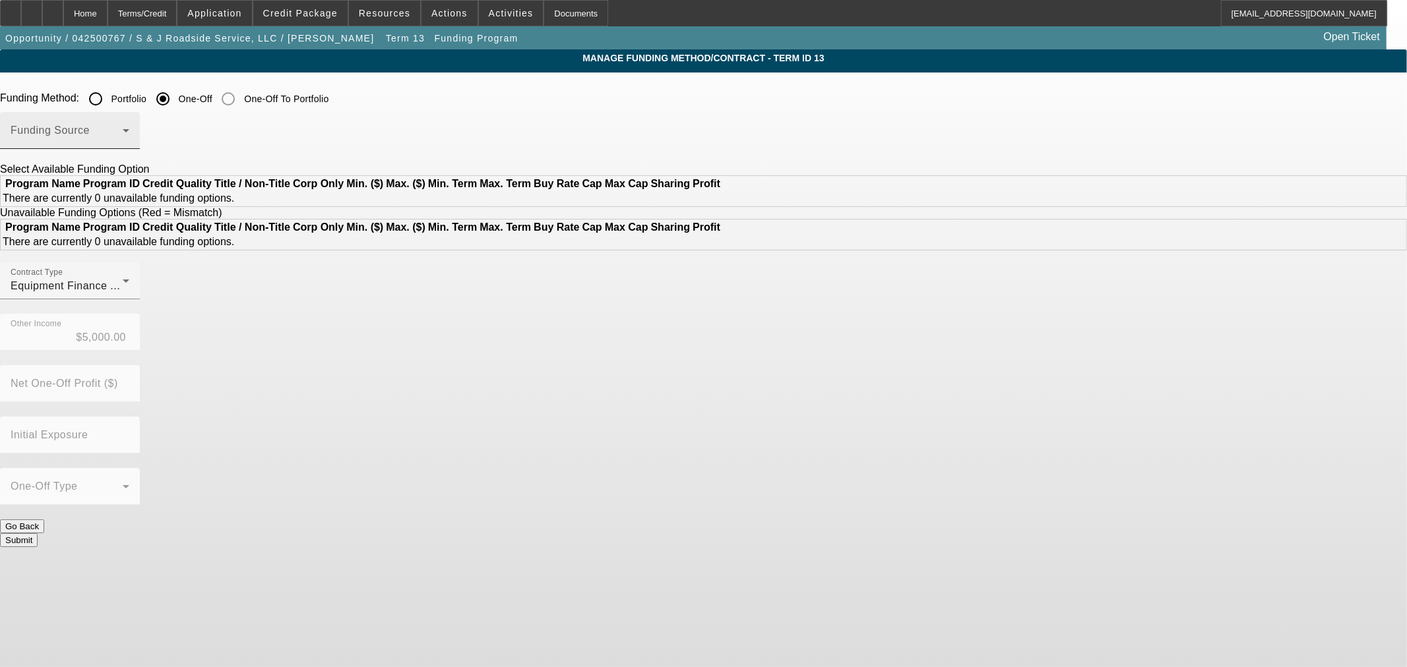
click at [123, 135] on span at bounding box center [67, 136] width 112 height 16
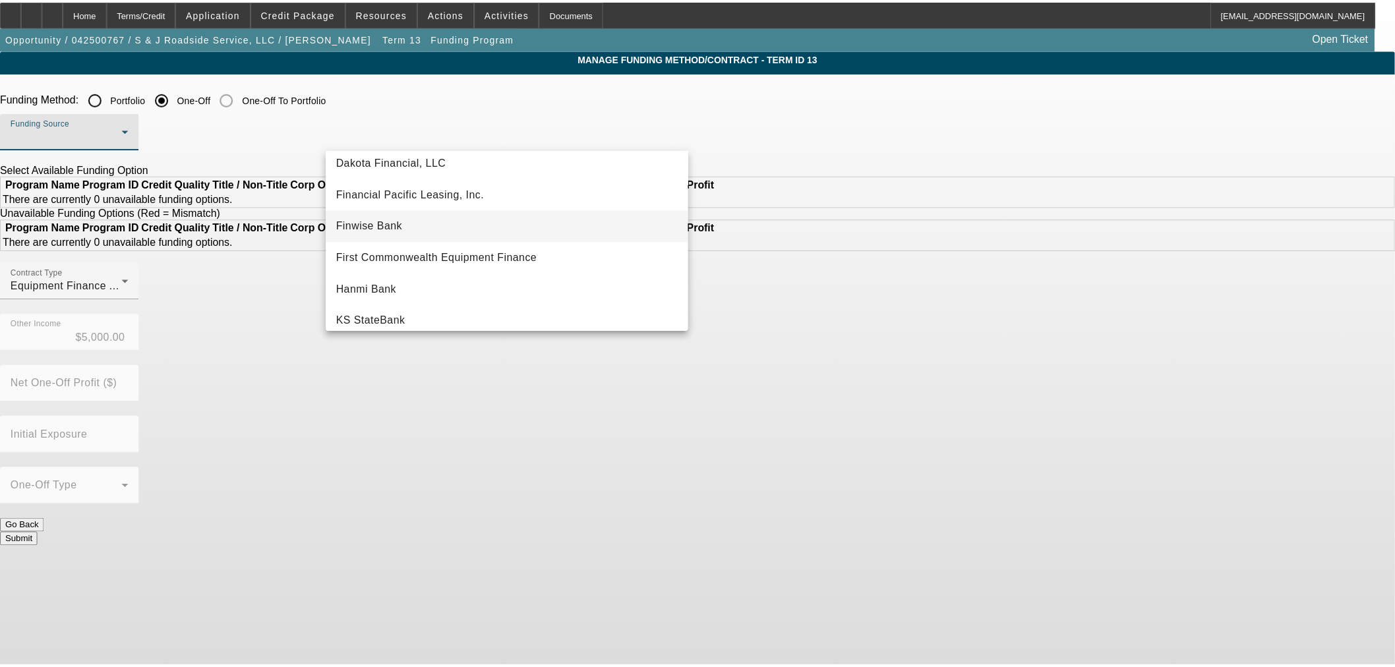
scroll to position [293, 0]
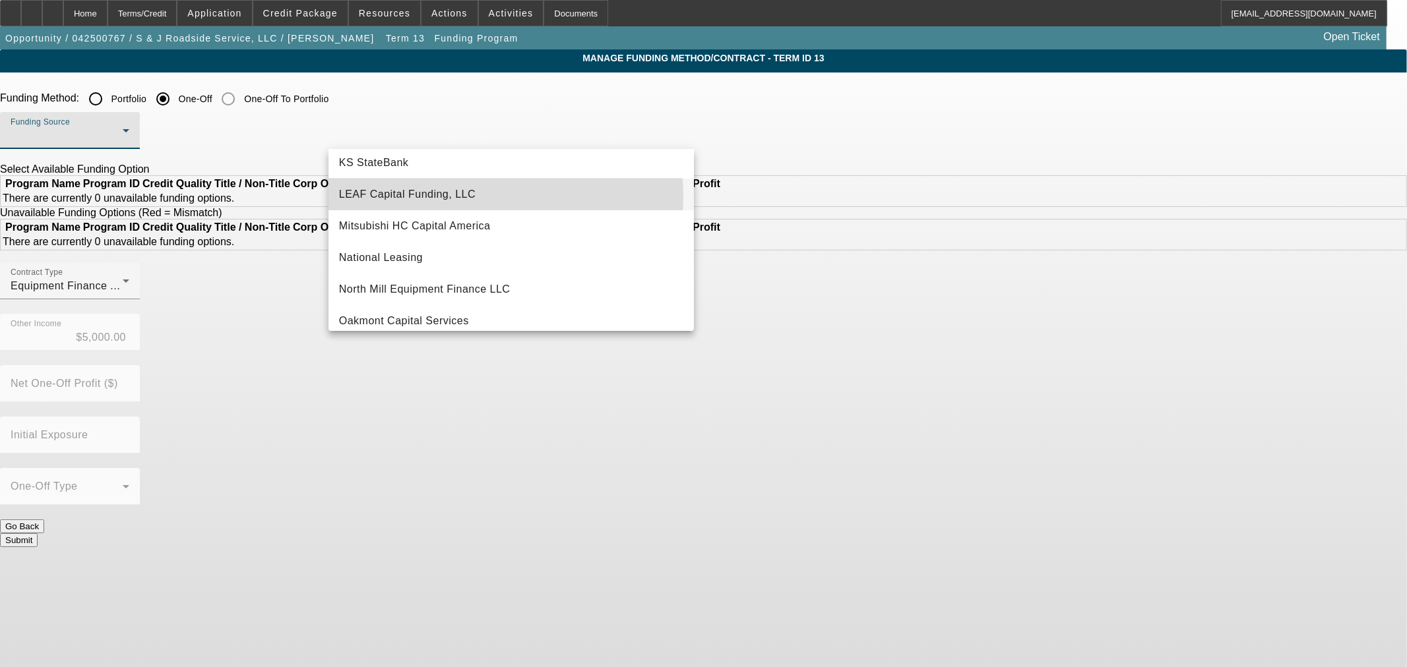
click at [458, 196] on span "LEAF Capital Funding, LLC" at bounding box center [407, 195] width 137 height 16
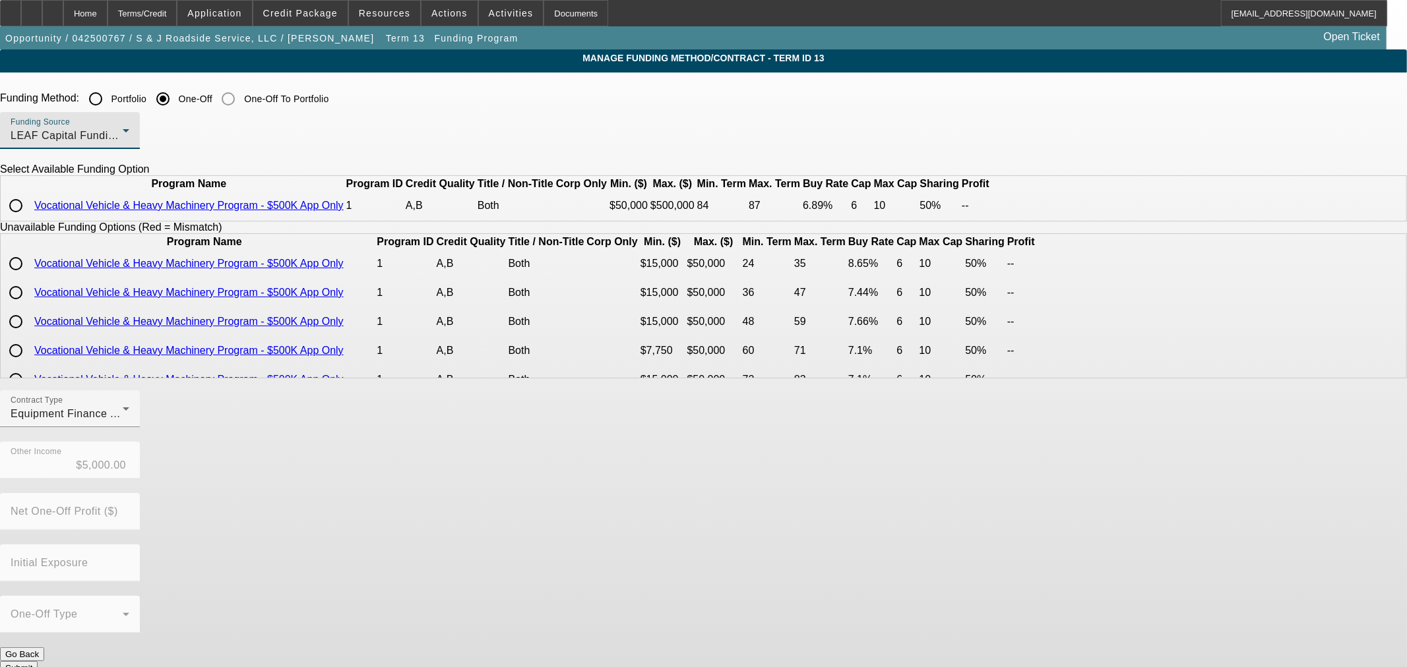
click at [344, 215] on td "Vocational Vehicle & Heavy Machinery Program - $500K App Only" at bounding box center [189, 206] width 311 height 28
click at [344, 211] on link "Vocational Vehicle & Heavy Machinery Program - $500K App Only" at bounding box center [188, 205] width 309 height 11
click at [29, 219] on input "radio" at bounding box center [16, 206] width 26 height 26
radio input "true"
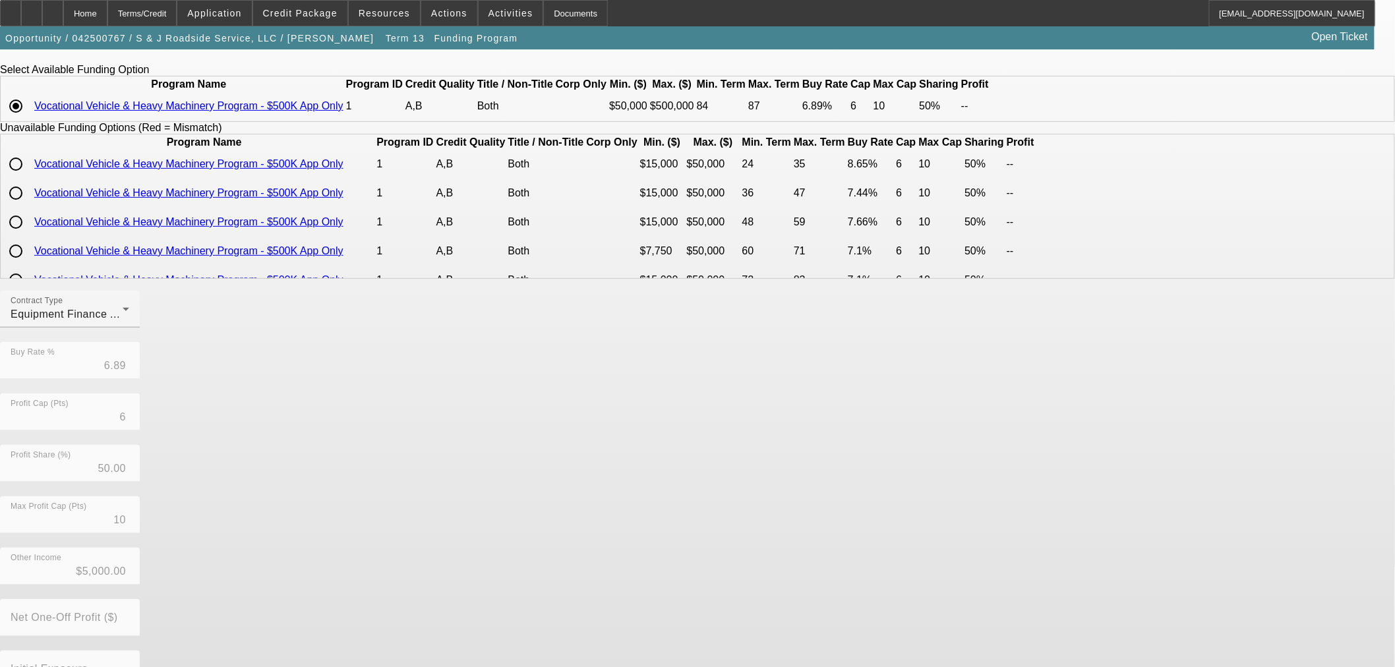
scroll to position [198, 0]
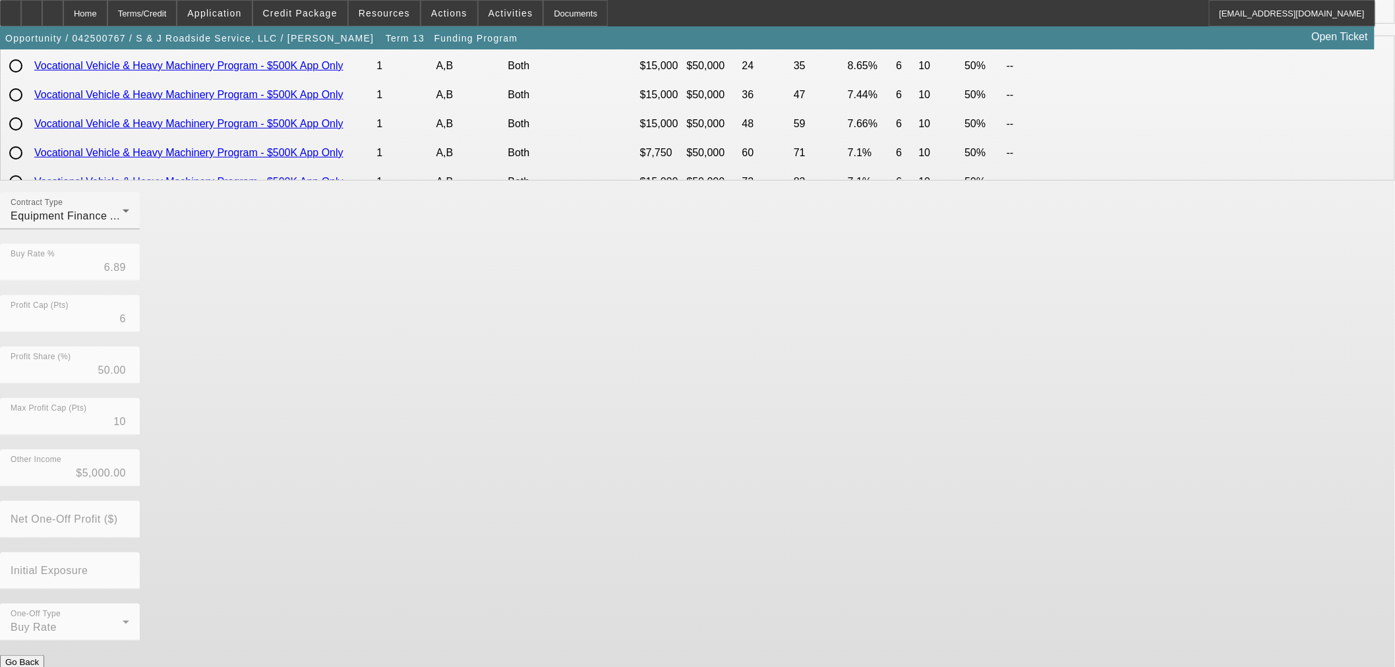
click at [38, 667] on button "Submit" at bounding box center [19, 676] width 38 height 14
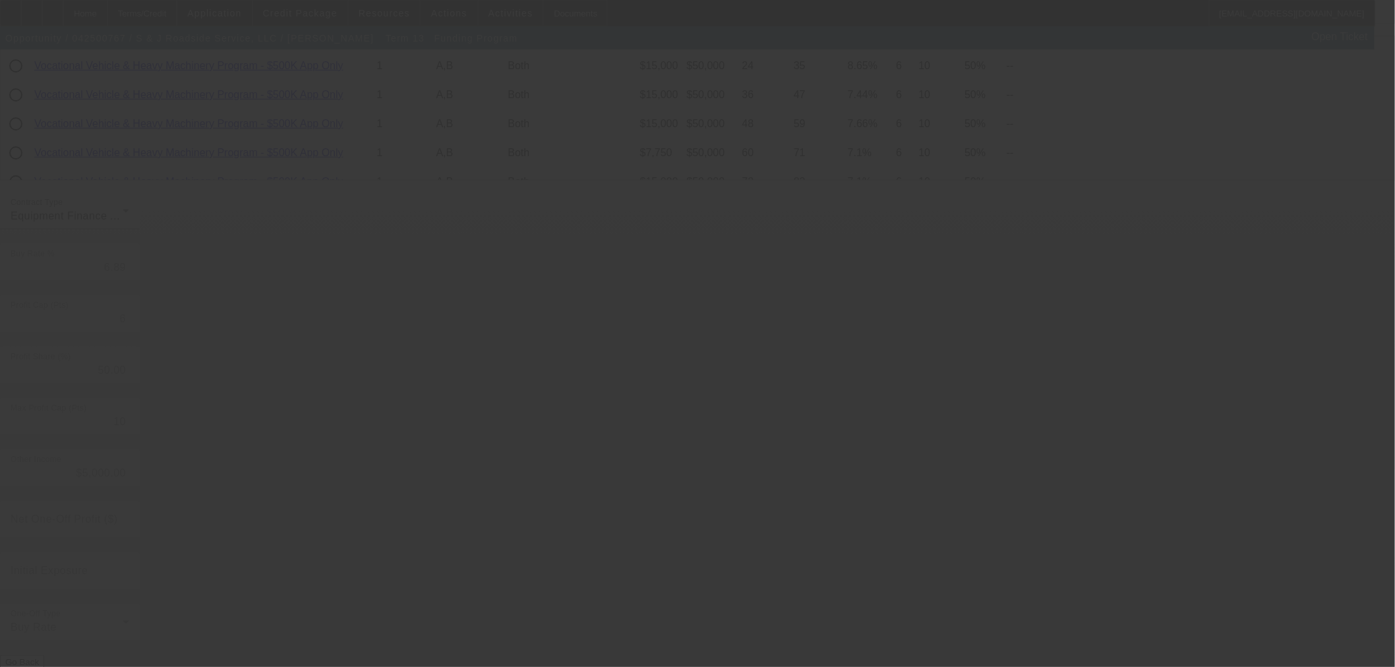
radio input "true"
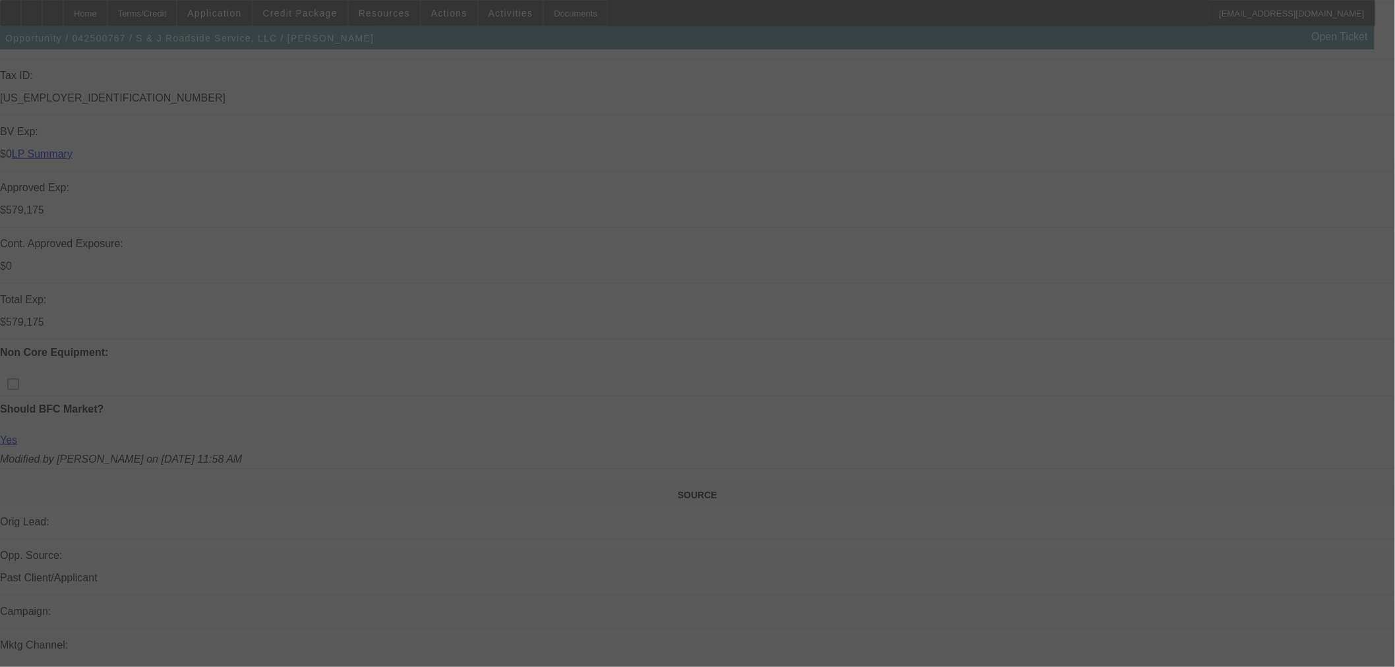
scroll to position [512, 0]
select select "0"
select select "2"
select select "0"
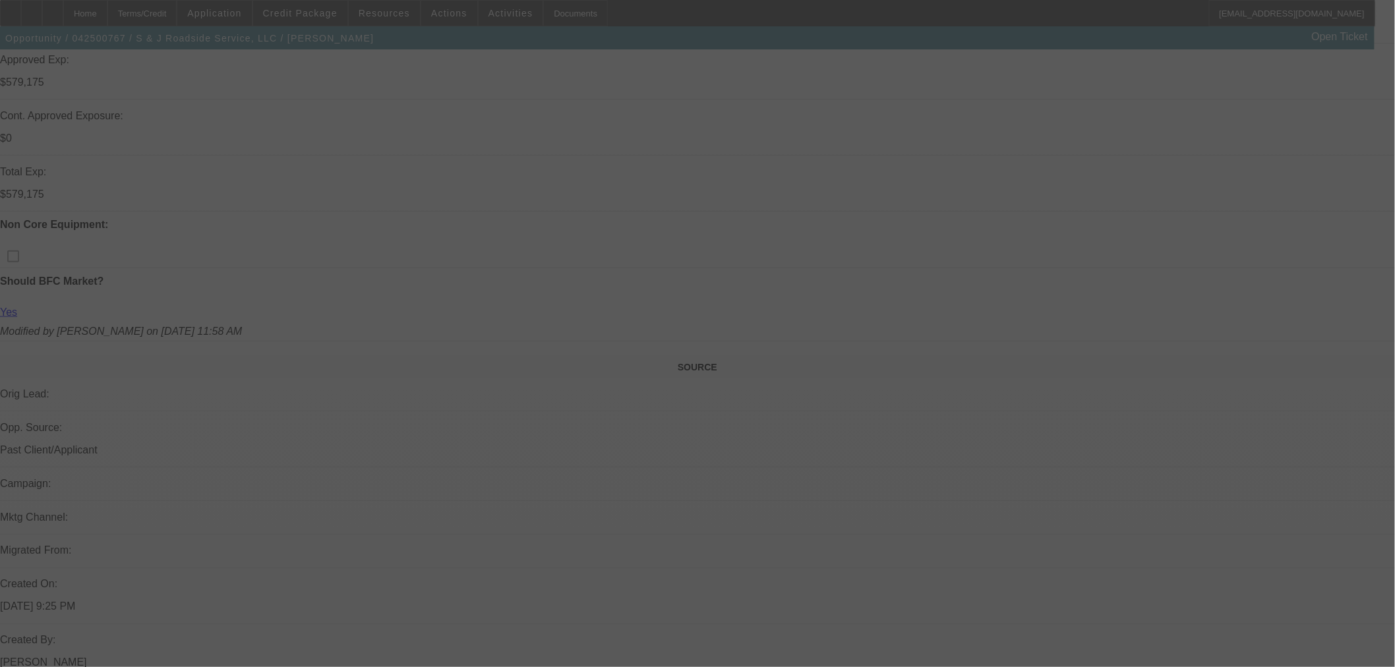
select select "6"
select select "0"
select select "2"
select select "0"
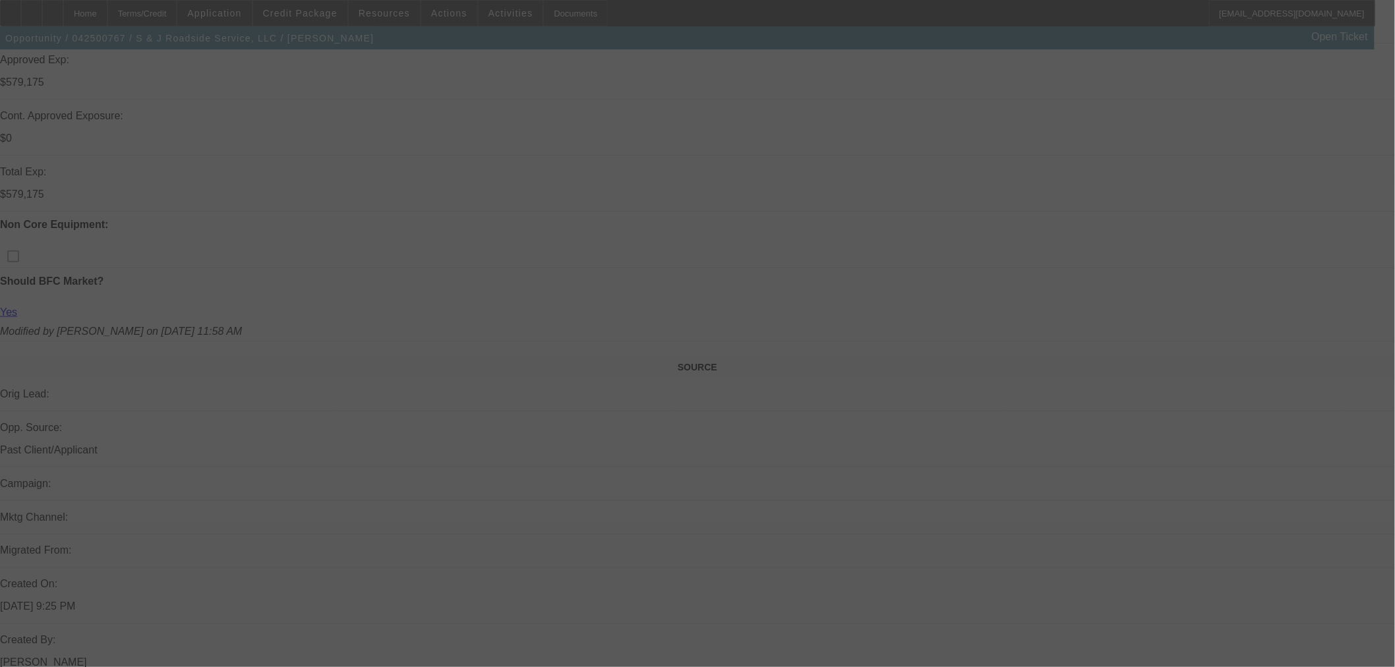
select select "6"
select select "0"
select select "2"
select select "0"
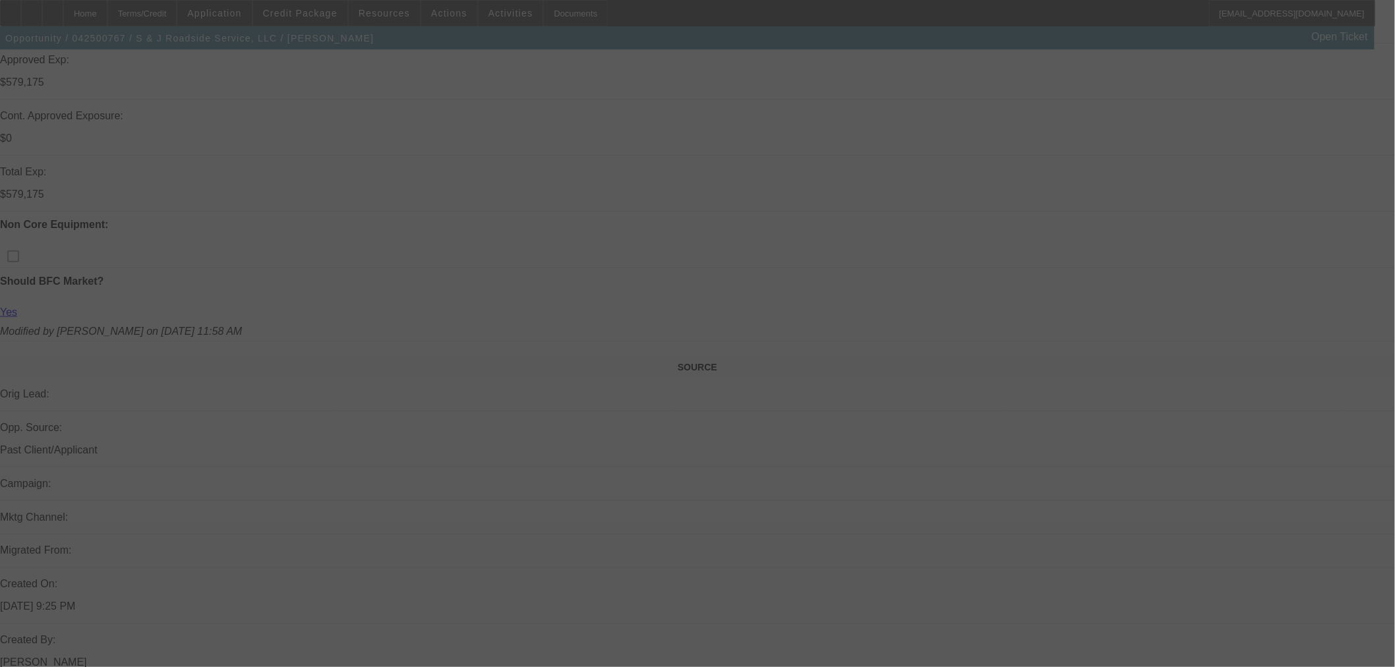
select select "6"
select select "0"
select select "2"
select select "0"
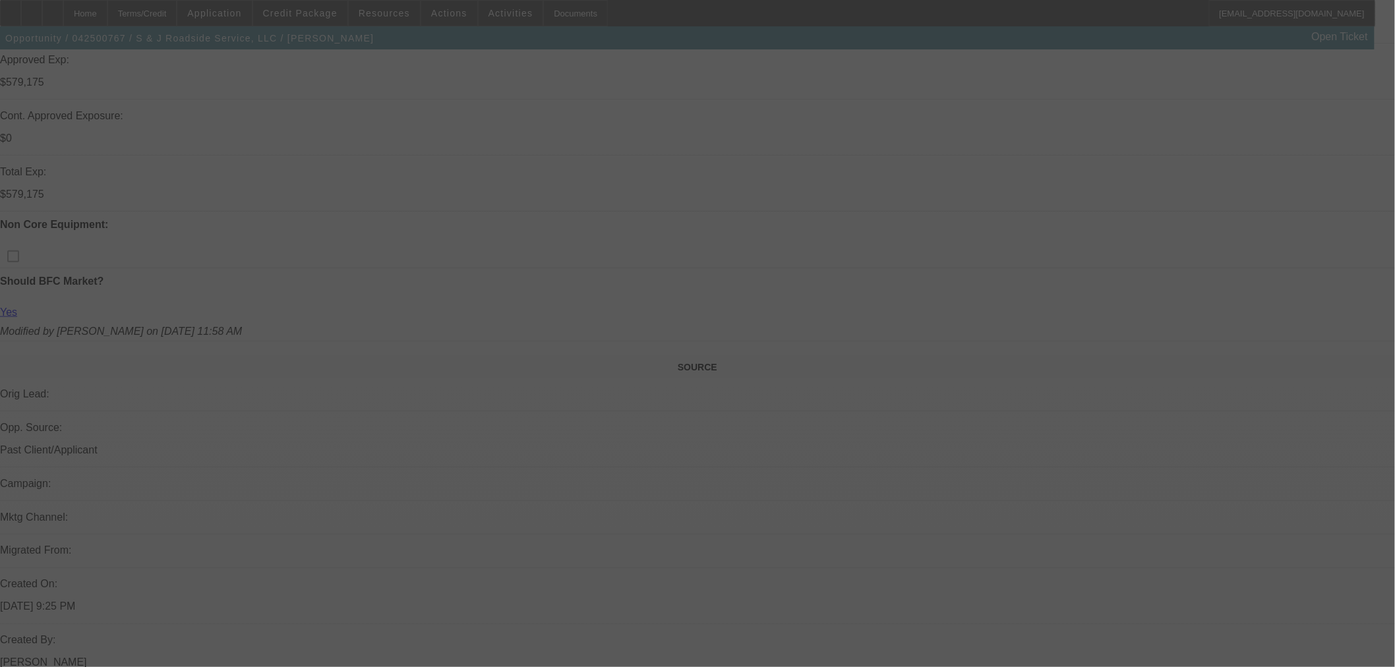
select select "6"
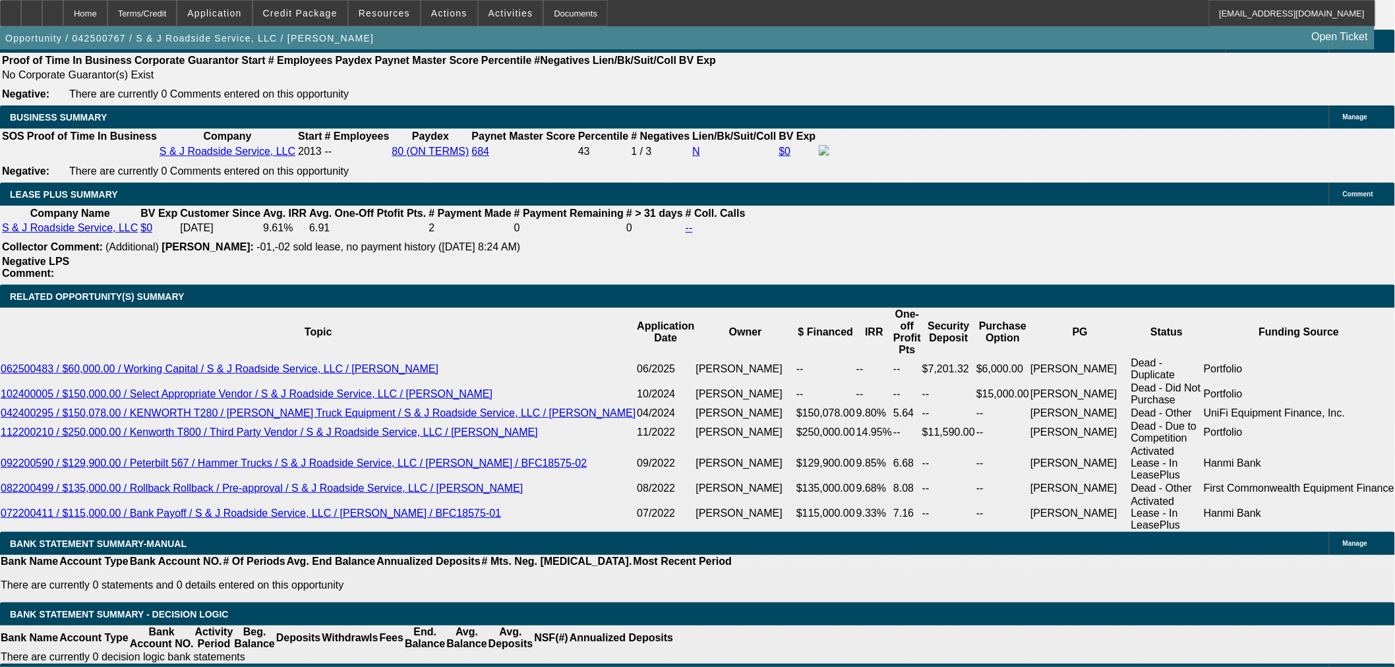
scroll to position [1905, 0]
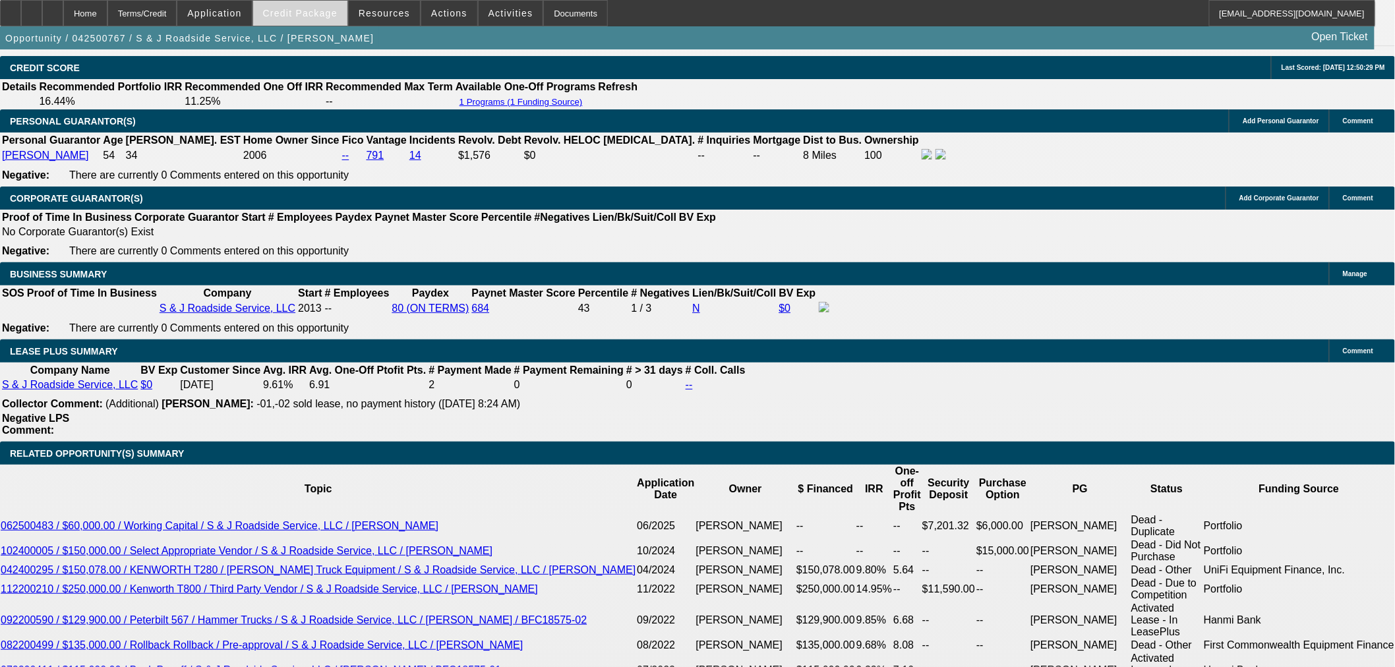
drag, startPoint x: 321, startPoint y: 5, endPoint x: 321, endPoint y: 14, distance: 8.6
click at [321, 5] on span at bounding box center [300, 13] width 94 height 32
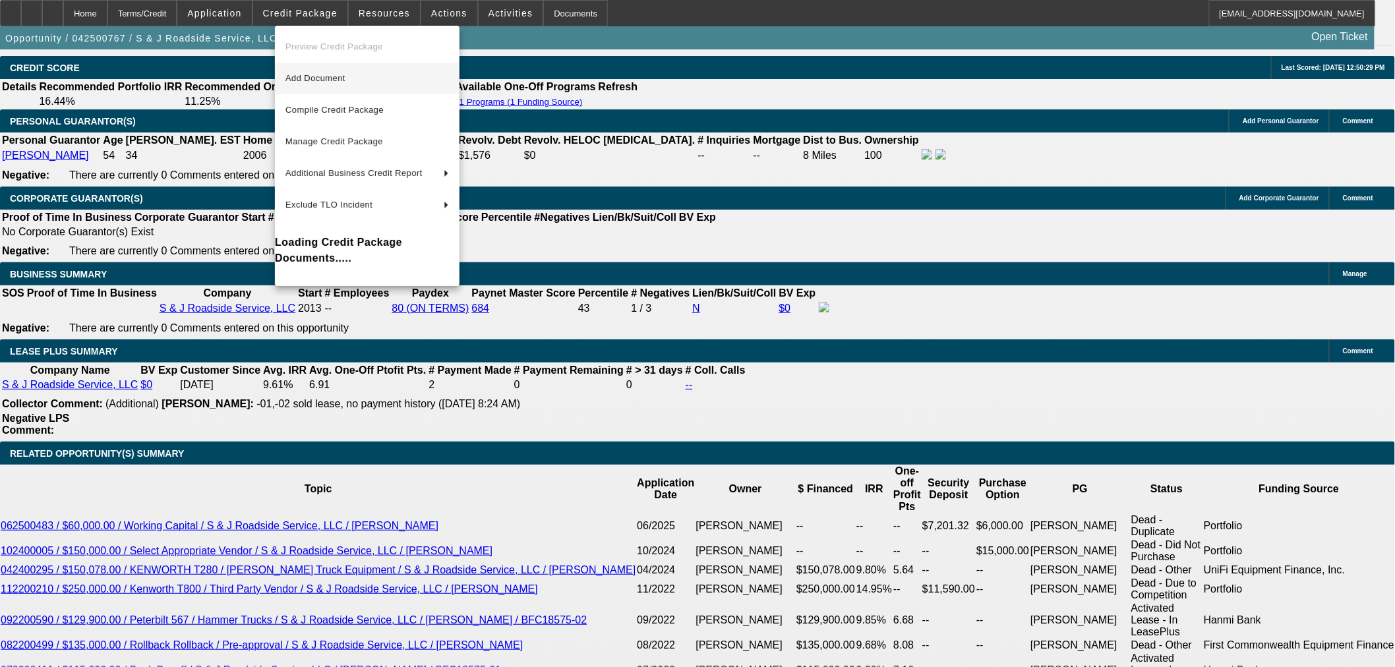
click at [334, 77] on span "Add Document" at bounding box center [316, 78] width 60 height 10
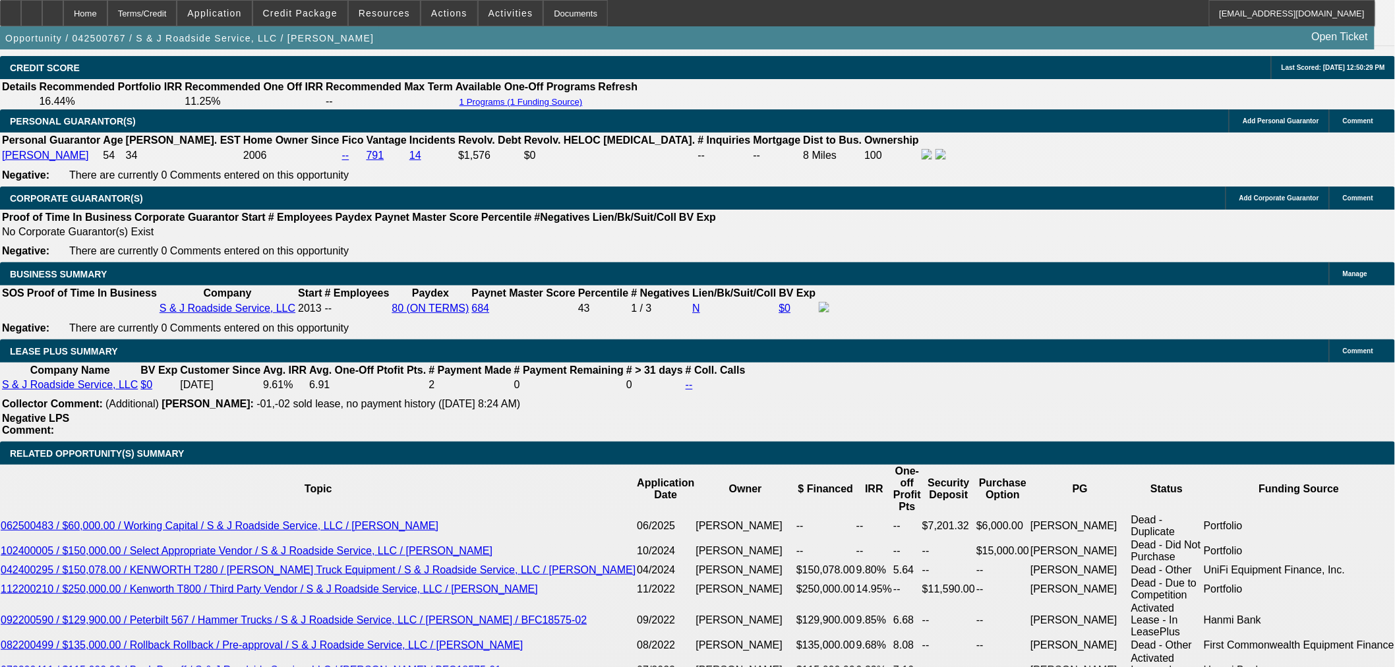
click at [340, 18] on span at bounding box center [300, 13] width 94 height 32
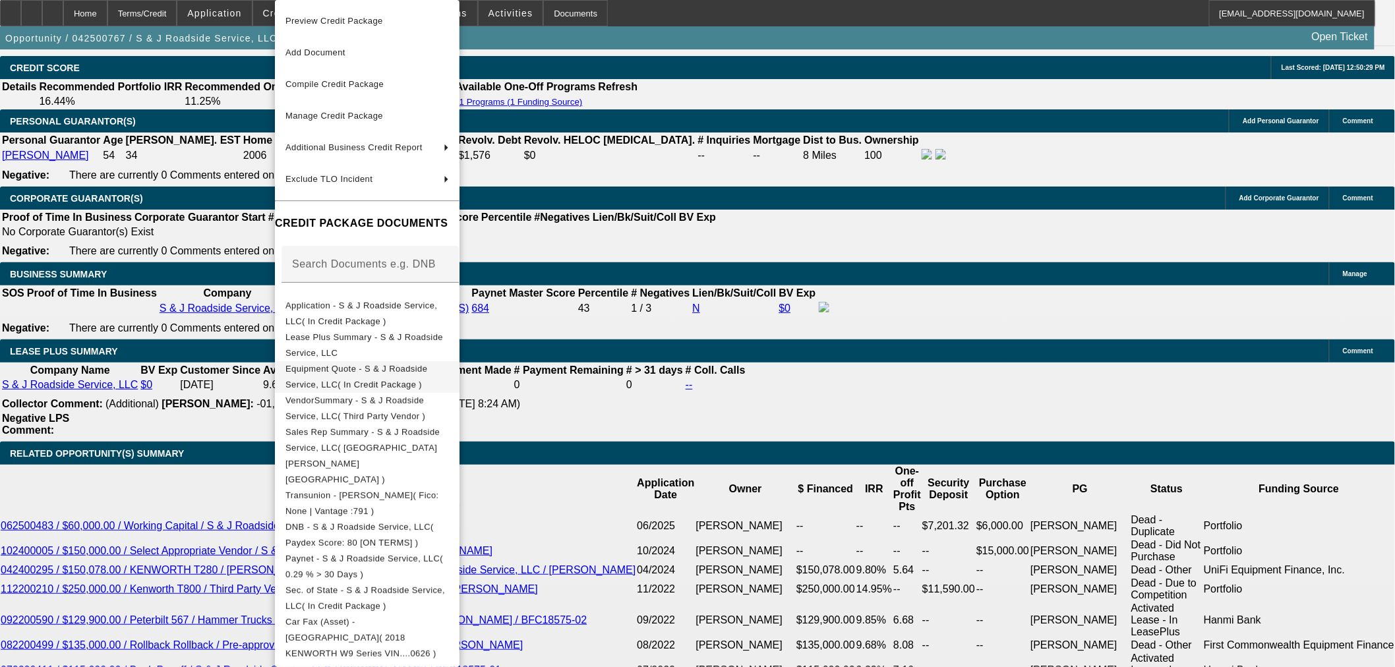
click at [361, 374] on span "Equipment Quote - S & J Roadside Service, LLC( In Credit Package )" at bounding box center [357, 377] width 142 height 26
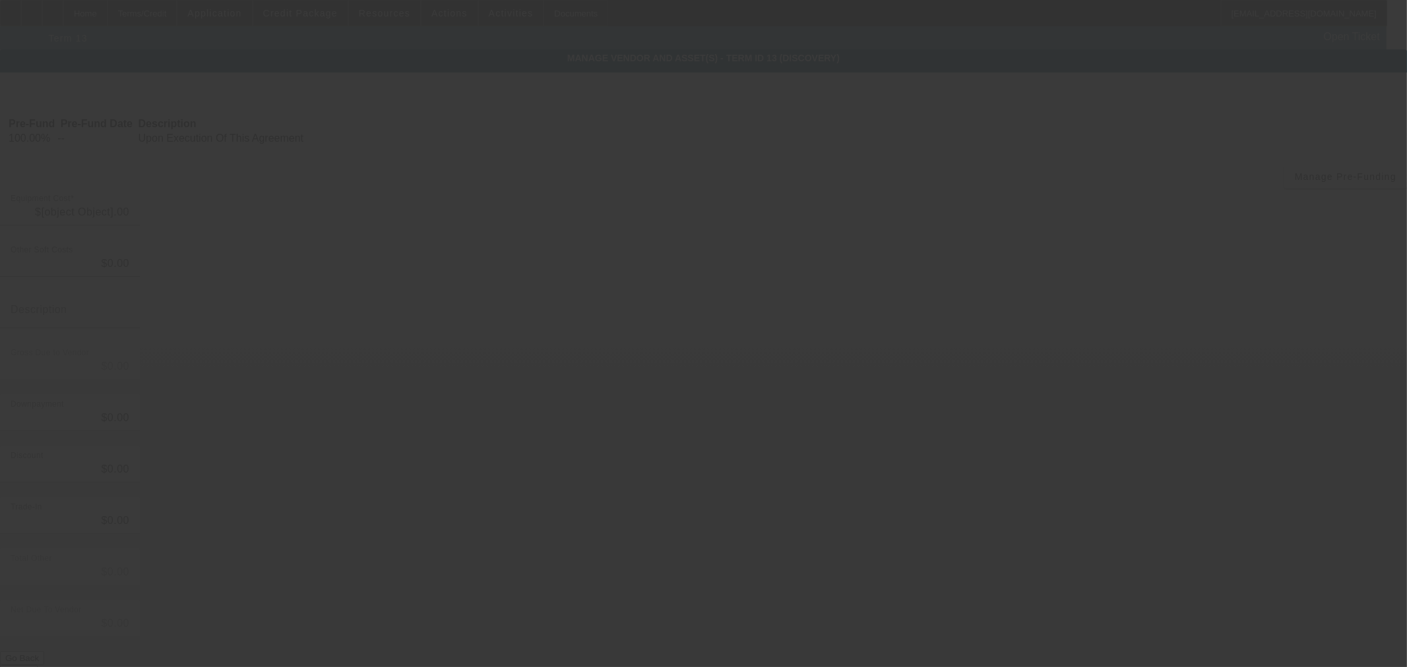
type input "$450,000.00"
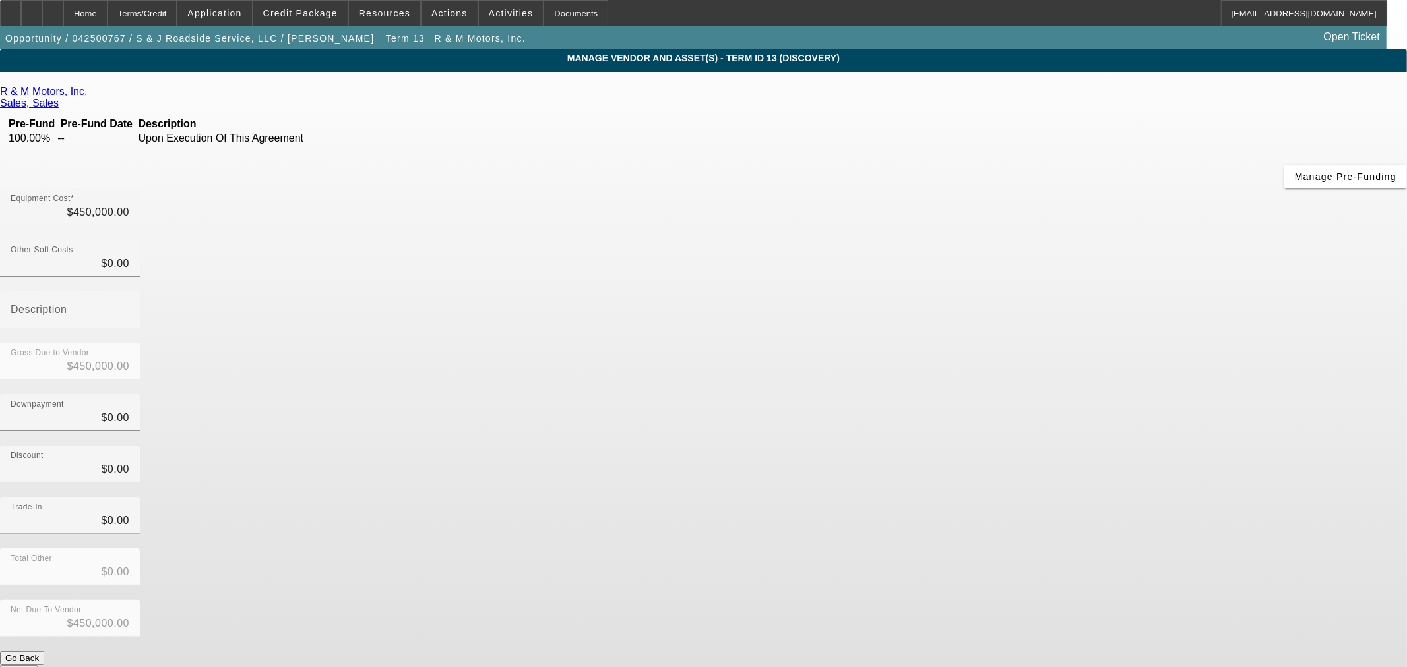
click at [90, 97] on icon at bounding box center [90, 91] width 0 height 11
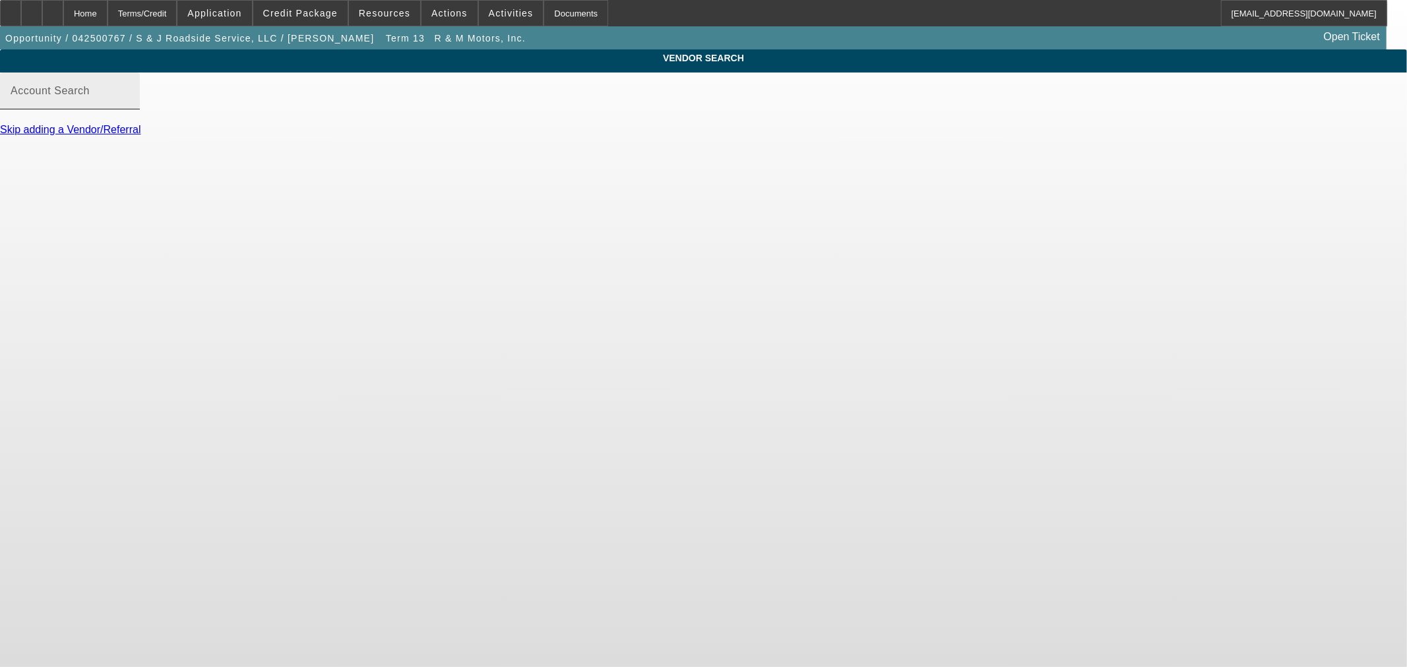
click at [129, 104] on input "Account Search" at bounding box center [70, 96] width 119 height 16
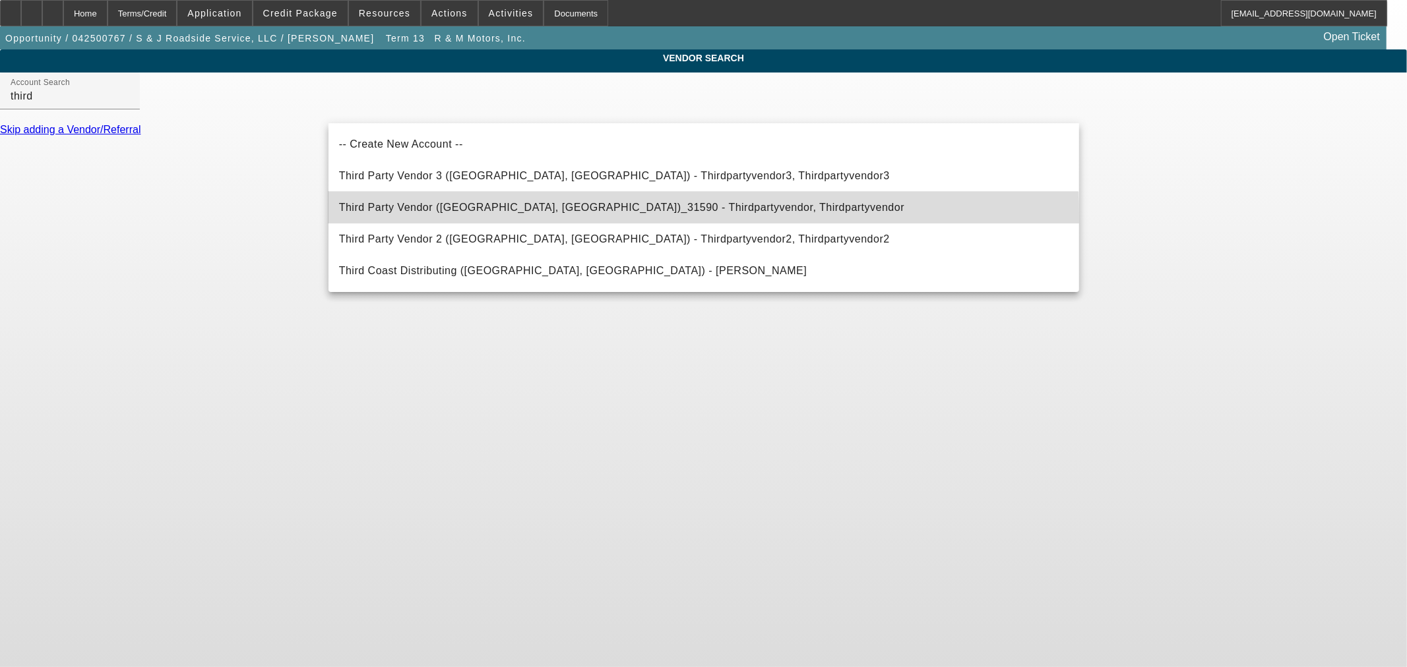
click at [479, 218] on mat-option "Third Party Vendor (Northbrook, IL)_31590 - Thirdpartyvendor, Thirdpartyvendor" at bounding box center [703, 208] width 750 height 32
type input "Third Party Vendor (Northbrook, IL)_31590 - Thirdpartyvendor, Thirdpartyvendor"
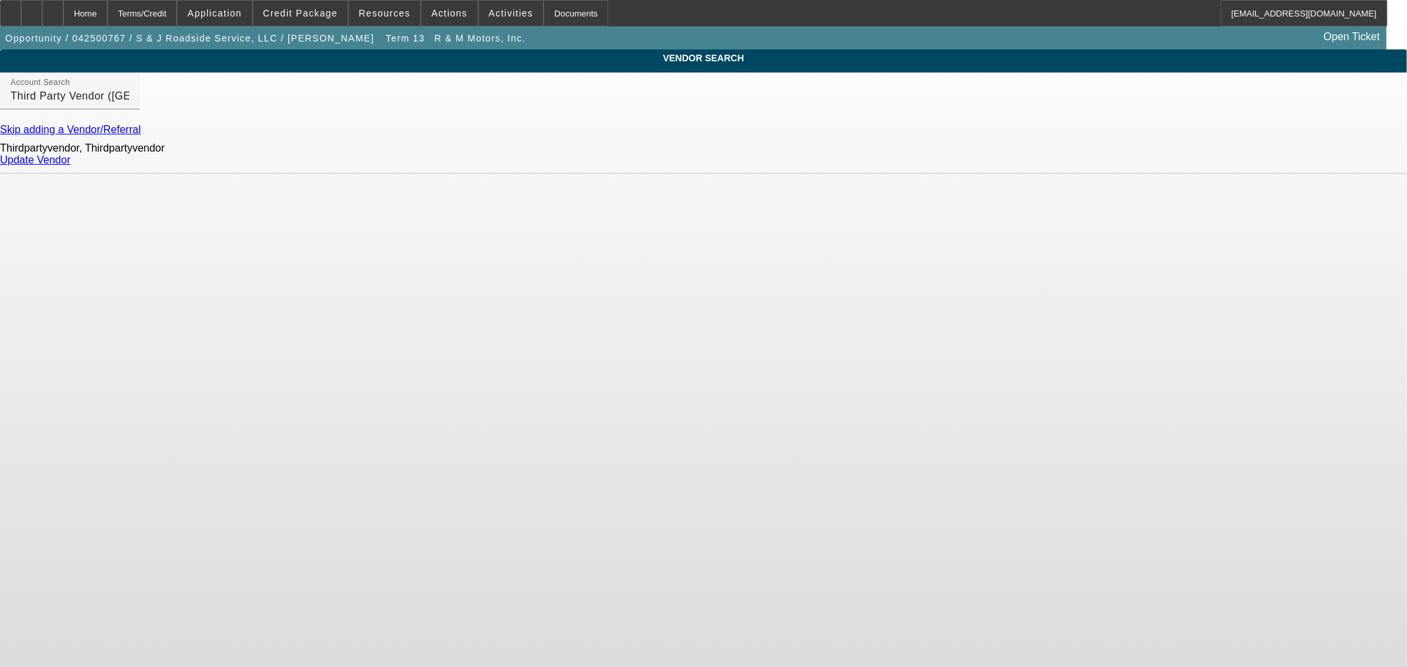
click at [71, 166] on link "Update Vendor" at bounding box center [35, 159] width 71 height 11
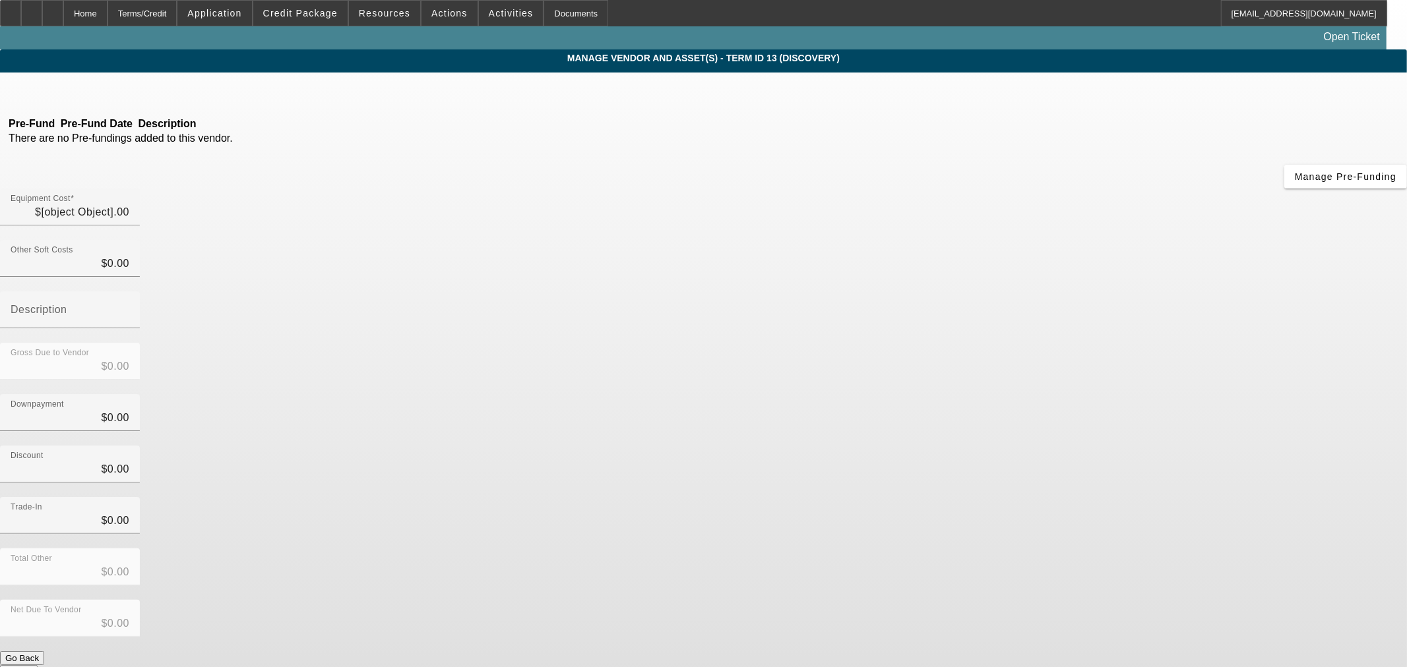
type input "$450,000.00"
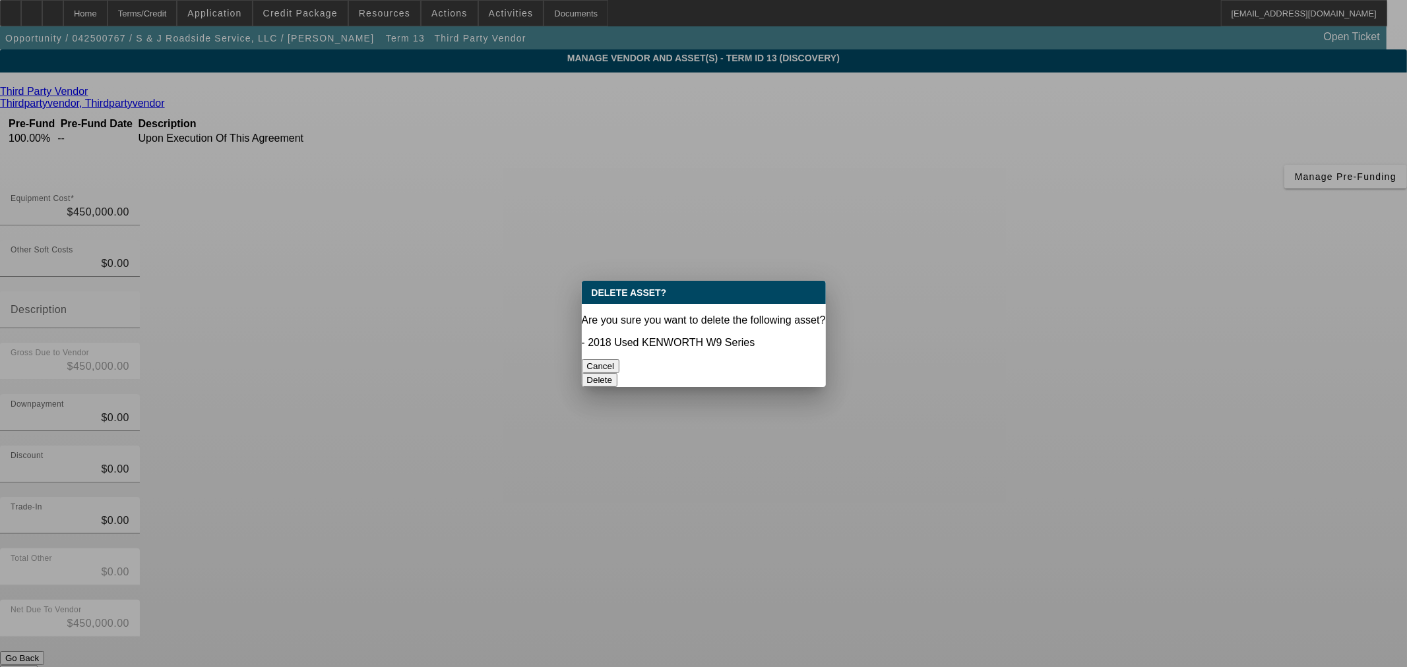
click at [749, 373] on div "Delete" at bounding box center [704, 380] width 244 height 14
click at [618, 373] on button "Delete" at bounding box center [600, 380] width 36 height 14
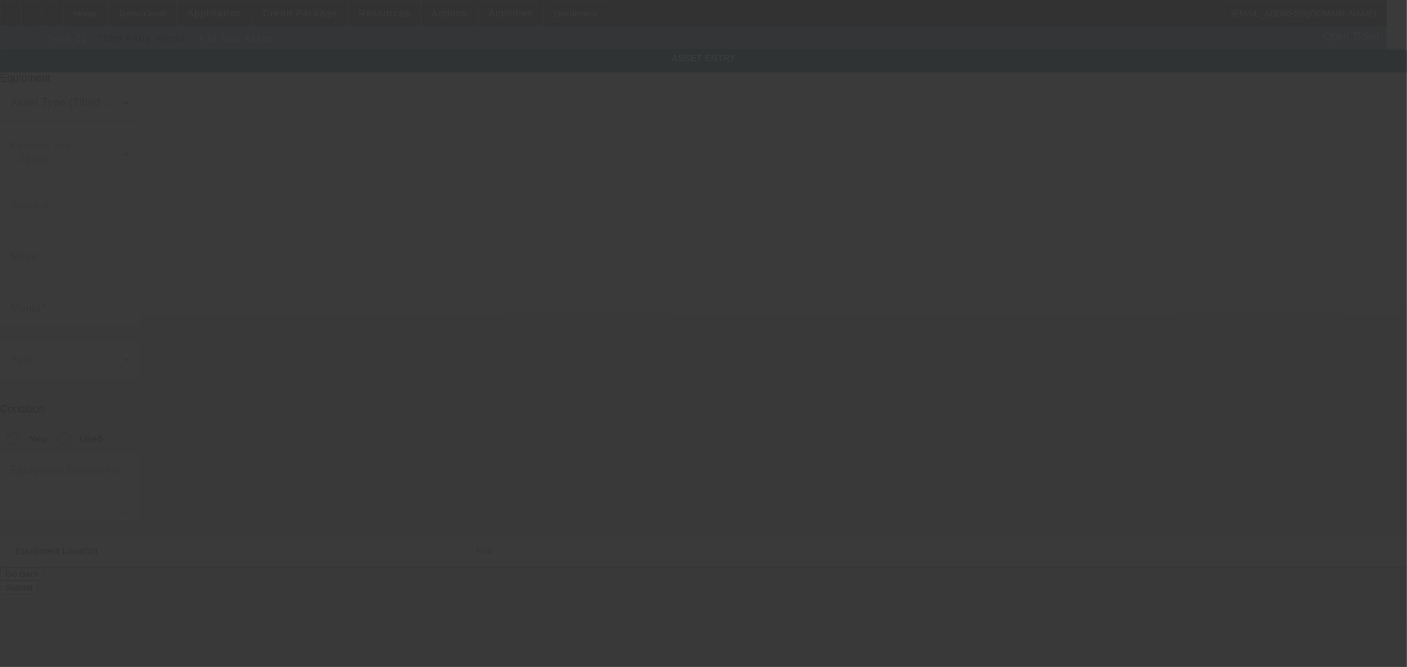
type input "145 Newton Bridge Industri Way"
type input "Athens"
type input "30607"
type input "Clarke"
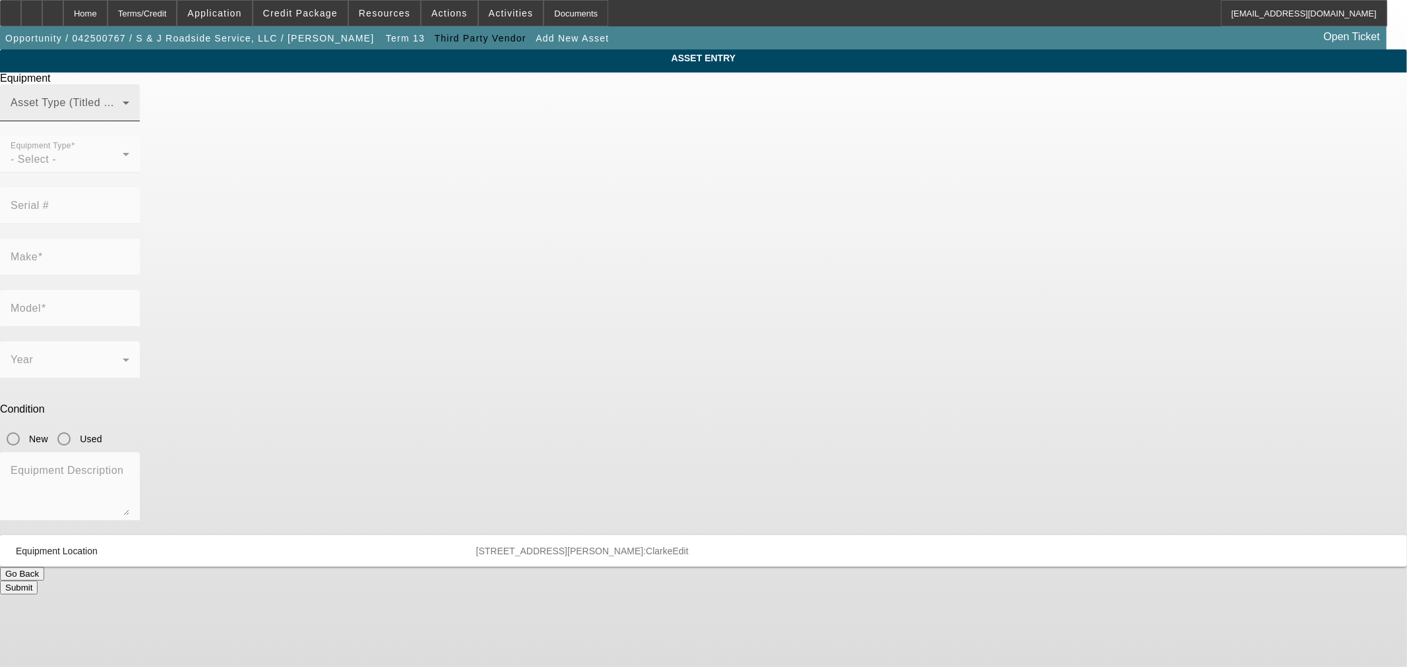
click at [129, 121] on div "Asset Type (Titled or Non-Titled)" at bounding box center [70, 102] width 119 height 37
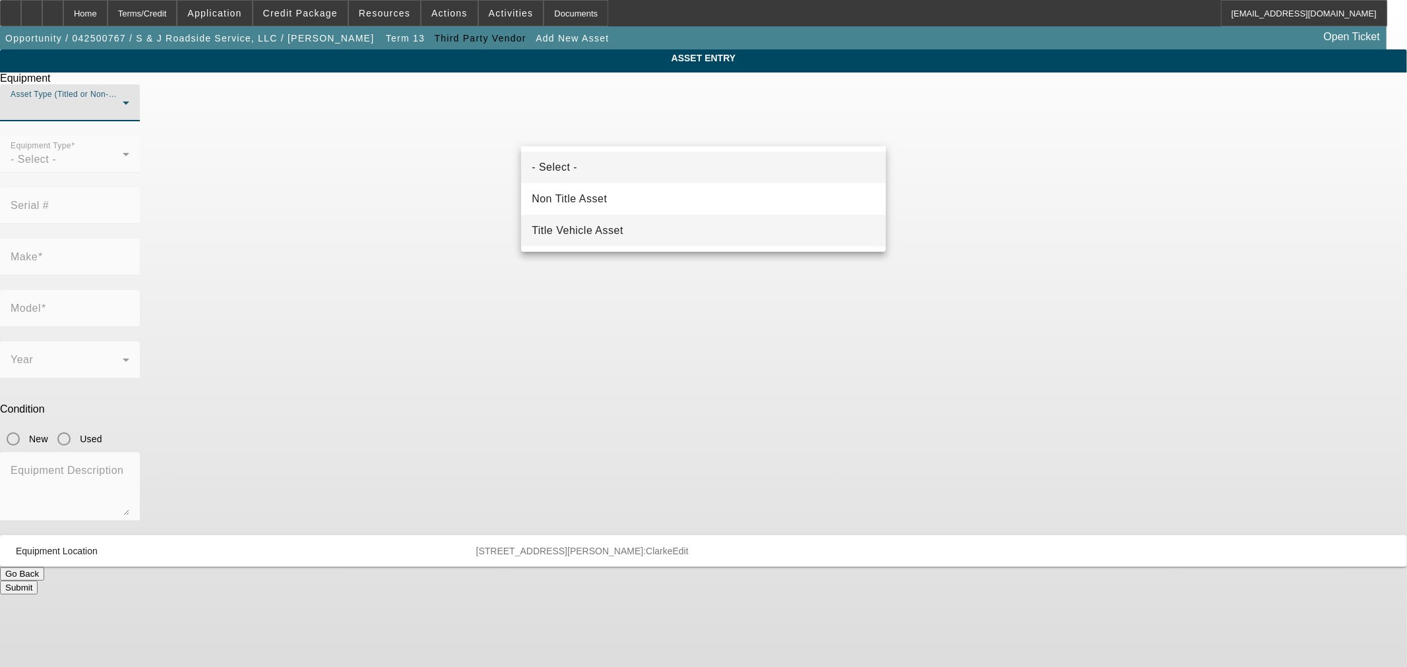
click at [605, 223] on span "Title Vehicle Asset" at bounding box center [578, 231] width 92 height 16
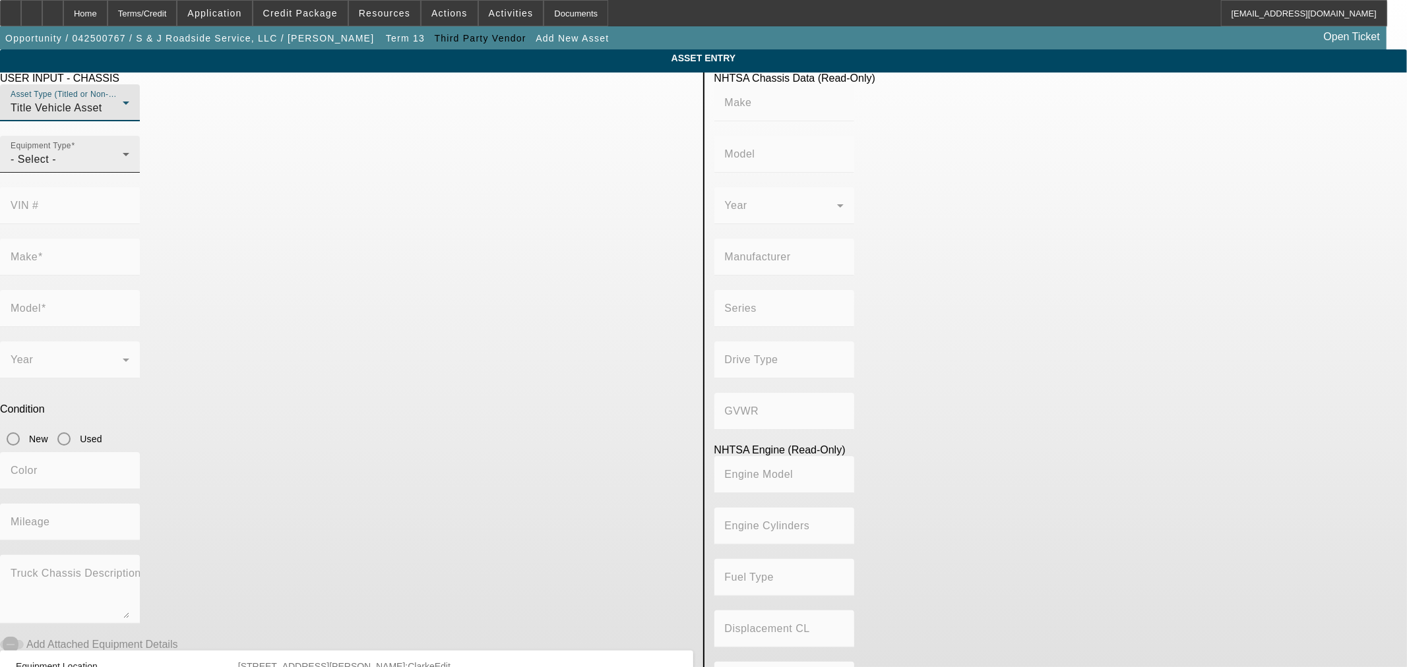
click at [123, 168] on div "- Select -" at bounding box center [67, 160] width 112 height 16
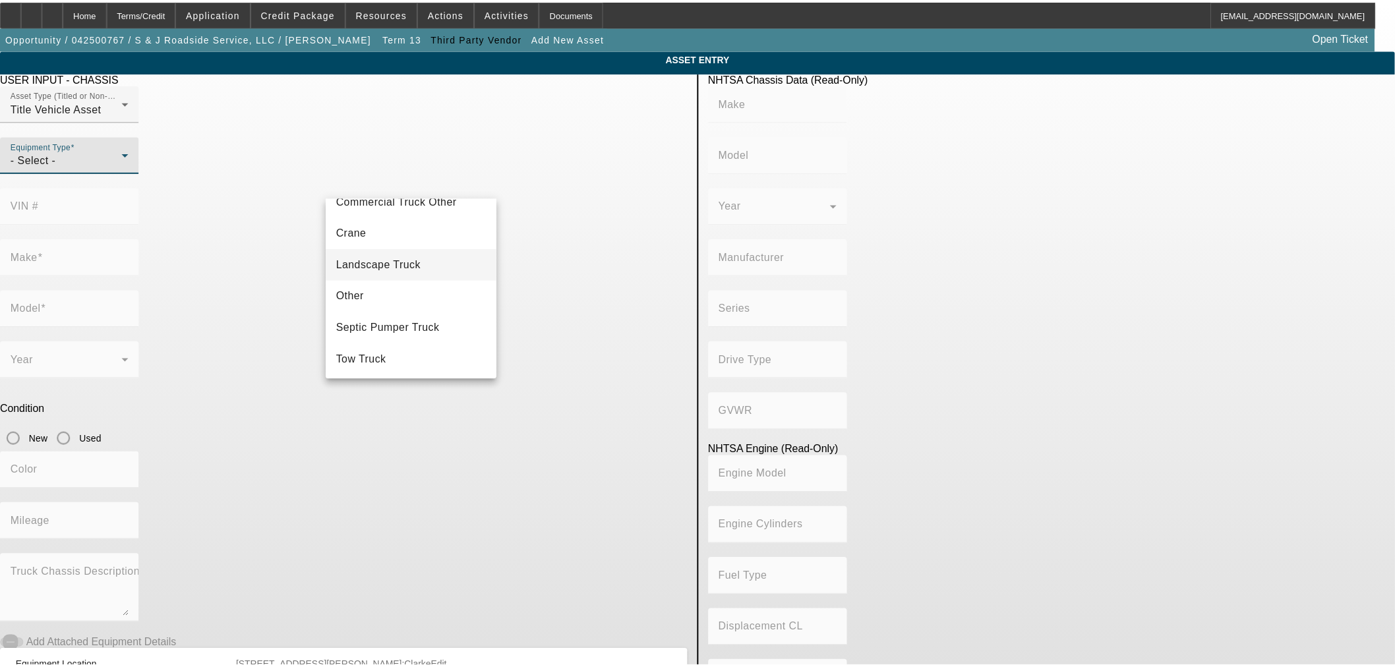
scroll to position [145, 0]
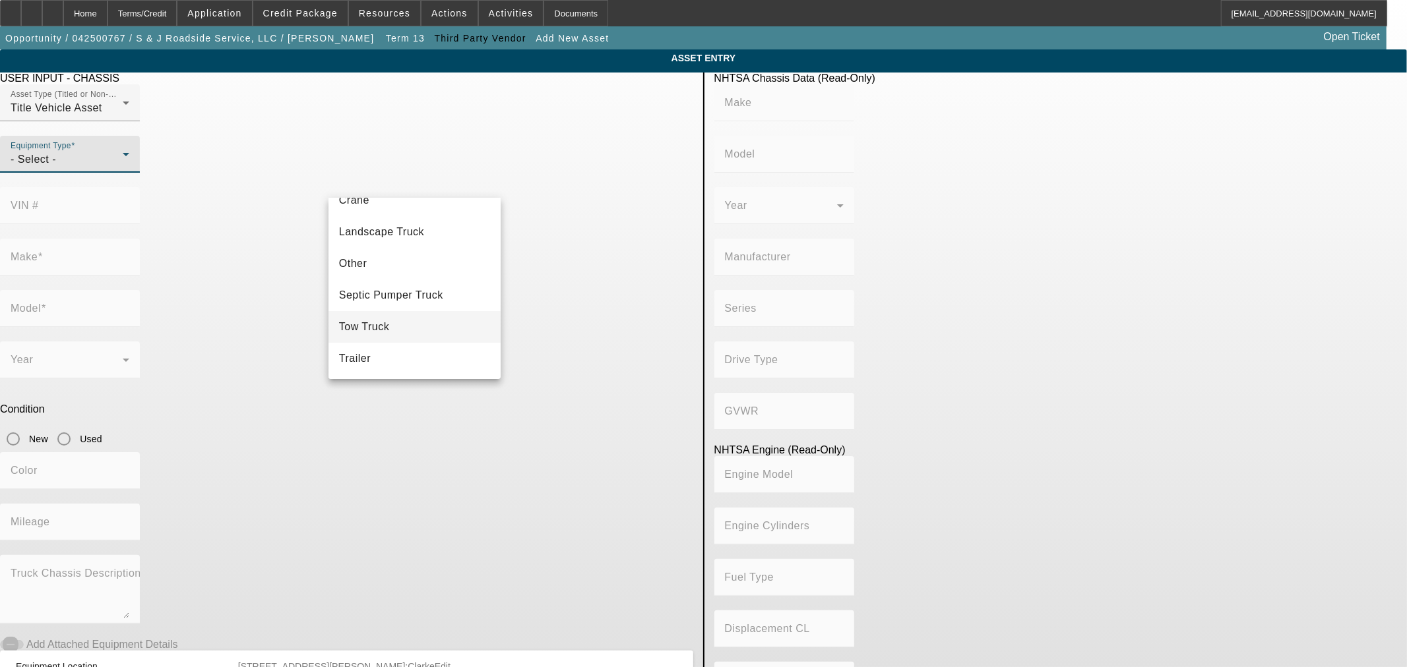
click at [394, 332] on mat-option "Tow Truck" at bounding box center [414, 327] width 172 height 32
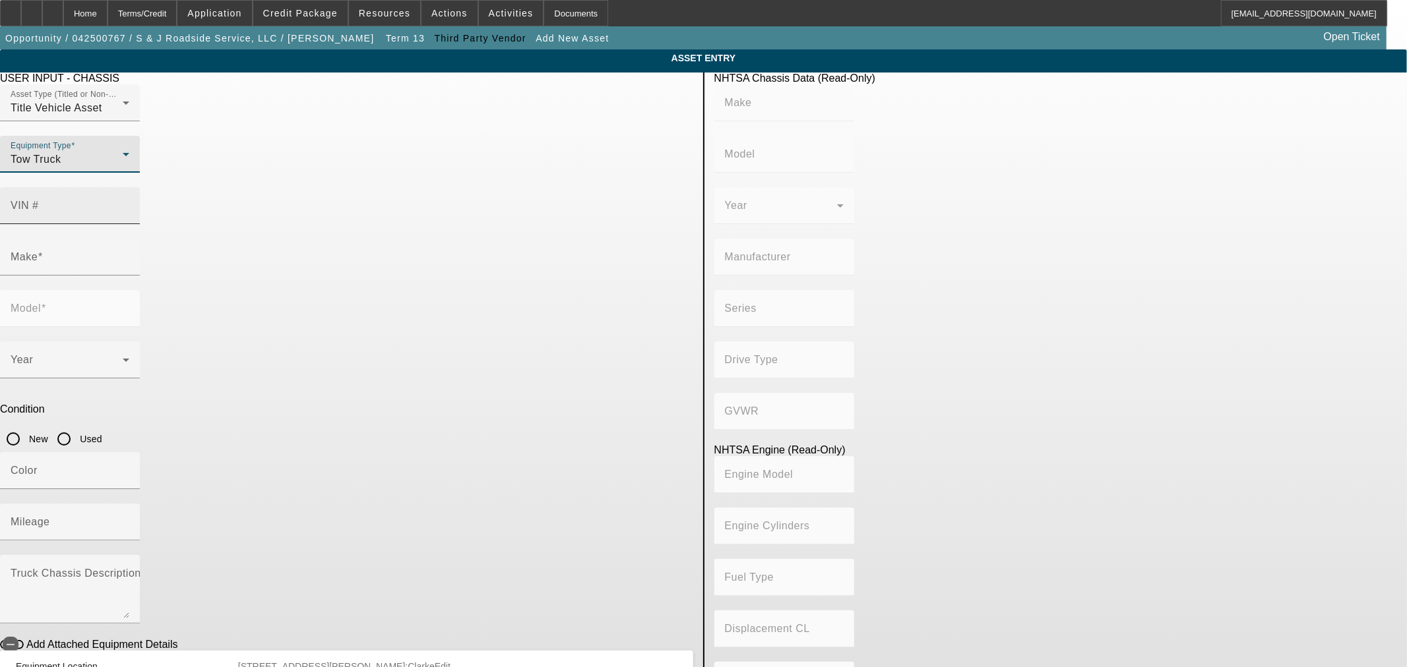
click at [129, 203] on input "VIN #" at bounding box center [70, 211] width 119 height 16
type input "1nkdx4tx1fj444244"
type input "KENWORTH"
type input "T8 Series"
type input "KENWORTH TRUCK COMPANY"
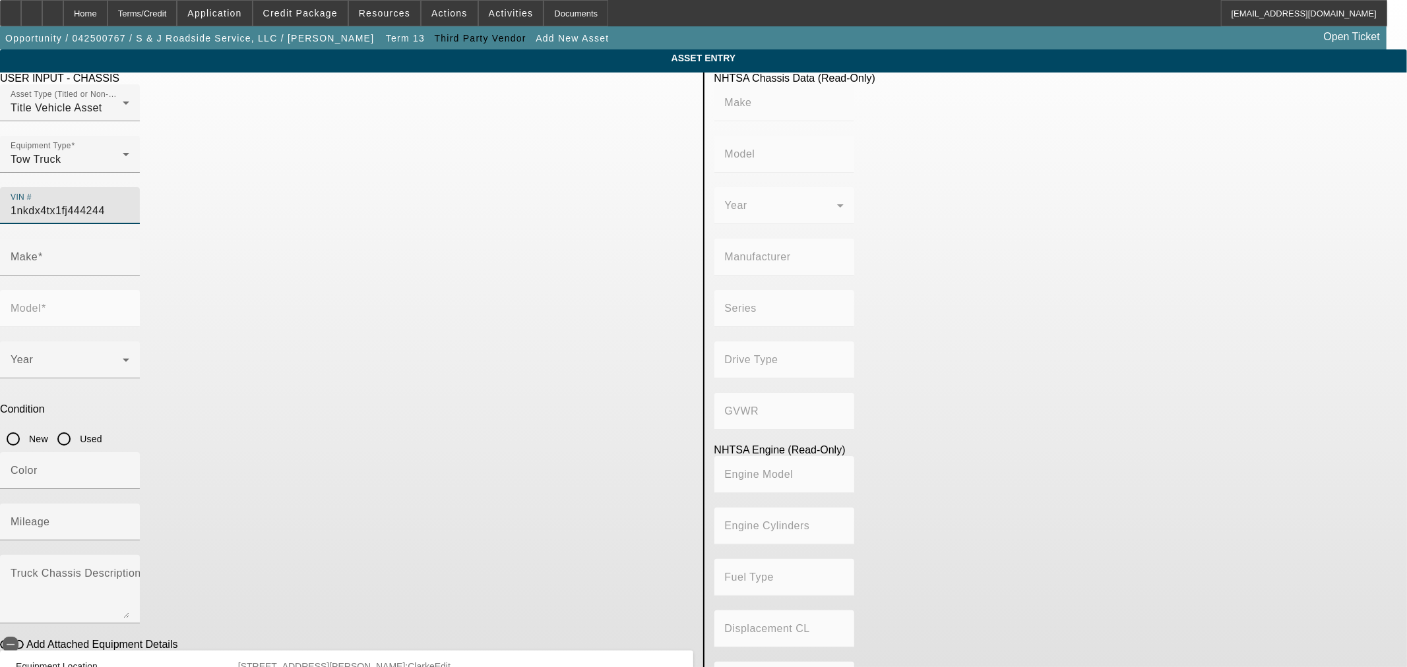
type input "Other"
type input "Class 8: 33,001 lb and above (14,969 kg and above)"
type input "ISX"
type input "6"
type input "Diesel"
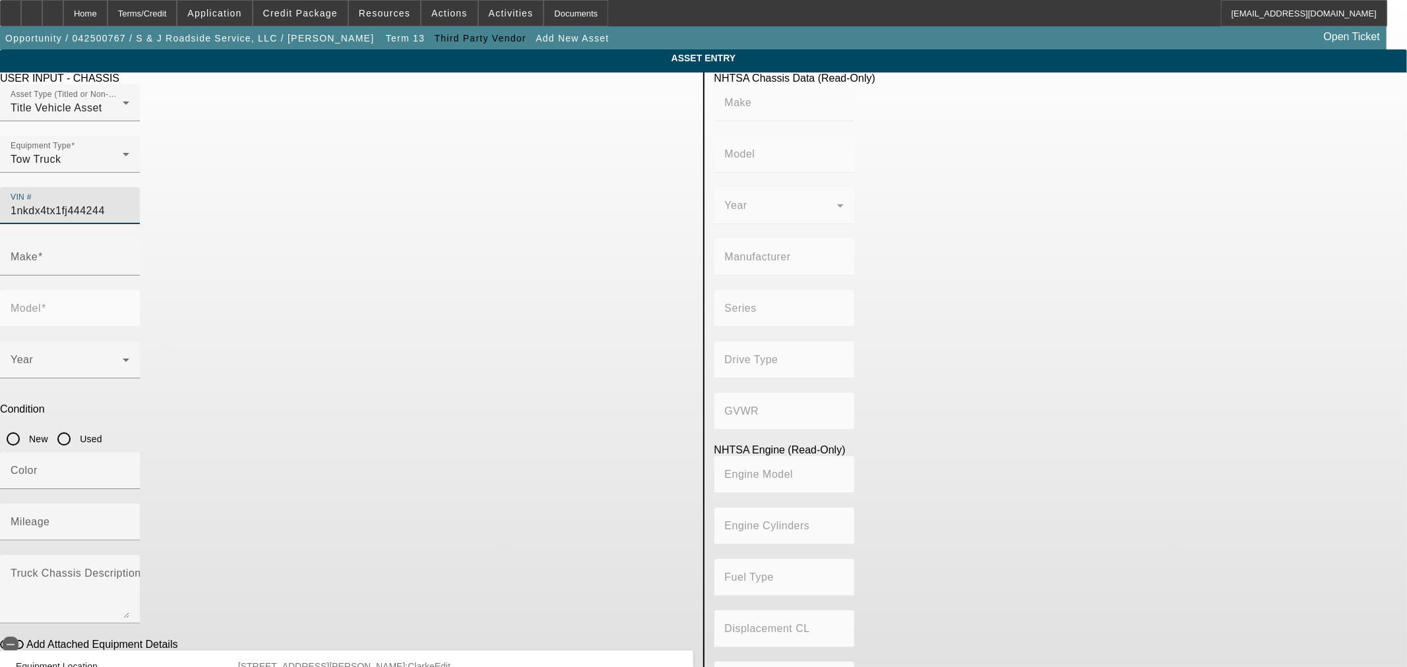
type input "915.3561614209"
type input "15"
type input "KENWORTH"
type input "T8 Series"
type input "1NKDX4TX1FJ444244"
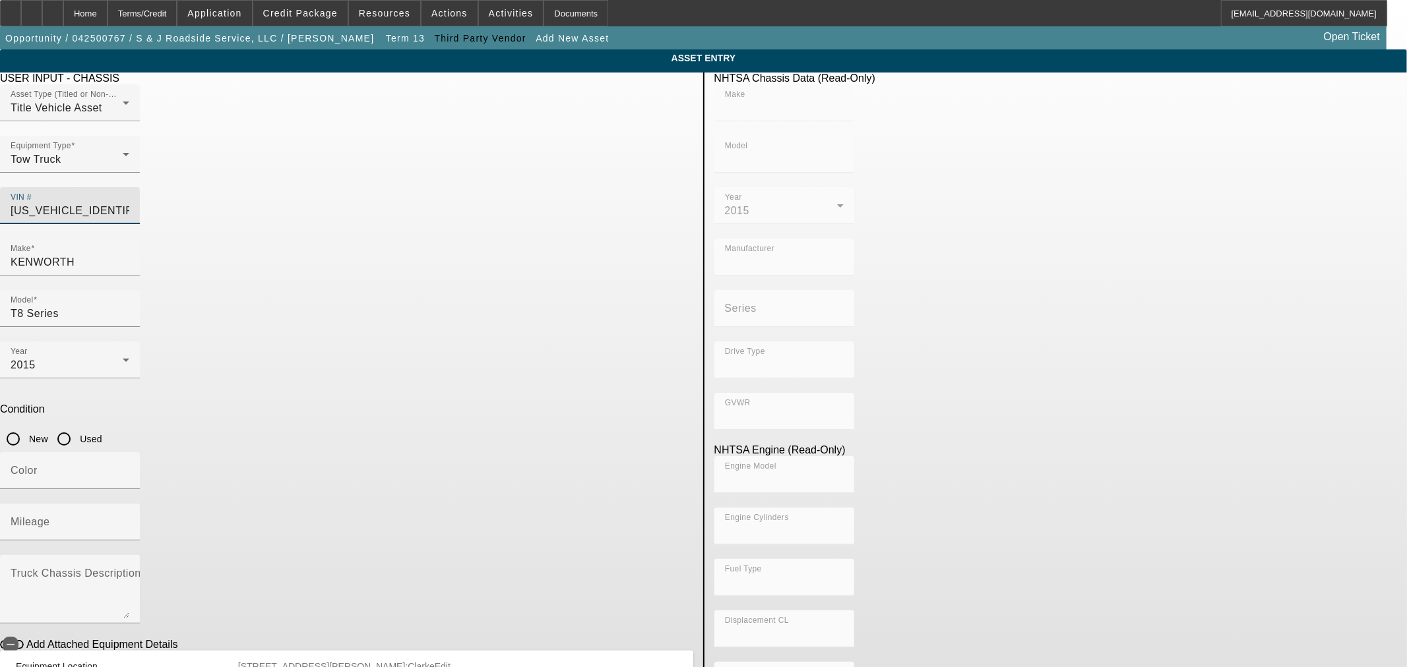
click at [77, 426] on input "Used" at bounding box center [64, 439] width 26 height 26
radio input "true"
type input "KENWORTH"
type input "T8 Series"
type input "KENWORTH TRUCK COMPANY"
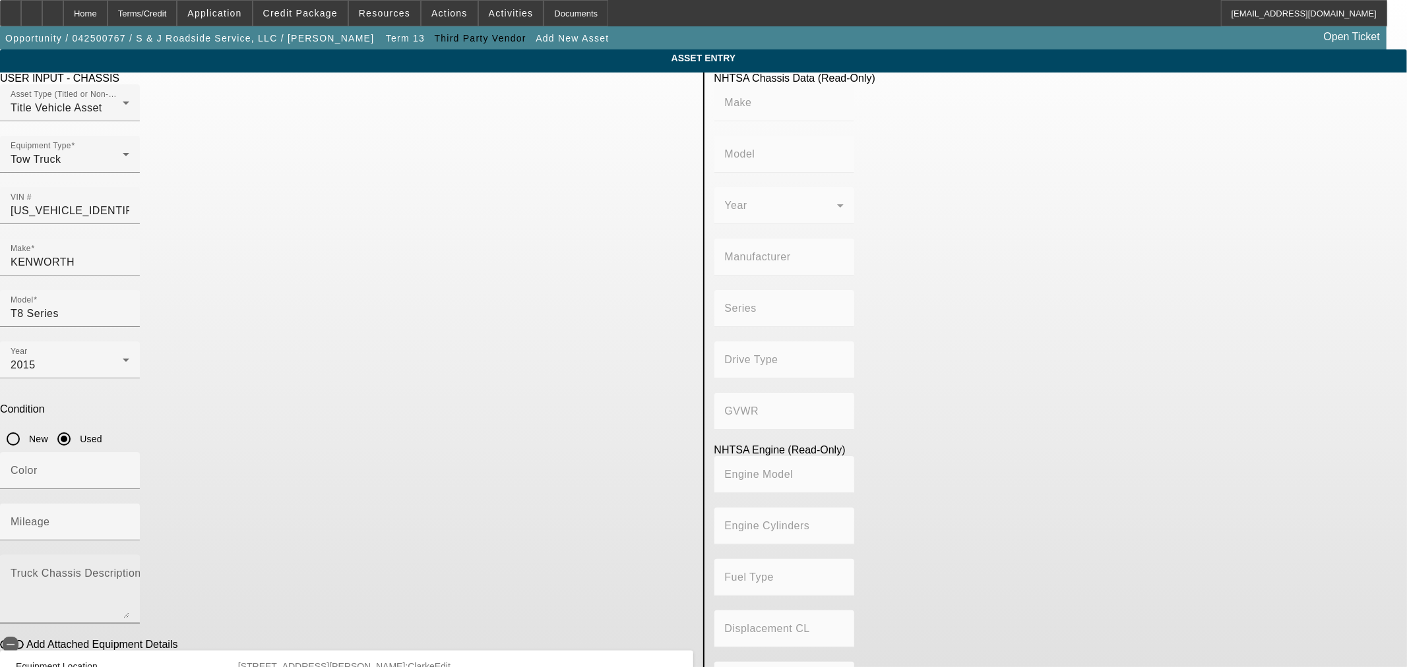
type input "Other"
type input "Class 8: 33,001 lb and above (14,969 kg and above)"
type input "ISX"
type input "6"
type input "Diesel"
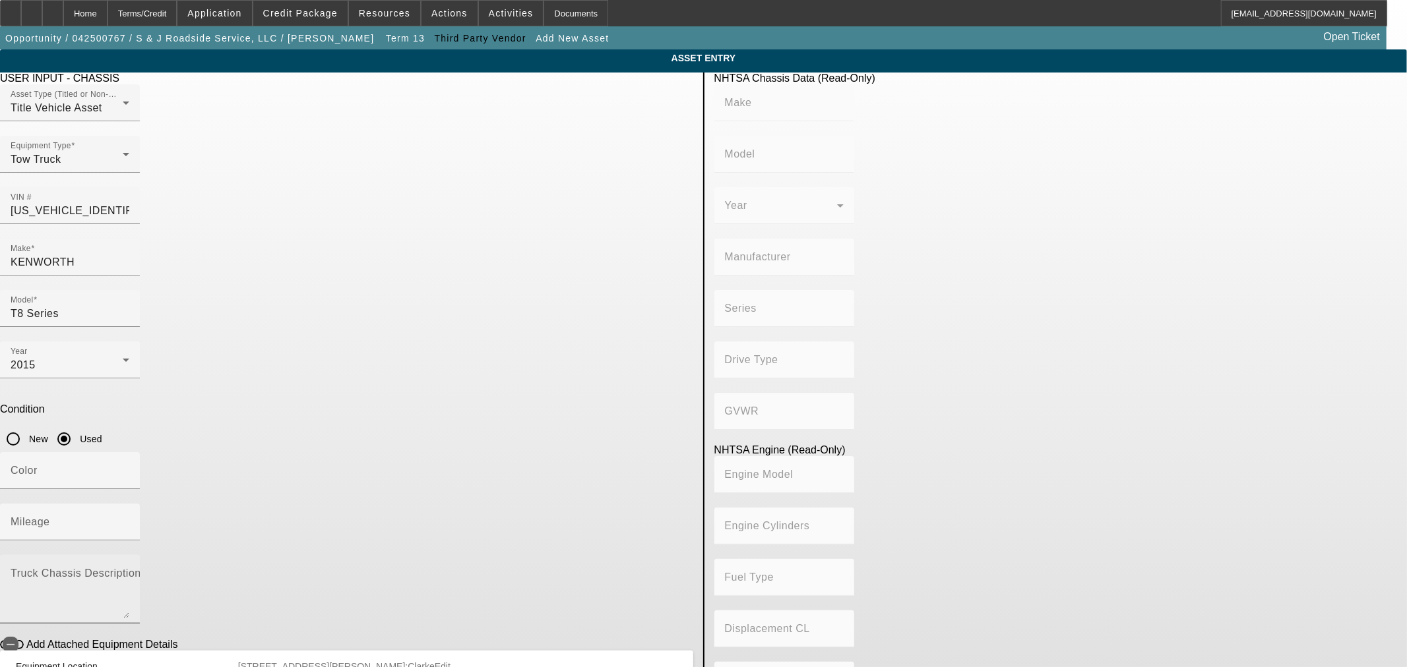
type input "915.3561614209"
type input "15"
click at [50, 516] on mat-label "Mileage" at bounding box center [31, 521] width 40 height 11
click at [129, 520] on input "Mileage" at bounding box center [70, 528] width 119 height 16
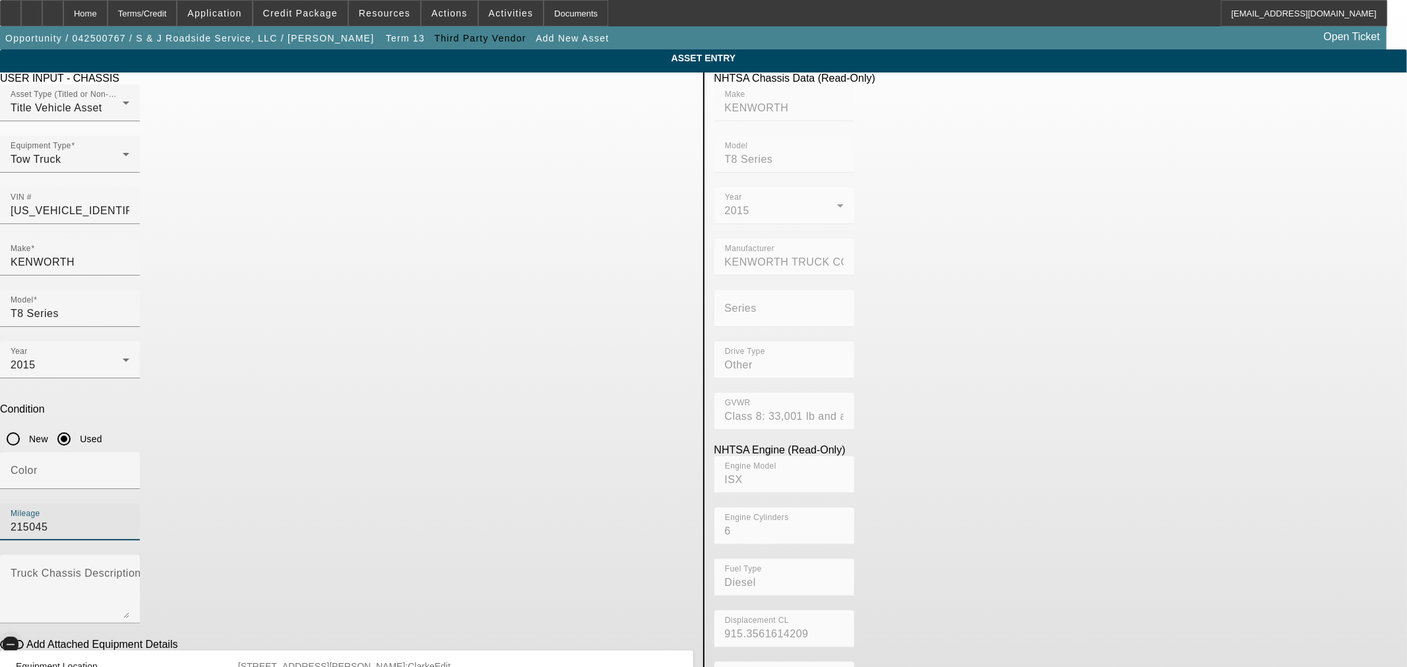
type input "215045"
click at [16, 639] on icon "button" at bounding box center [11, 645] width 12 height 12
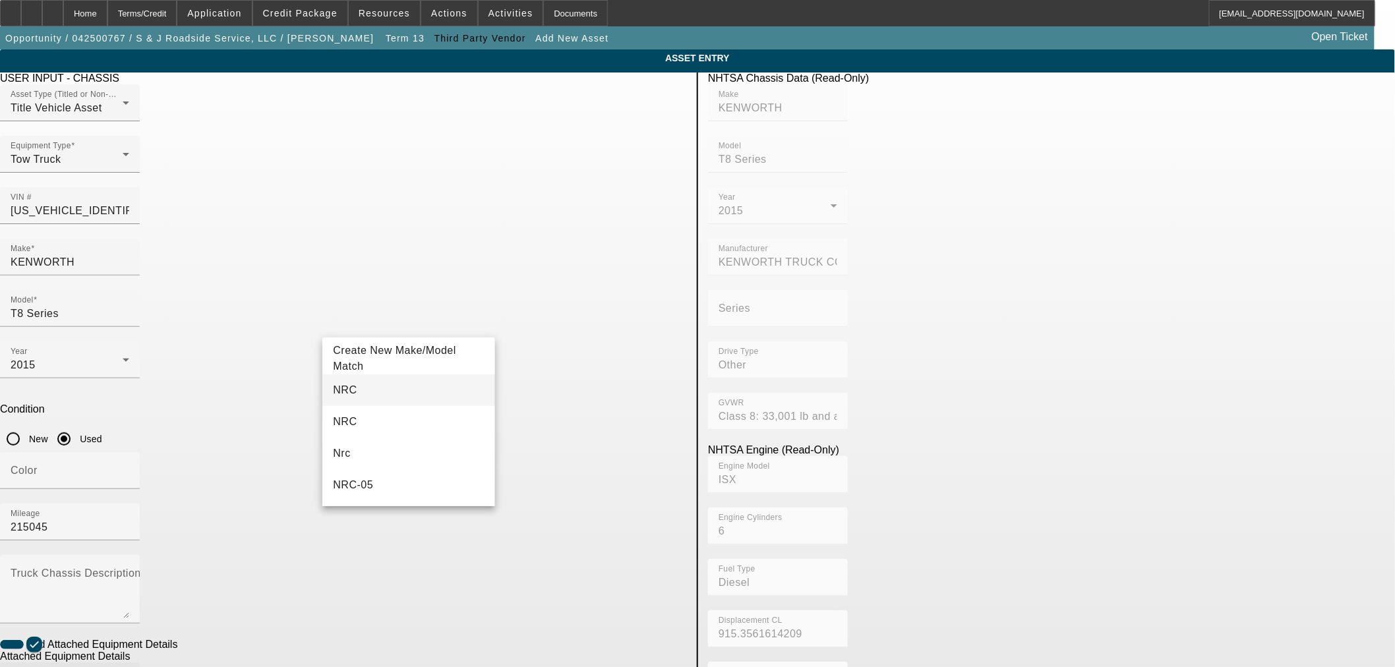
type input "NRC"
click at [390, 392] on mat-option "NRC" at bounding box center [408, 391] width 172 height 32
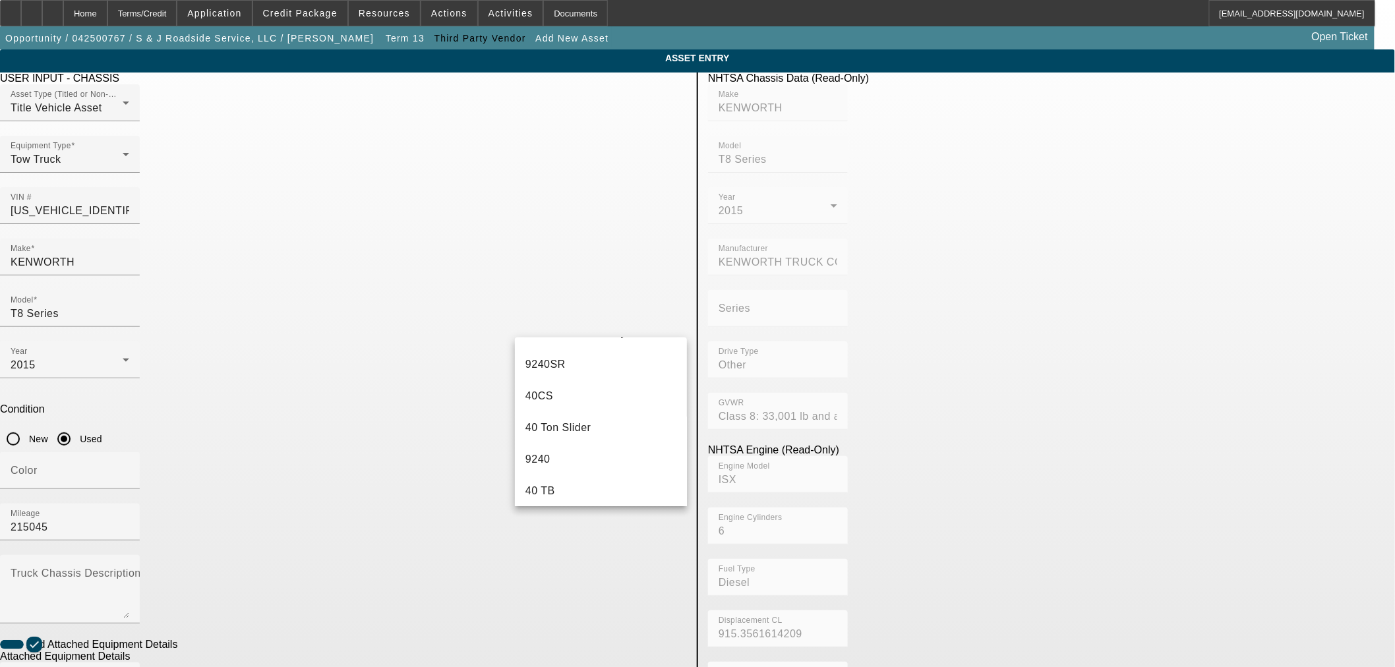
scroll to position [220, 0]
click at [591, 394] on mat-option "40/50 Rotator" at bounding box center [601, 393] width 172 height 32
type input "40/50 Rotator"
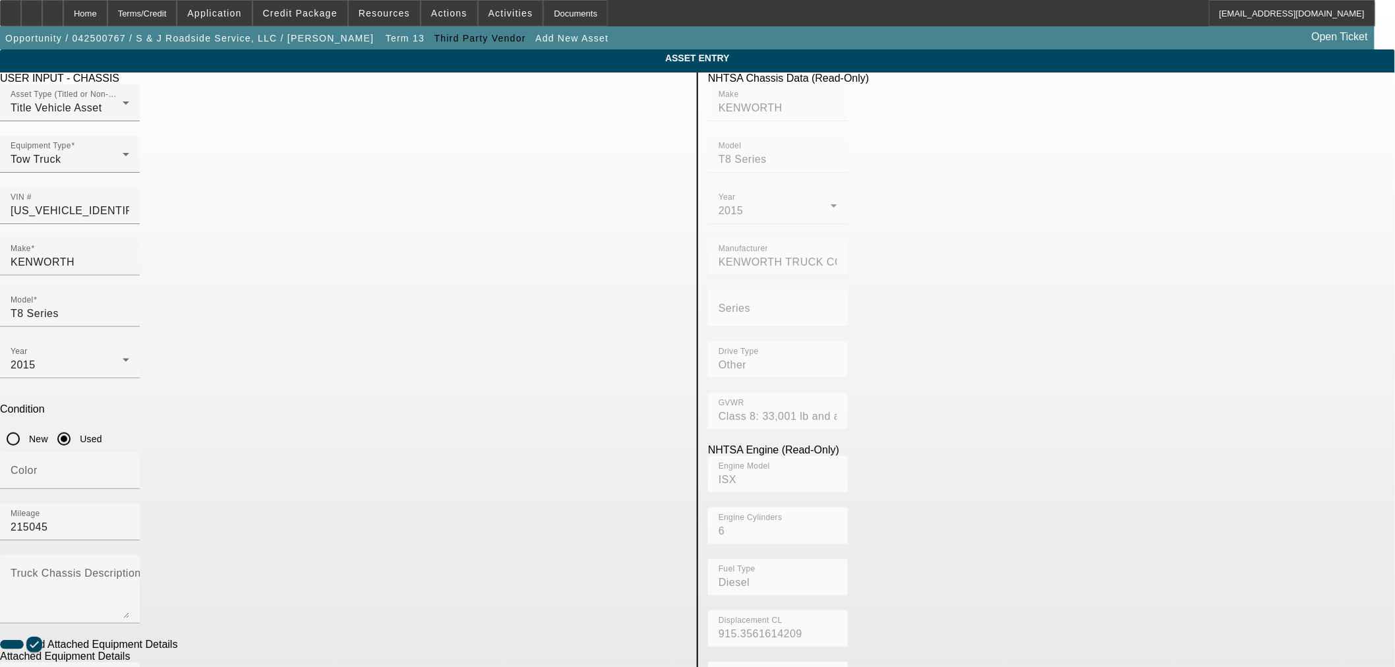
radio input "true"
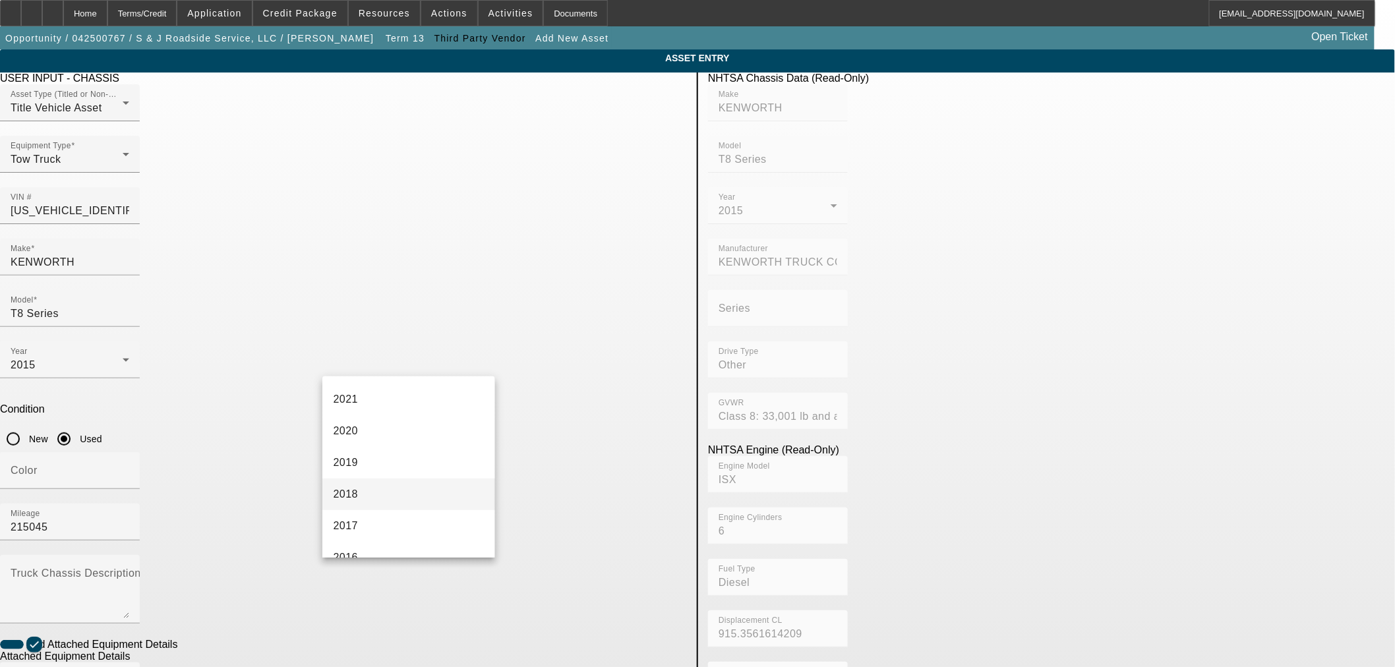
scroll to position [293, 0]
click at [352, 520] on span "2015" at bounding box center [345, 516] width 25 height 16
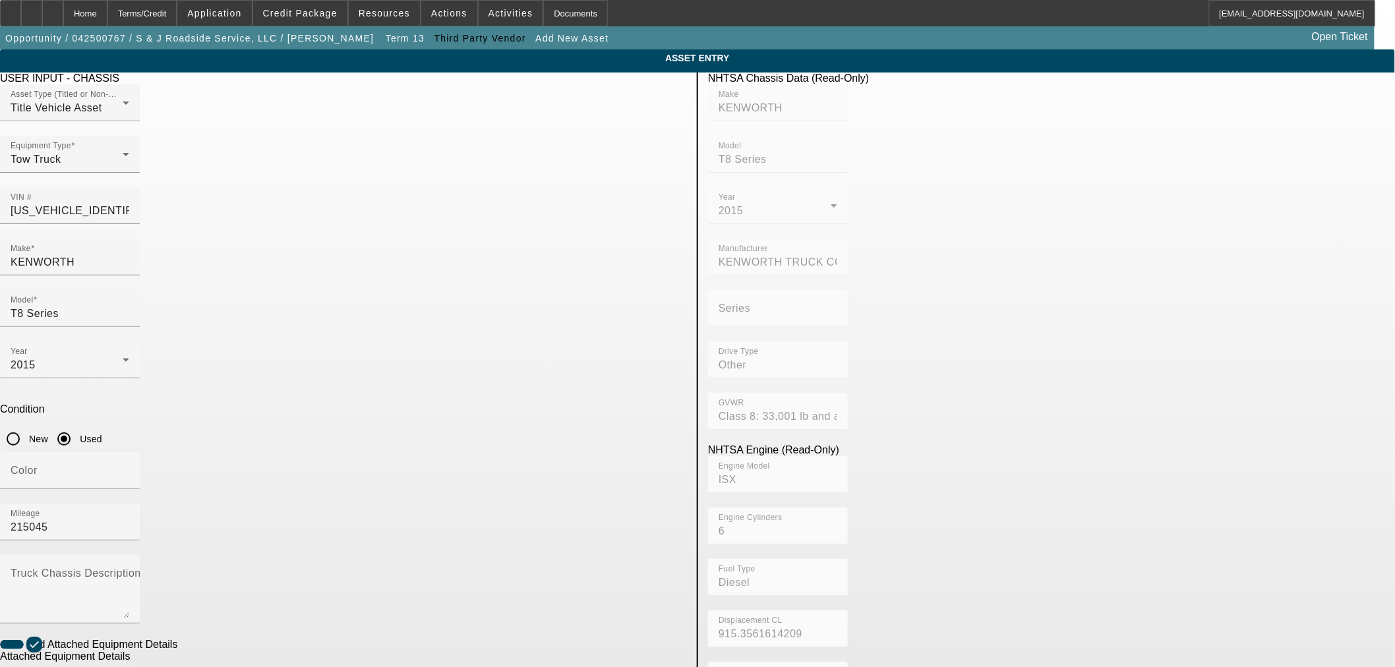
scroll to position [173, 0]
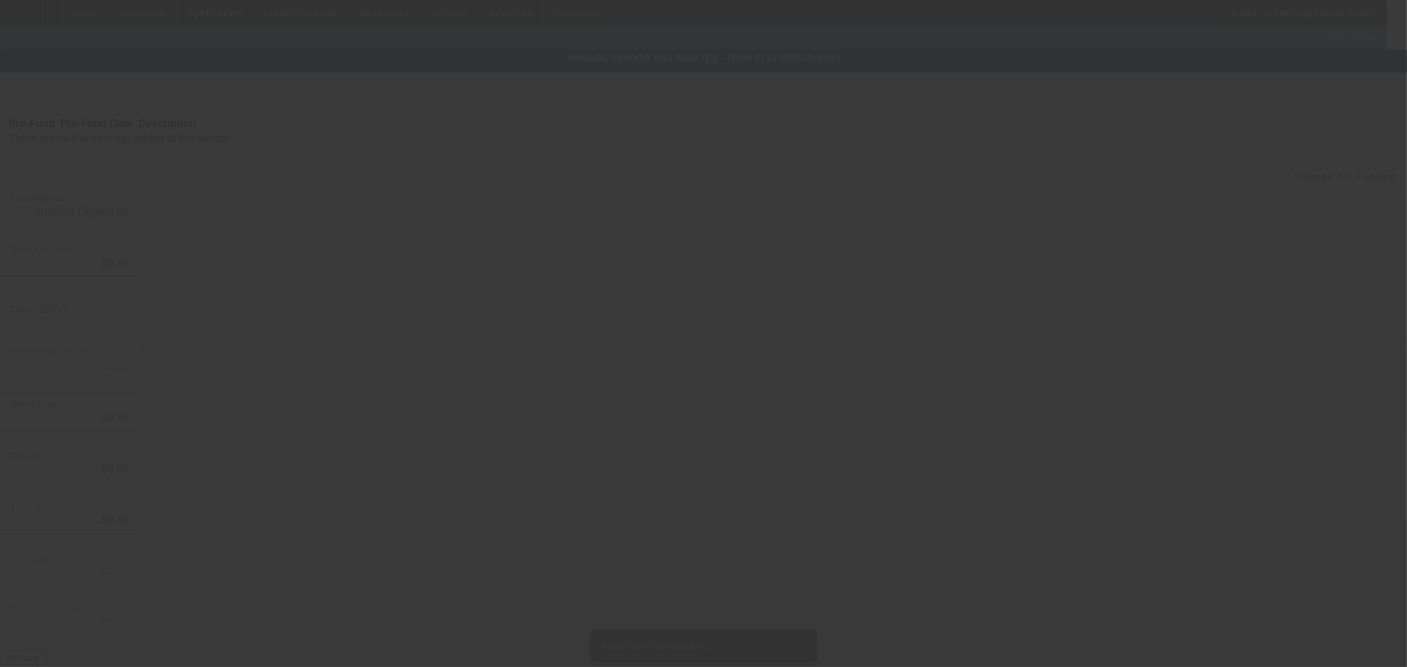
type input "$450,000.00"
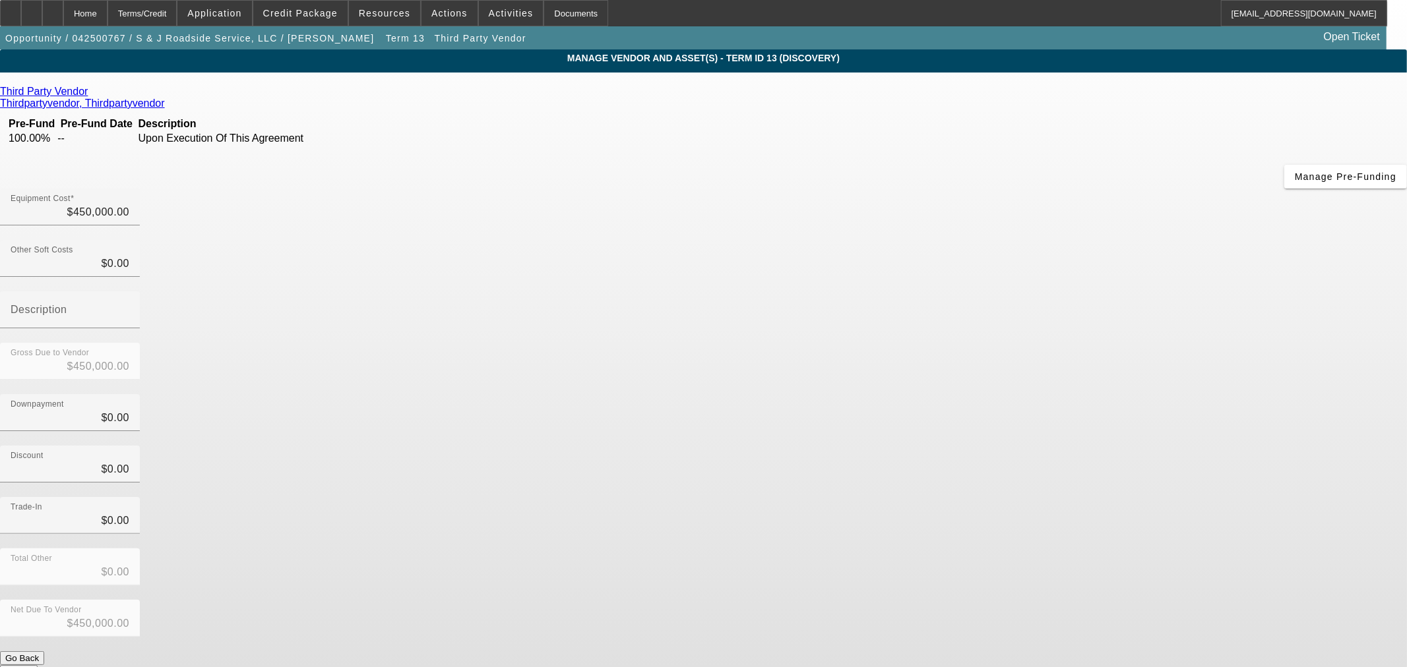
click at [38, 665] on button "Submit" at bounding box center [19, 672] width 38 height 14
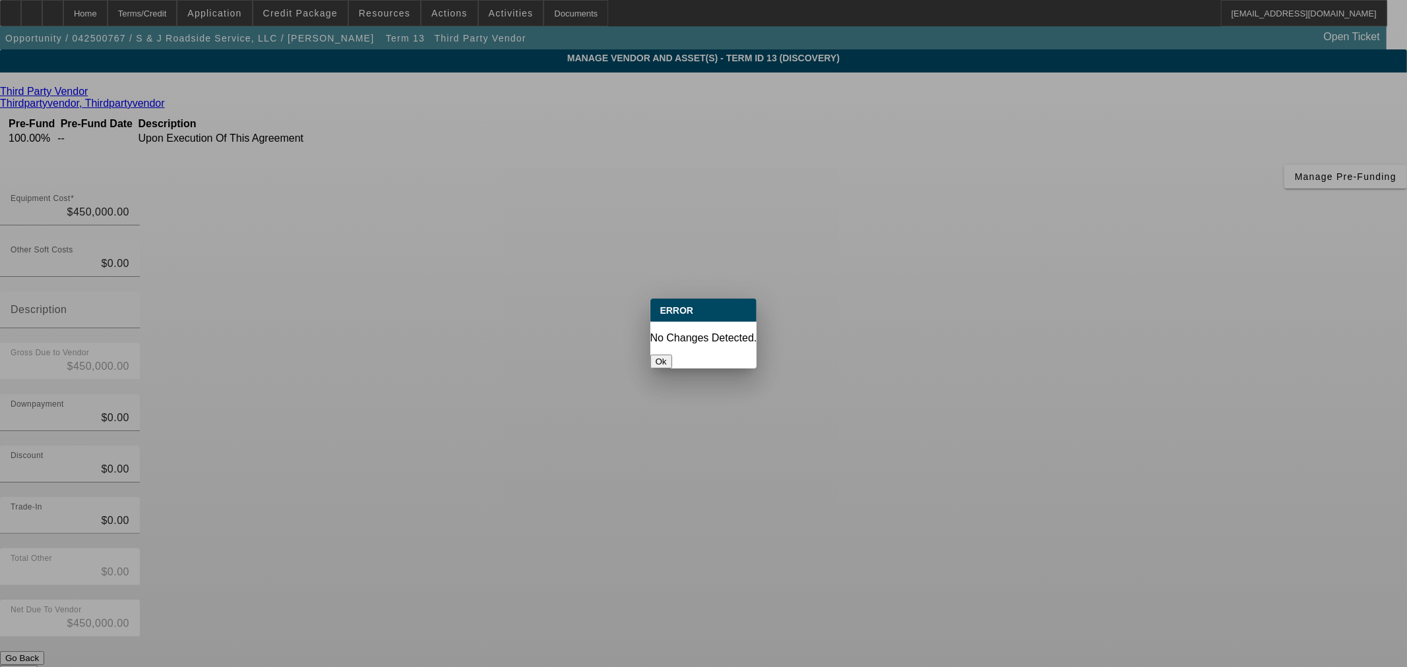
click at [672, 355] on button "Ok" at bounding box center [661, 362] width 22 height 14
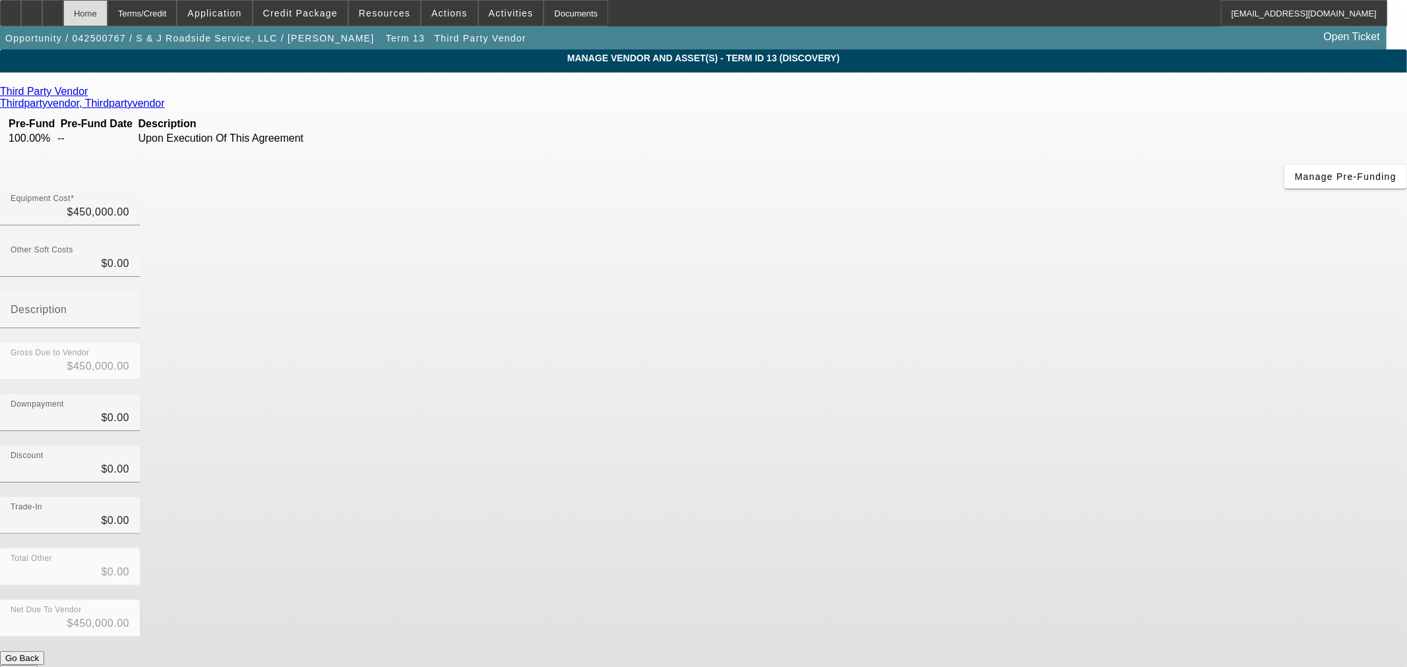
click at [107, 11] on div "Home" at bounding box center [85, 13] width 44 height 26
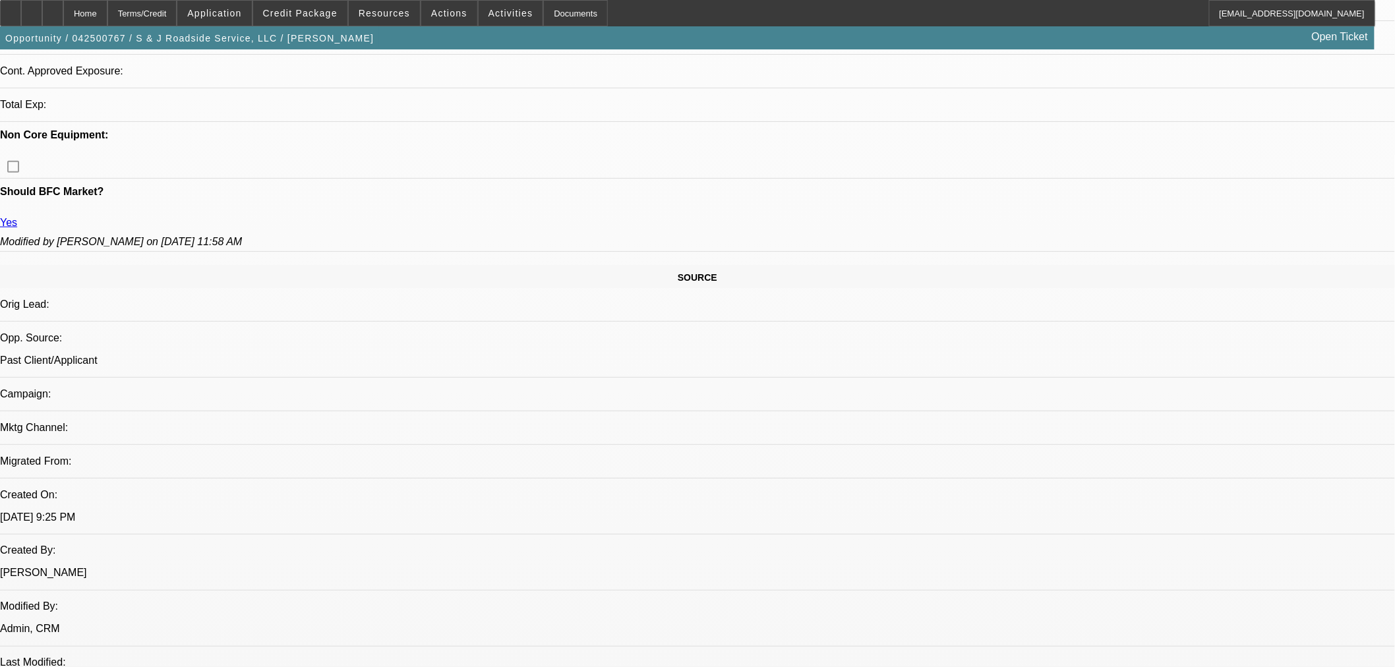
select select "0"
select select "2"
select select "0"
select select "6"
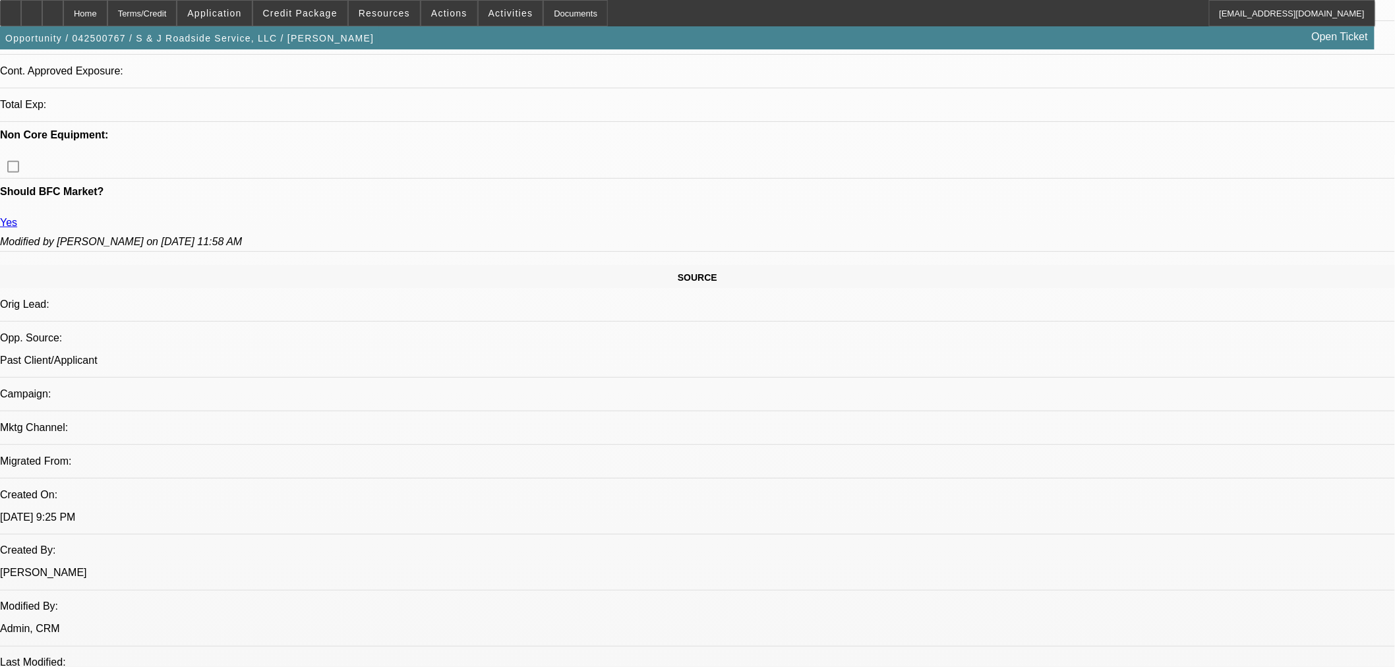
select select "0"
select select "2"
select select "0"
select select "6"
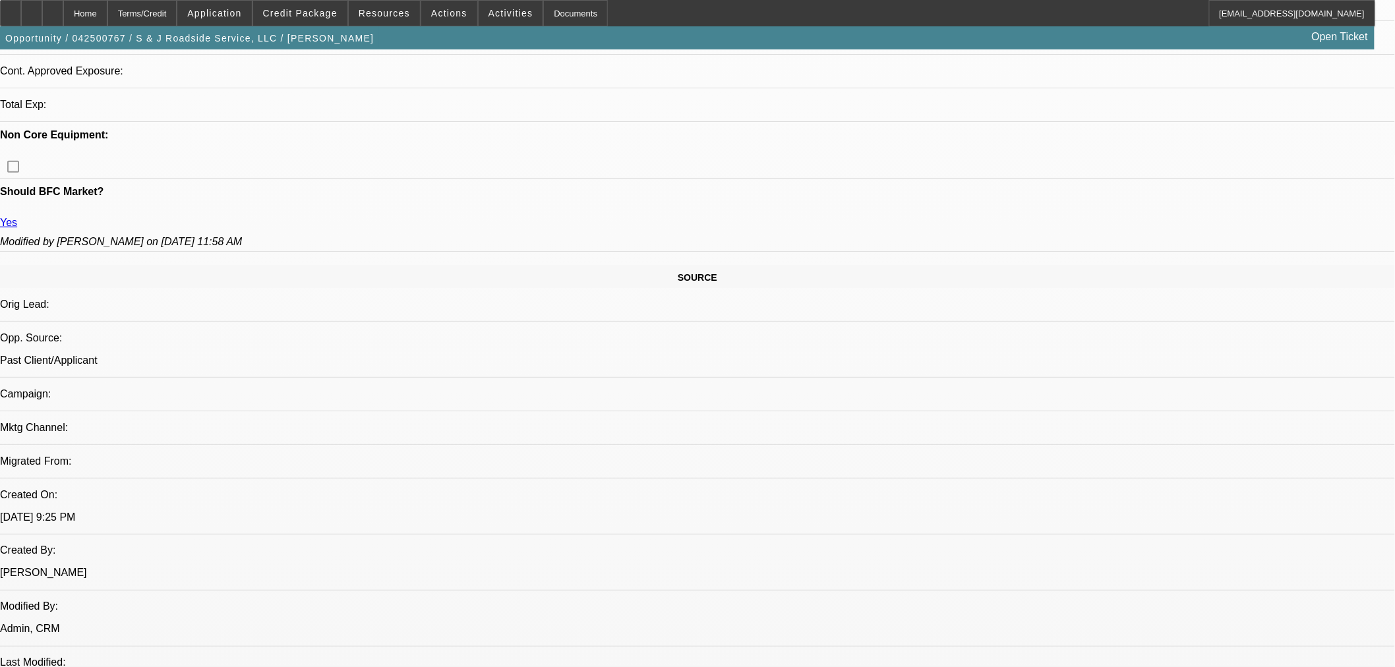
select select "0"
select select "2"
select select "0"
select select "6"
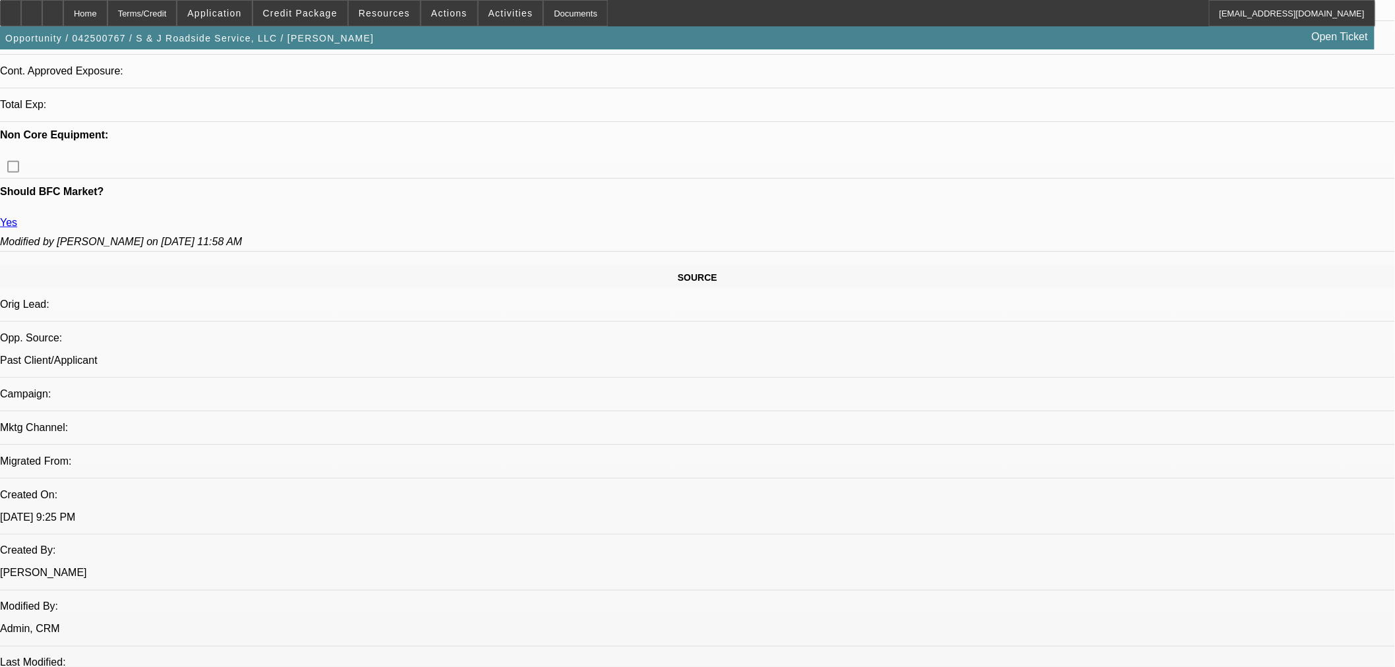
select select "0"
select select "2"
select select "0"
select select "6"
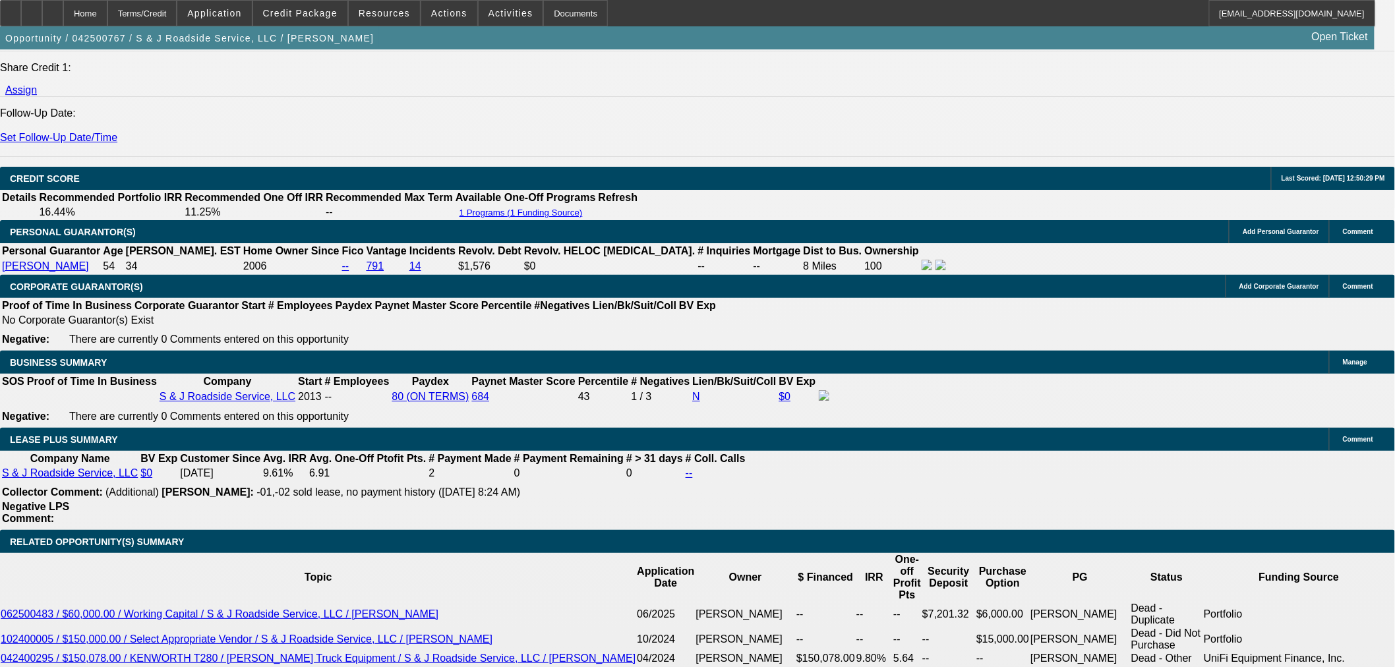
scroll to position [2170, 0]
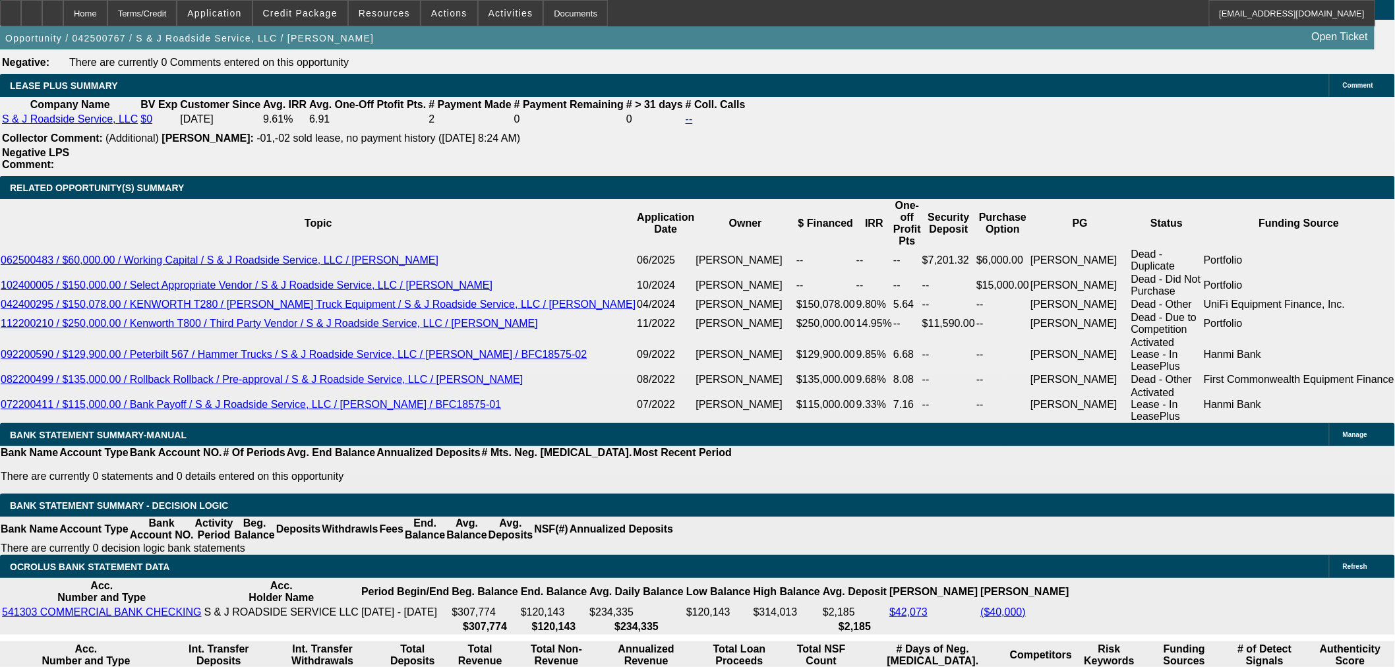
drag, startPoint x: 409, startPoint y: 293, endPoint x: 444, endPoint y: 294, distance: 35.0
select select "3"
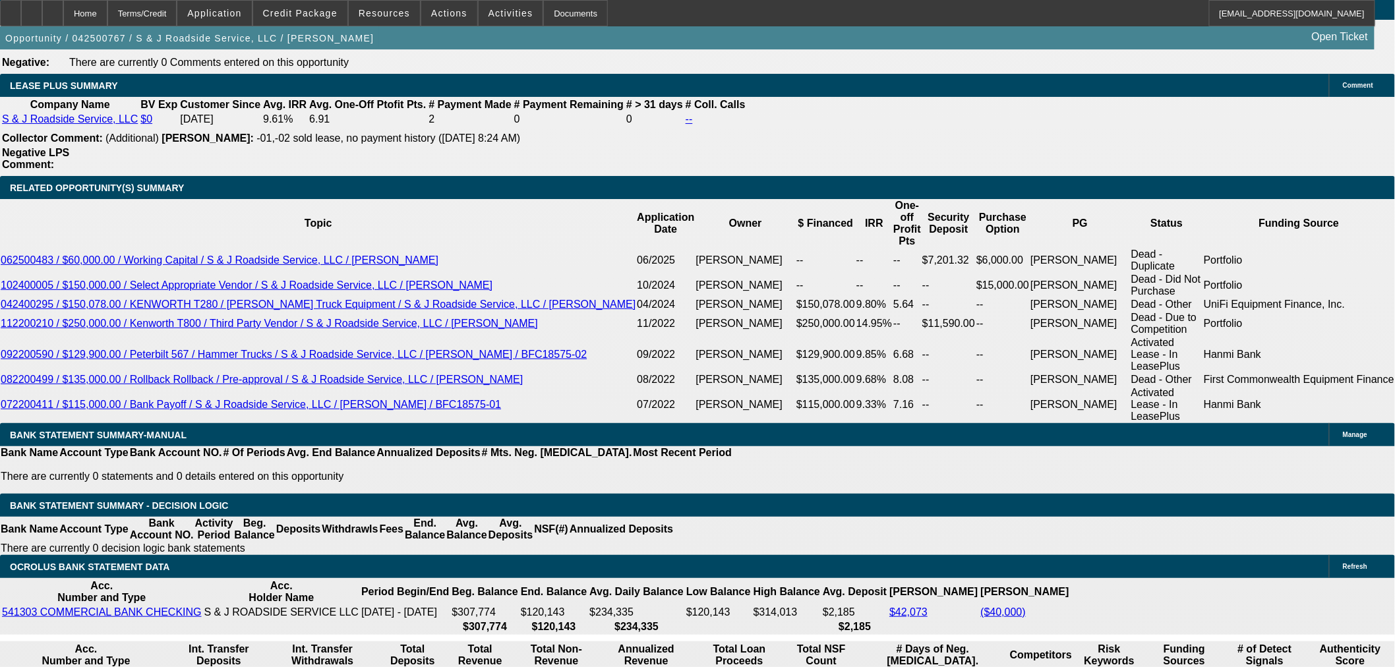
type input "UNKNOWN"
select select "0"
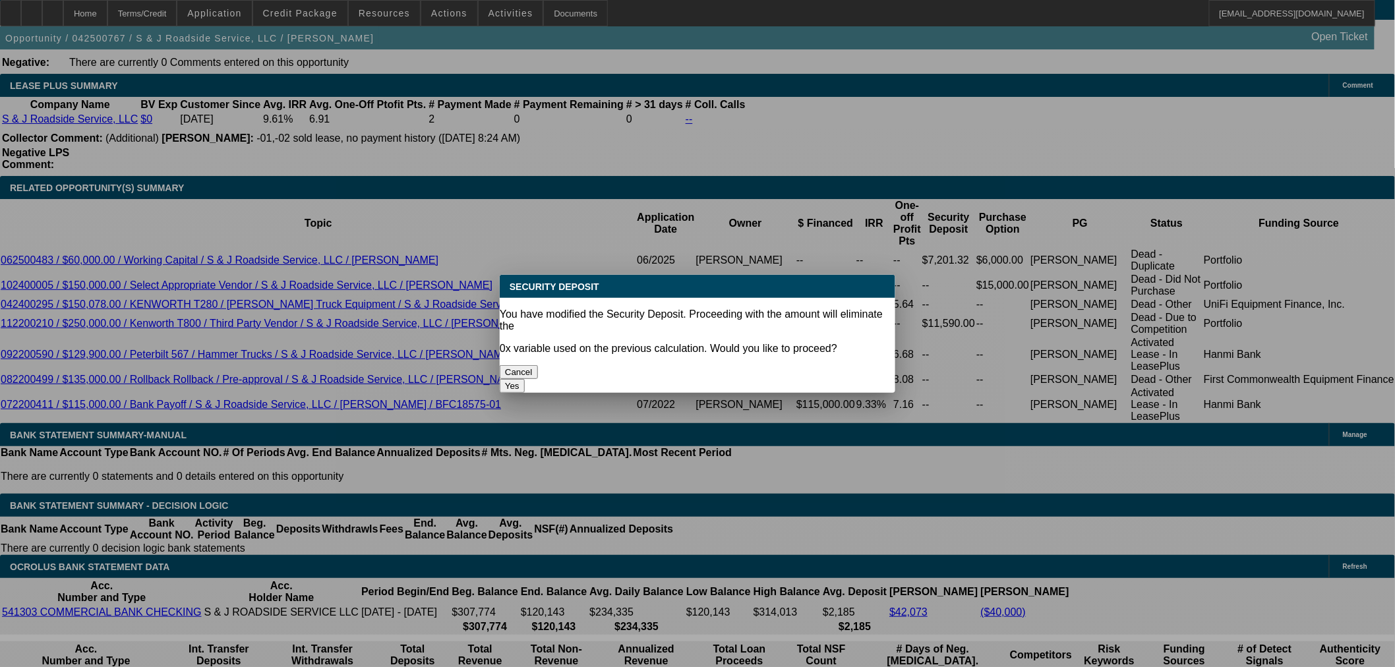
scroll to position [0, 0]
click at [525, 379] on button "Yes" at bounding box center [512, 386] width 25 height 14
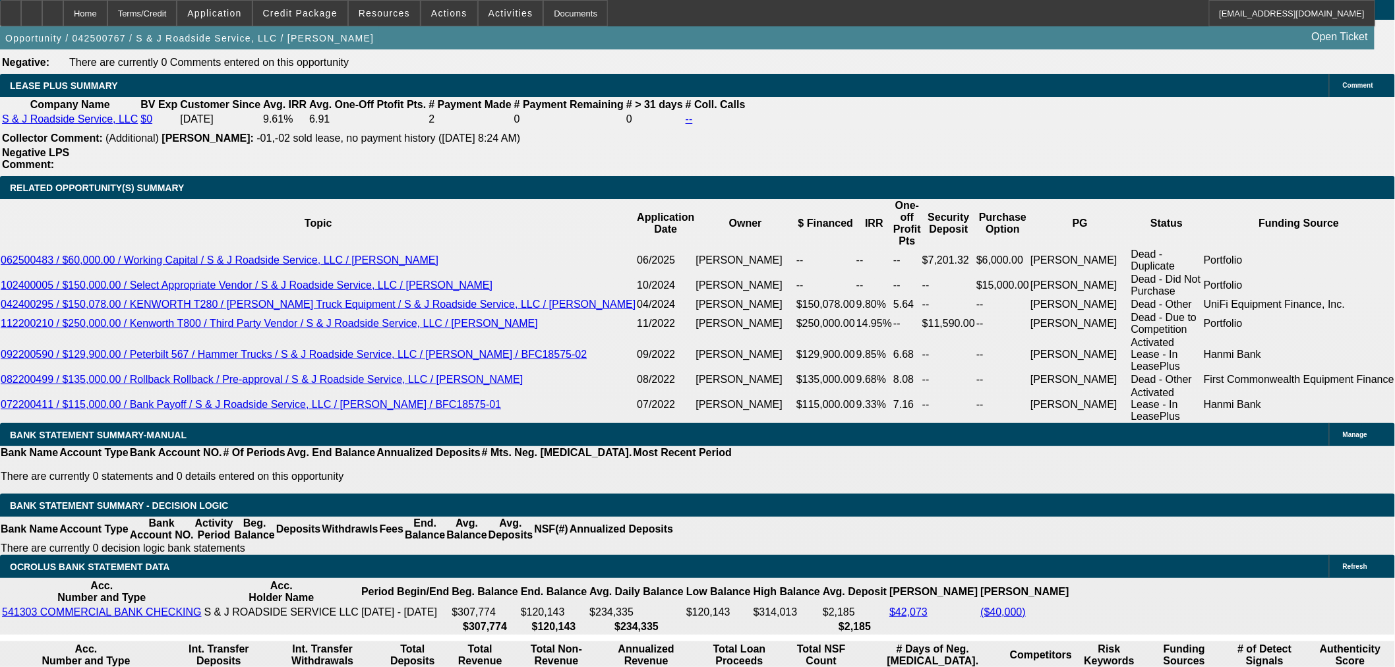
type input "$0.00"
drag, startPoint x: 301, startPoint y: 293, endPoint x: 384, endPoint y: 294, distance: 83.1
type input "9.8"
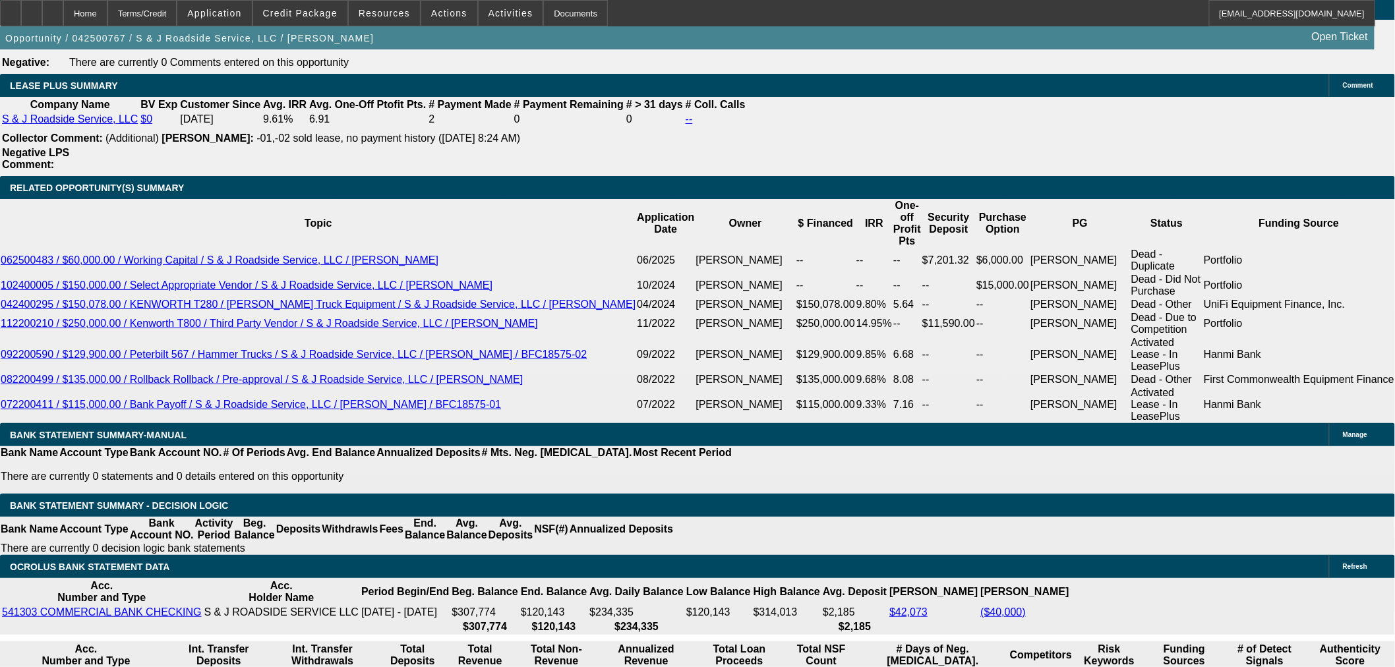
type input "$7,424.11"
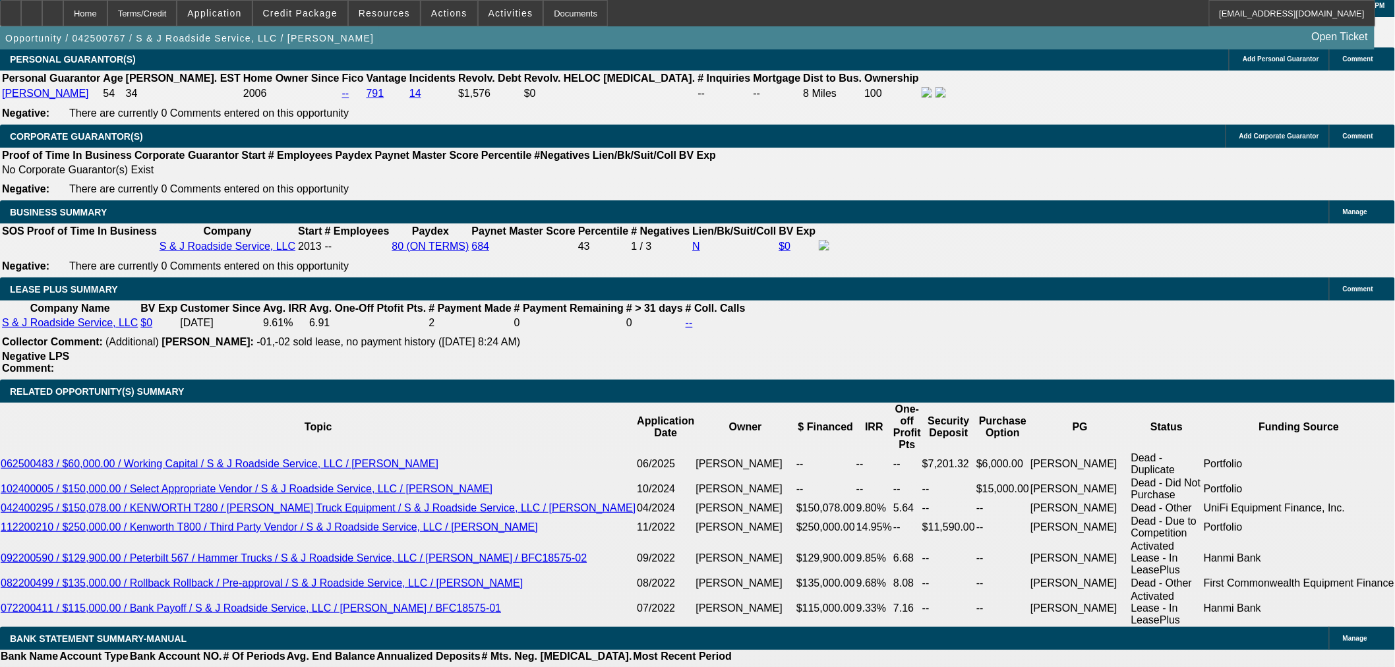
scroll to position [1950, 0]
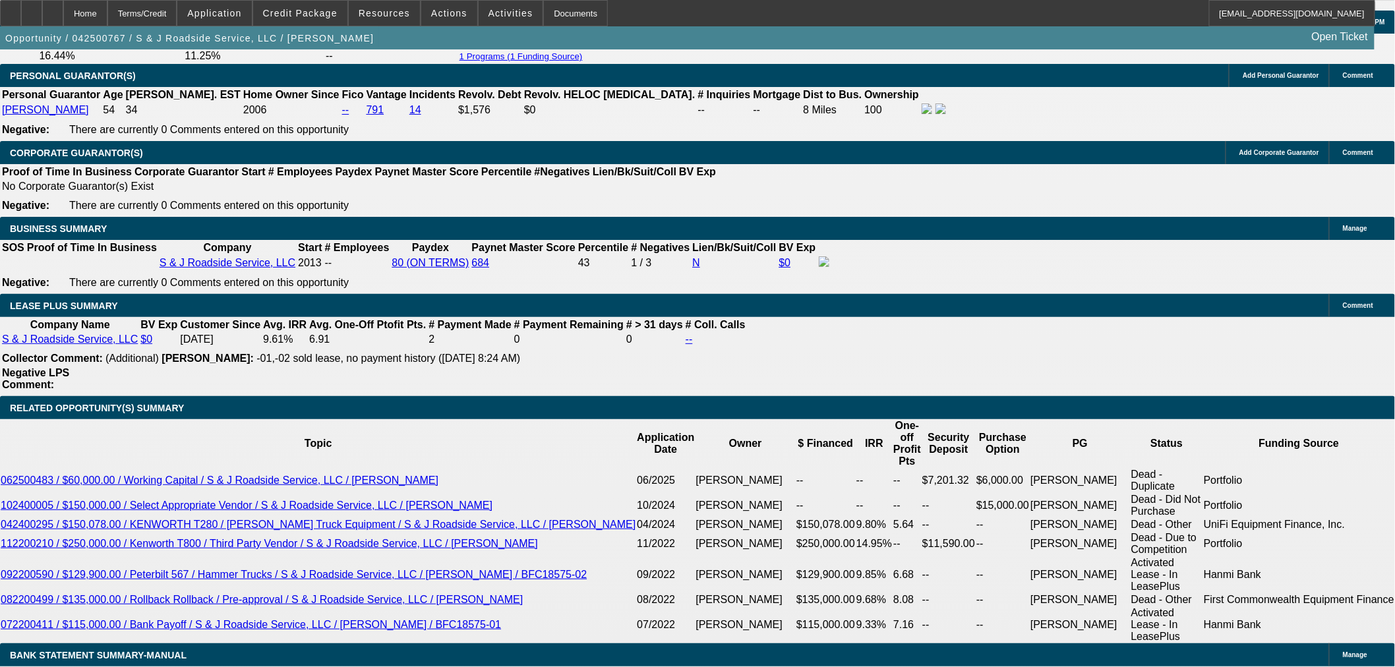
type input "9.8"
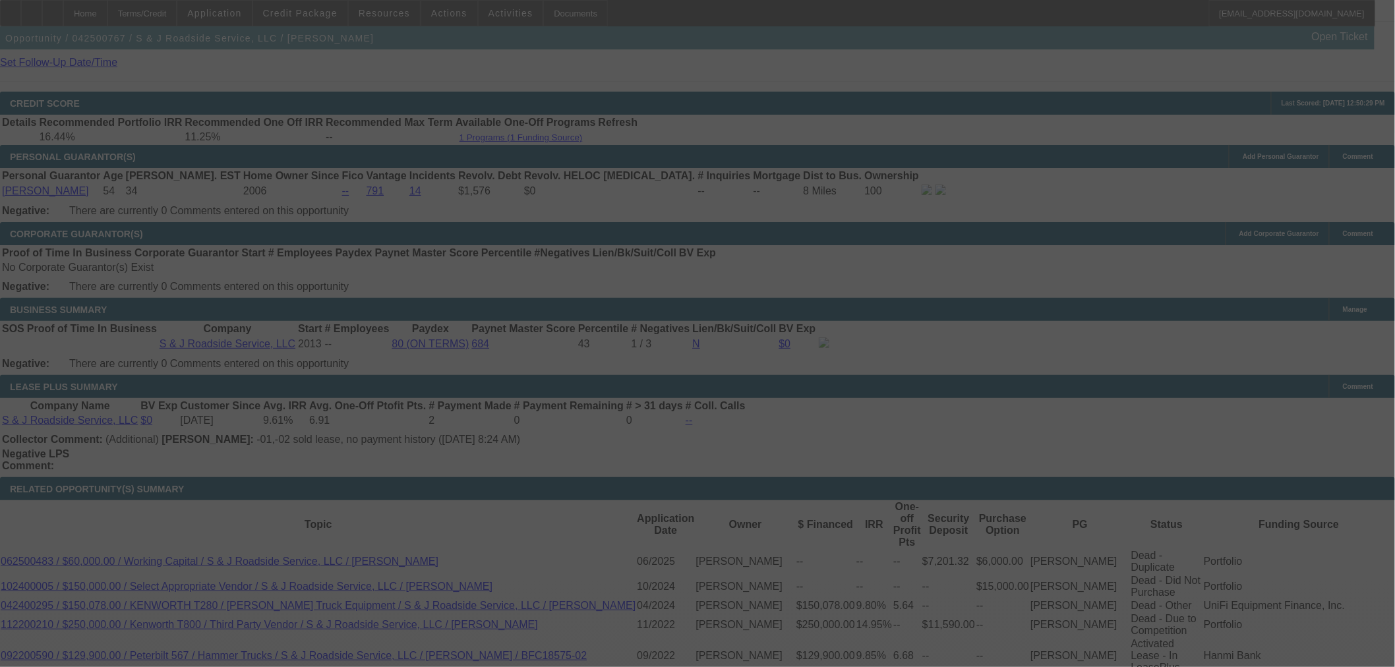
scroll to position [2125, 0]
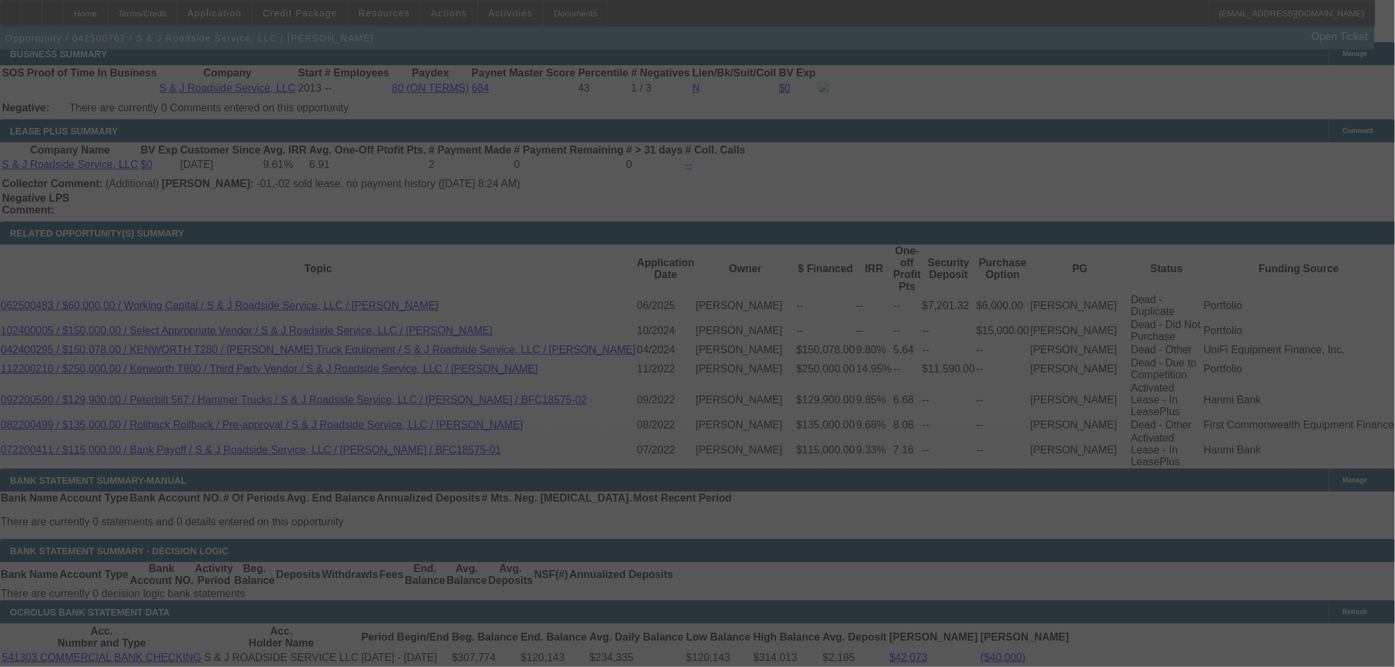
select select "0"
select select "3"
select select "0"
select select "6"
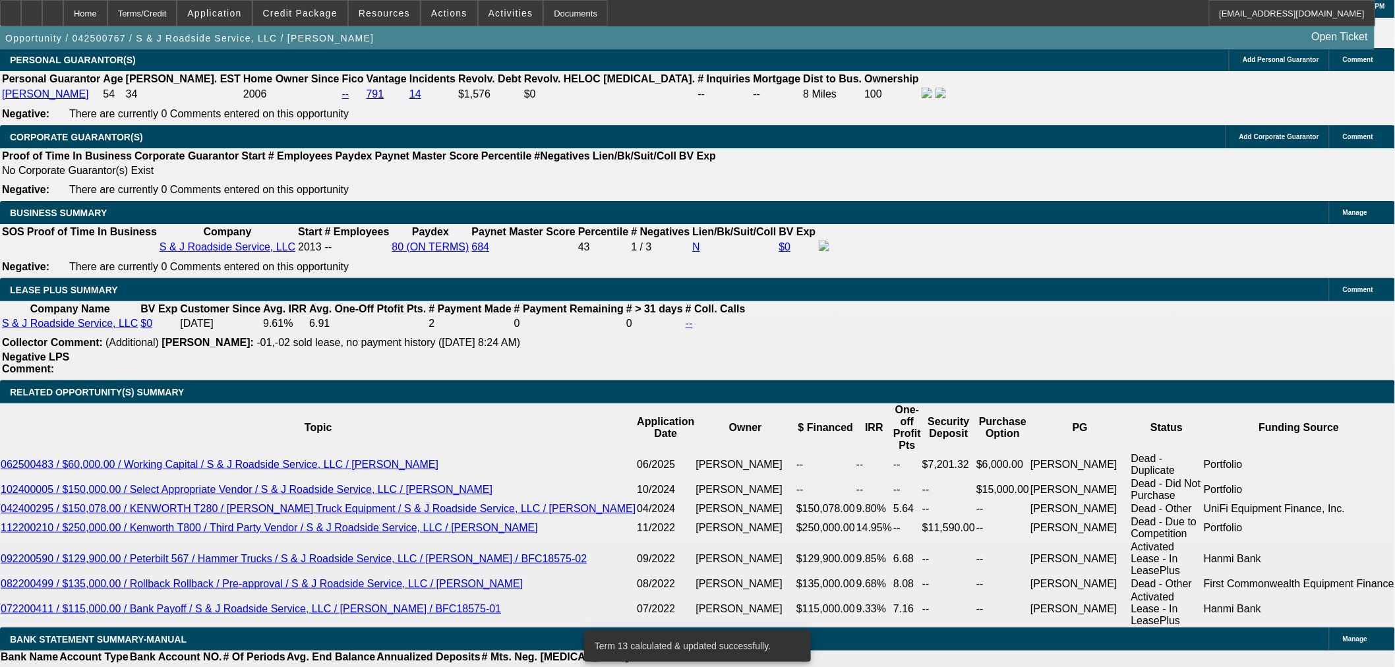
scroll to position [1963, 0]
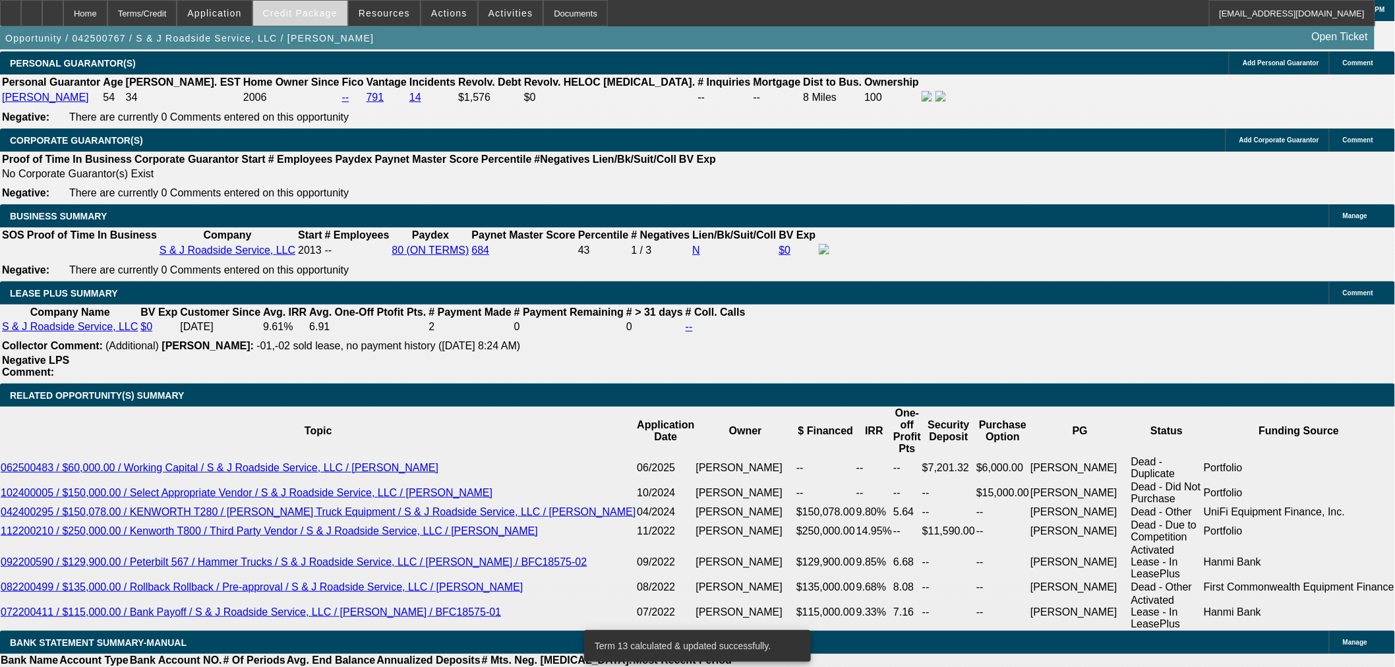
click at [338, 15] on span "Credit Package" at bounding box center [300, 13] width 75 height 11
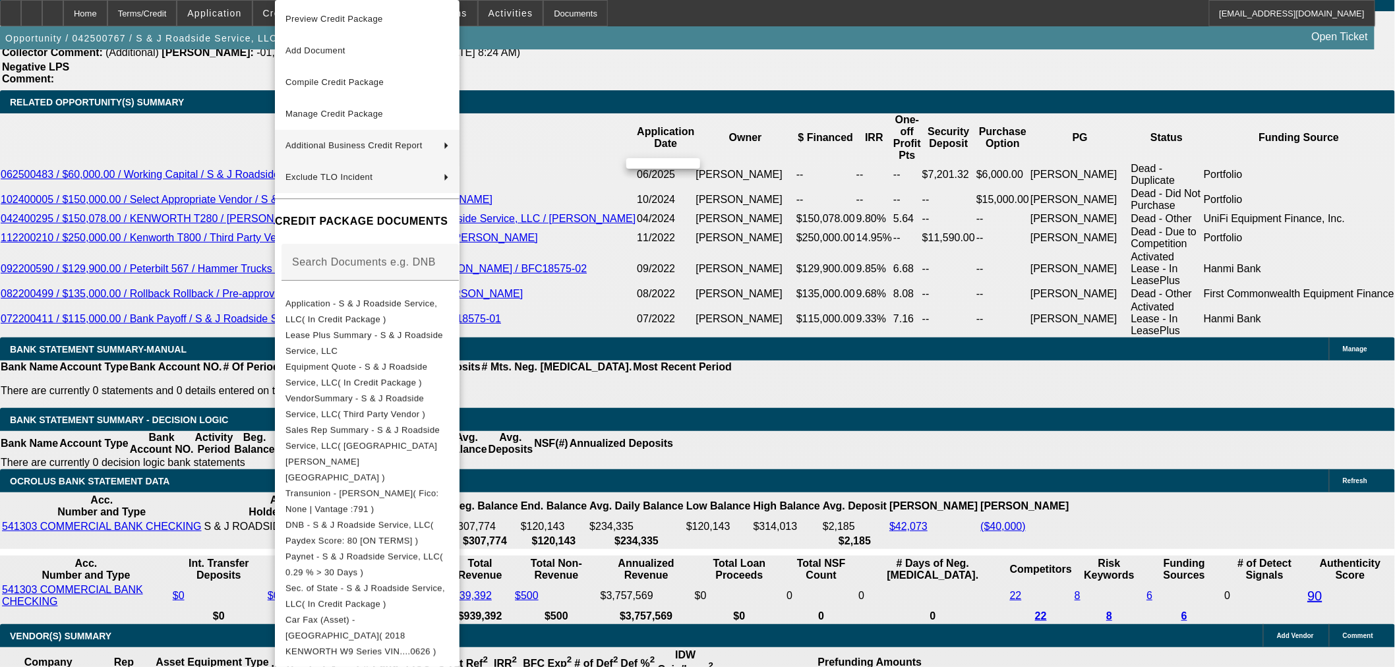
scroll to position [0, 0]
click at [350, 109] on span "Manage Credit Package" at bounding box center [368, 116] width 164 height 16
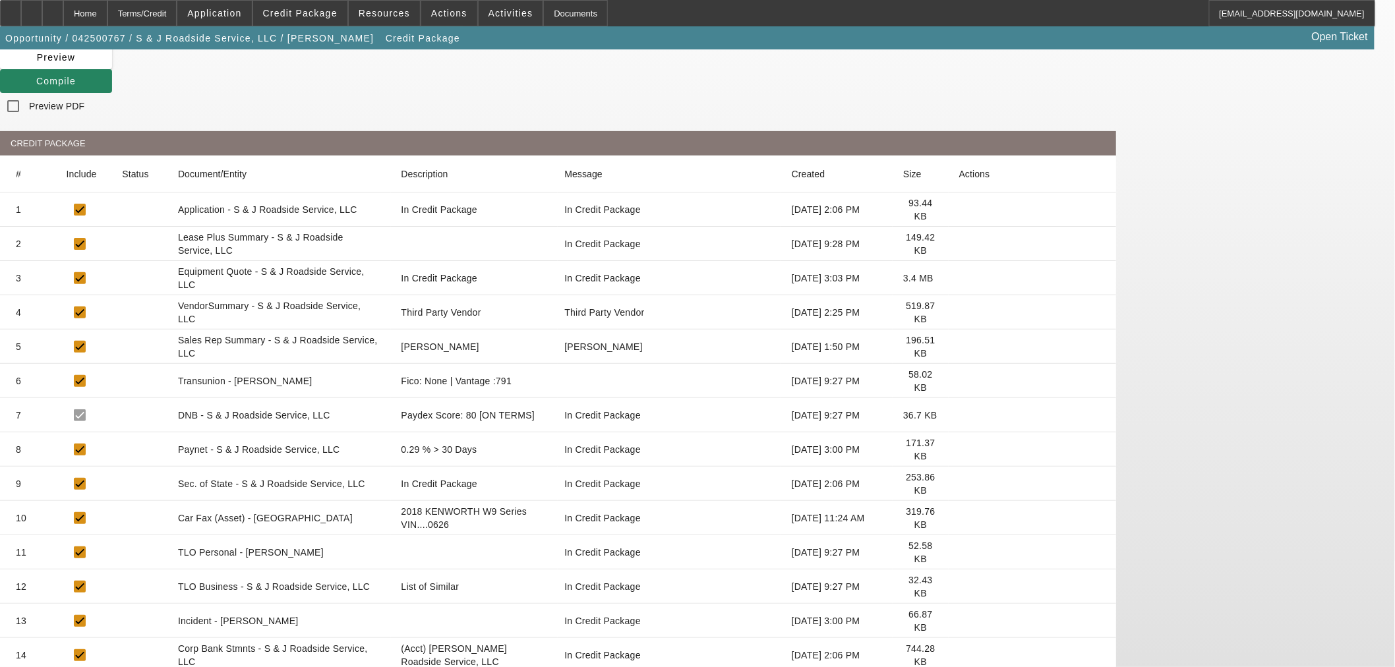
scroll to position [140, 0]
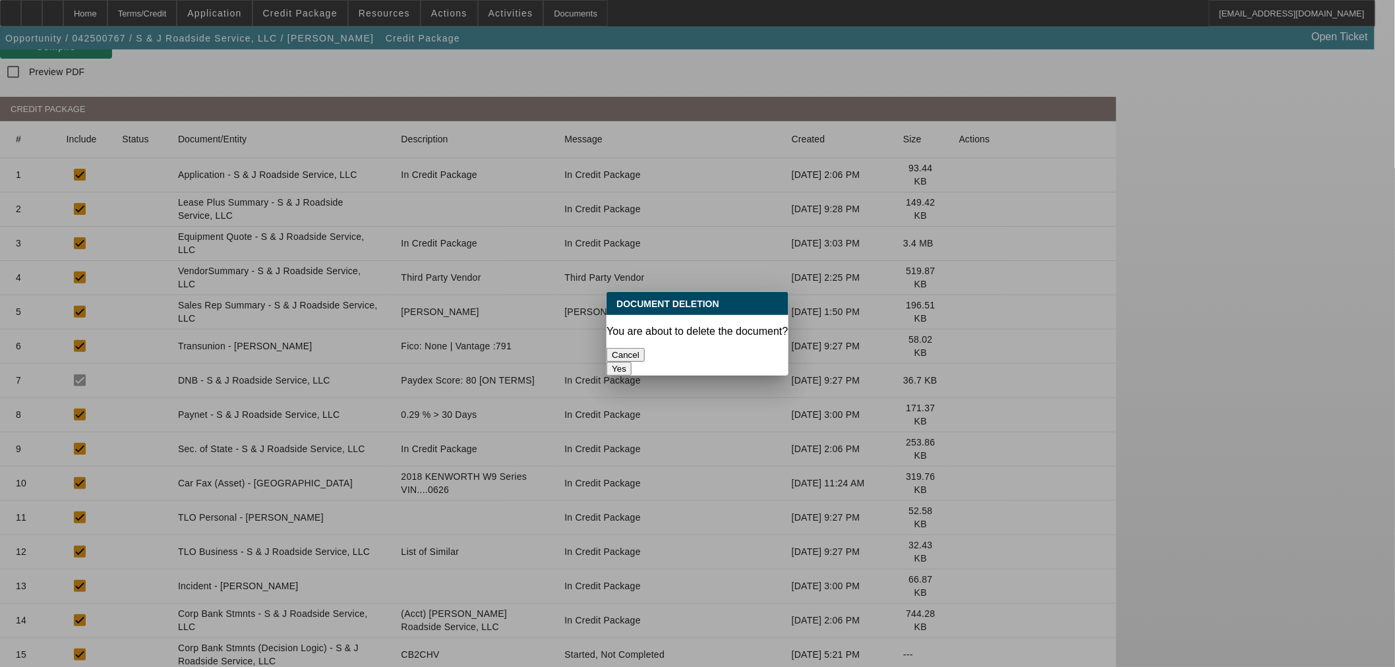
scroll to position [0, 0]
click at [632, 362] on button "Yes" at bounding box center [619, 369] width 25 height 14
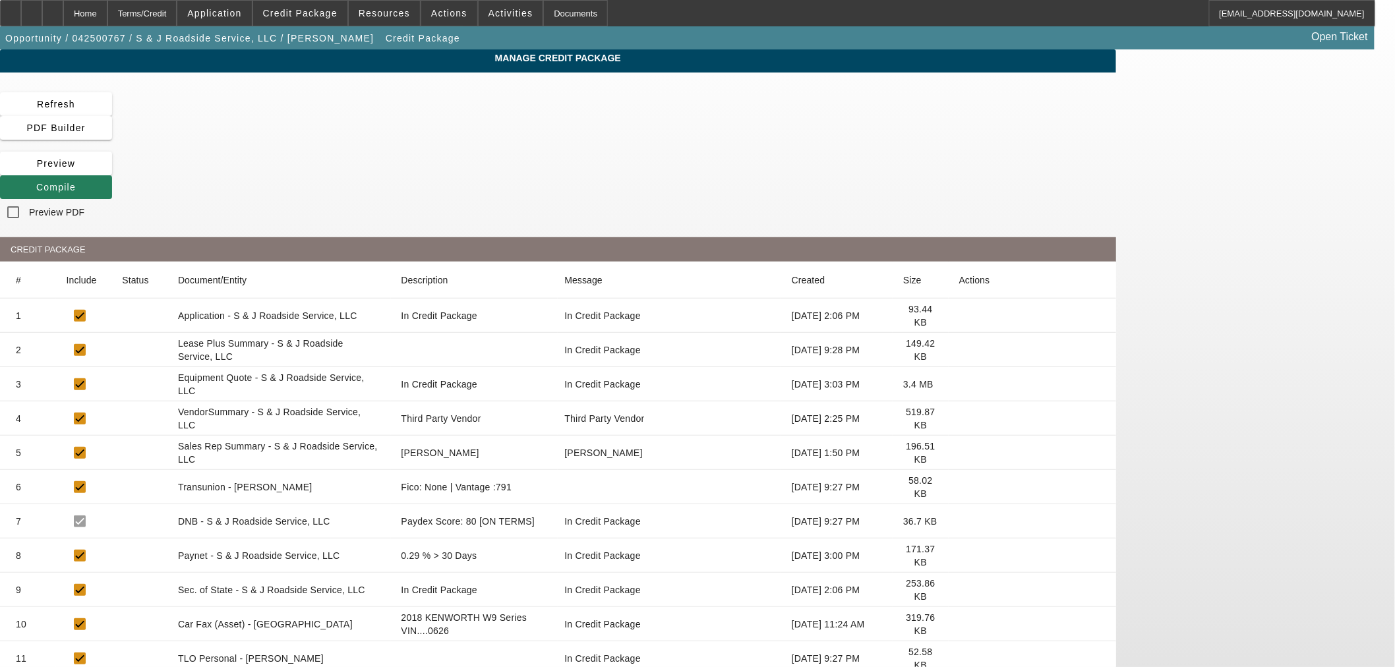
click at [76, 182] on span "Compile" at bounding box center [56, 187] width 40 height 11
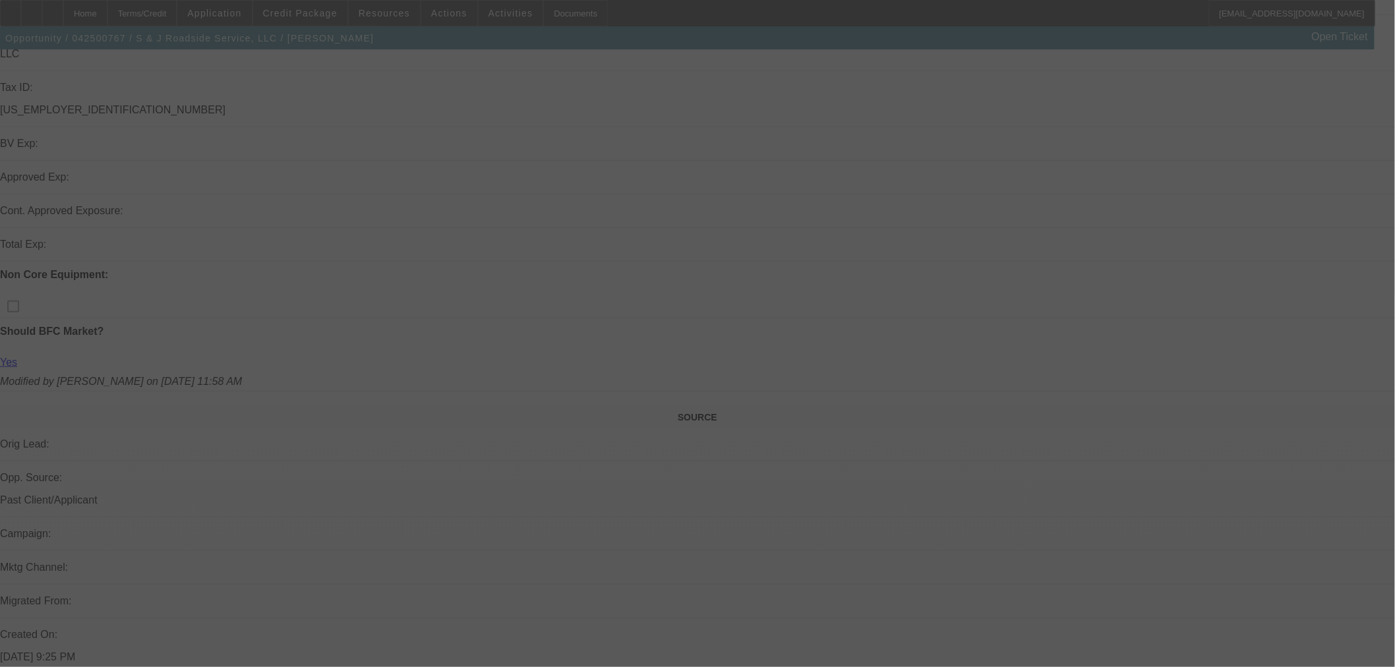
scroll to position [512, 0]
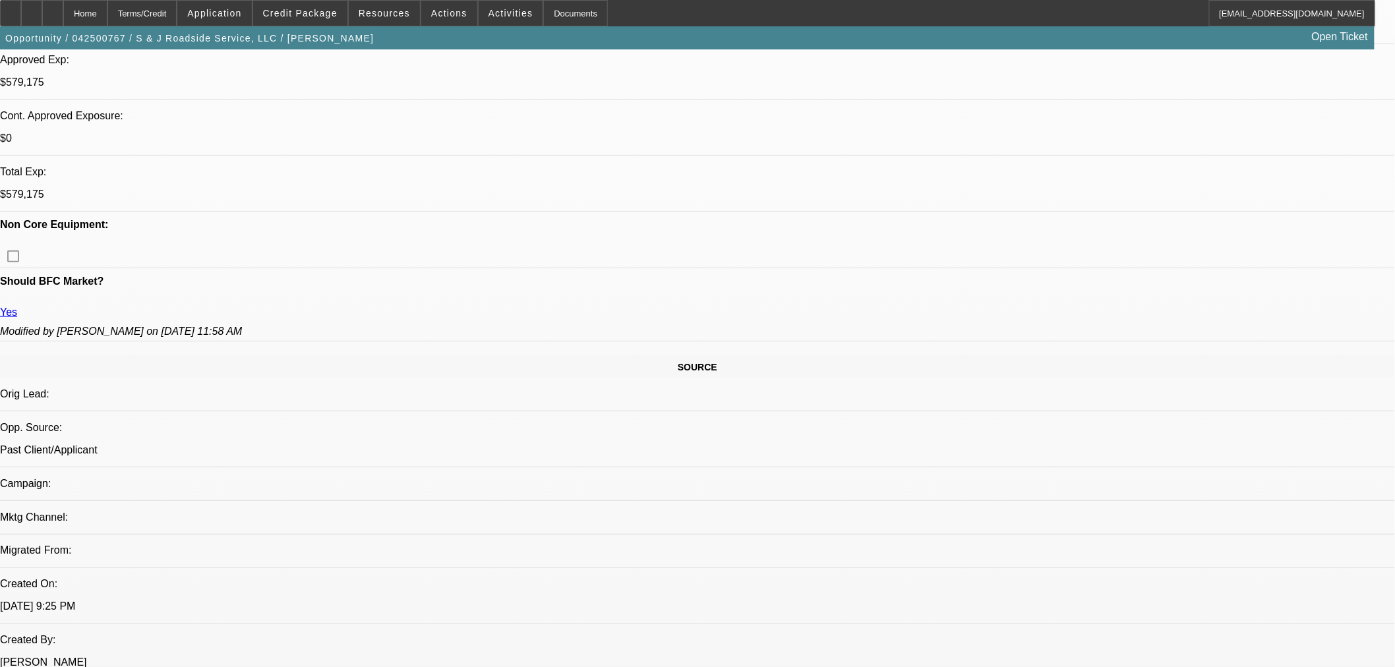
select select "0"
select select "3"
select select "0"
select select "6"
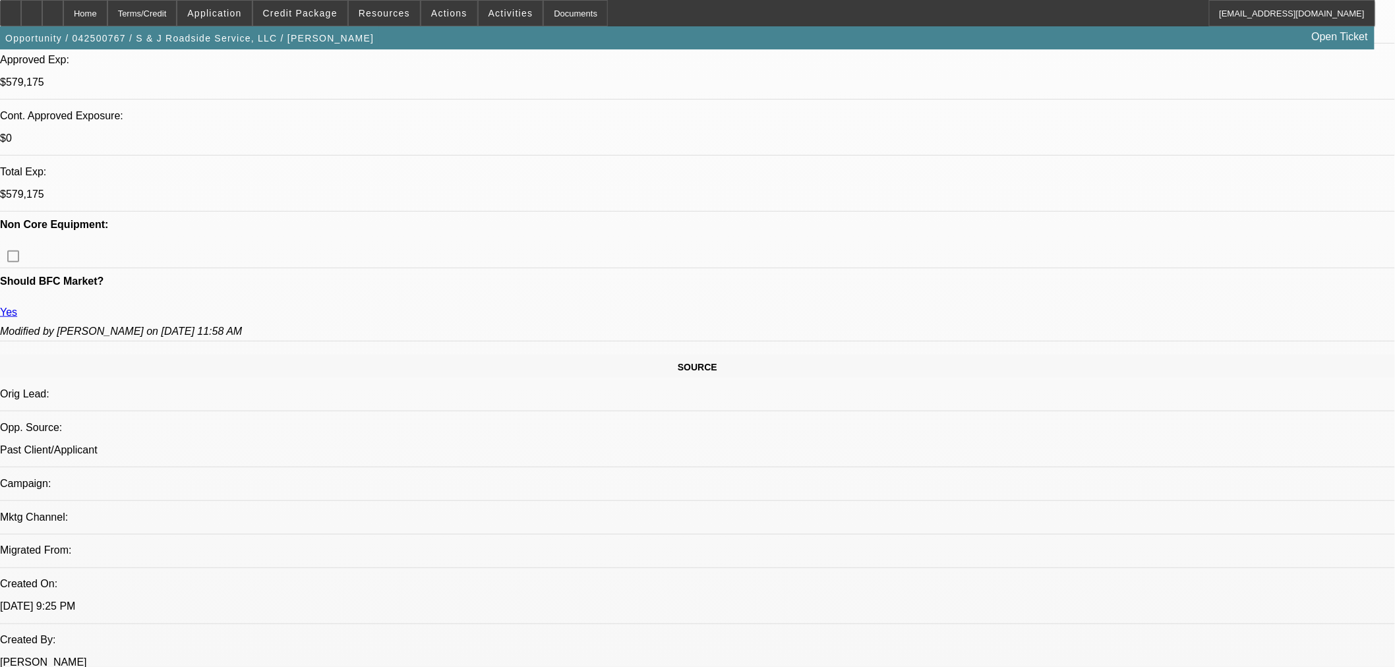
select select "0"
select select "2"
select select "0"
select select "6"
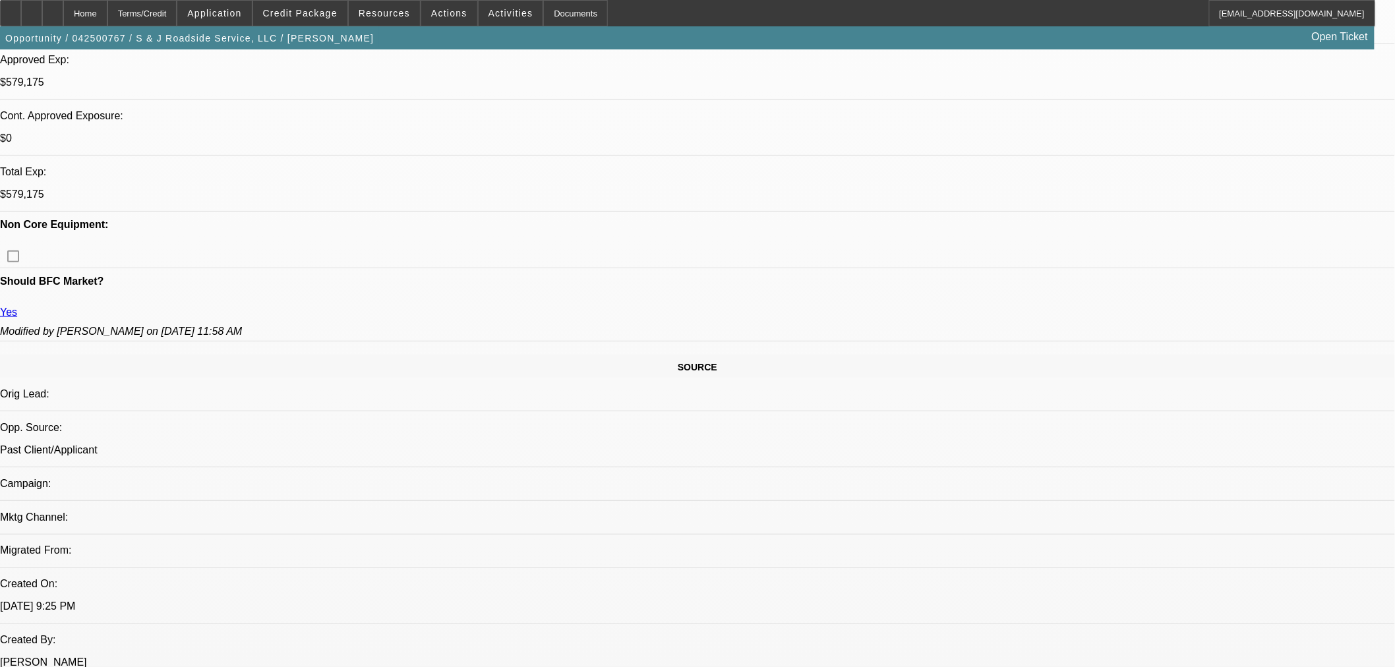
select select "0"
select select "2"
select select "0"
select select "6"
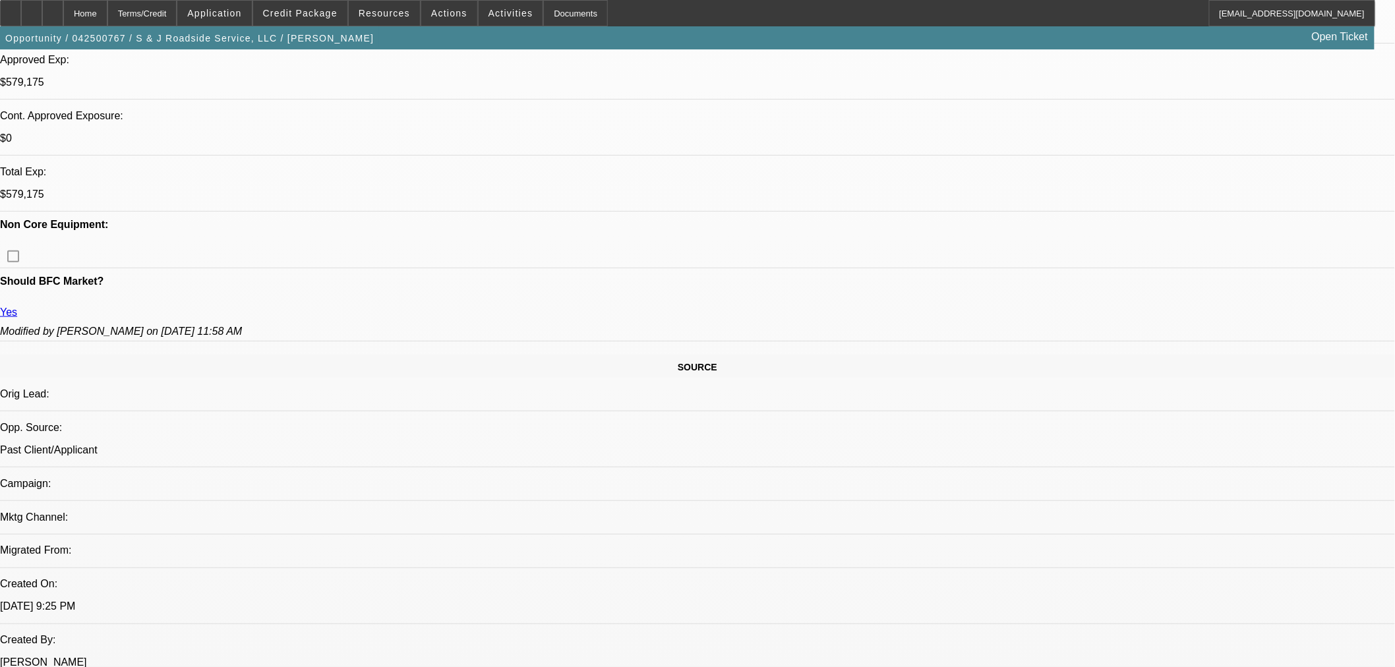
select select "0"
select select "2"
select select "0"
select select "6"
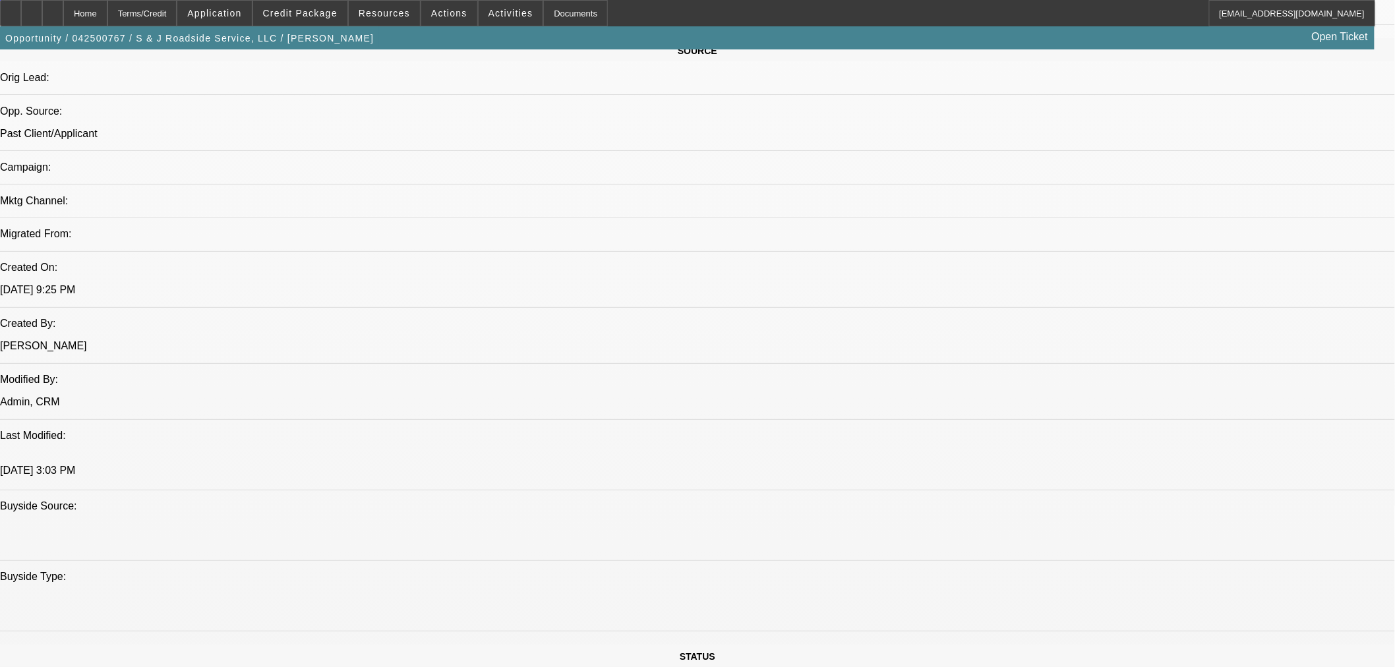
scroll to position [680, 0]
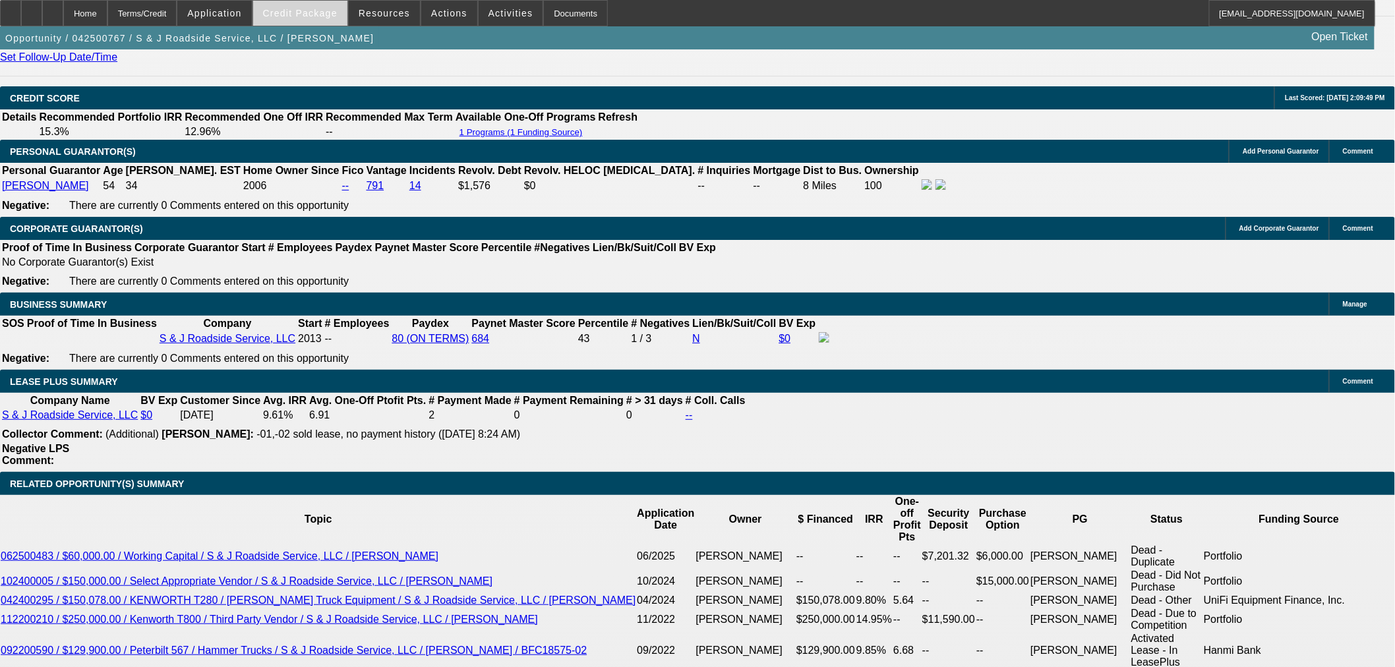
scroll to position [1852, 0]
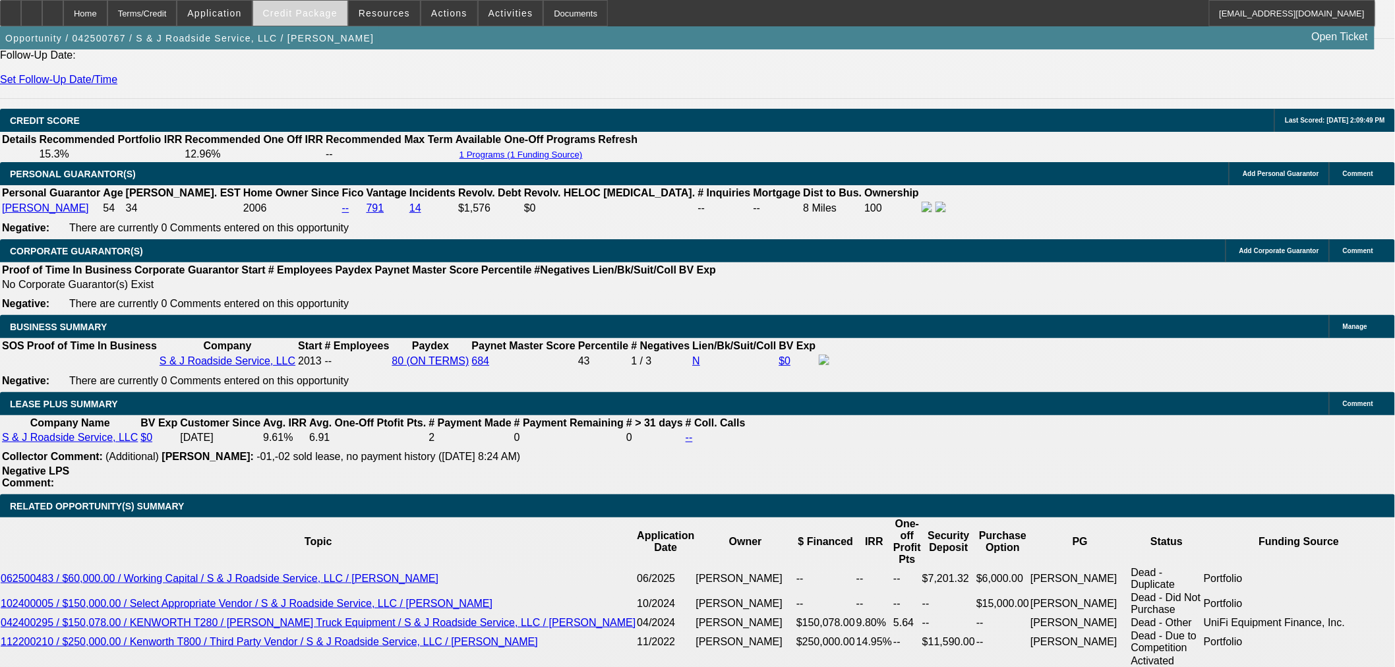
click at [317, 9] on span "Credit Package" at bounding box center [300, 13] width 75 height 11
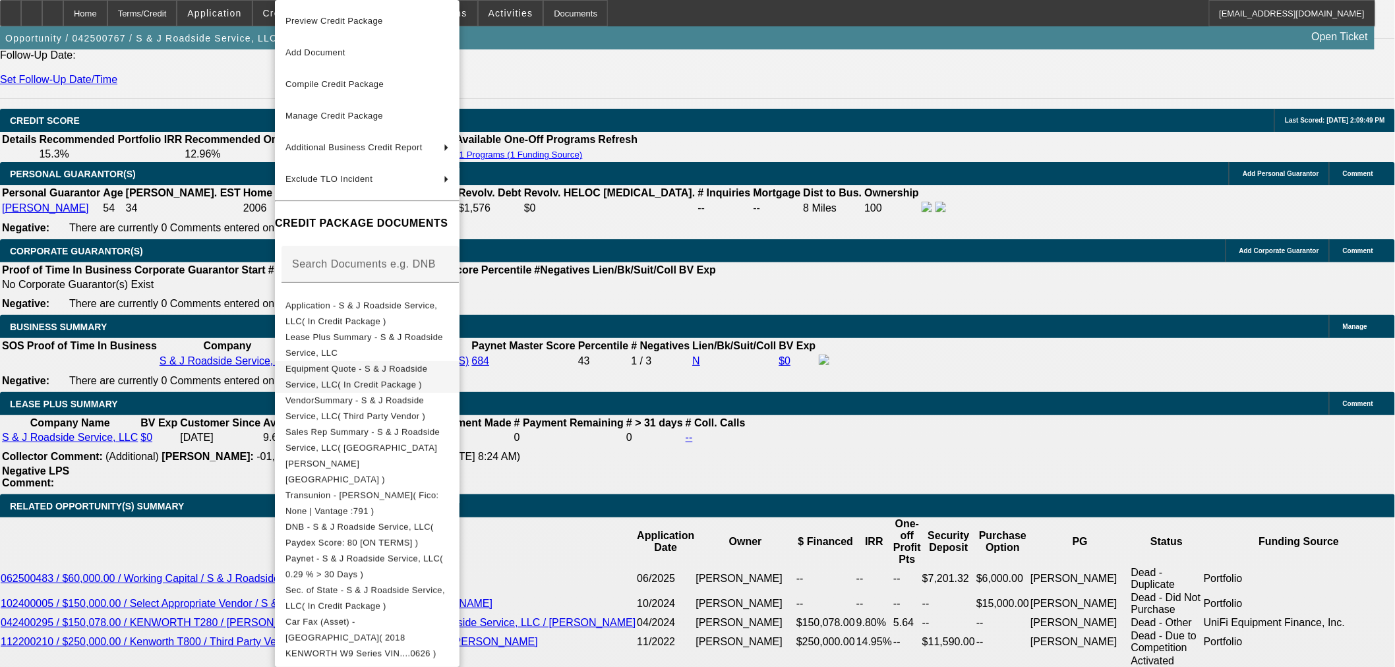
click at [369, 361] on button "Equipment Quote - S & J Roadside Service, LLC( In Credit Package )" at bounding box center [367, 377] width 185 height 32
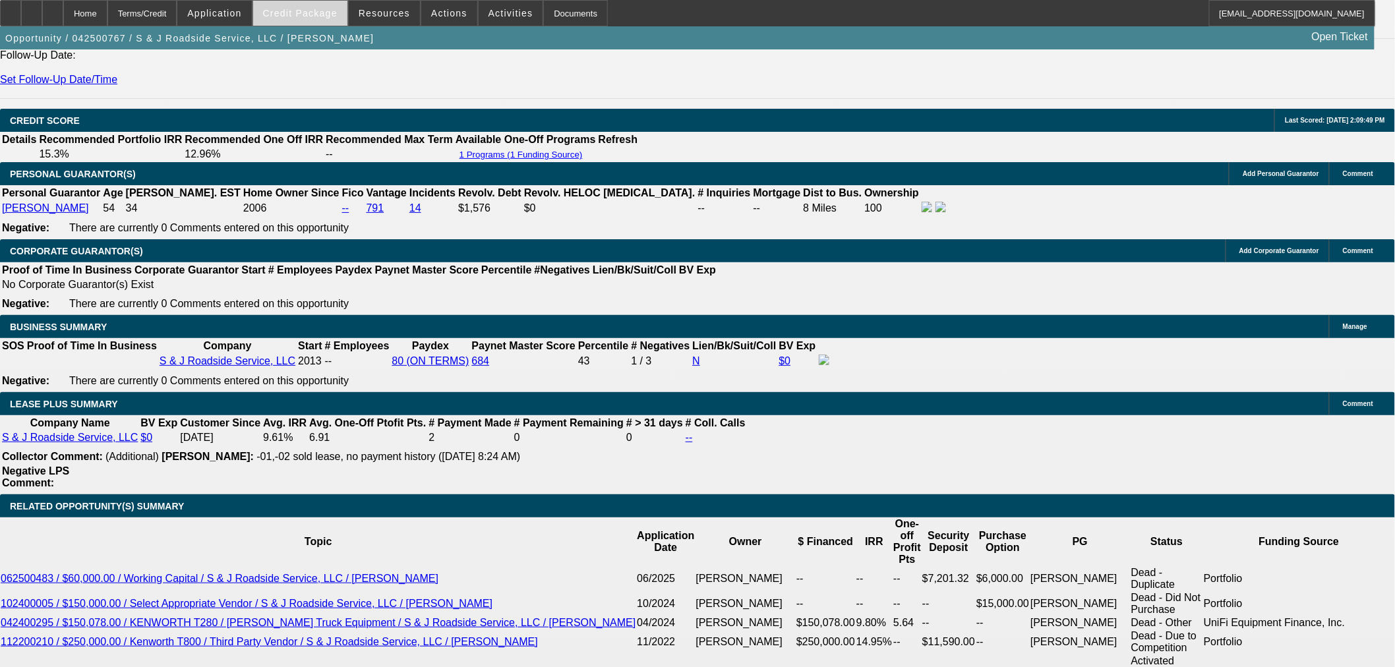
click at [330, 14] on span "Credit Package" at bounding box center [300, 13] width 75 height 11
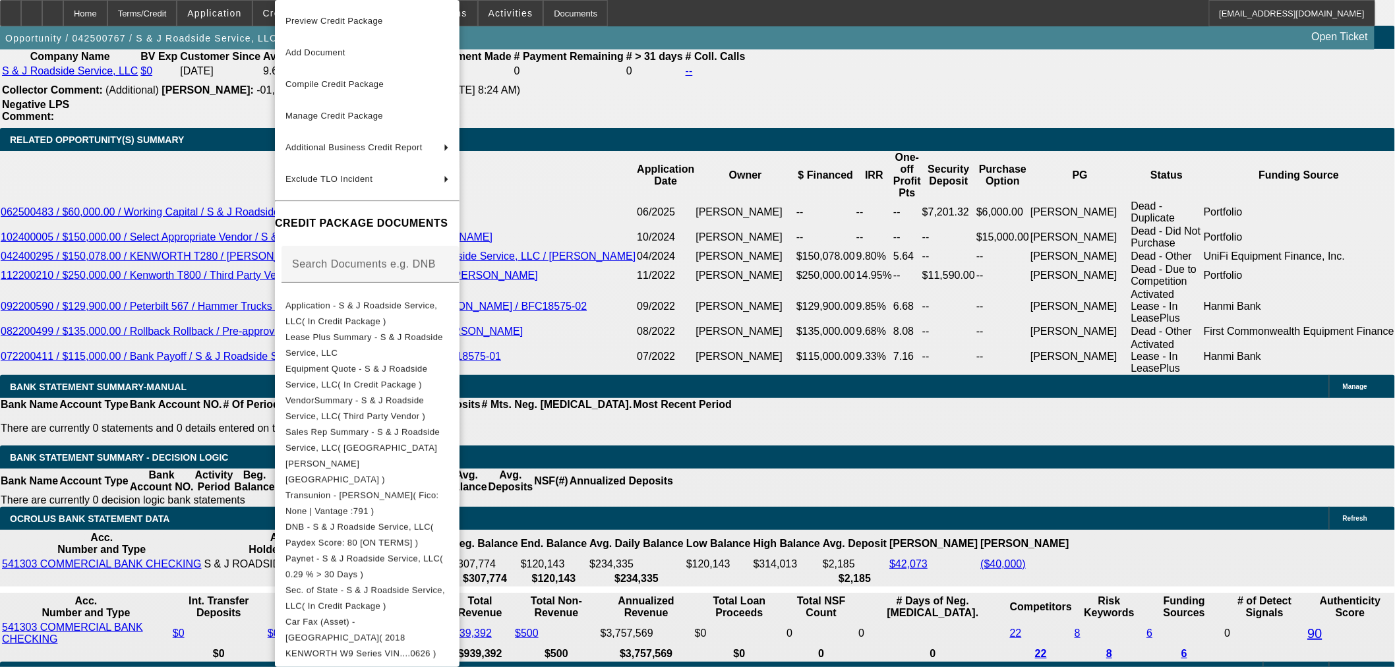
drag, startPoint x: 175, startPoint y: 449, endPoint x: 167, endPoint y: 452, distance: 8.3
click at [172, 450] on div at bounding box center [697, 333] width 1395 height 667
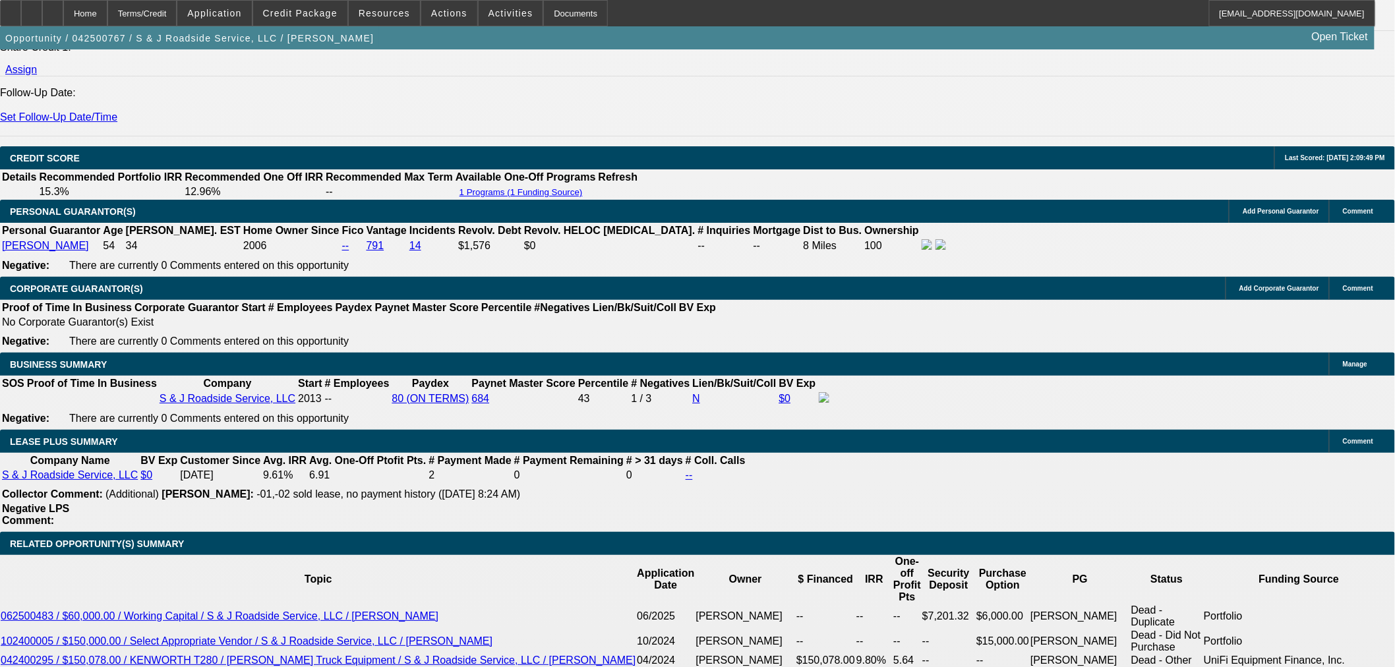
scroll to position [1758, 0]
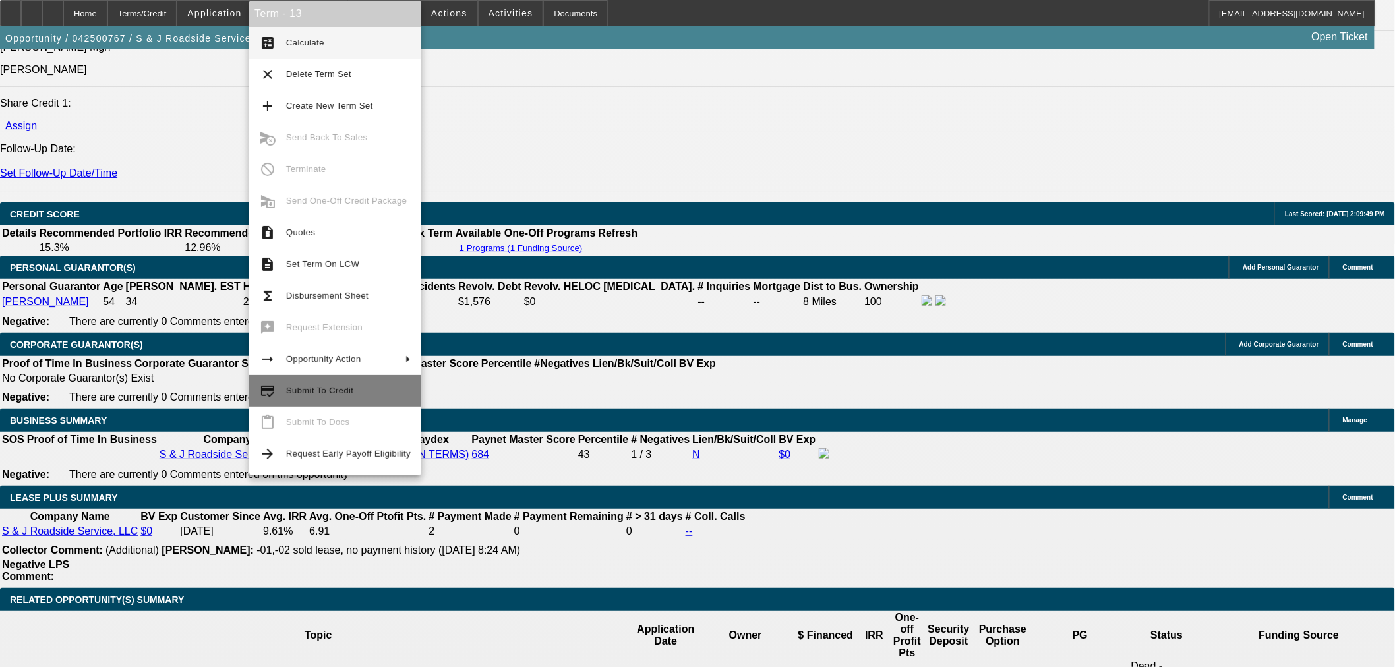
click at [321, 386] on span "Submit To Credit" at bounding box center [319, 391] width 67 height 10
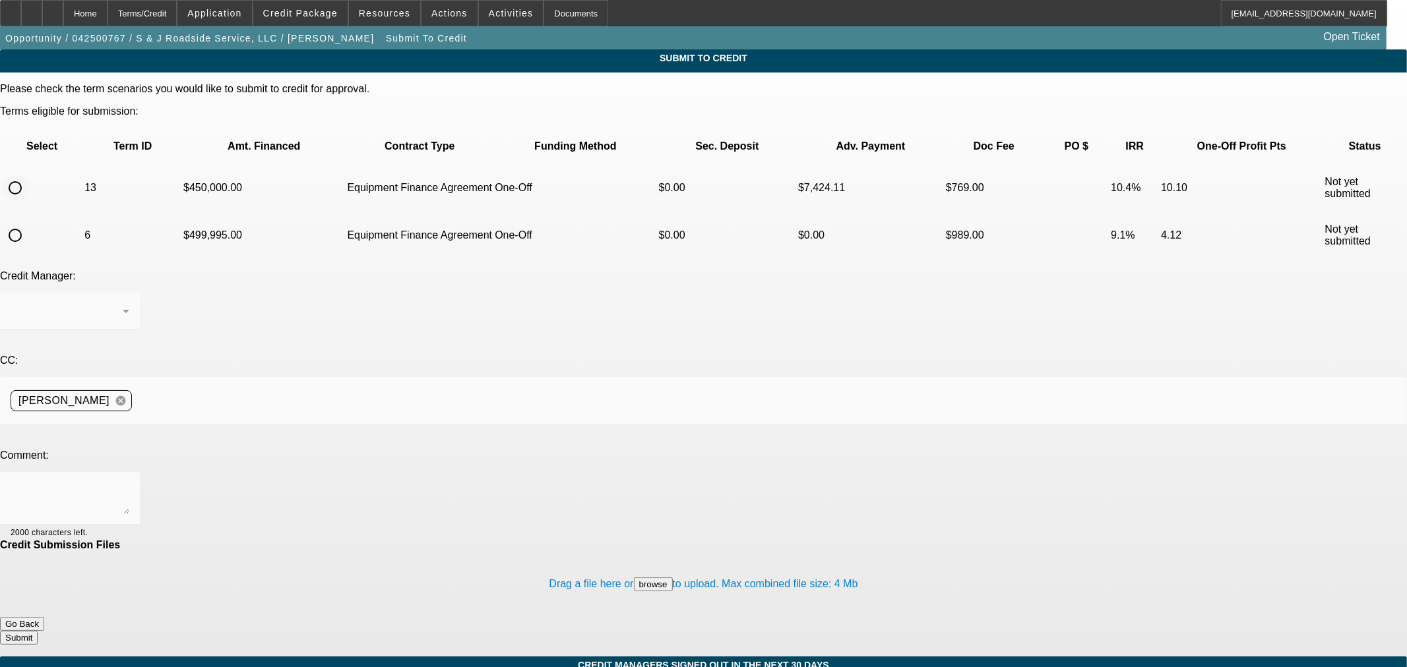
click at [28, 175] on input "radio" at bounding box center [15, 188] width 26 height 26
radio input "true"
click at [129, 483] on textarea at bounding box center [70, 499] width 119 height 32
type textarea "Please ok to LEAF. Thanks"
click at [38, 631] on button "Submit" at bounding box center [19, 638] width 38 height 14
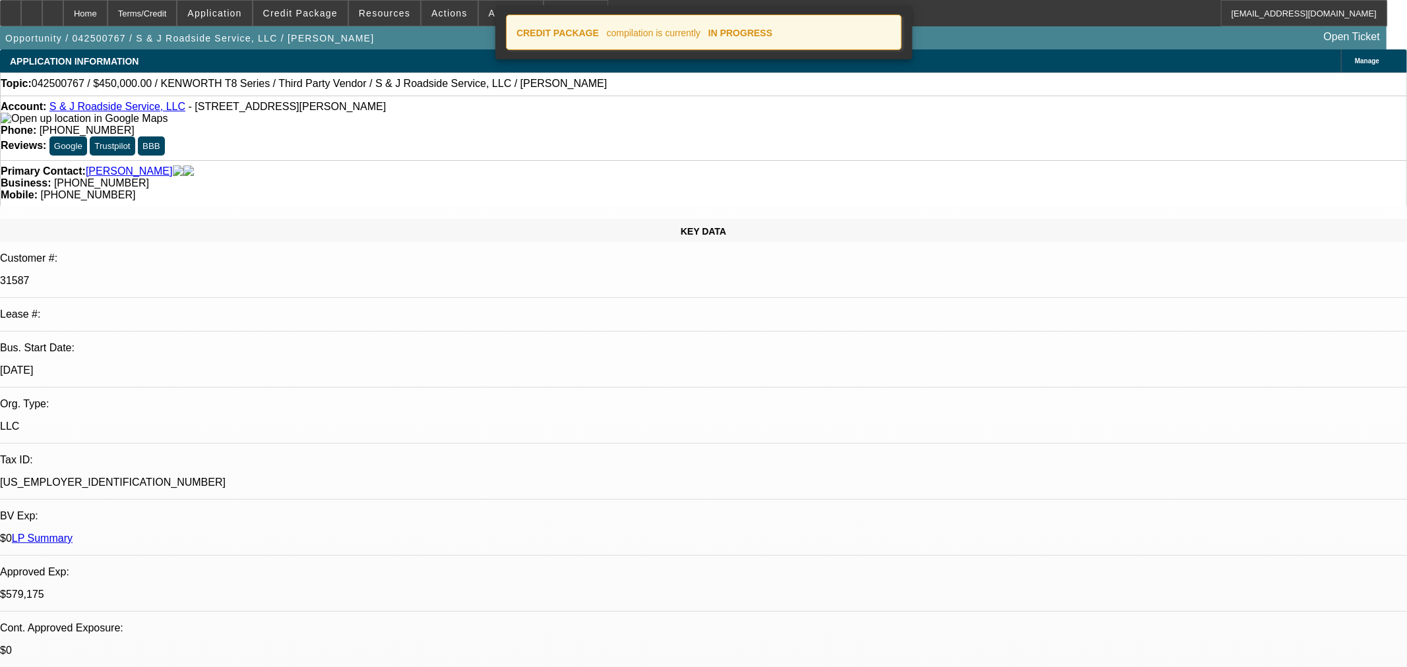
select select "0"
select select "3"
select select "0"
select select "6"
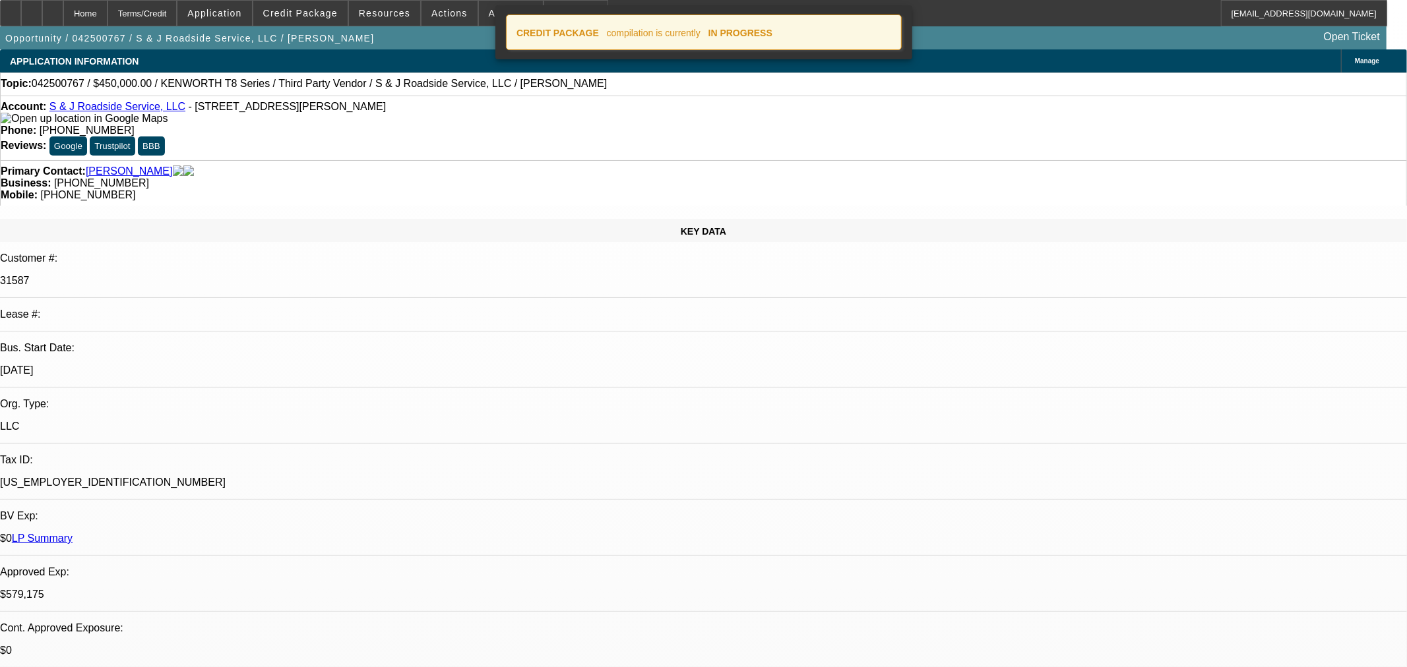
select select "0"
select select "2"
select select "0"
select select "6"
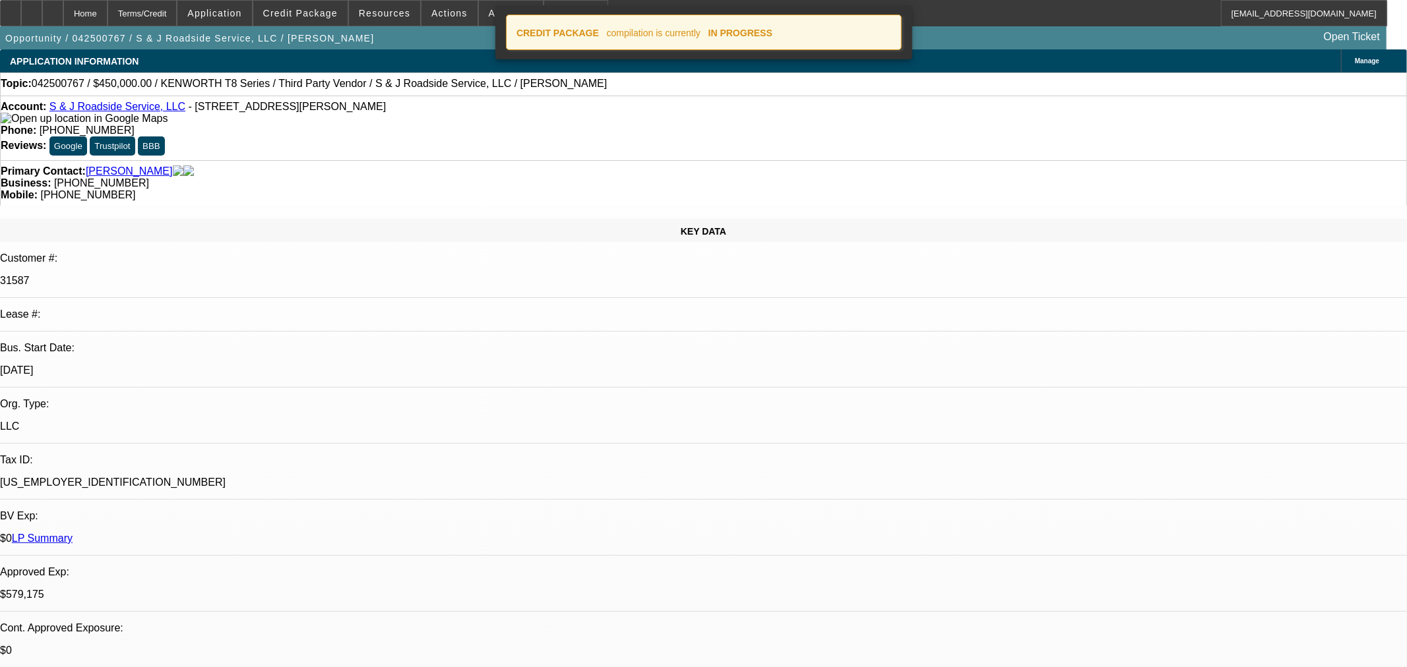
select select "0"
select select "2"
select select "0"
select select "6"
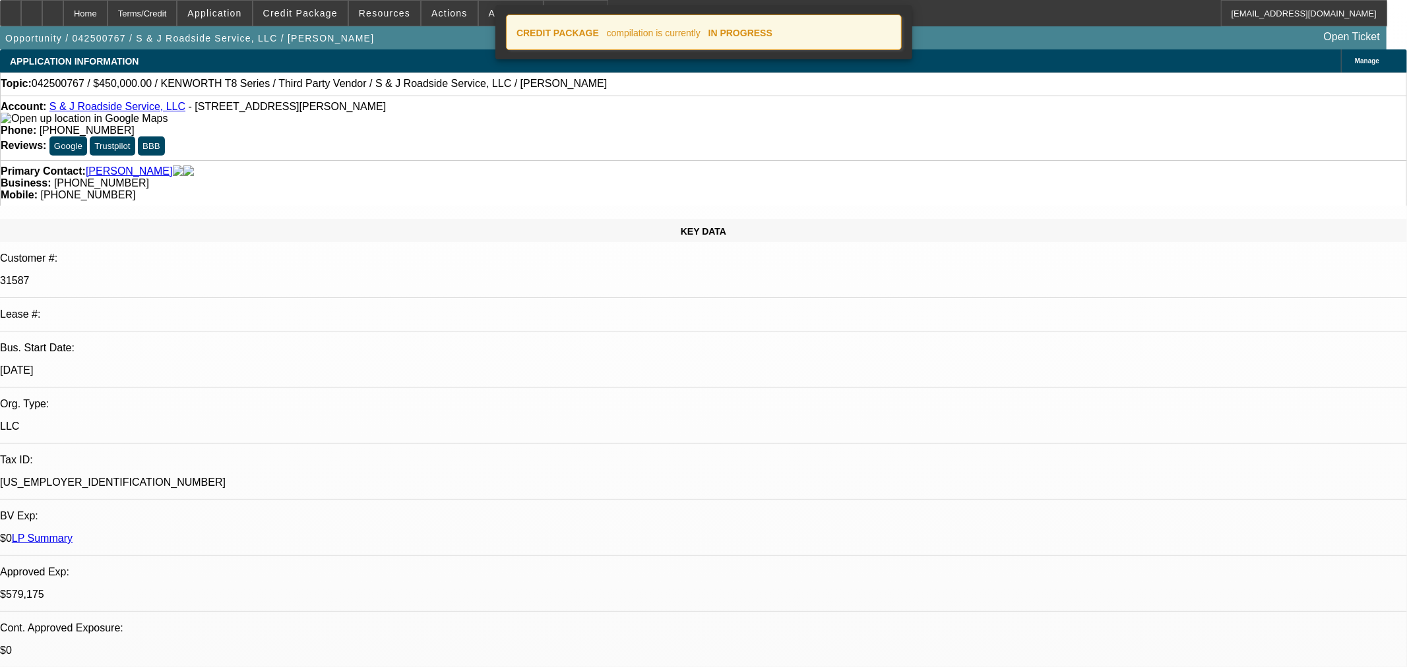
select select "0"
select select "2"
select select "0"
select select "6"
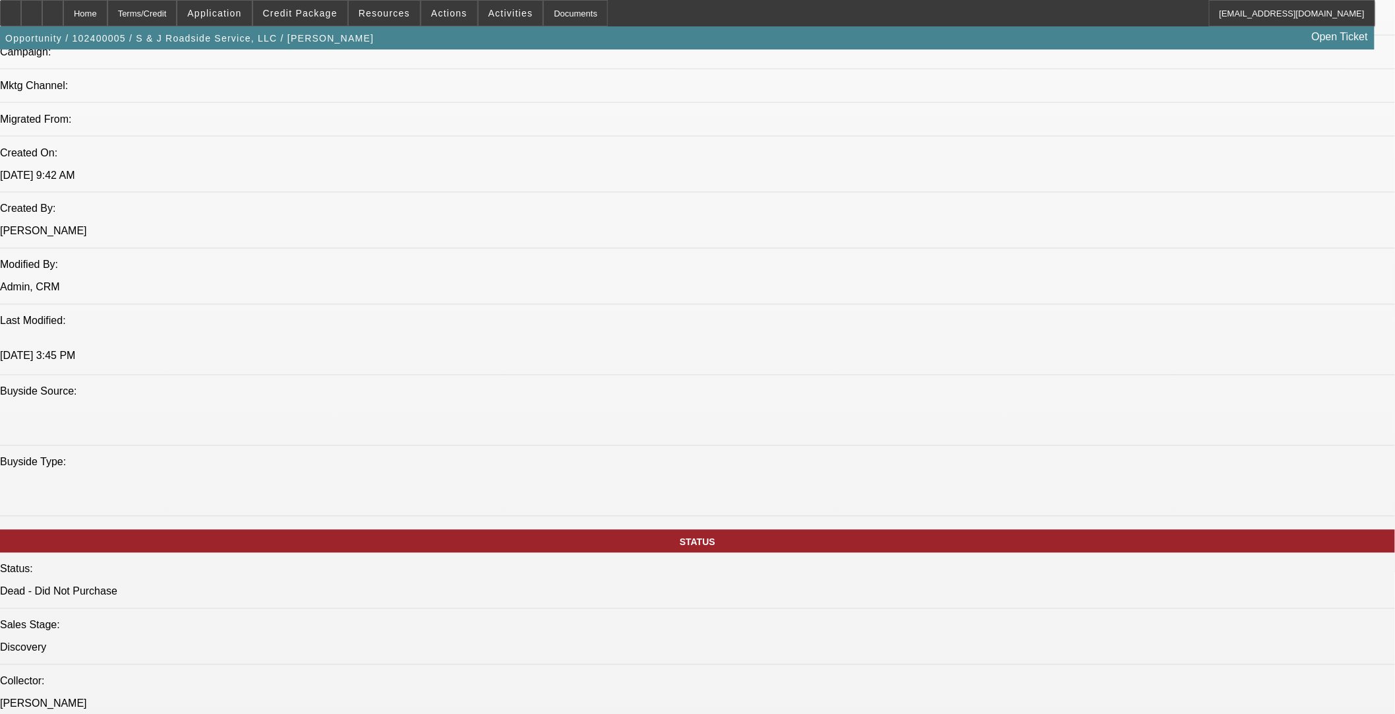
select select "0"
select select "2"
select select "0.1"
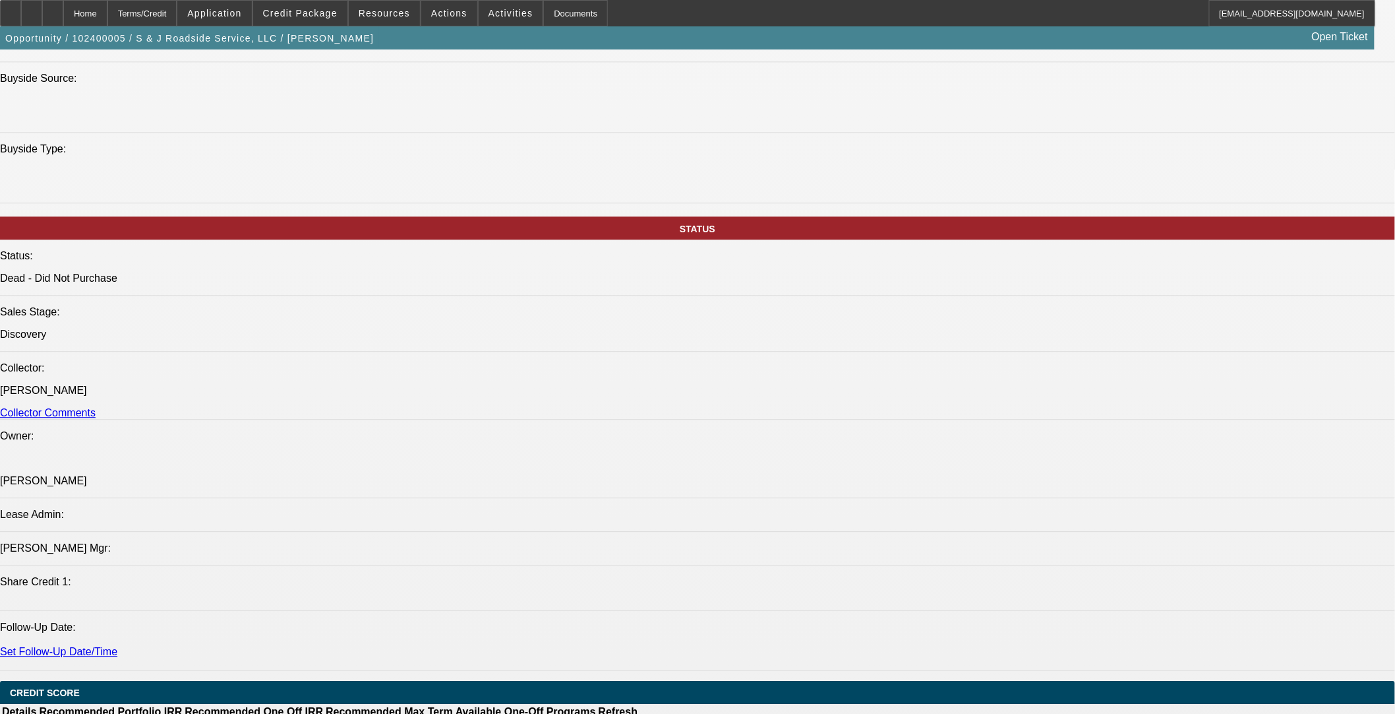
select select "1"
select select "2"
select select "4"
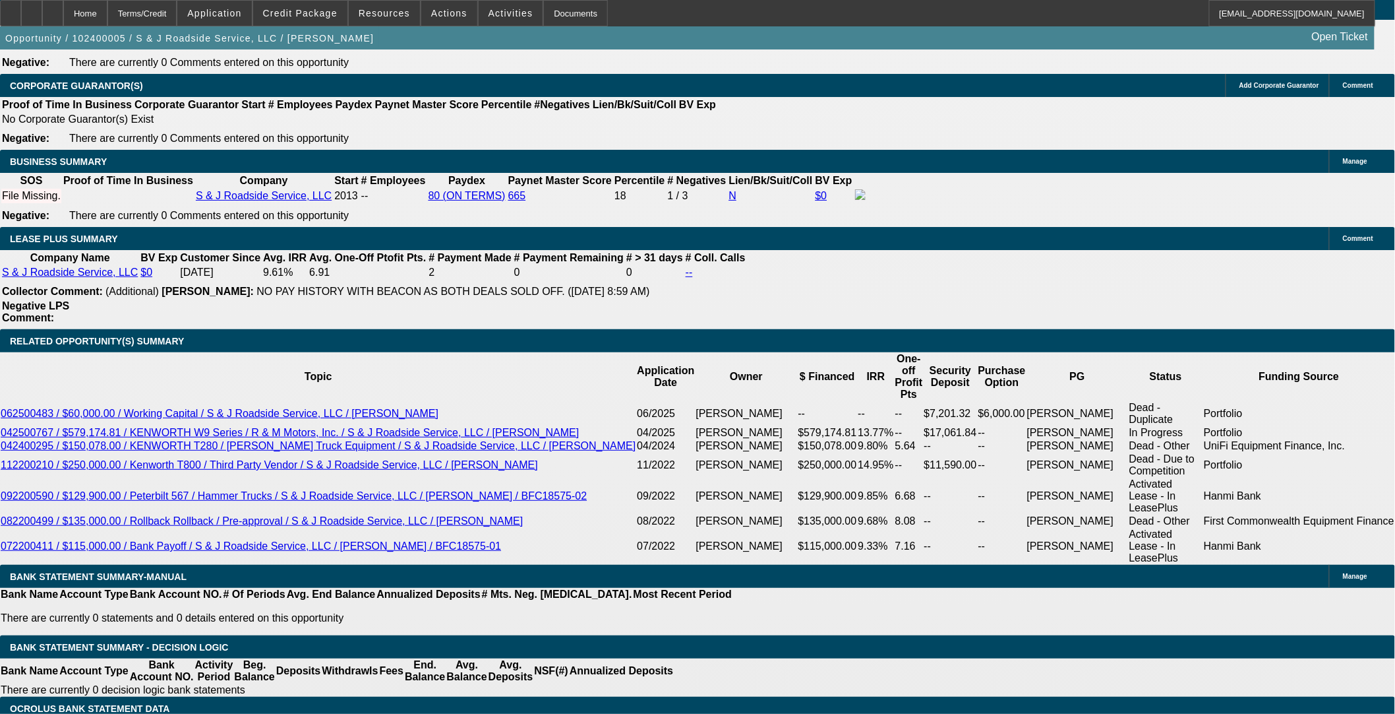
scroll to position [2022, 0]
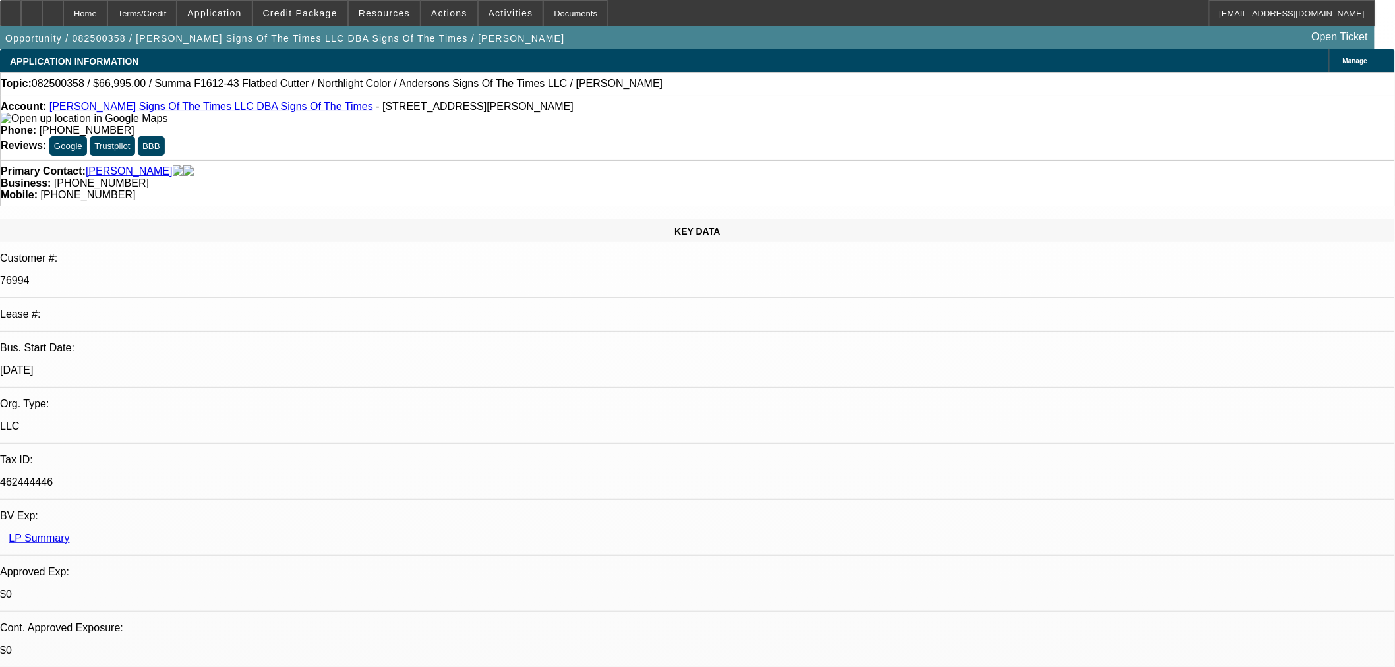
select select "0"
select select "6"
select select "0"
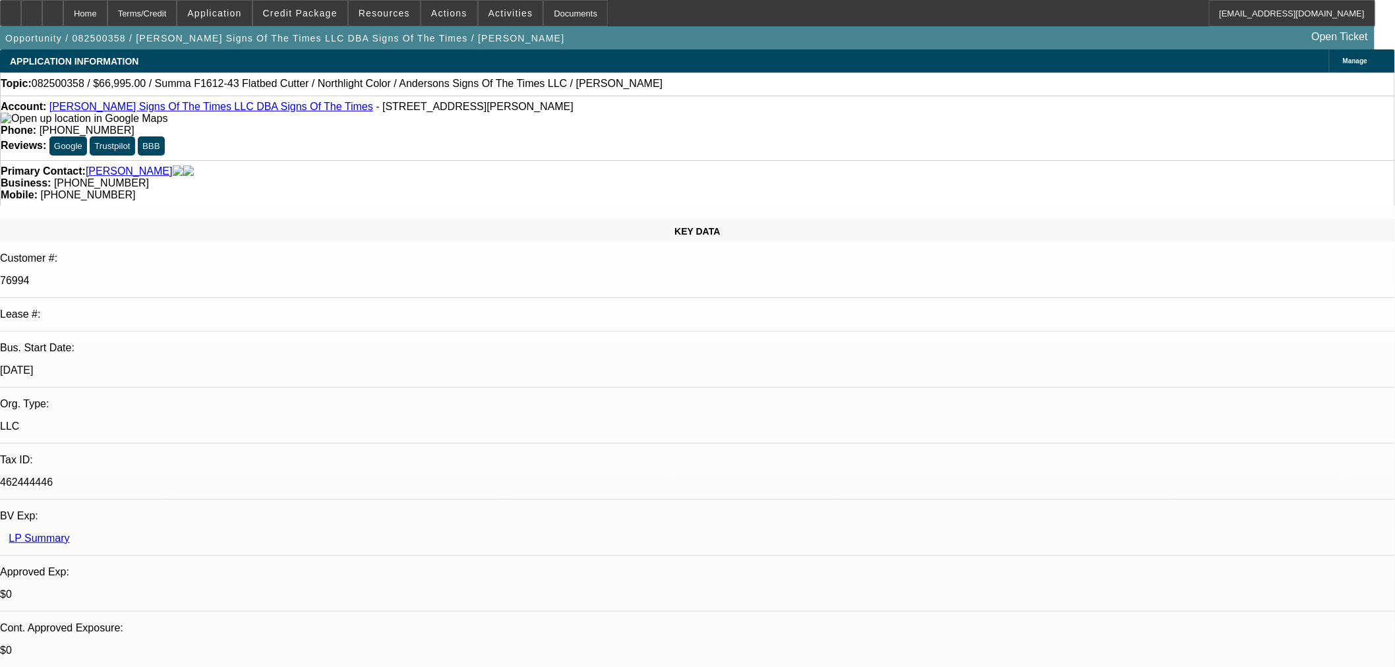
select select "0"
select select "6"
select select "0"
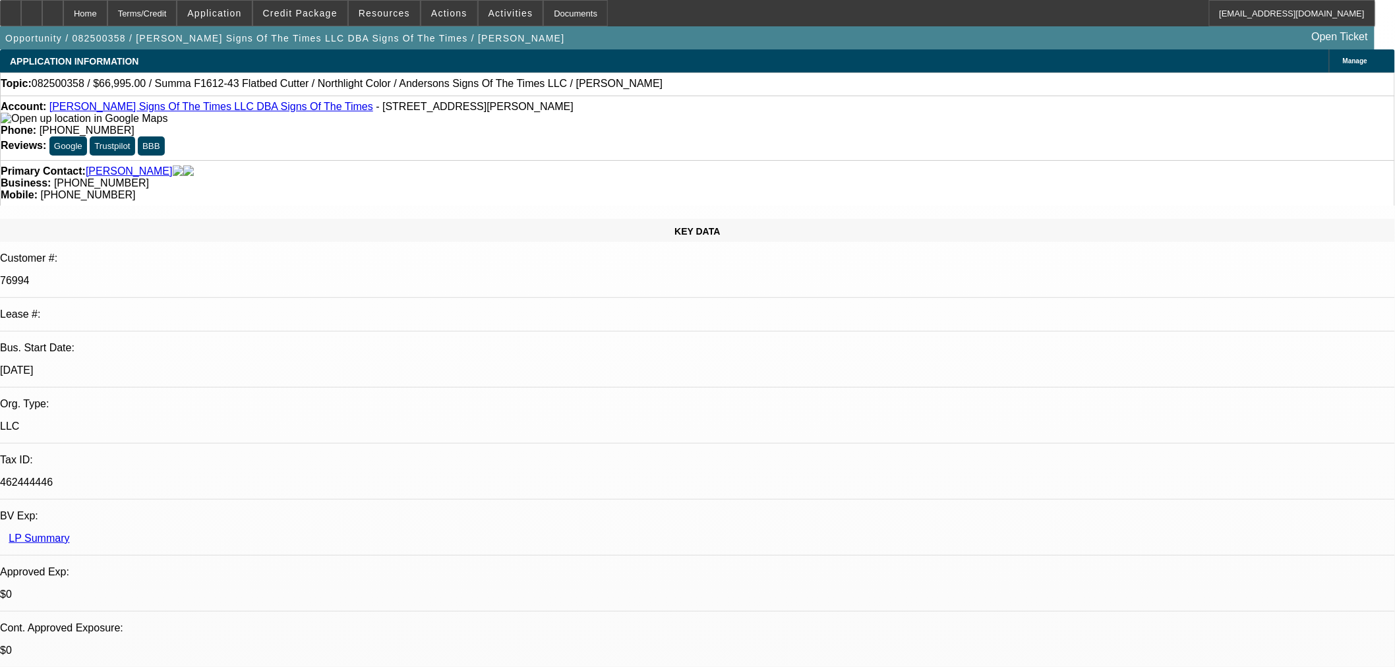
select select "0"
select select "6"
select select "0"
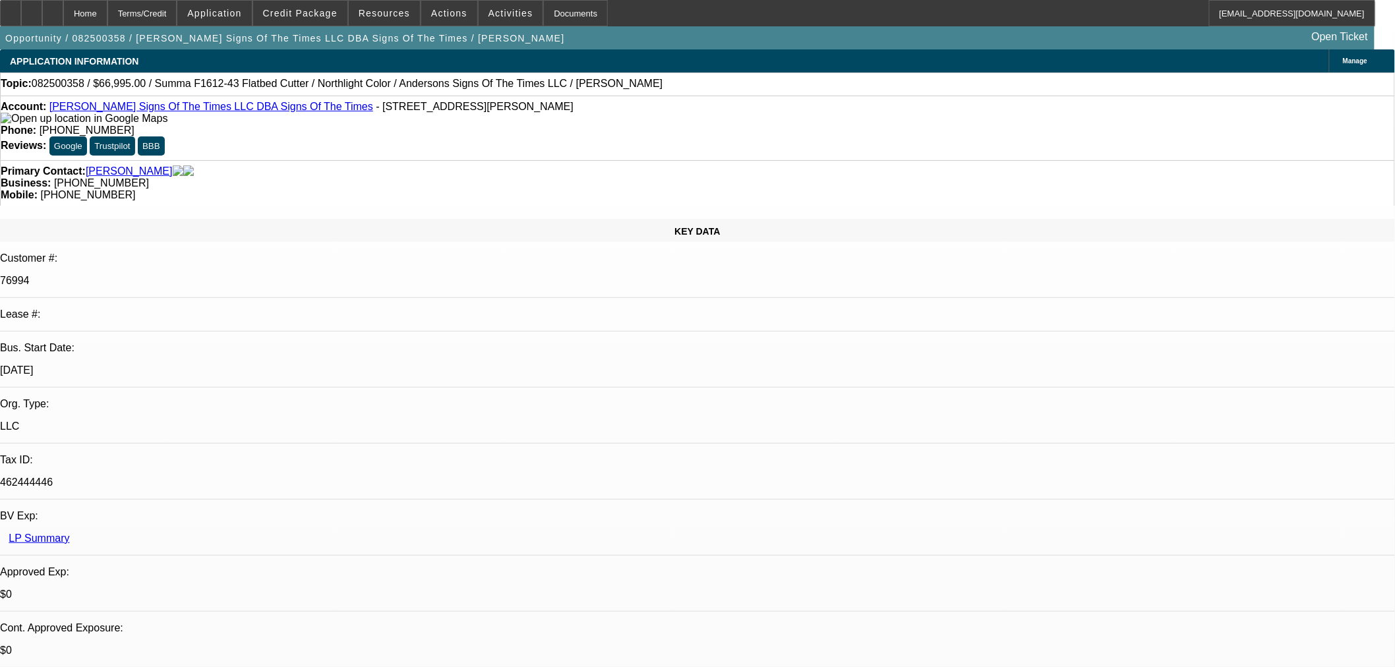
select select "6"
drag, startPoint x: 1025, startPoint y: 562, endPoint x: 946, endPoint y: 500, distance: 100.5
copy div "Tax Liens Date Status Attained [DATE] Received Date [DATE] Amount 1,108 (USD) D…"
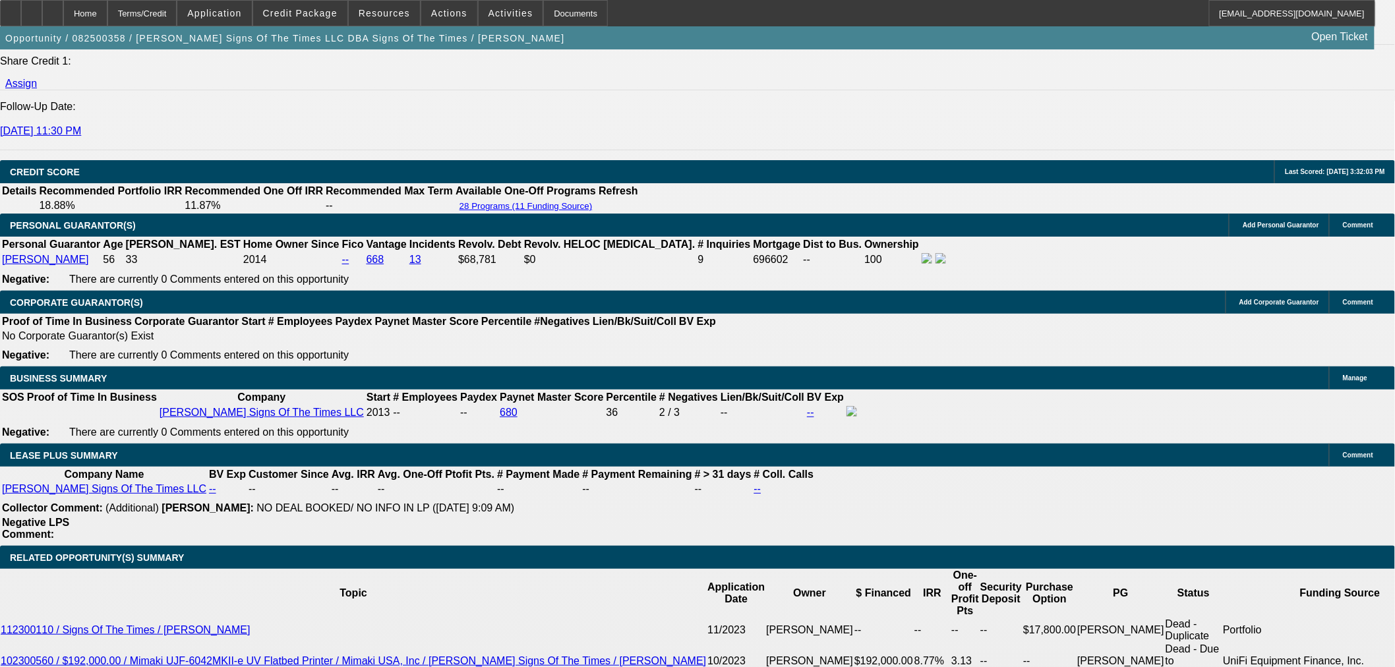
scroll to position [1758, 0]
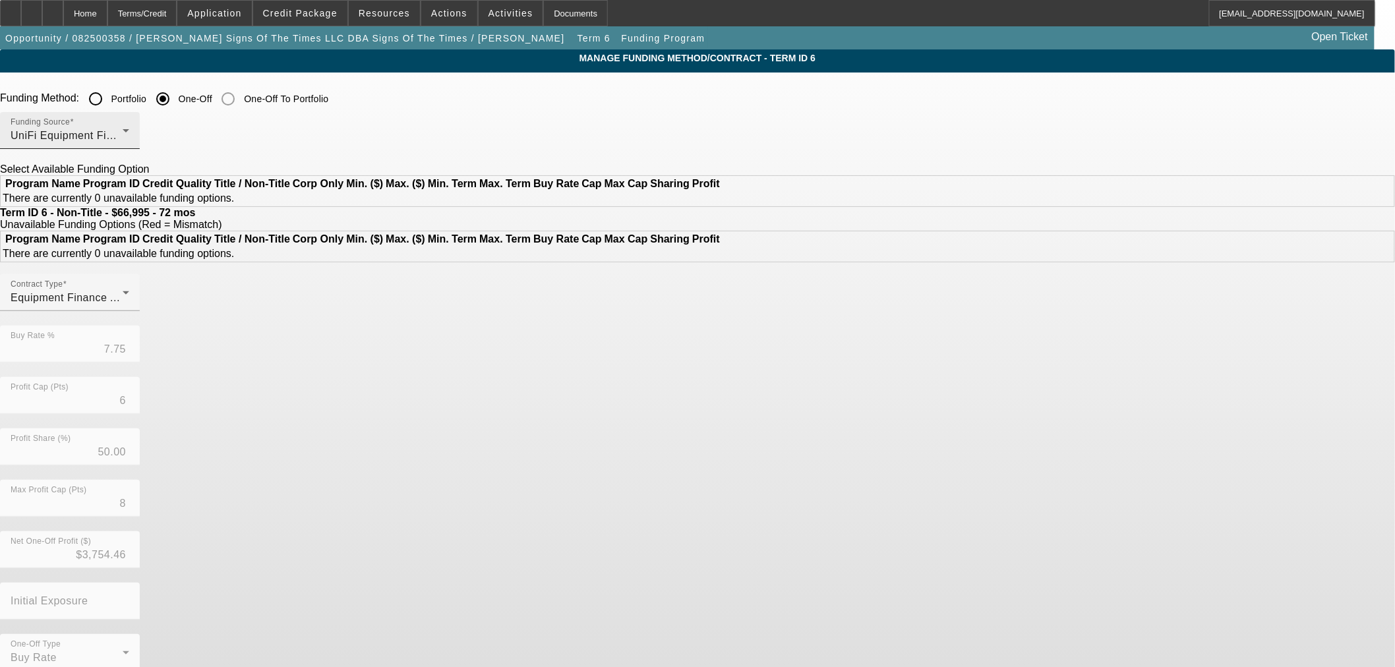
click at [162, 135] on span "UniFi Equipment Finance, Inc." at bounding box center [86, 135] width 151 height 11
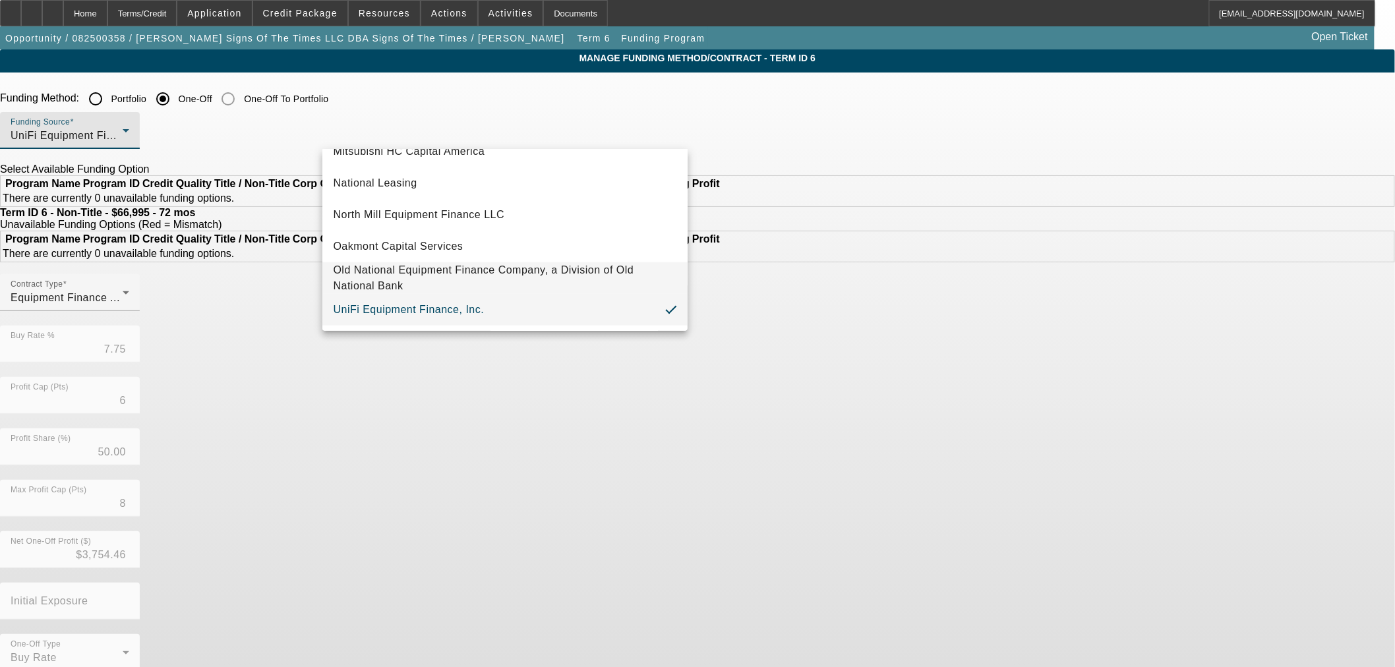
scroll to position [222, 0]
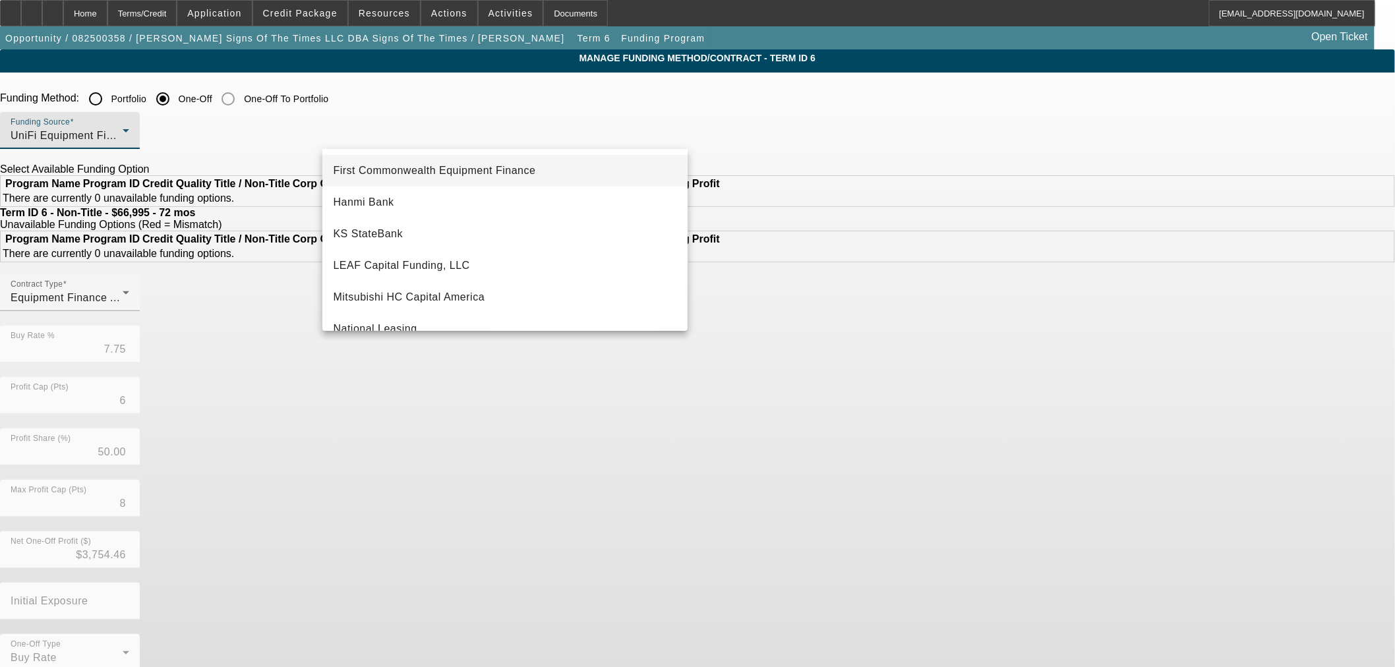
click at [505, 172] on span "First Commonwealth Equipment Finance" at bounding box center [434, 171] width 202 height 16
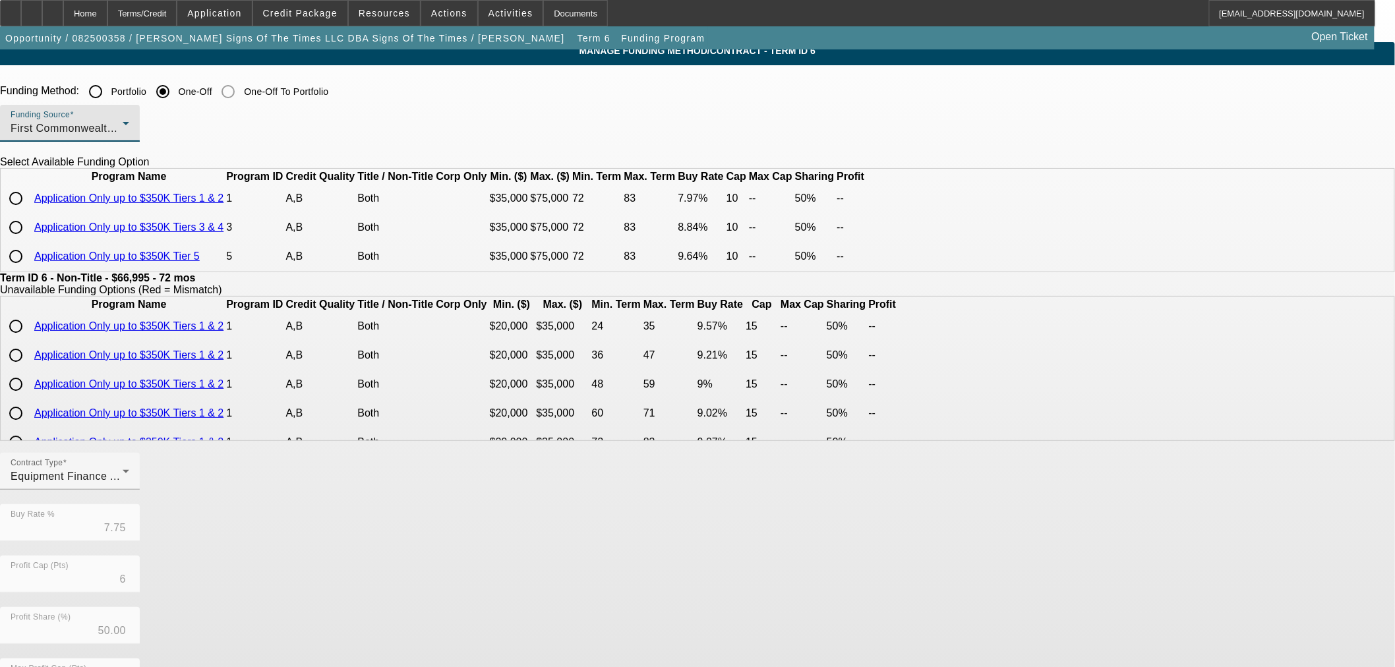
scroll to position [0, 0]
